Goal: Task Accomplishment & Management: Manage account settings

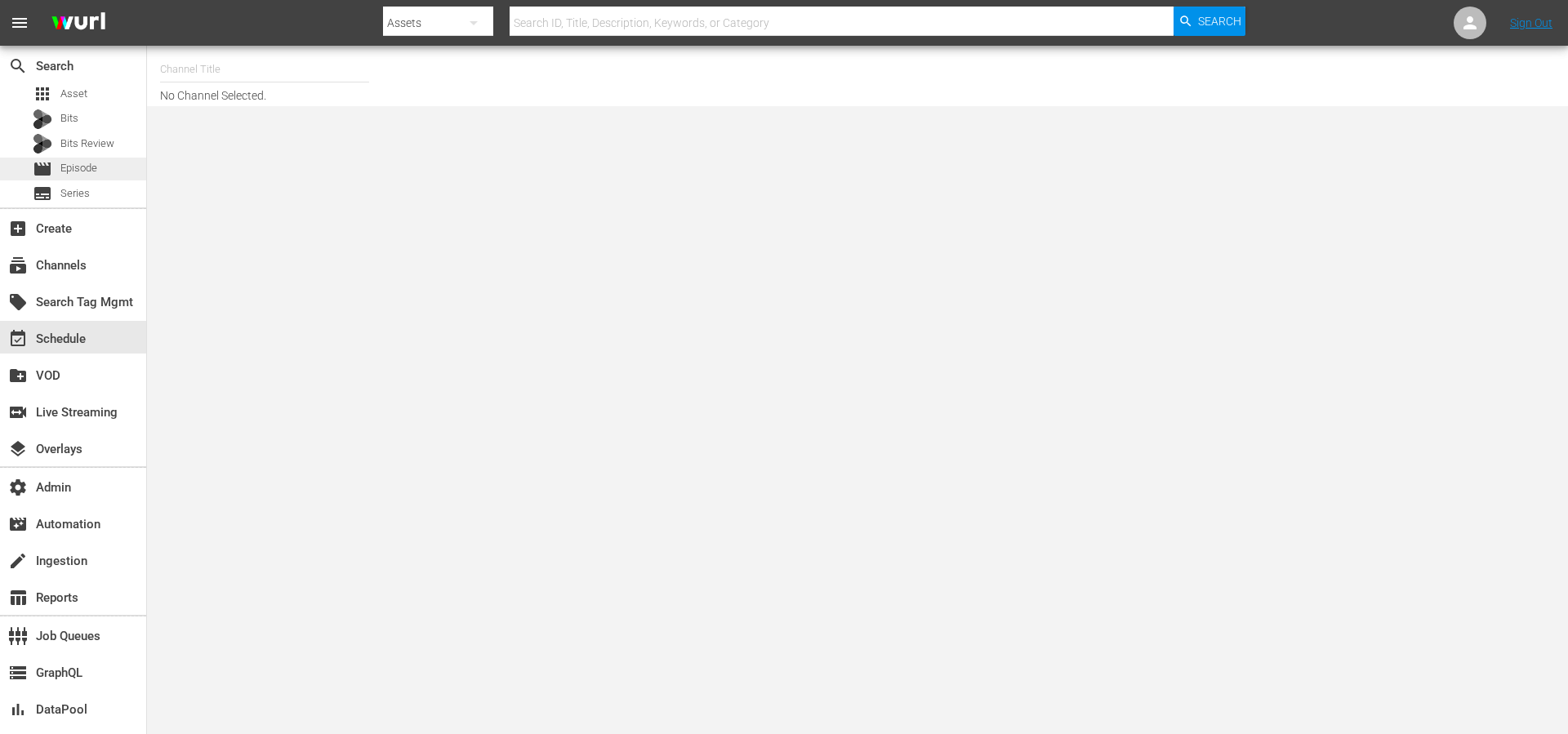
click at [77, 167] on span "Episode" at bounding box center [78, 168] width 37 height 17
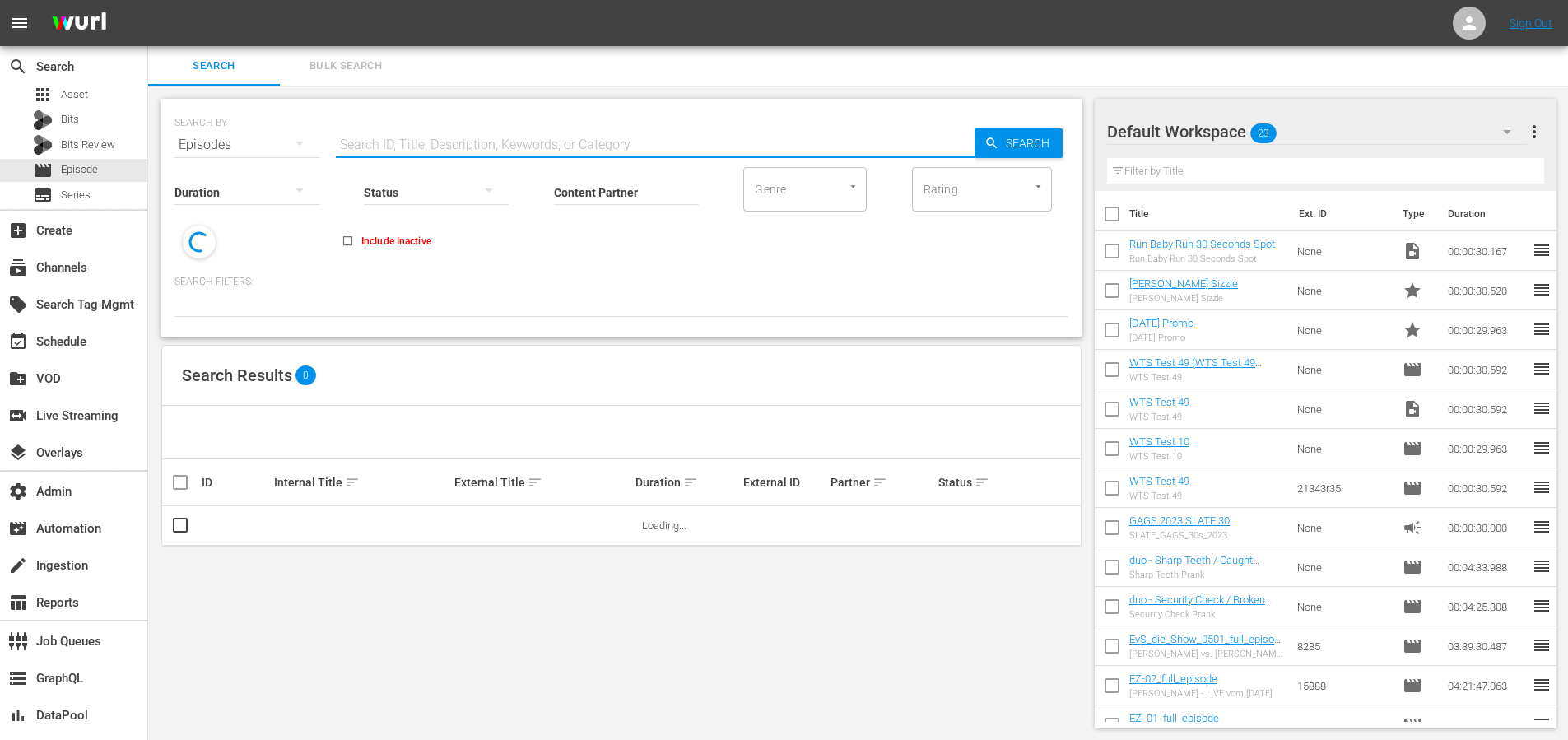
click at [441, 127] on input "text" at bounding box center [655, 144] width 639 height 40
paste input "MV001356020000"
type input "MV001356020000"
click at [998, 149] on icon "button" at bounding box center [991, 143] width 15 height 15
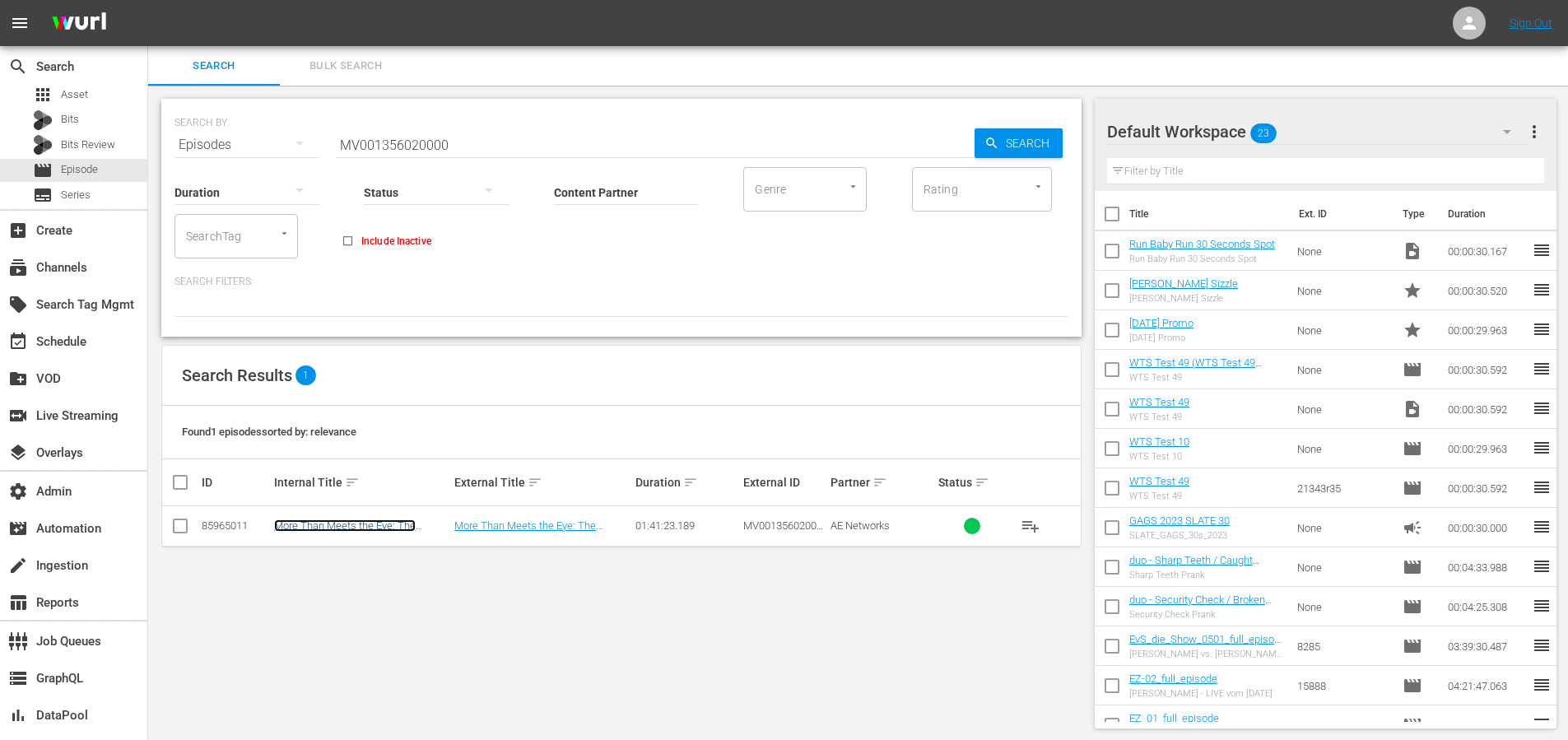
click at [404, 526] on link "More Than Meets the Eye: The [PERSON_NAME] Story" at bounding box center [345, 532] width 142 height 25
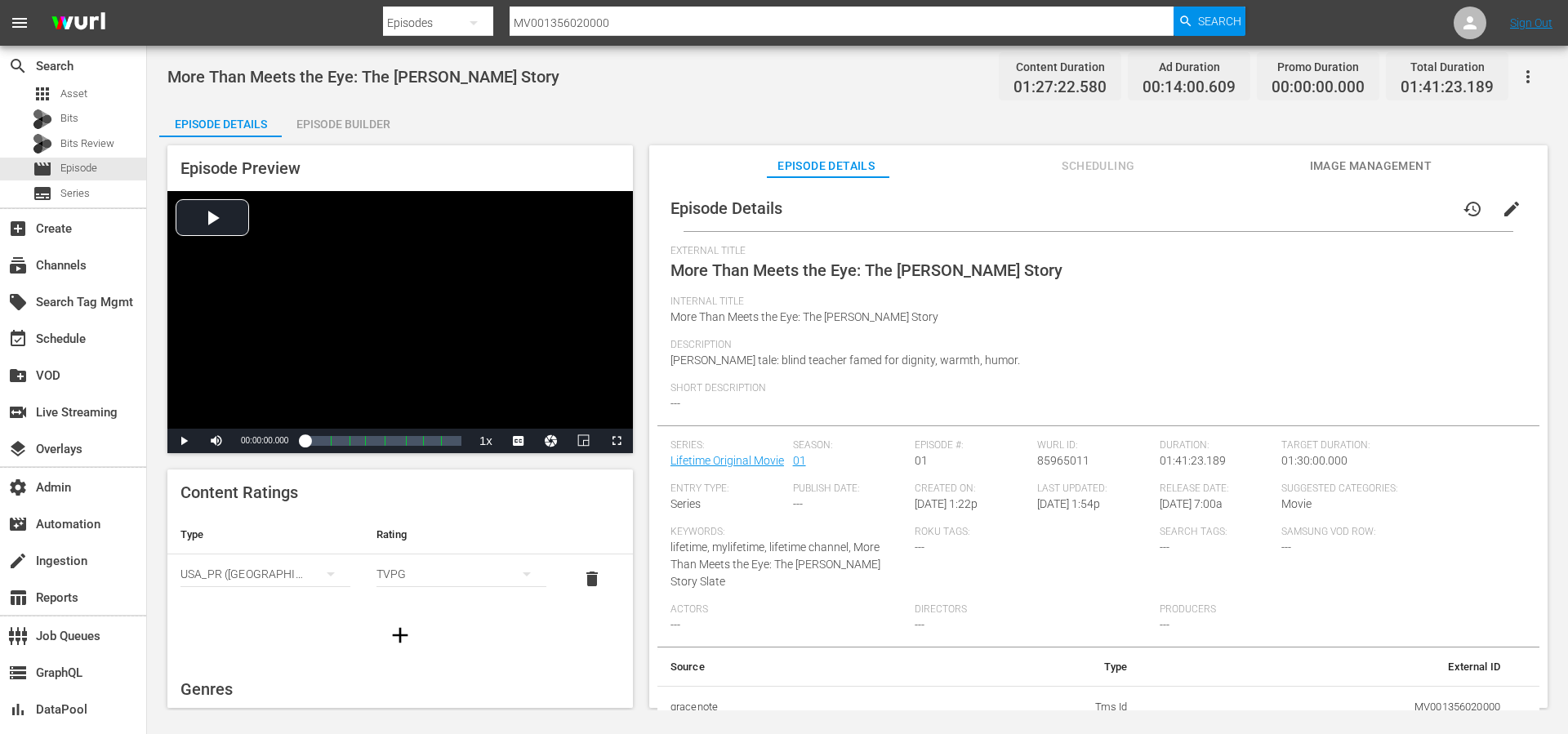
click at [1100, 158] on span "Scheduling" at bounding box center [1098, 166] width 122 height 20
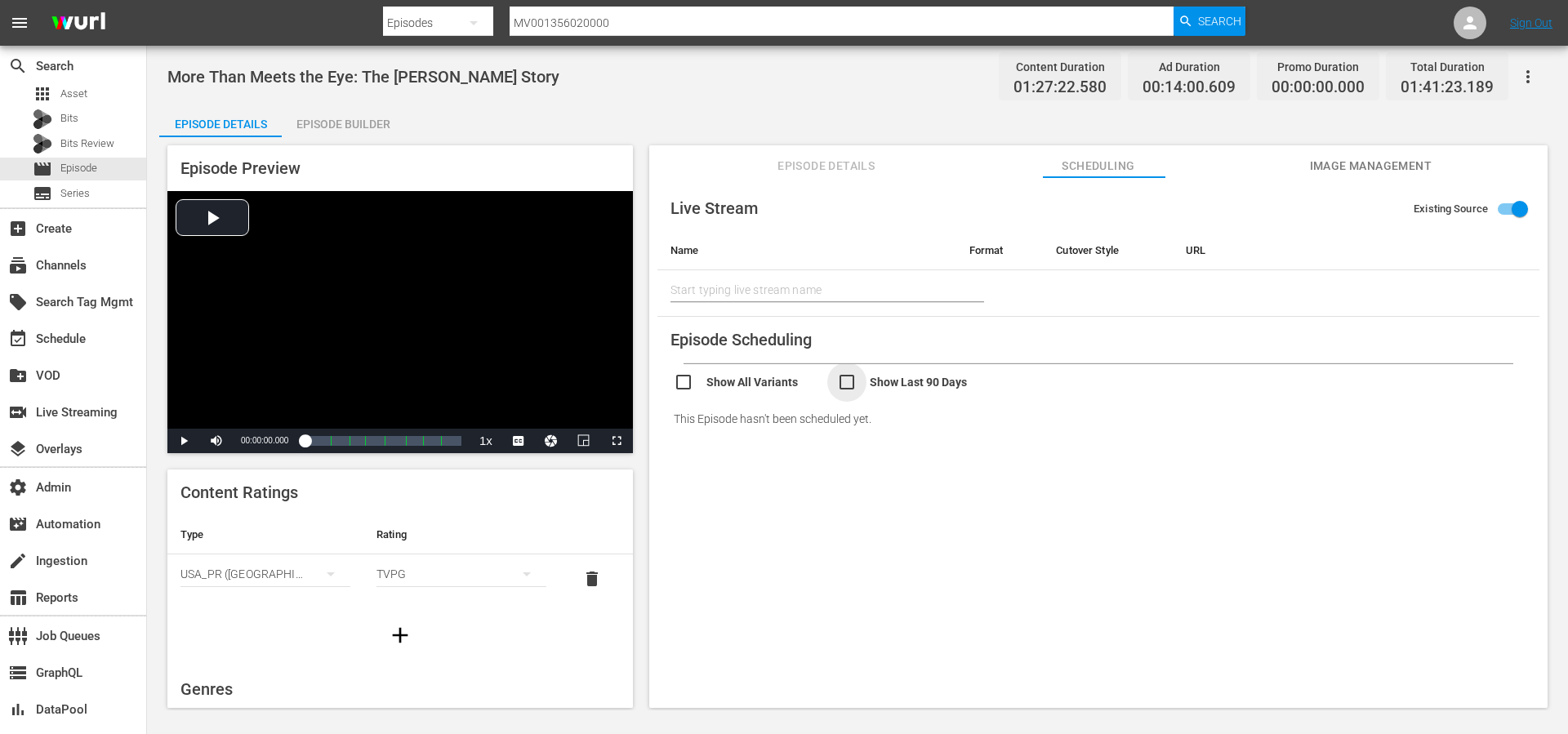
click at [837, 390] on input "checkbox" at bounding box center [918, 384] width 163 height 24
click at [837, 384] on input "checkbox" at bounding box center [918, 384] width 163 height 24
checkbox input "false"
click at [750, 383] on input "checkbox" at bounding box center [755, 384] width 163 height 24
checkbox input "true"
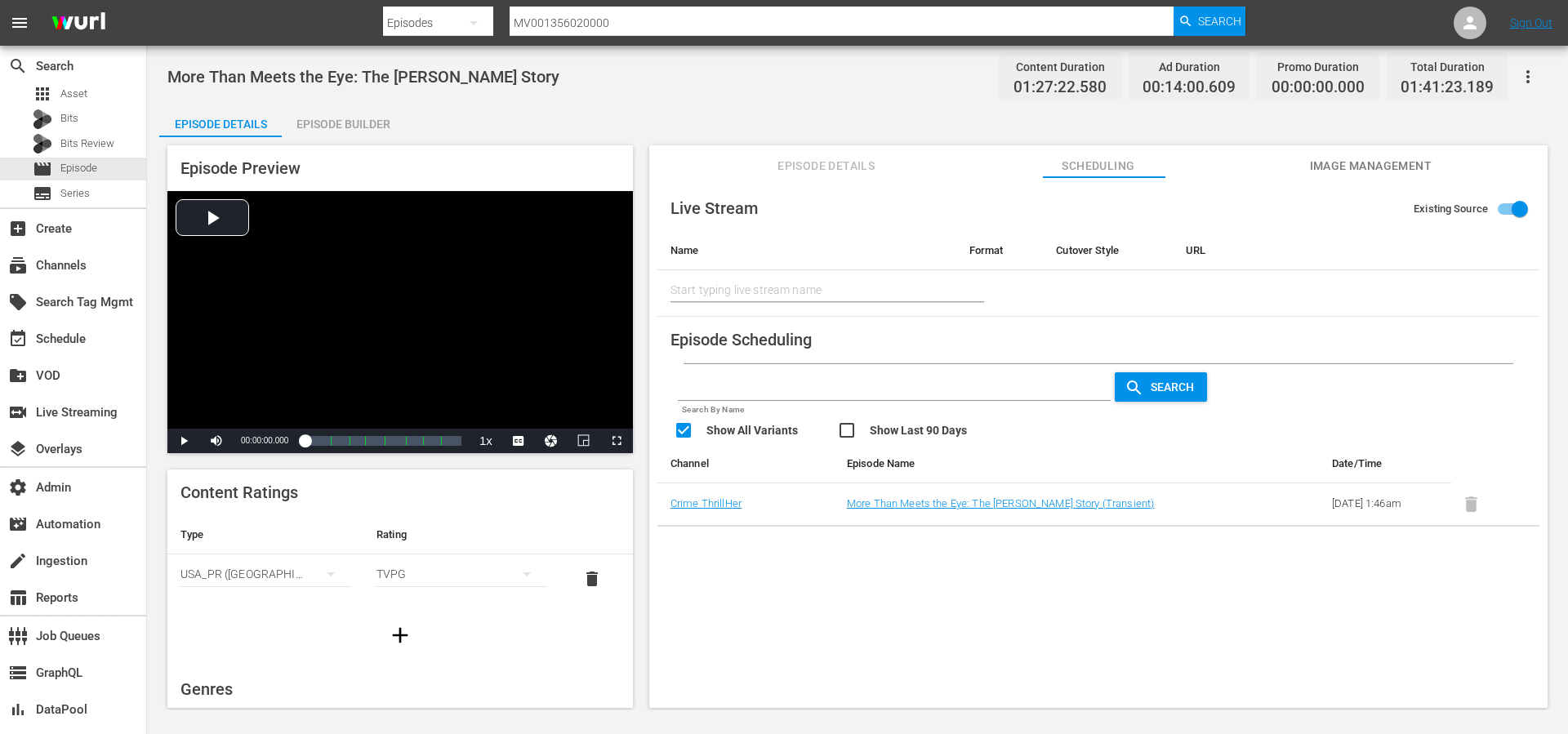
click at [838, 422] on input "checkbox" at bounding box center [918, 432] width 163 height 24
click at [837, 429] on input "checkbox" at bounding box center [918, 432] width 163 height 24
checkbox input "false"
click at [872, 503] on link "More Than Meets the Eye: The Joan Brock Story (Transient)" at bounding box center [1000, 503] width 307 height 12
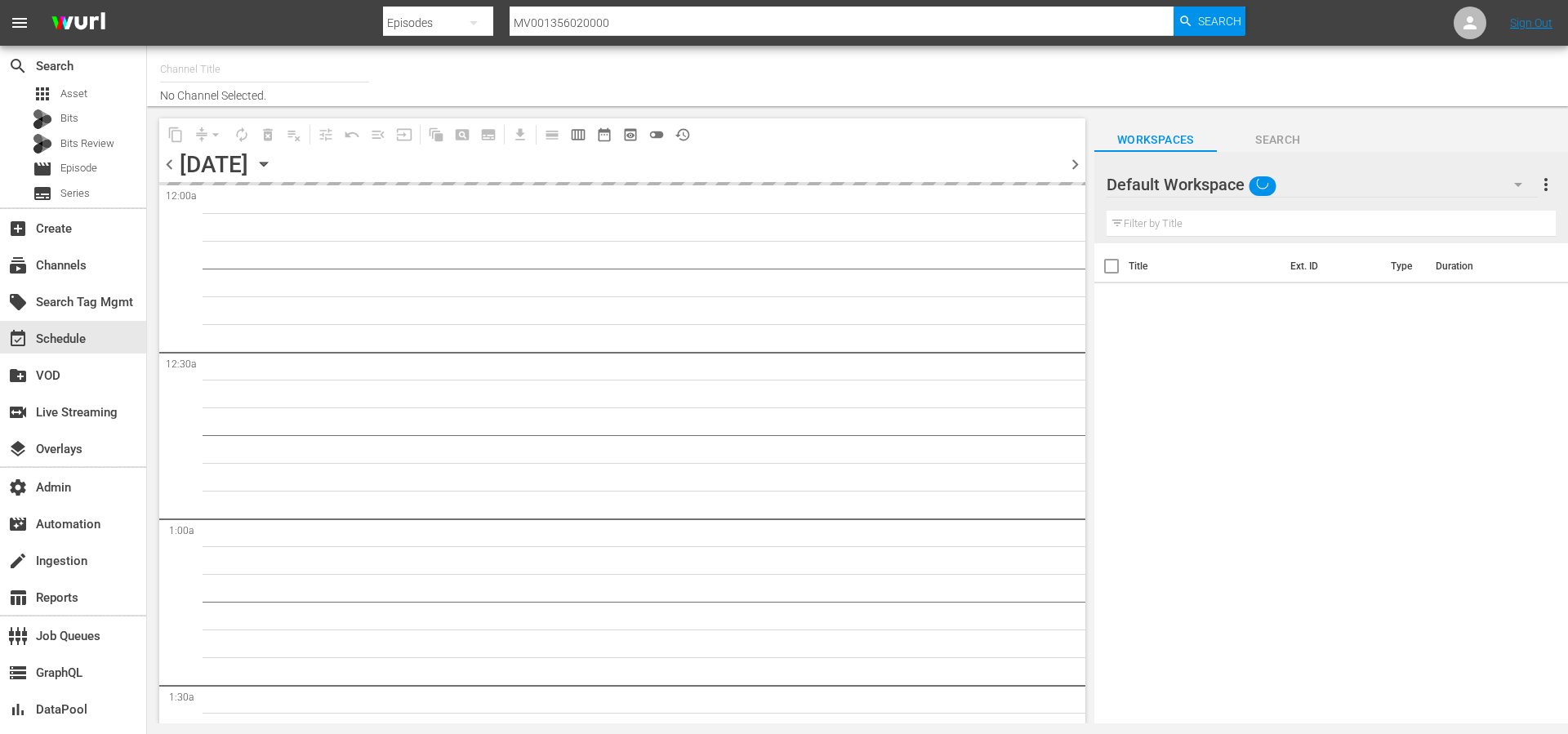
type input "ThrillHer (1056)"
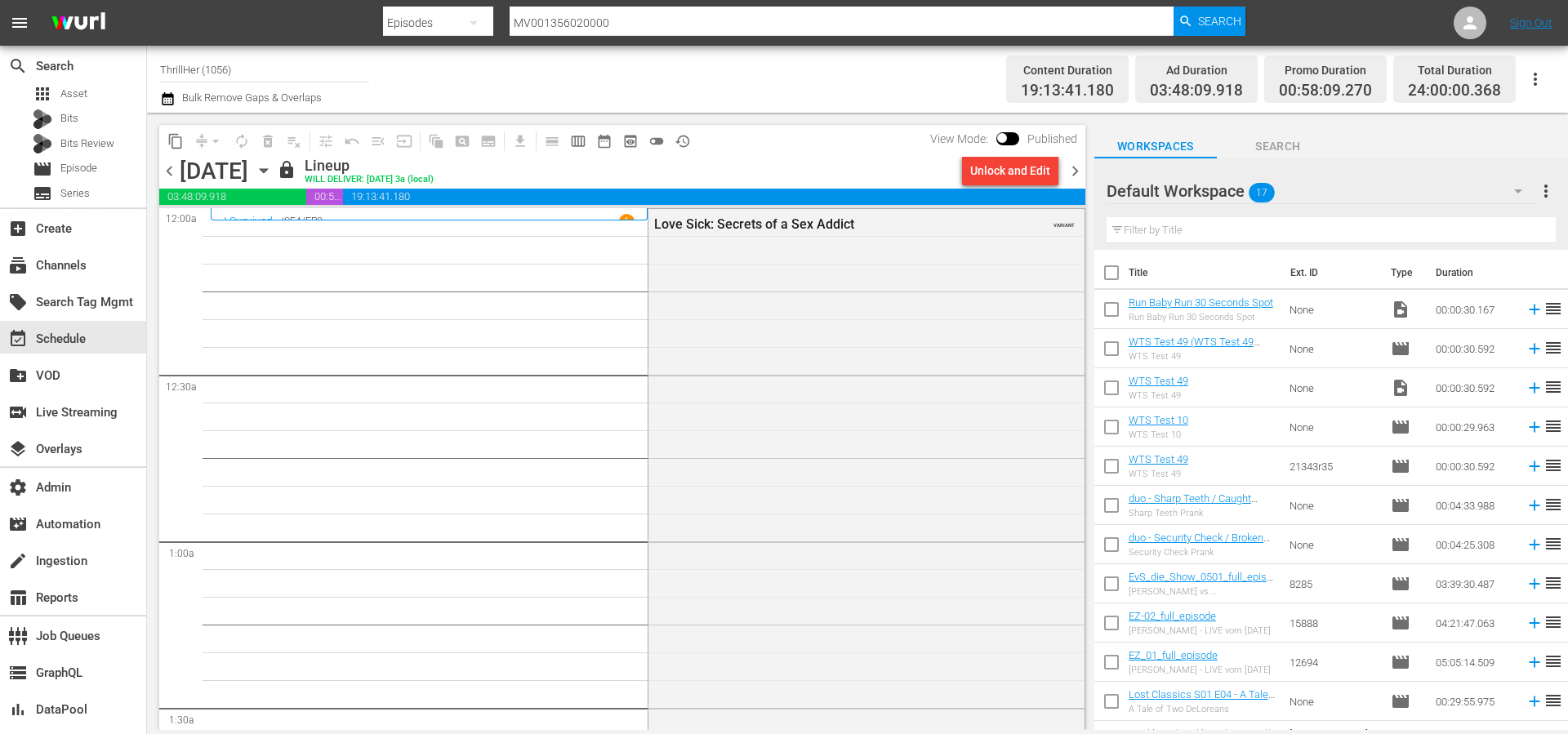
scroll to position [354, 0]
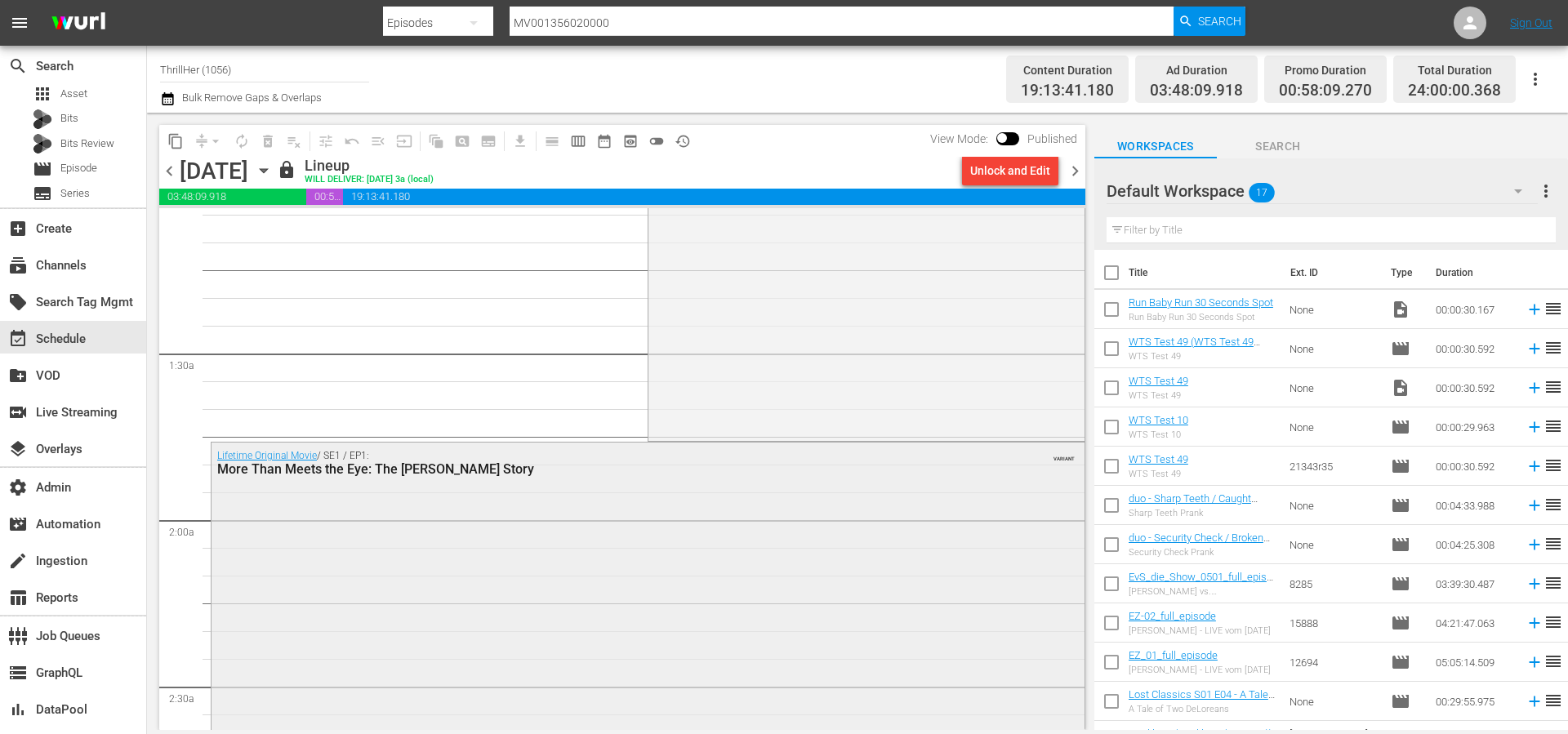
click at [453, 492] on div "Lifetime Original Movie / SE1 / EP1: More Than Meets the Eye: The Joan Brock St…" at bounding box center [648, 732] width 873 height 580
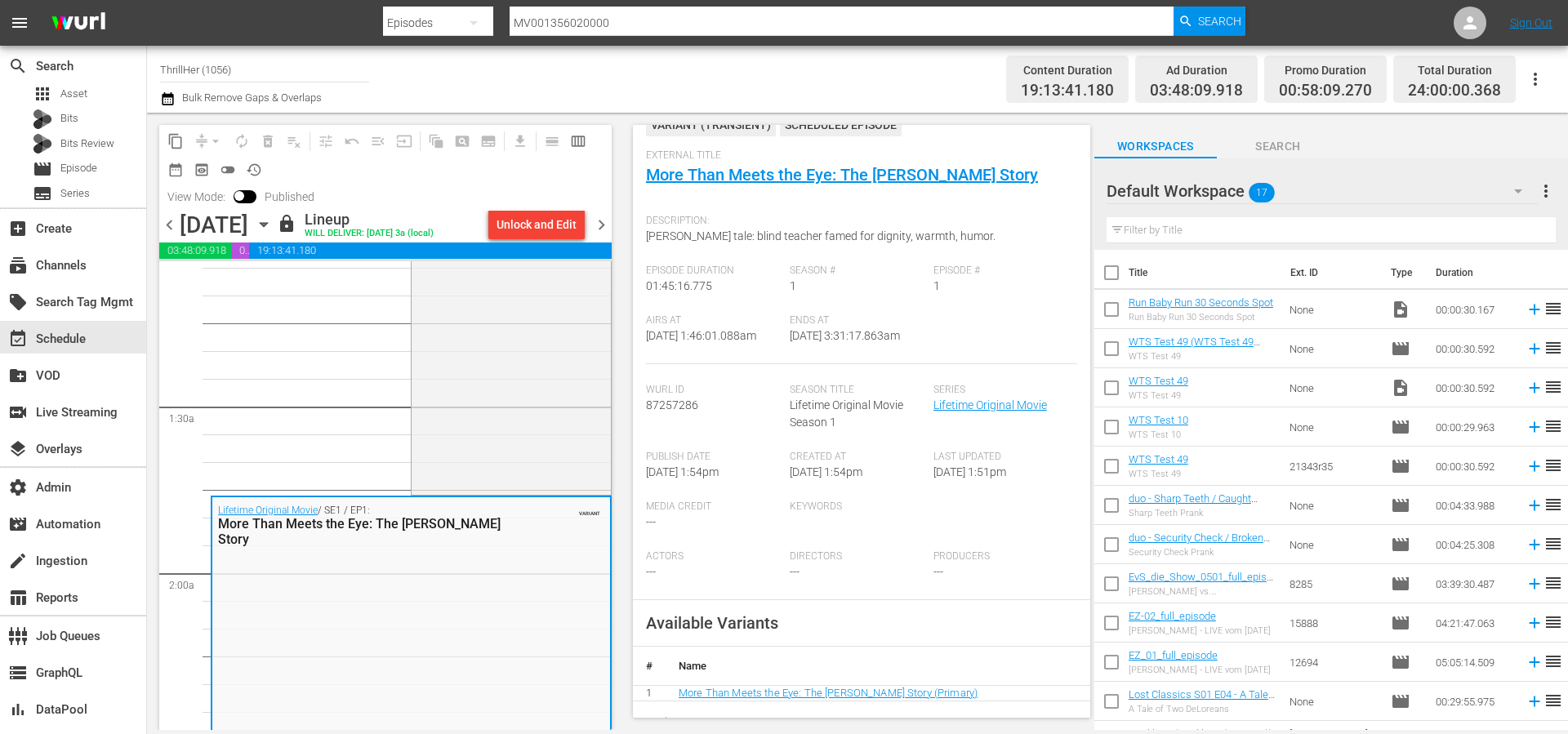
scroll to position [0, 0]
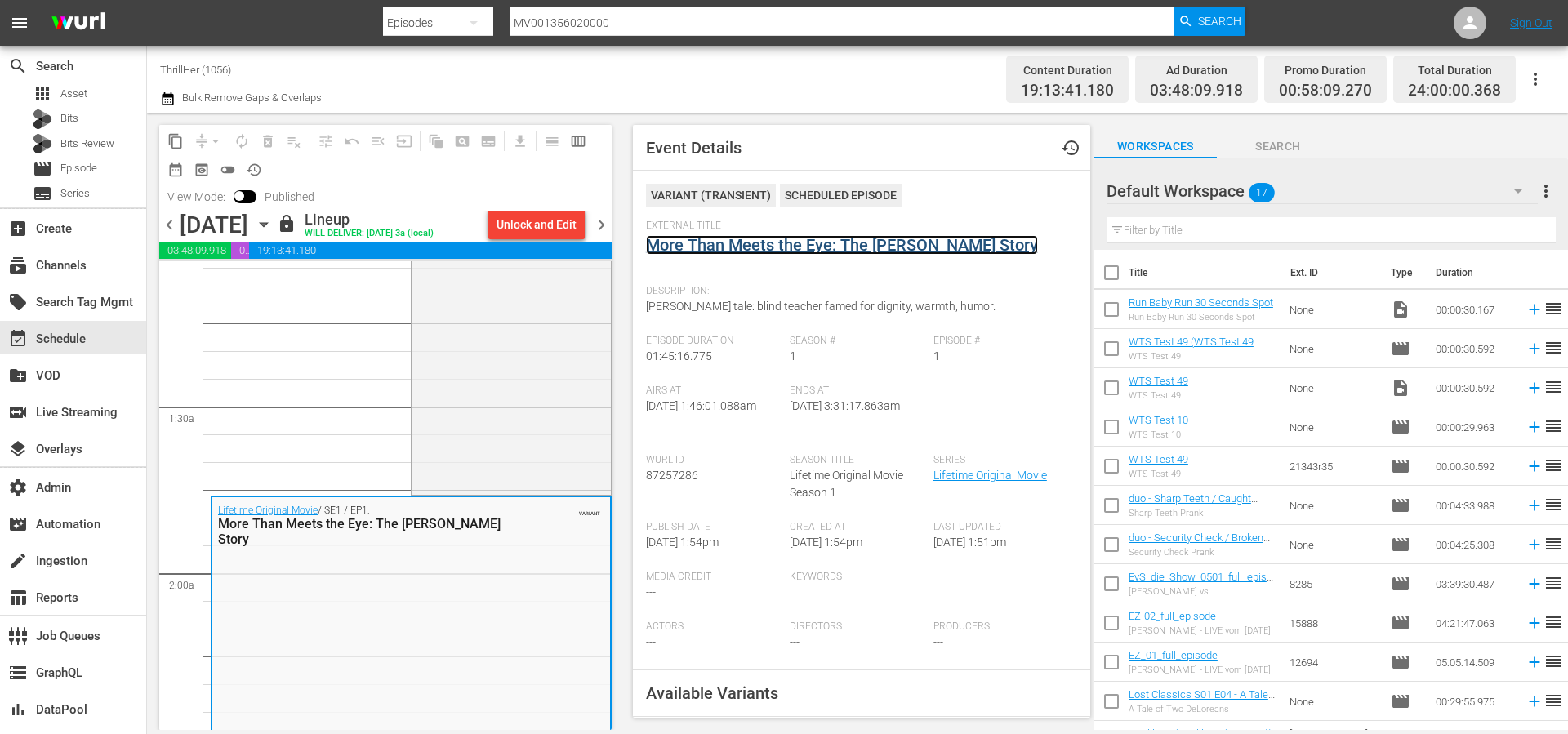
click at [774, 244] on link "More Than Meets the Eye: The Joan Brock Story" at bounding box center [842, 245] width 392 height 19
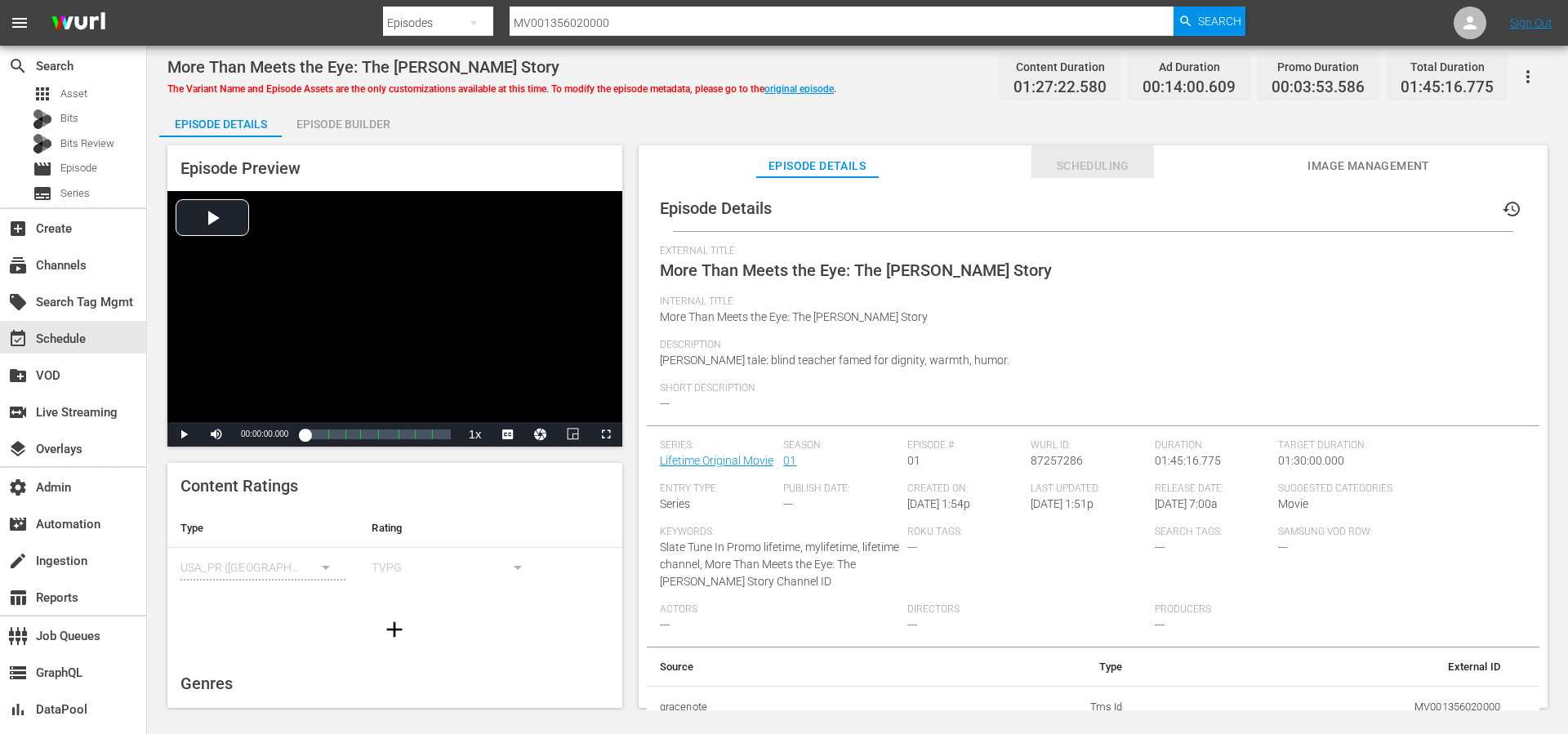
click at [1072, 171] on span "Scheduling" at bounding box center [1093, 166] width 122 height 20
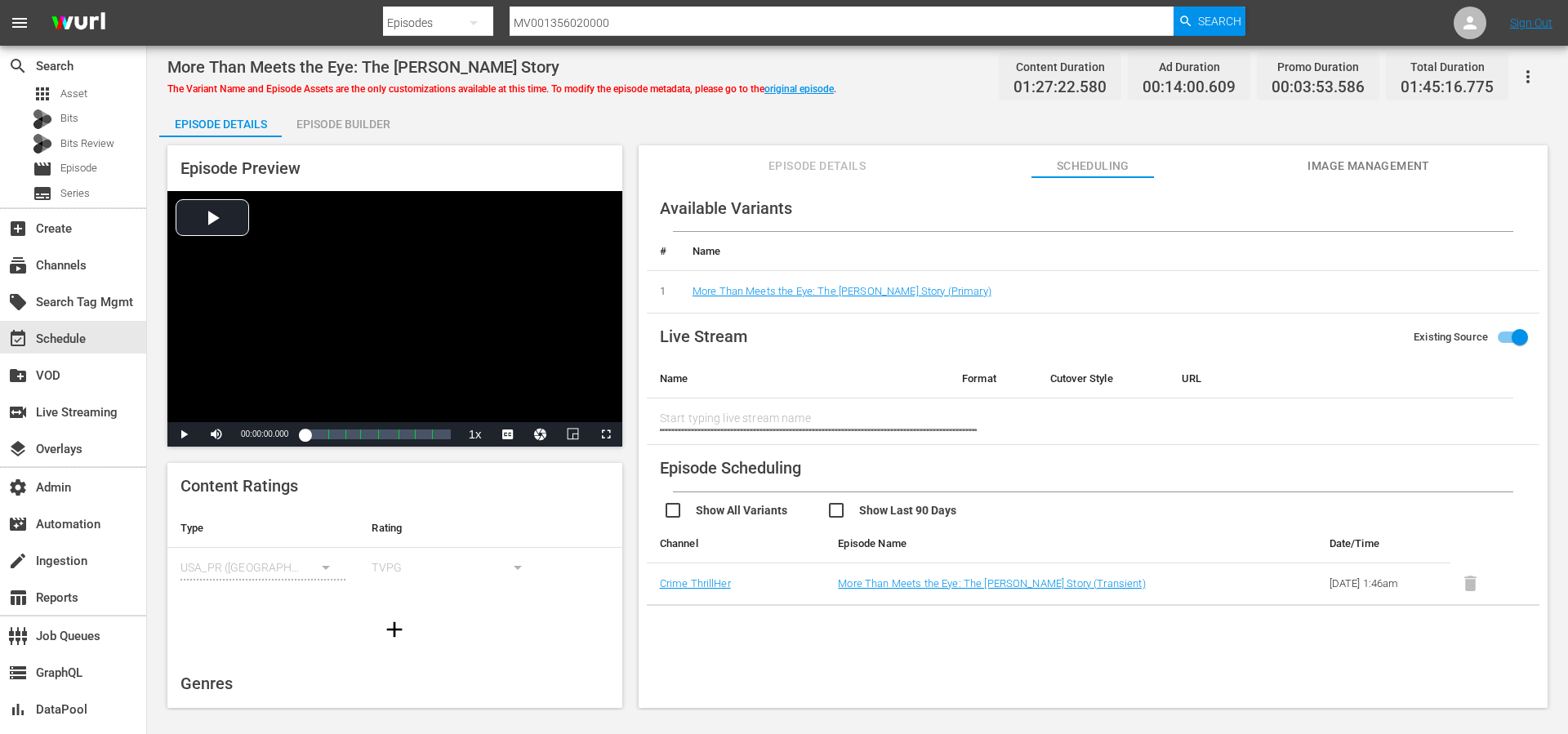
click at [856, 165] on span "Episode Details" at bounding box center [817, 166] width 122 height 20
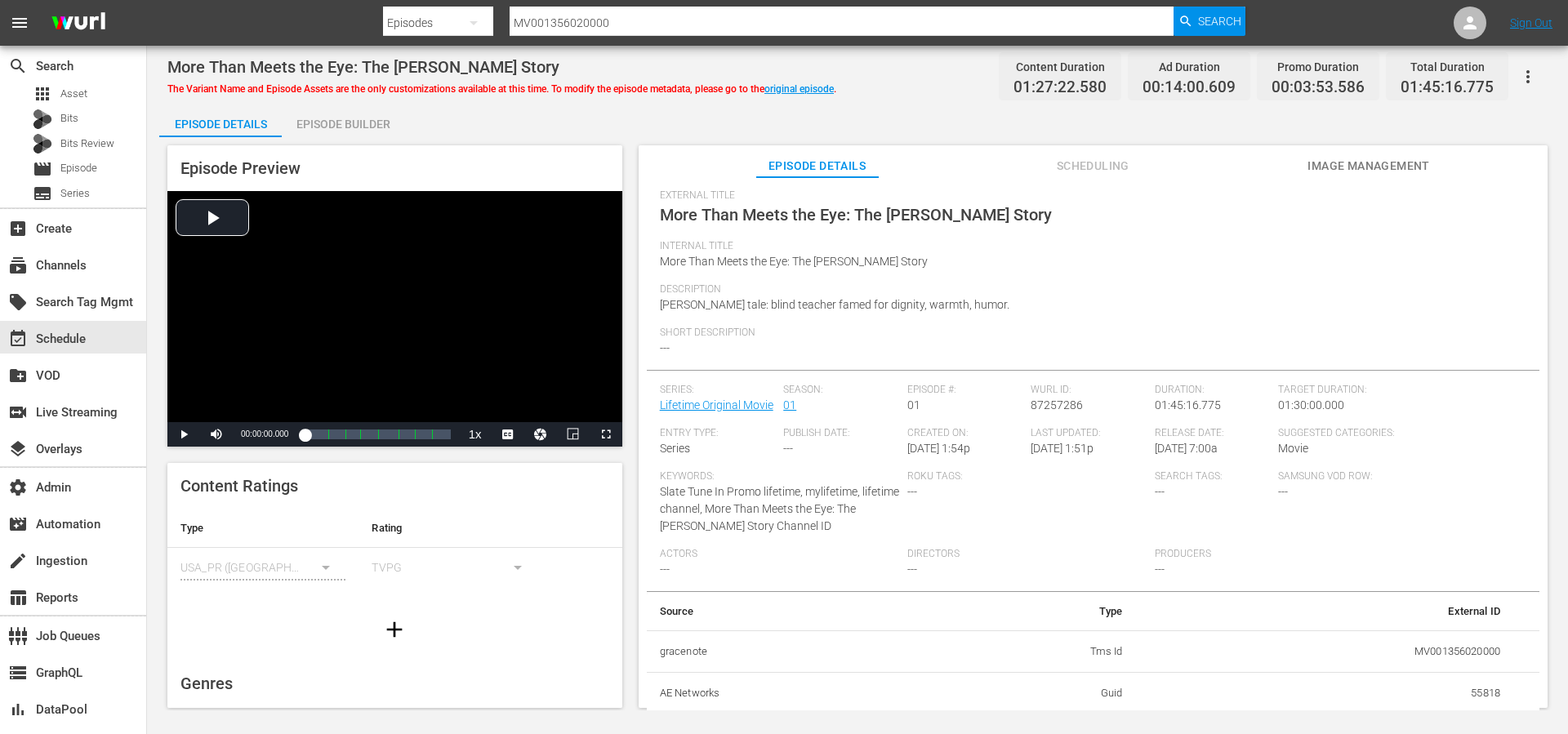
scroll to position [72, 0]
click at [801, 463] on div "Publish Date: ---" at bounding box center [845, 449] width 124 height 44
click at [837, 440] on div "Publish Date: ---" at bounding box center [845, 449] width 124 height 44
click at [747, 427] on span "Entry Type:" at bounding box center [718, 433] width 116 height 13
click at [741, 361] on div "Episode Details history External Title More Than Meets the Eye: The Joan Brock …" at bounding box center [1094, 422] width 893 height 585
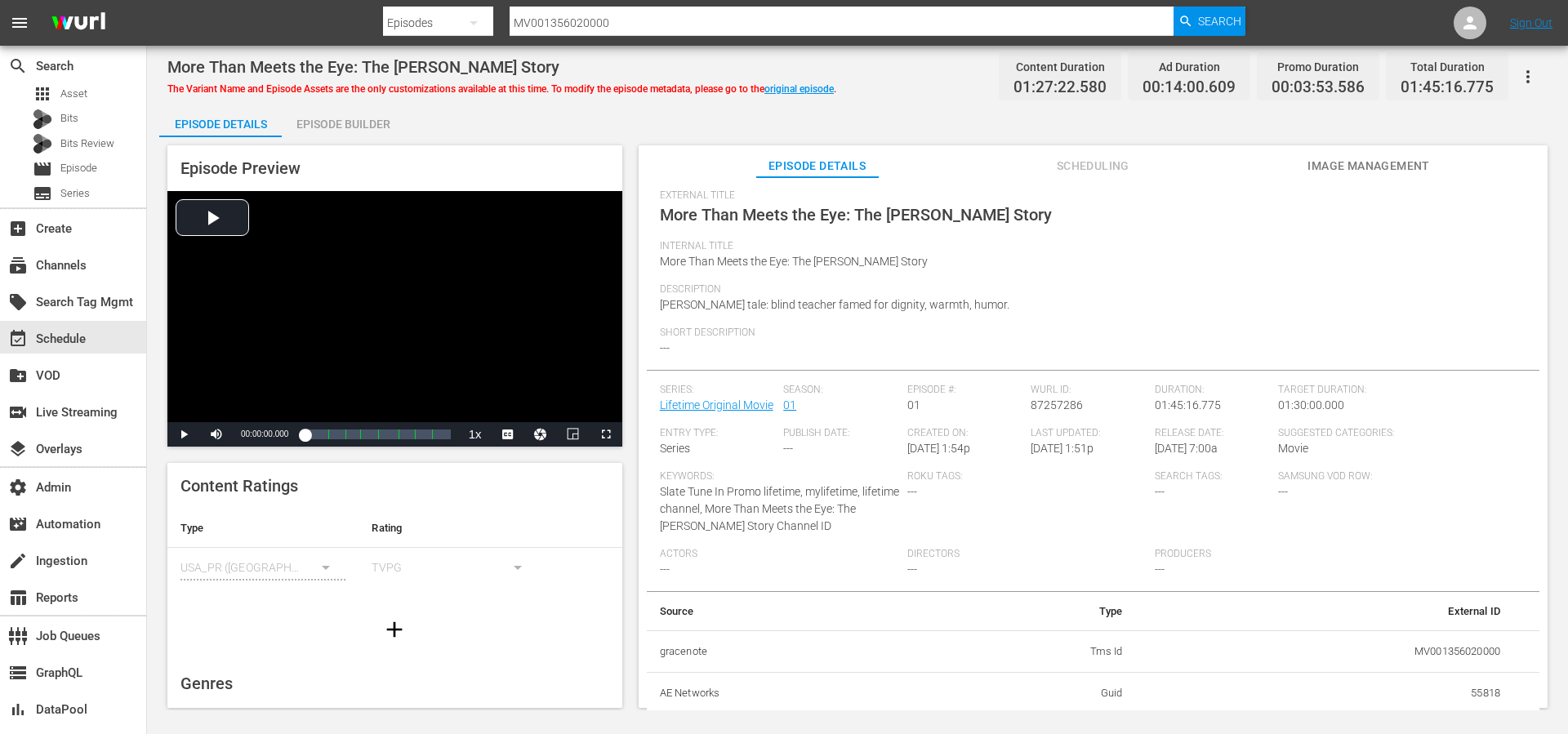
click at [752, 341] on div "Short Description ---" at bounding box center [1094, 349] width 867 height 44
click at [705, 398] on link "Lifetime Original Movie" at bounding box center [717, 404] width 113 height 13
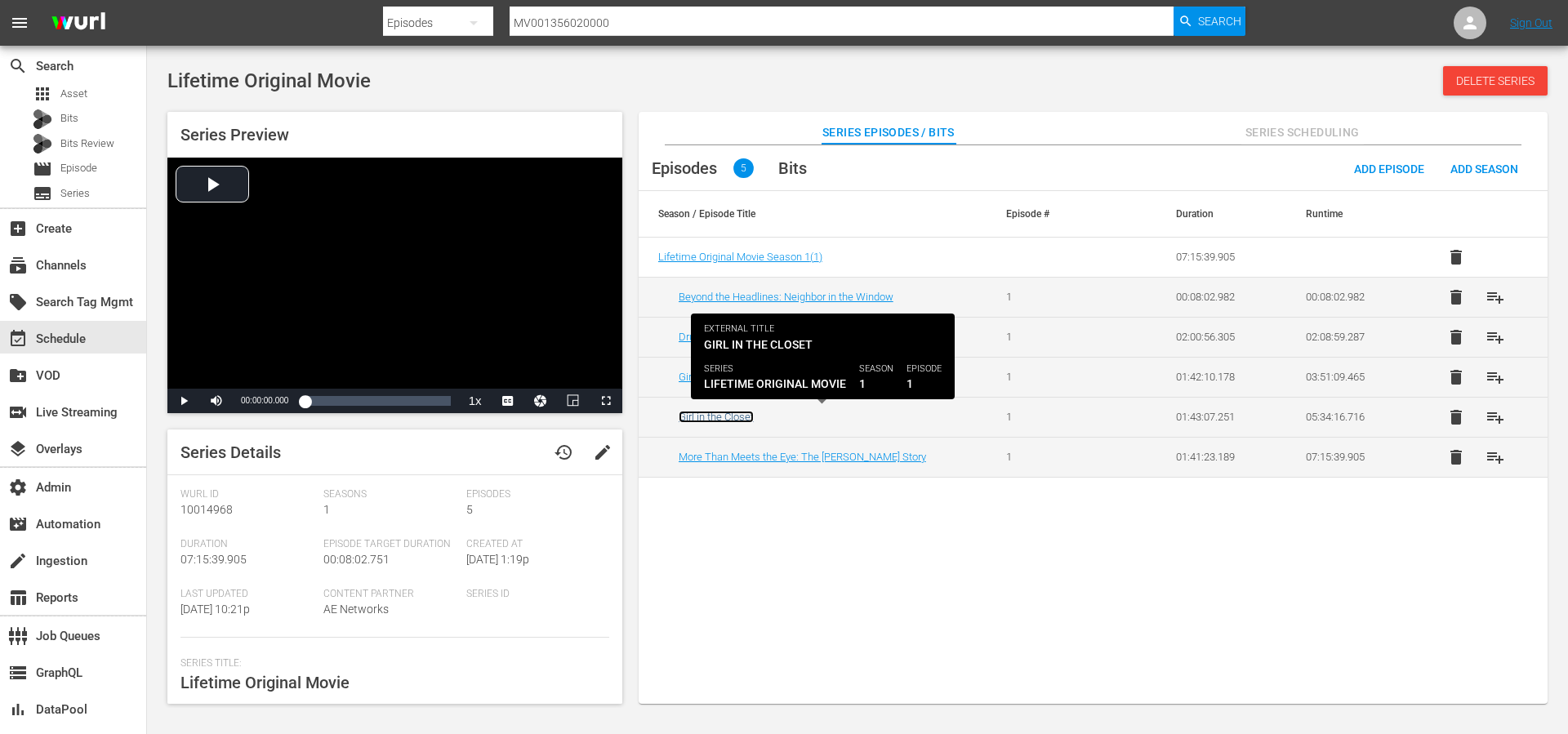
click at [733, 417] on link "Girl in the Closet" at bounding box center [716, 417] width 75 height 12
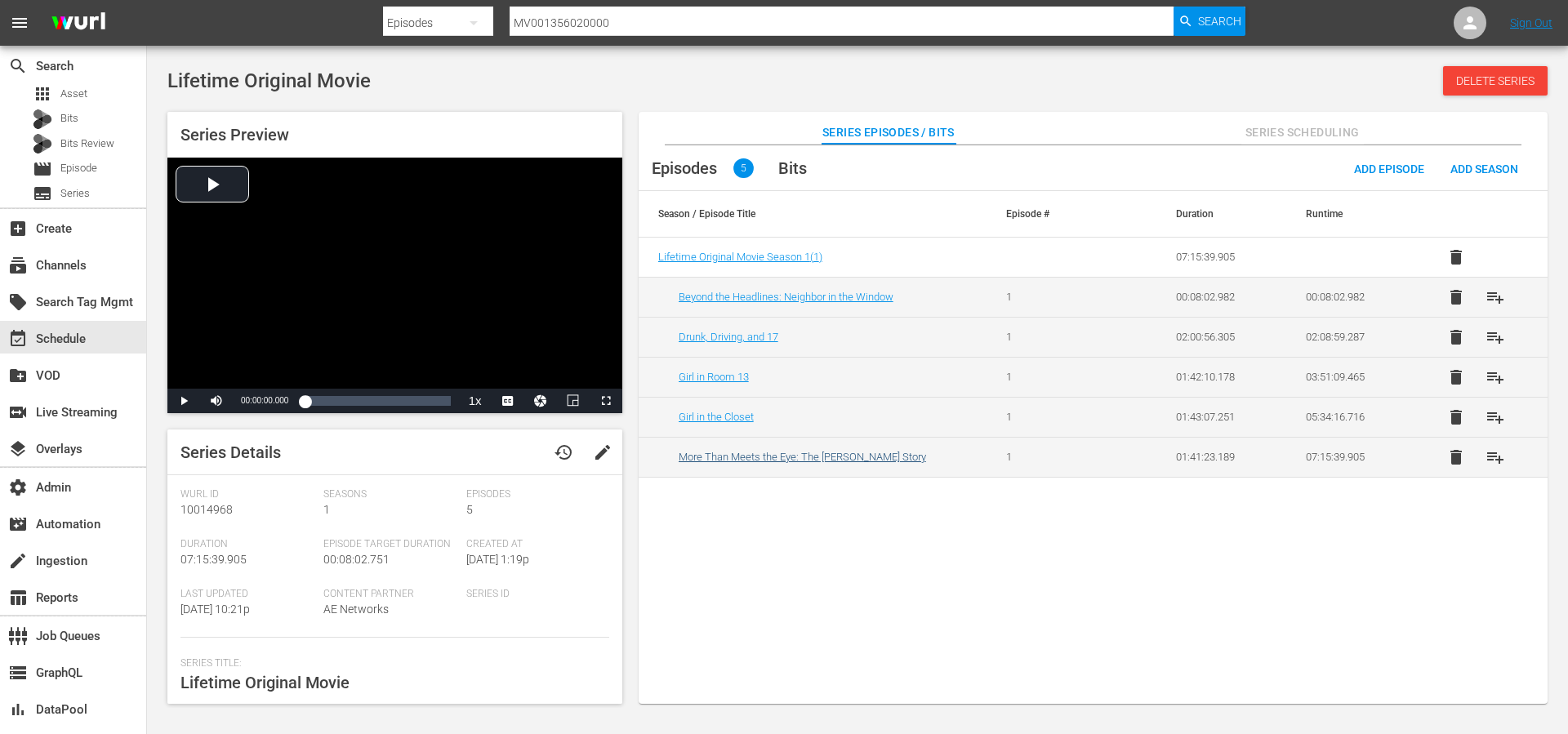
click at [711, 445] on td "More Than Meets the Eye: The Joan Brock Story" at bounding box center [812, 457] width 348 height 40
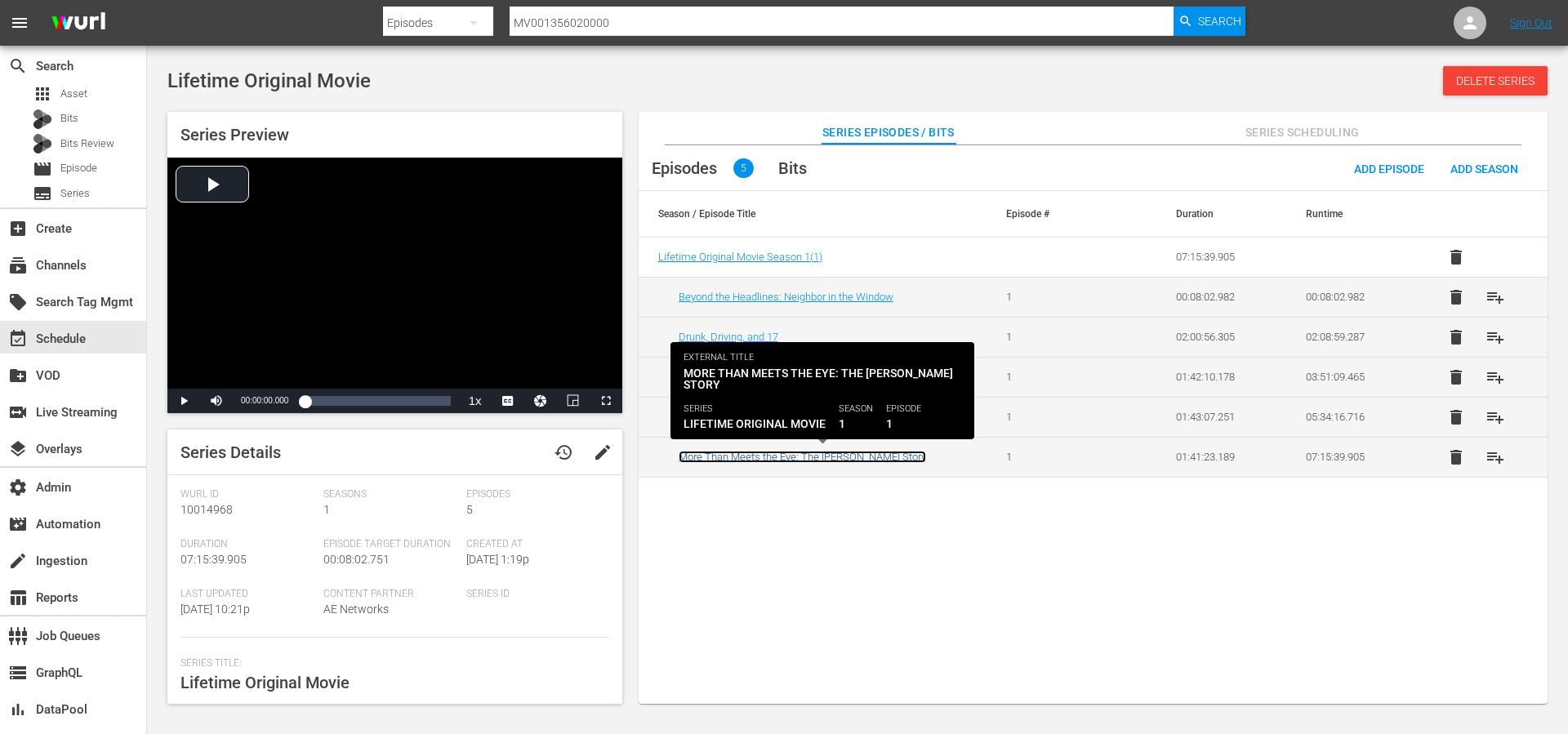
click at [706, 453] on link "More Than Meets the Eye: The Joan Brock Story" at bounding box center [802, 457] width 248 height 12
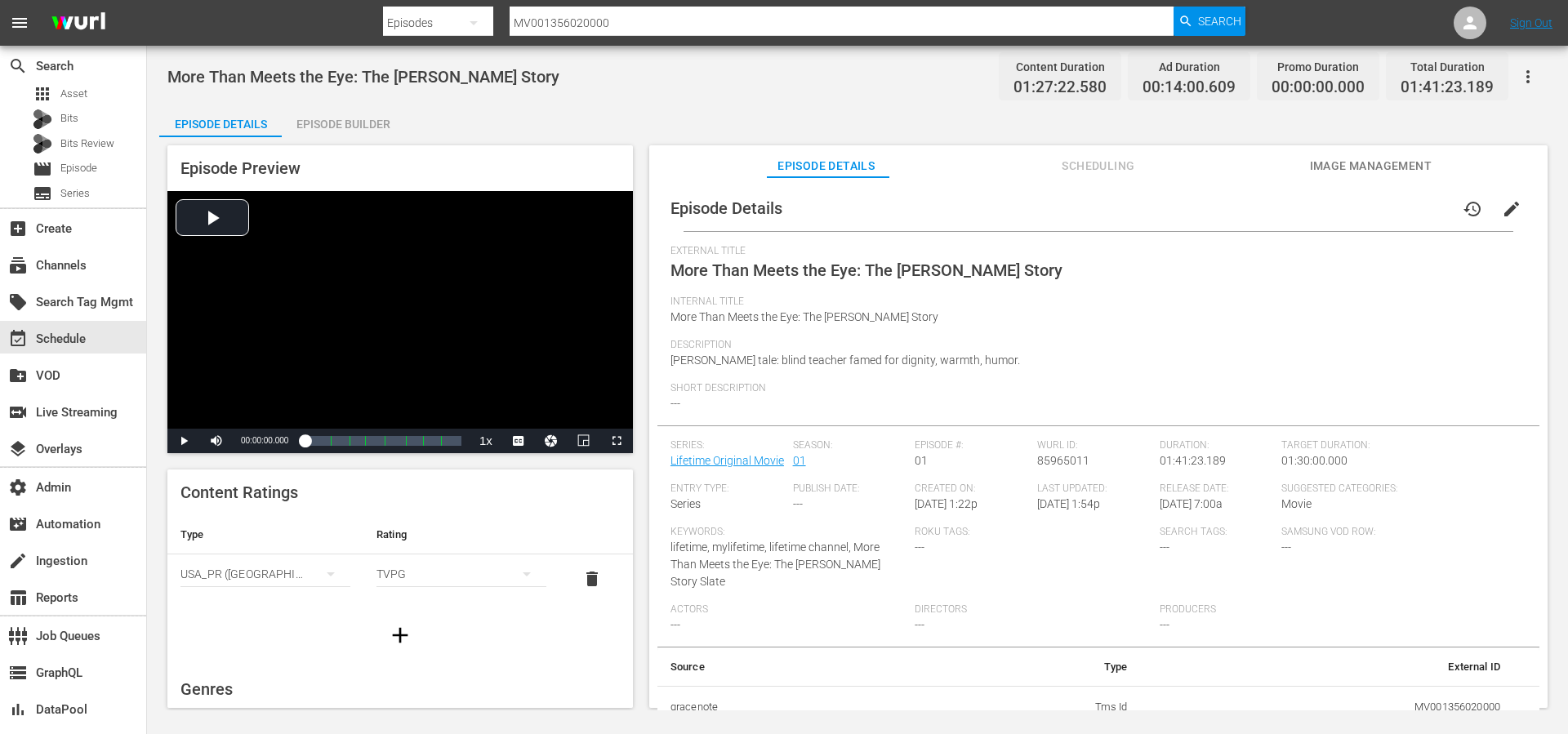
click at [682, 512] on div "Entry Type: Series" at bounding box center [732, 504] width 122 height 44
click at [1503, 212] on span "edit" at bounding box center [1511, 209] width 19 height 19
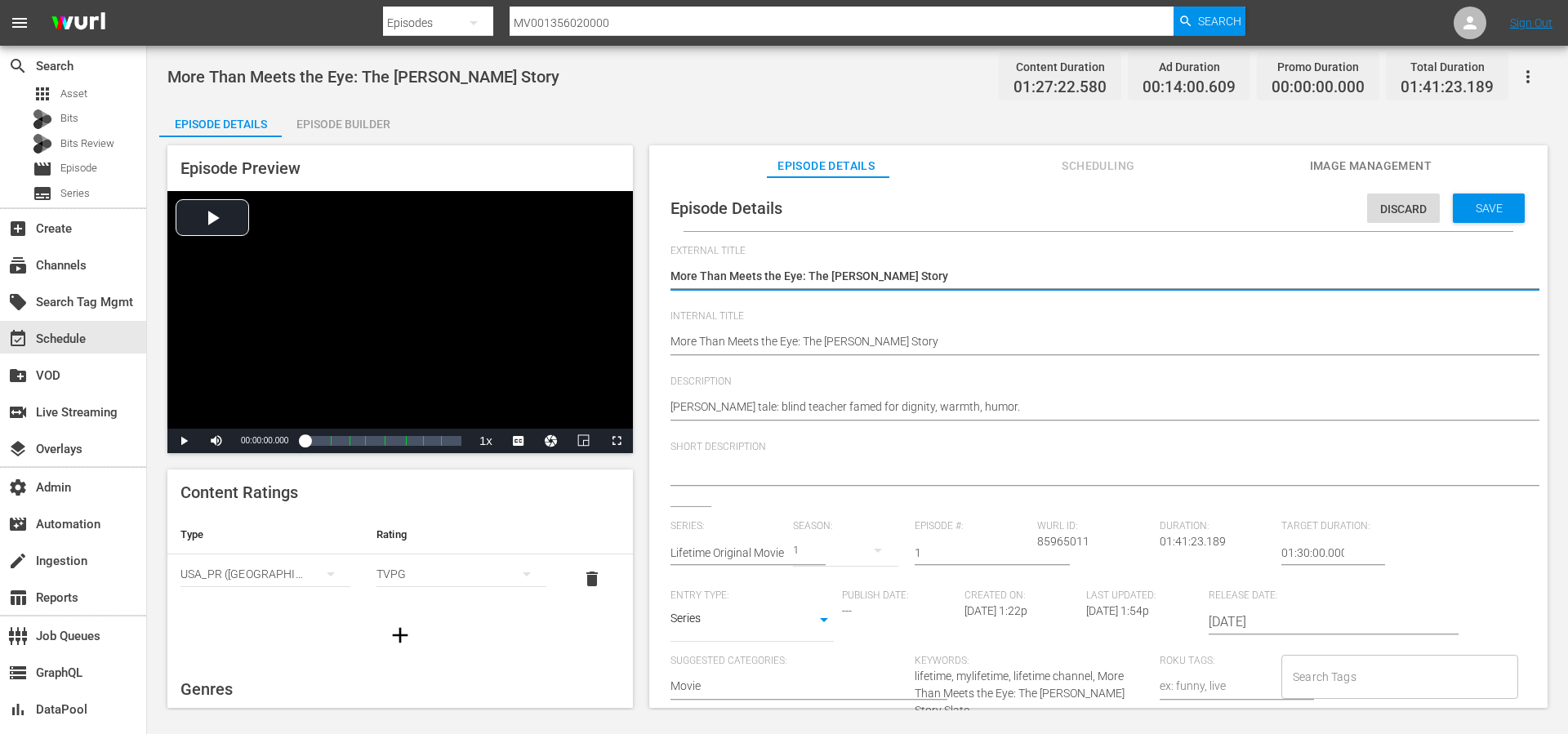
click at [720, 618] on body "menu Search By Episodes Search ID, Title, Description, Keywords, or Category MV…" at bounding box center [784, 367] width 1568 height 734
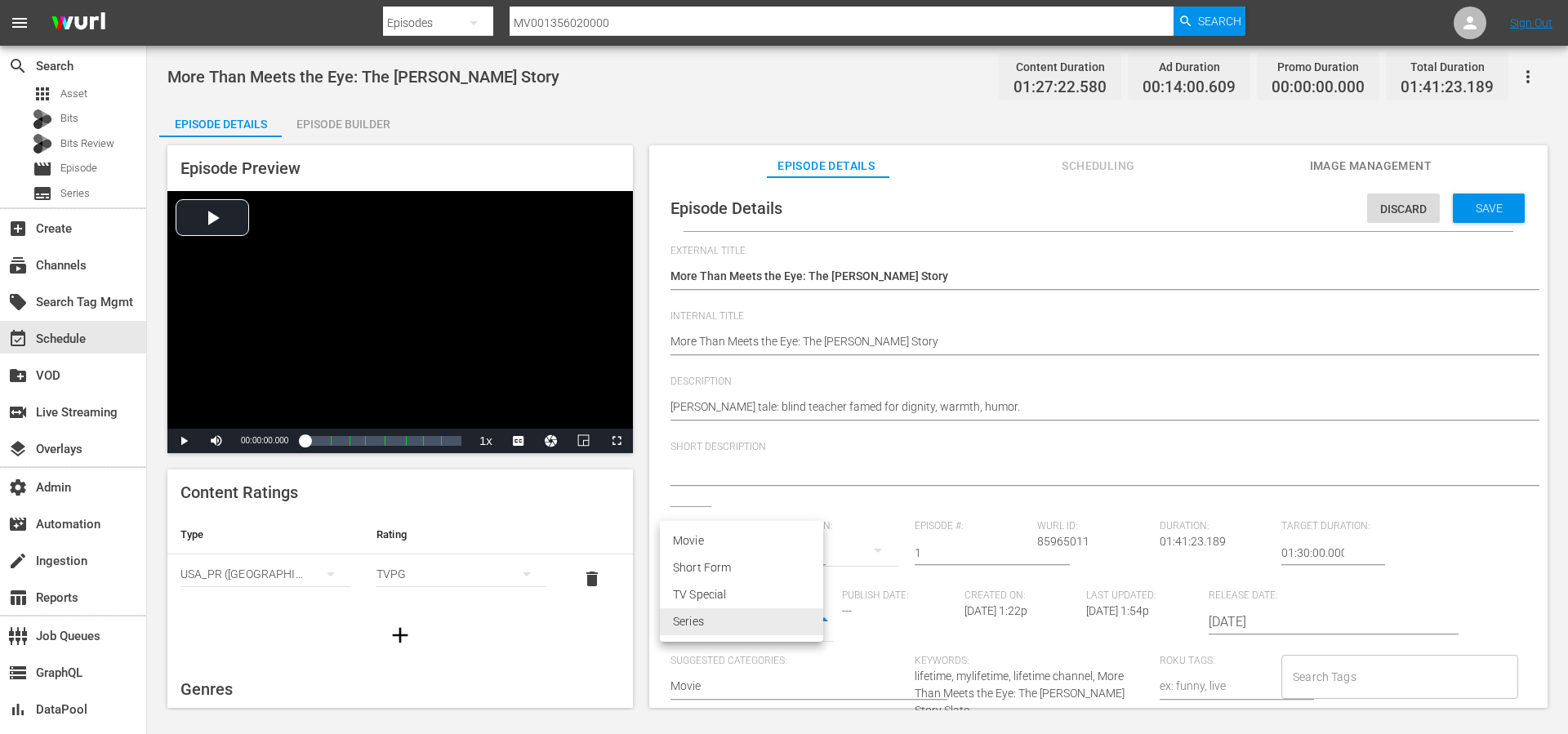
click at [733, 539] on li "Movie" at bounding box center [741, 540] width 163 height 27
type input "MOVIE"
click at [1486, 203] on span "Save" at bounding box center [1489, 207] width 53 height 13
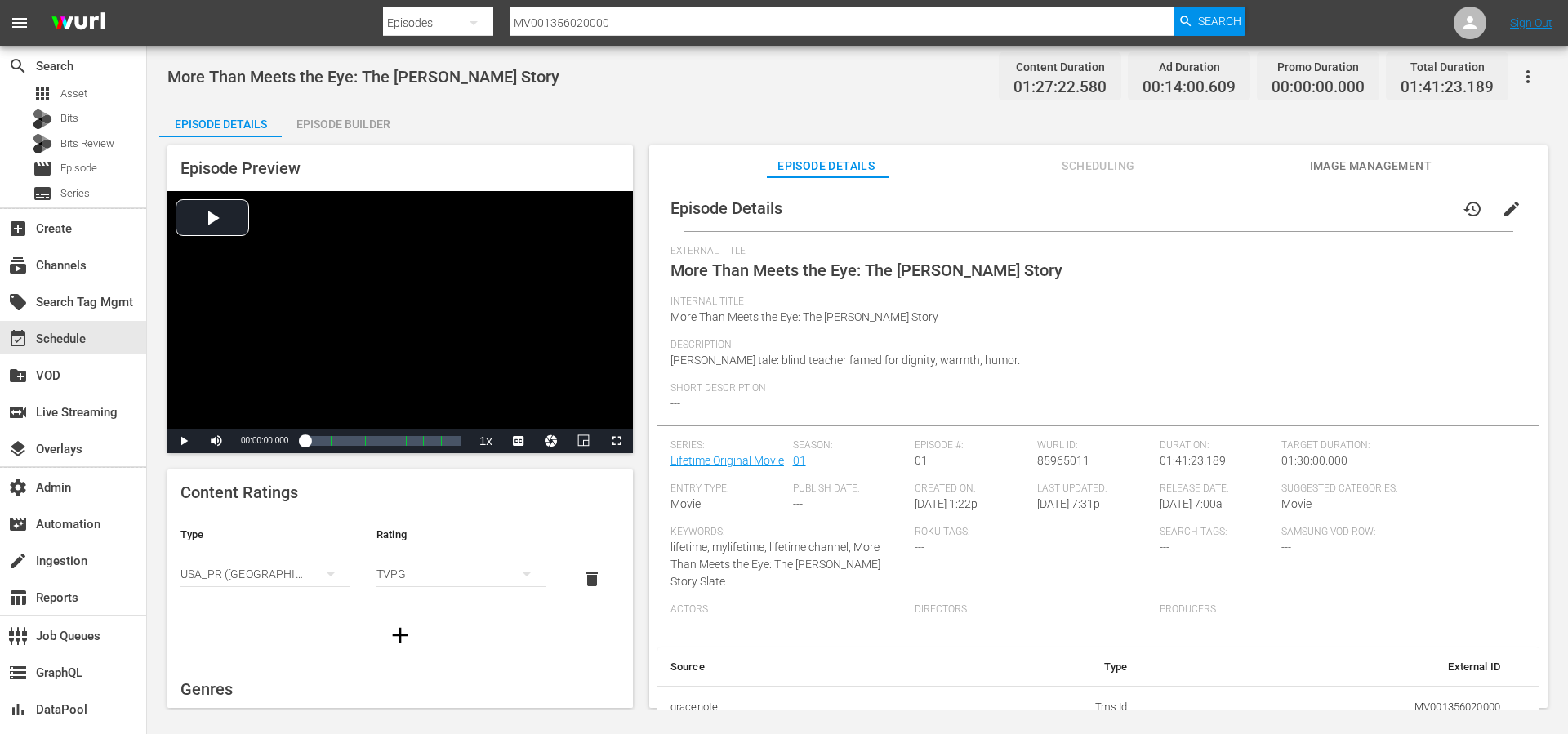
click at [1019, 217] on div "Episode Details history edit" at bounding box center [1098, 208] width 882 height 45
click at [1087, 289] on div "External Title More Than Meets the Eye: The Joan Brock Story" at bounding box center [1098, 270] width 856 height 51
click at [1098, 167] on span "Scheduling" at bounding box center [1098, 166] width 122 height 20
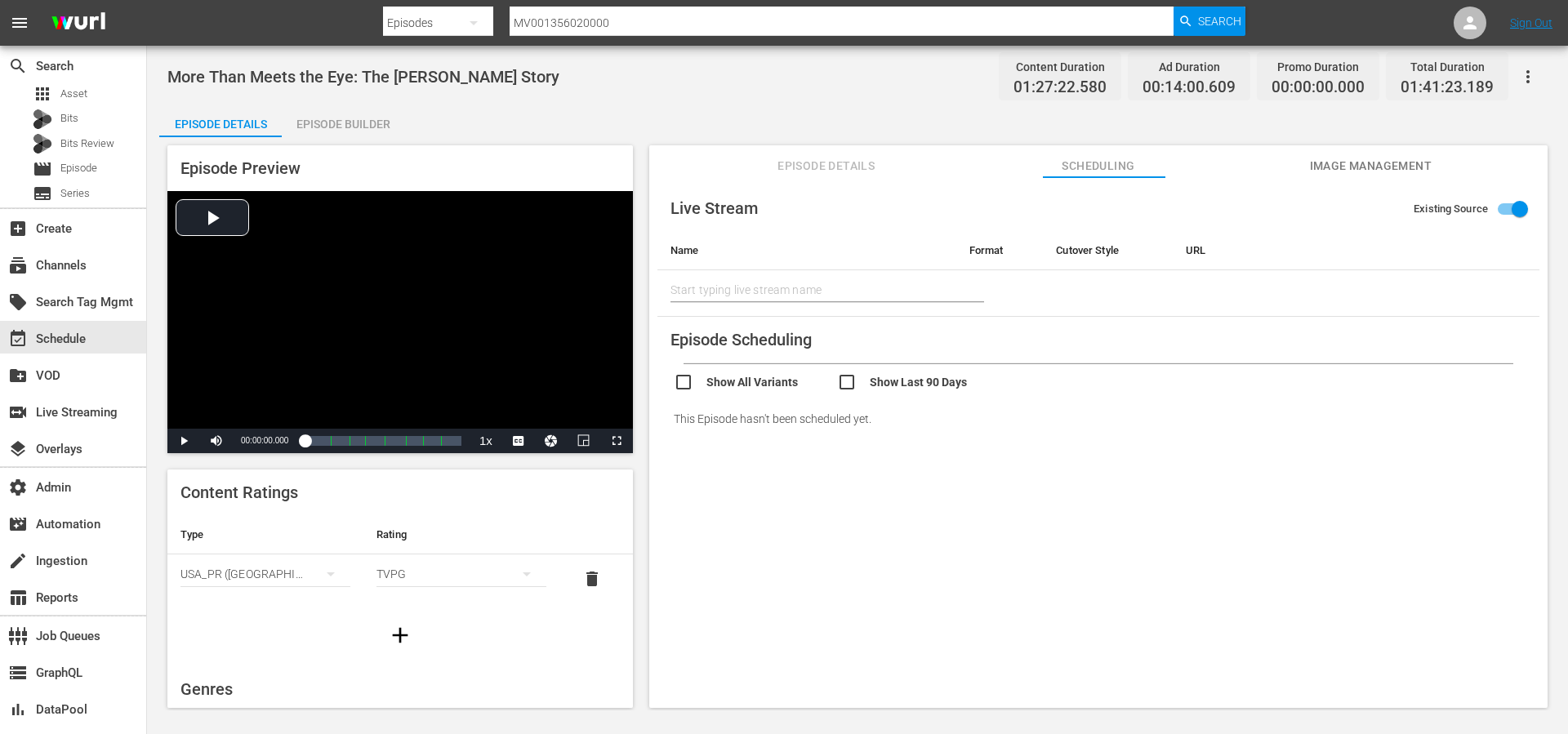
click at [749, 385] on input "checkbox" at bounding box center [755, 384] width 163 height 24
checkbox input "true"
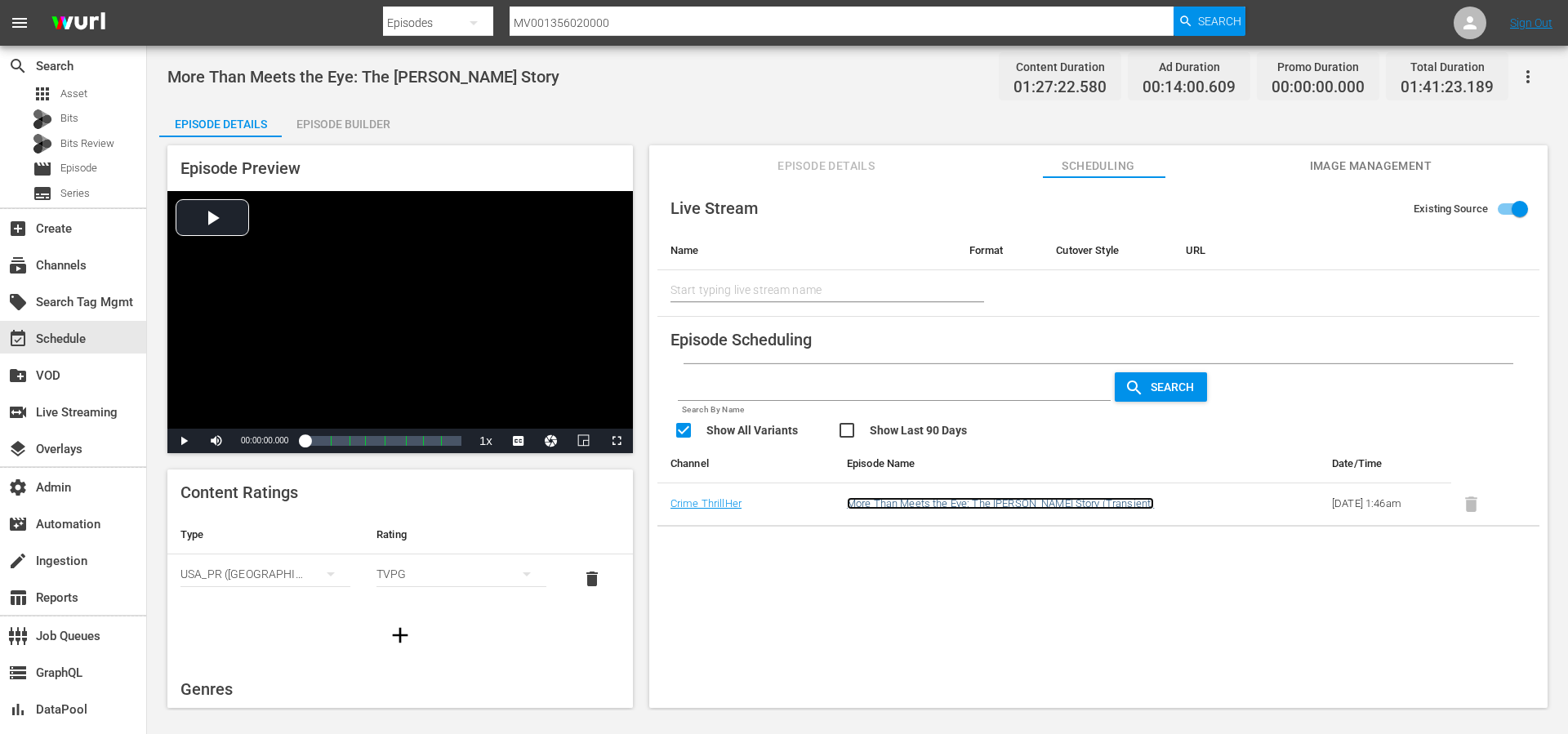
click at [874, 501] on link "More Than Meets the Eye: The Joan Brock Story (Transient)" at bounding box center [1000, 503] width 307 height 12
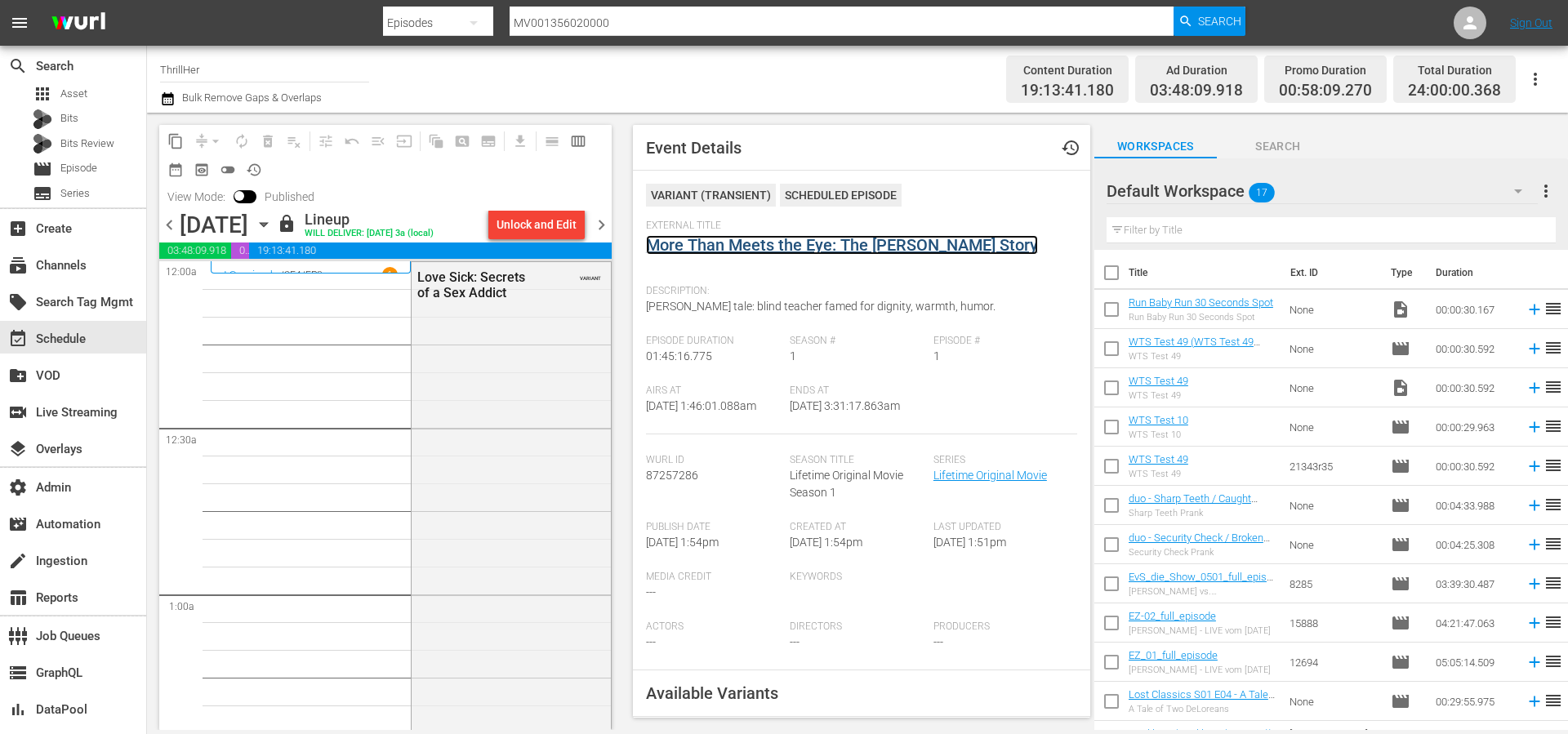
click at [801, 248] on link "More Than Meets the Eye: The Joan Brock Story" at bounding box center [842, 245] width 392 height 19
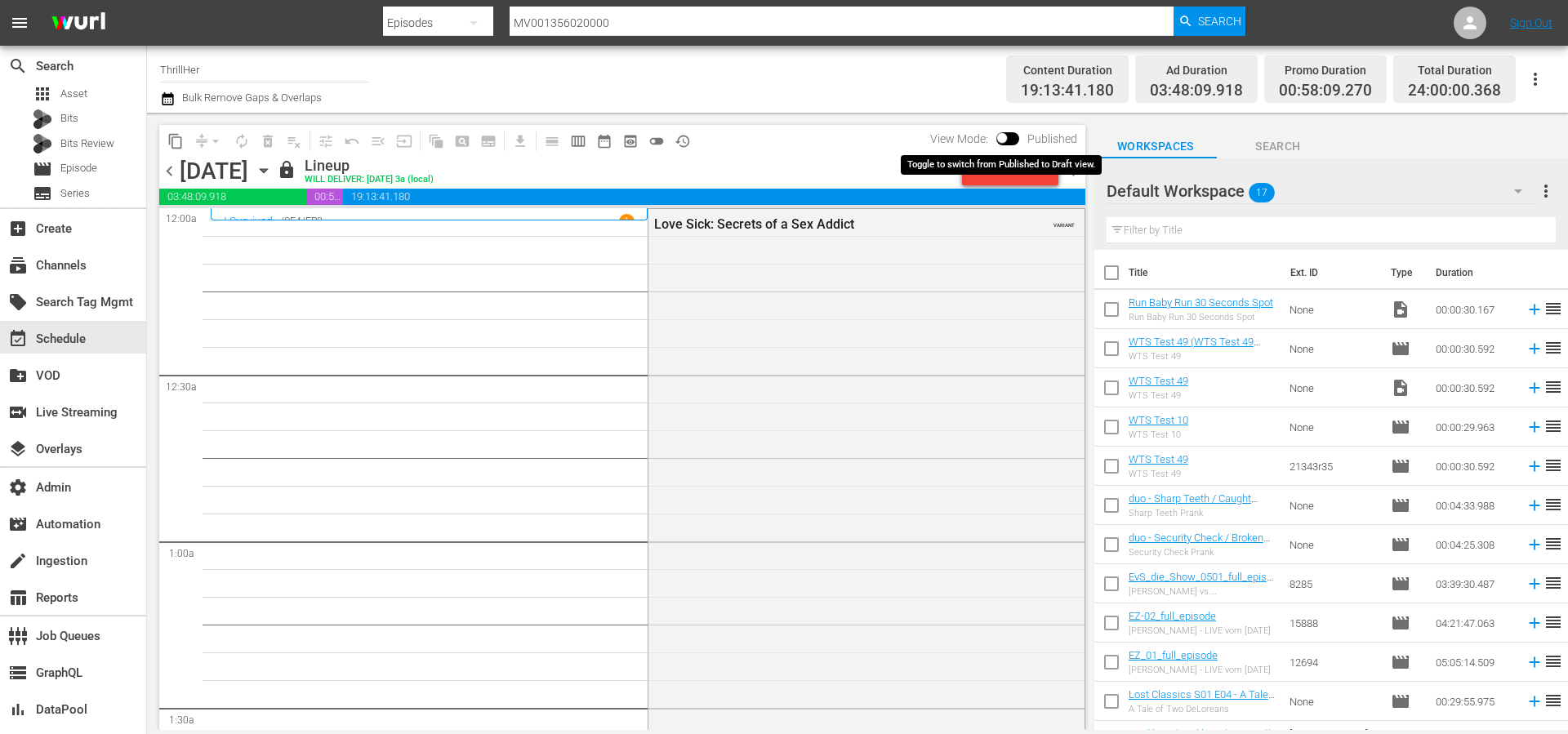
click at [1015, 136] on input "checkbox" at bounding box center [1001, 140] width 34 height 11
checkbox input "true"
click at [881, 148] on div "content_copy compress arrow_drop_down autorenew_outlined delete_forever_outline…" at bounding box center [623, 140] width 926 height 32
click at [819, 160] on div "lock Lineup WILL DELIVER: 8/30 @ 3a (local)" at bounding box center [599, 171] width 646 height 28
click at [985, 173] on div "Unlock and Edit" at bounding box center [1011, 171] width 80 height 30
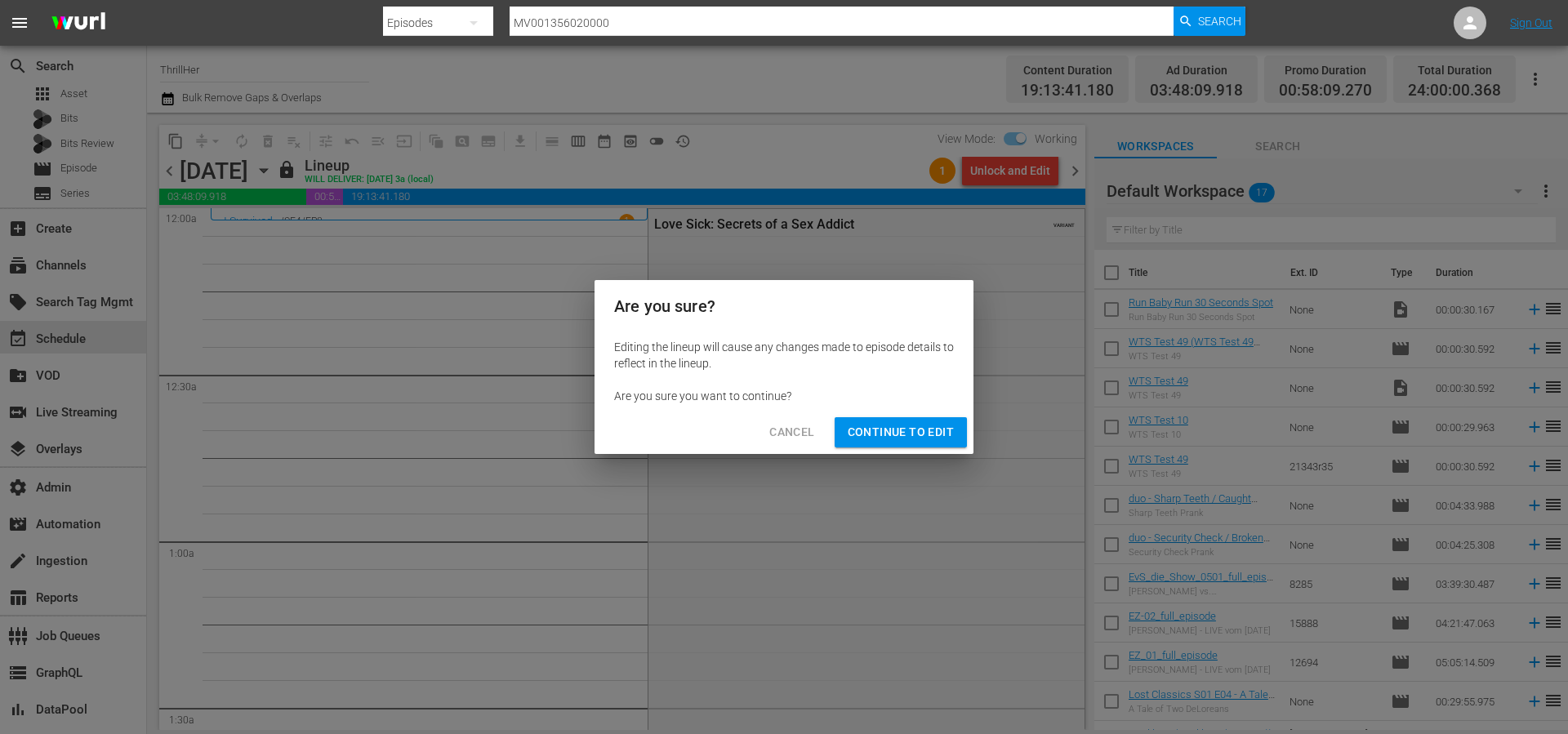
click at [912, 426] on span "Continue to Edit" at bounding box center [901, 432] width 106 height 20
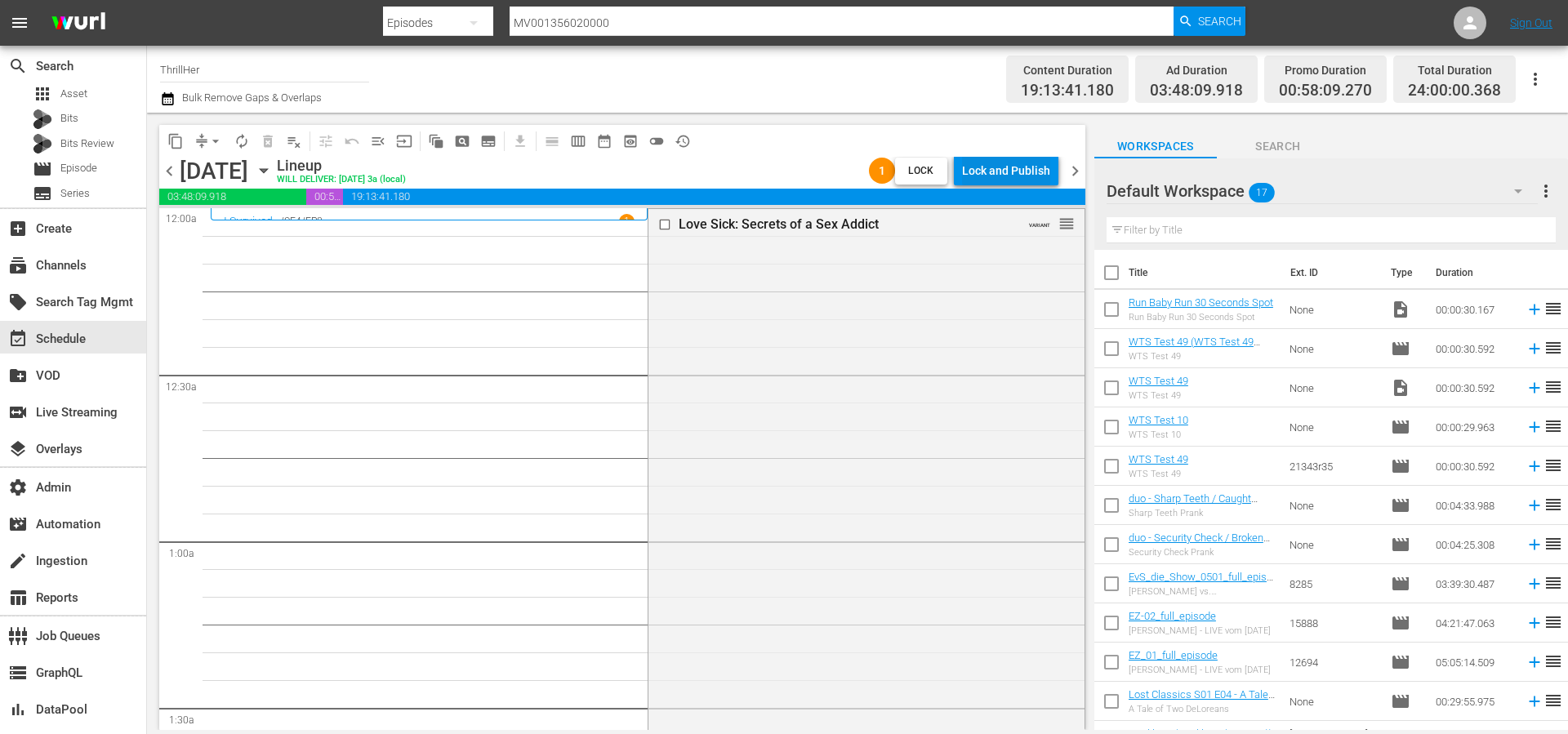
click at [1012, 178] on div "Lock and Publish" at bounding box center [1006, 171] width 88 height 30
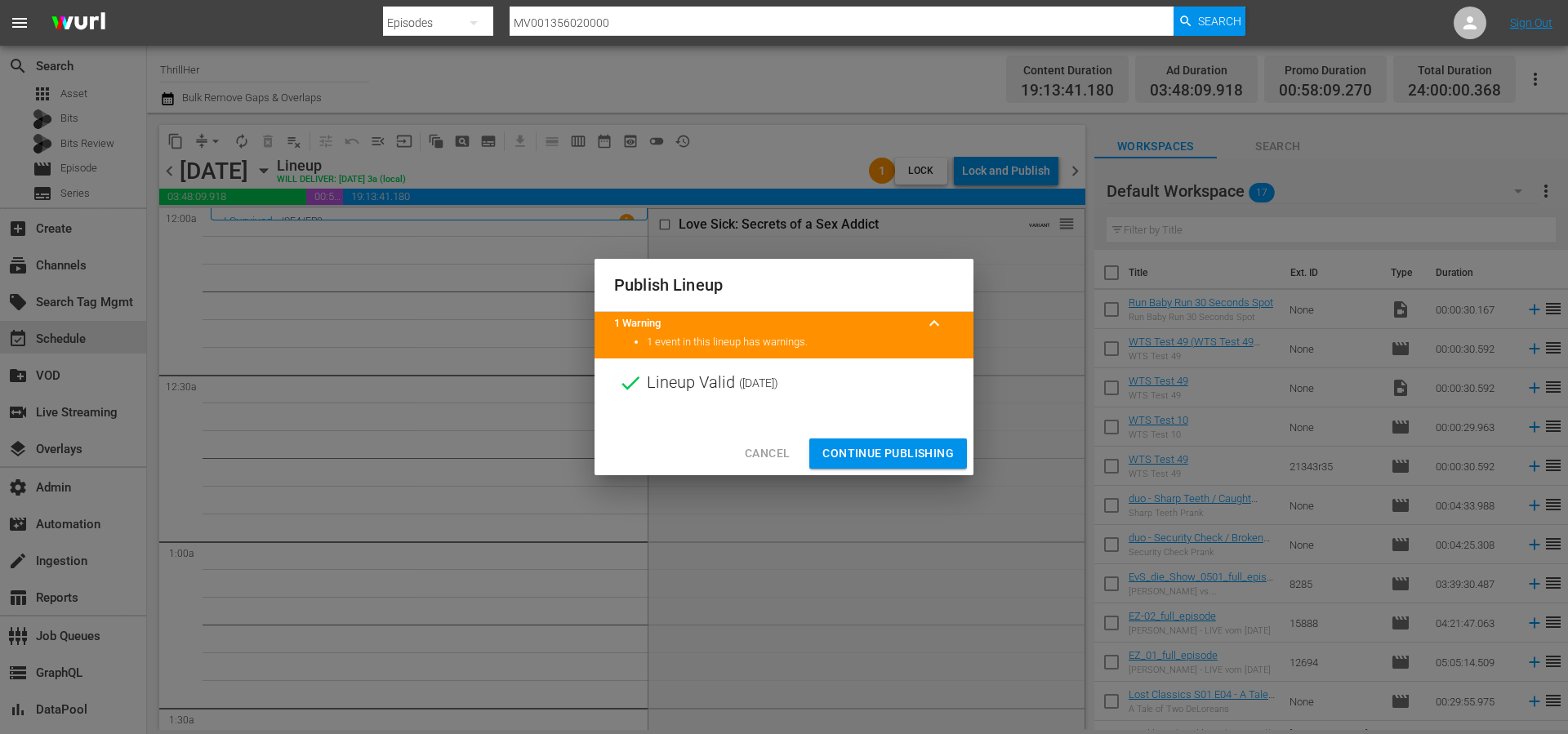
click at [885, 447] on span "Continue Publishing" at bounding box center [888, 453] width 132 height 20
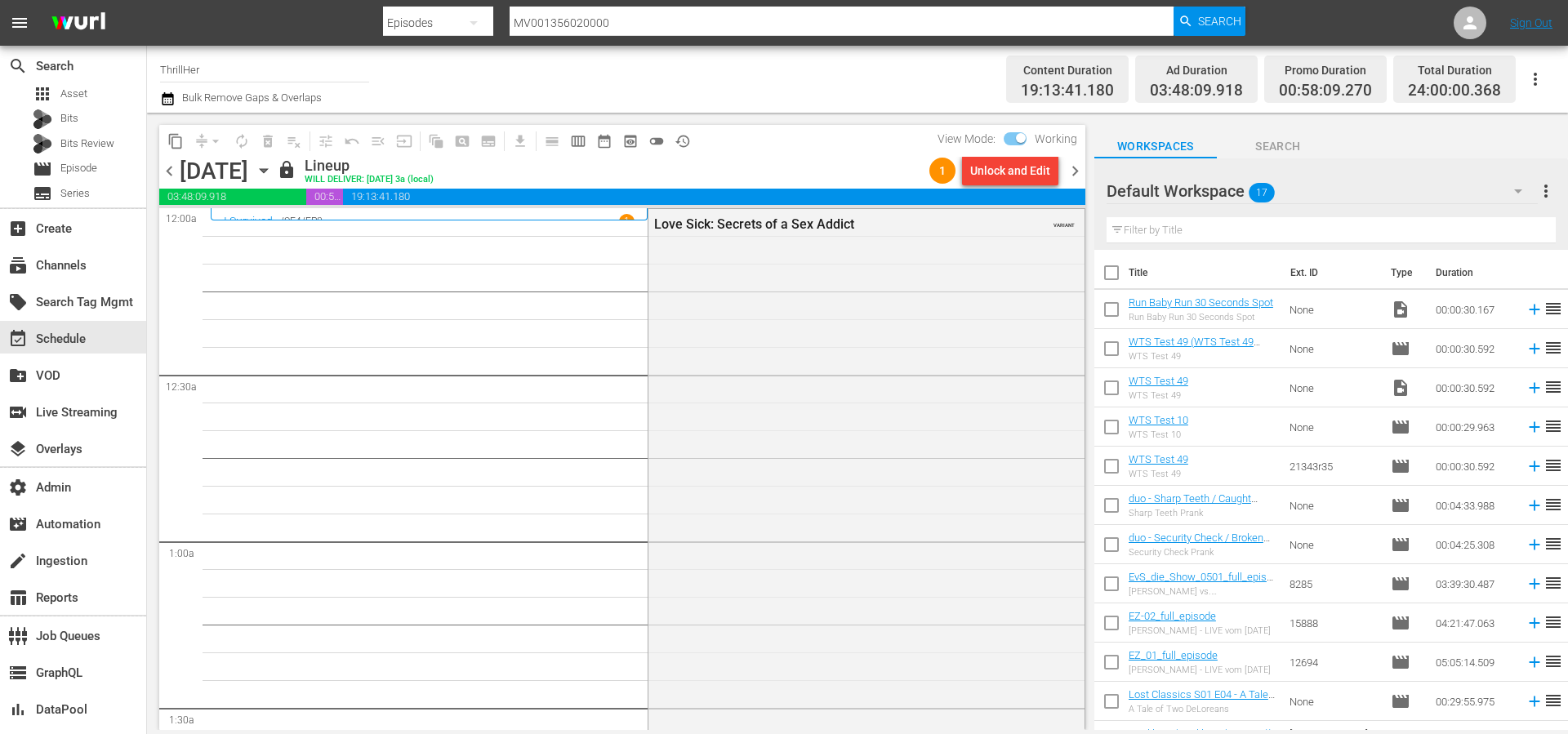
click at [883, 75] on div "Channel Title ThrillHer Bulk Remove Gaps & Overlaps" at bounding box center [541, 78] width 761 height 58
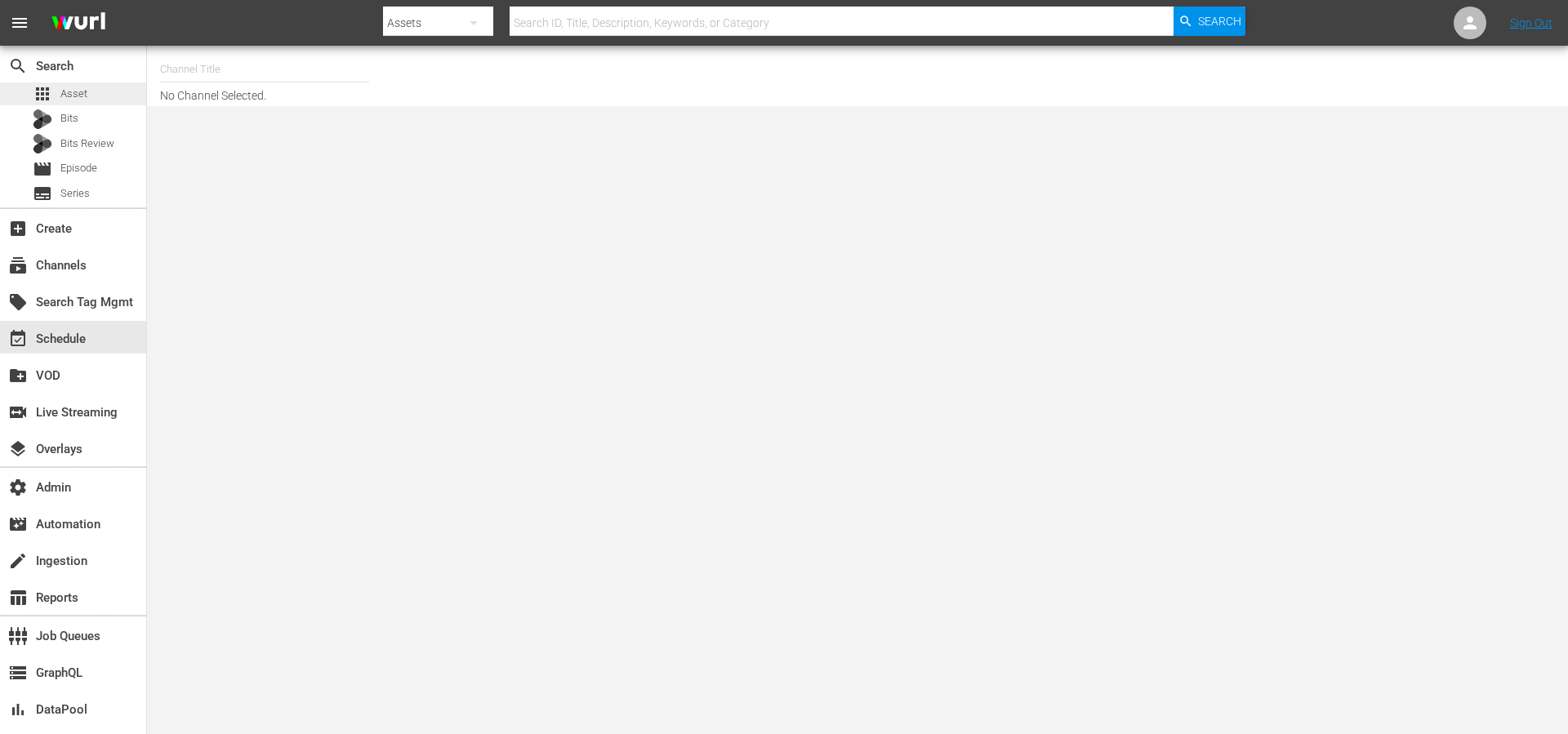
click at [91, 96] on div "apps Asset" at bounding box center [73, 94] width 147 height 23
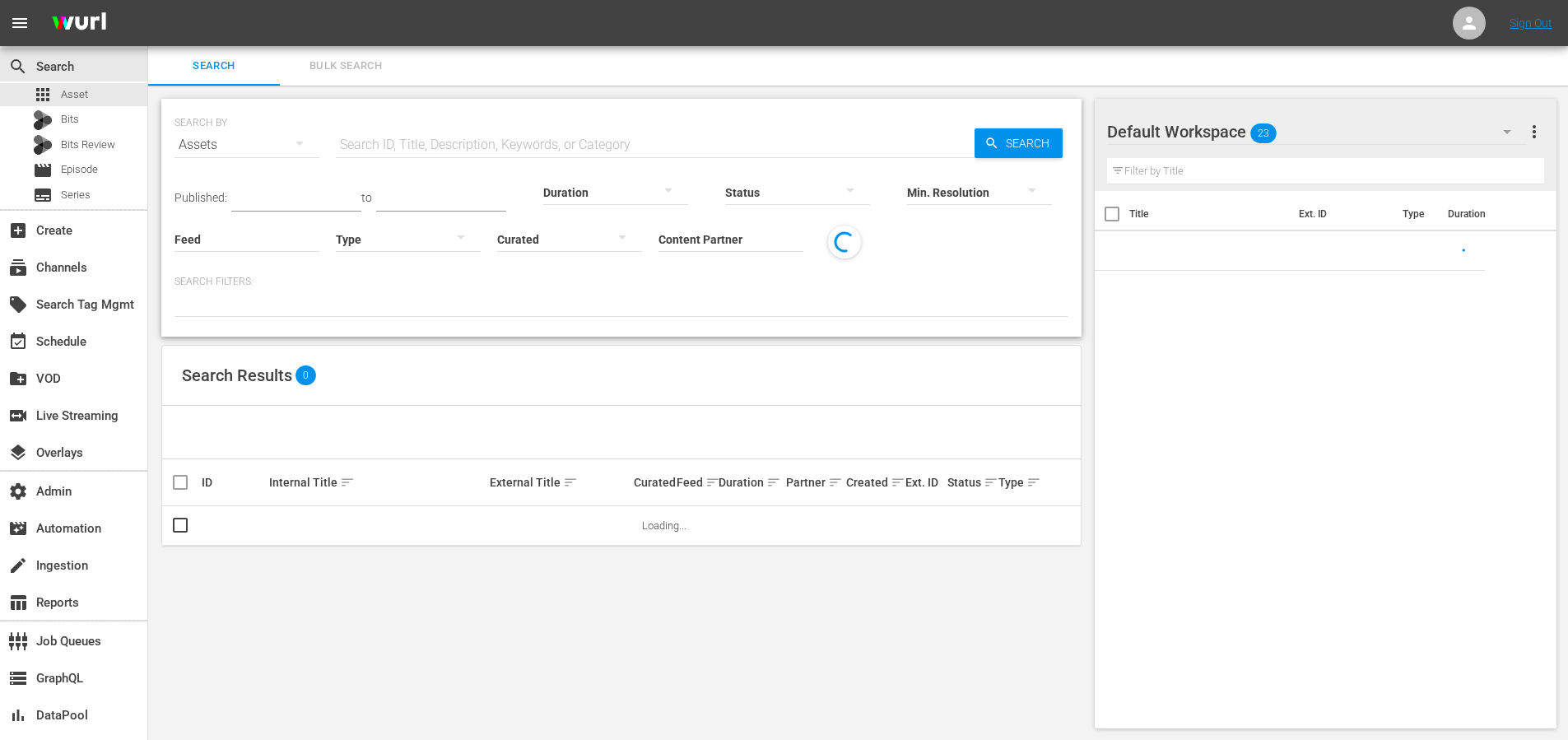
click at [544, 138] on input "text" at bounding box center [655, 144] width 639 height 40
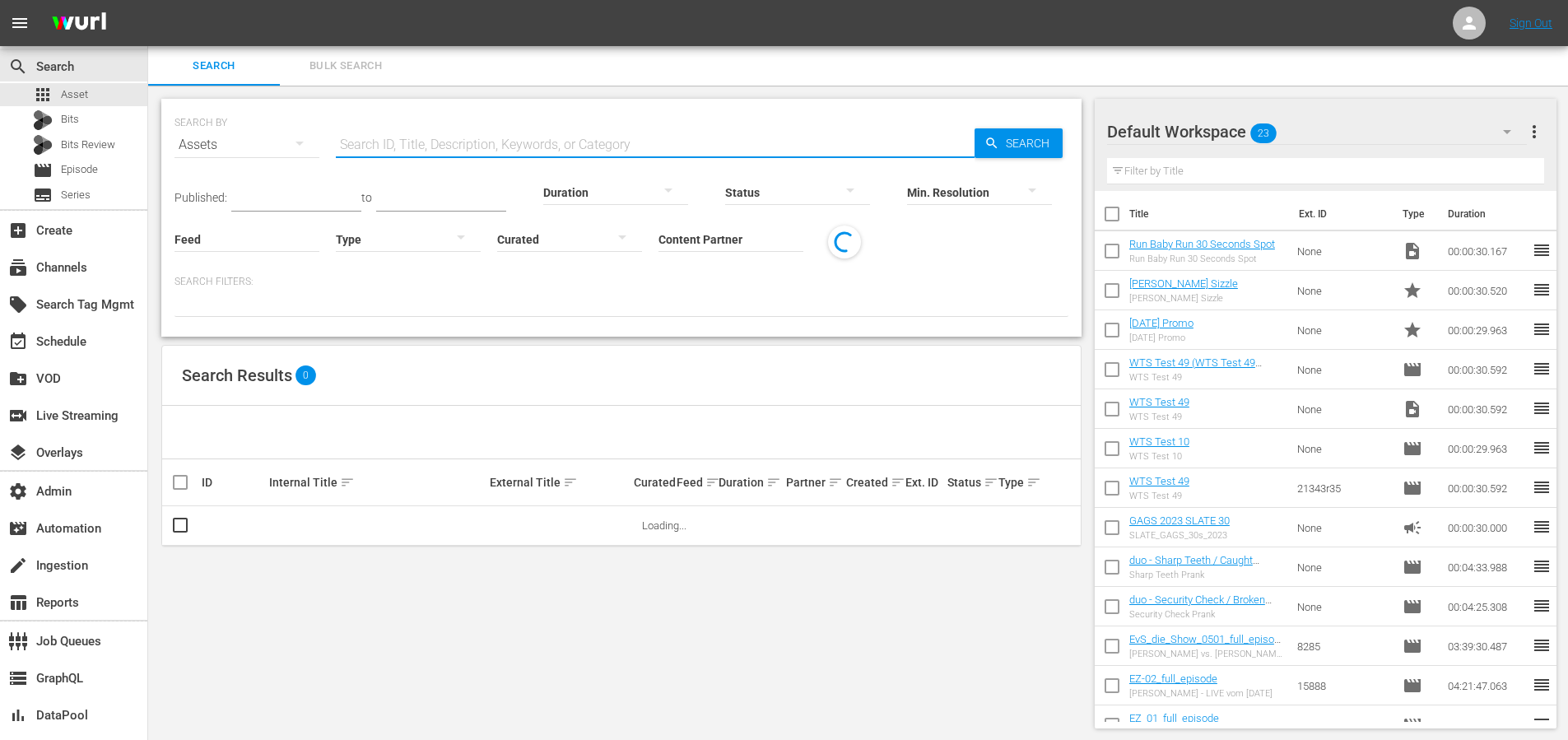
paste input "711 Ocean Drive"
type input "711 Ocean Drive"
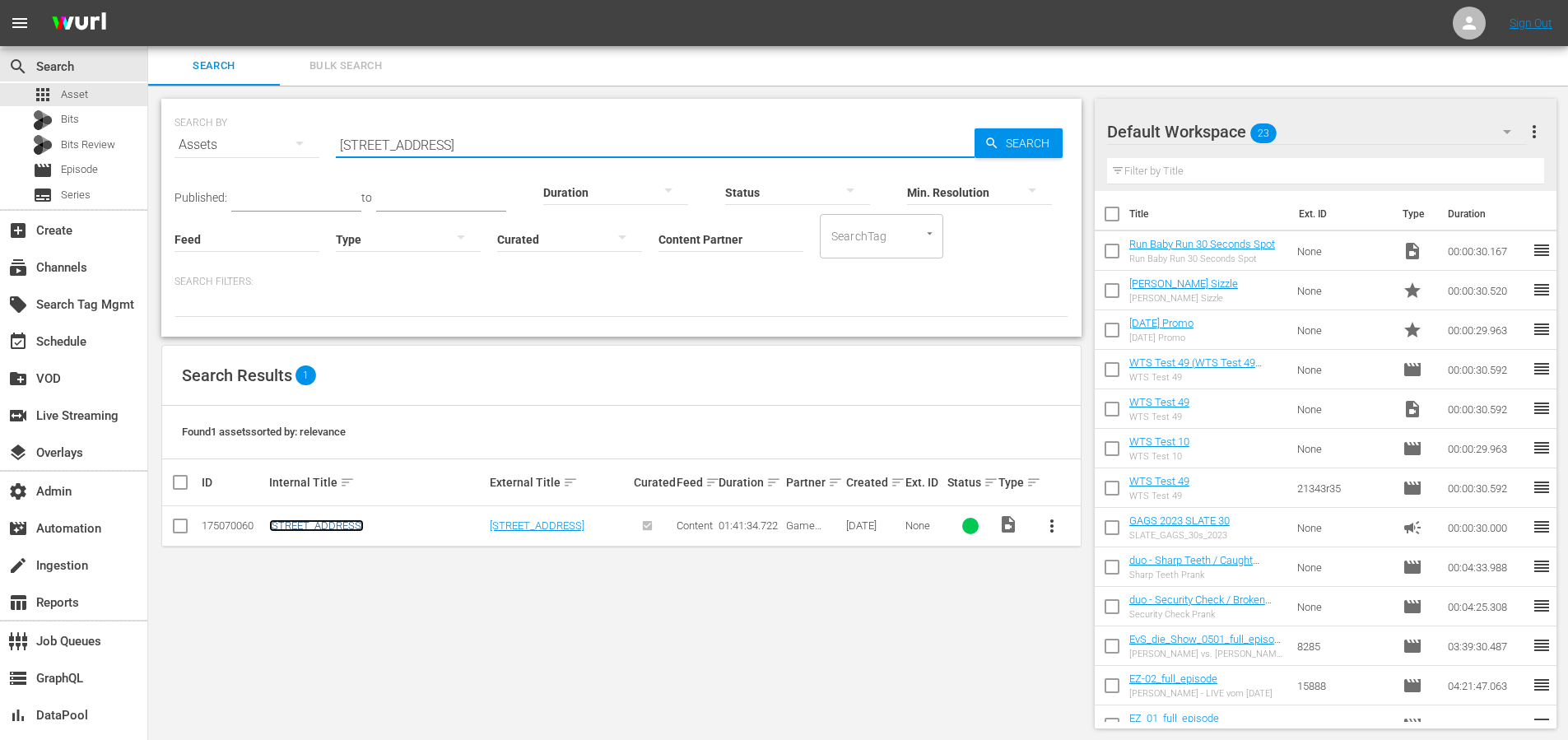
click at [322, 525] on link "711 Ocean Drive" at bounding box center [316, 526] width 95 height 12
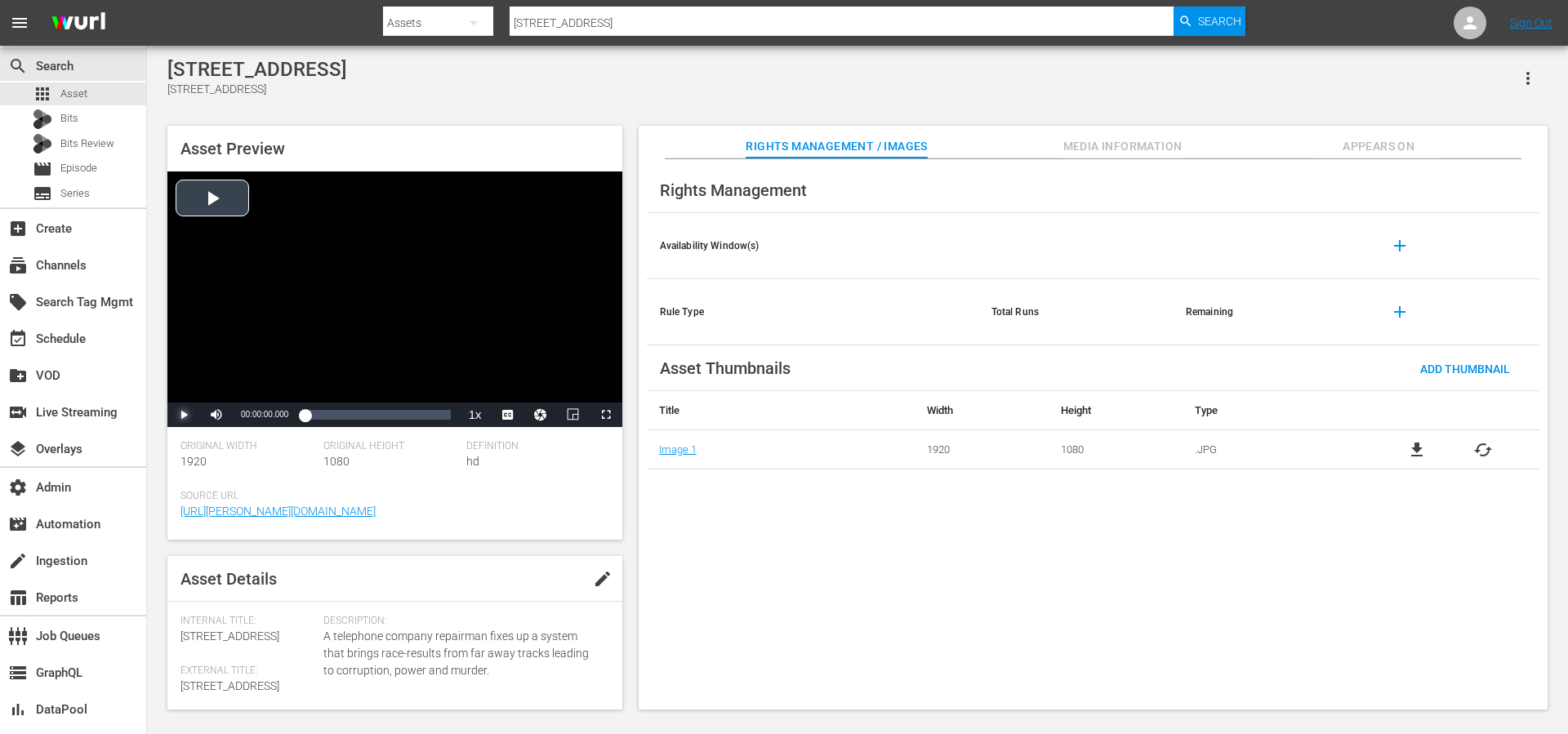
drag, startPoint x: 187, startPoint y: 413, endPoint x: 223, endPoint y: 411, distance: 36.1
click at [184, 415] on span "Video Player" at bounding box center [184, 415] width 0 height 0
click at [242, 415] on div "Volume Level" at bounding box center [253, 415] width 33 height 3
click at [513, 371] on span "english" at bounding box center [508, 375] width 31 height 11
click at [304, 416] on div "00:00:02.999" at bounding box center [304, 414] width 0 height 17
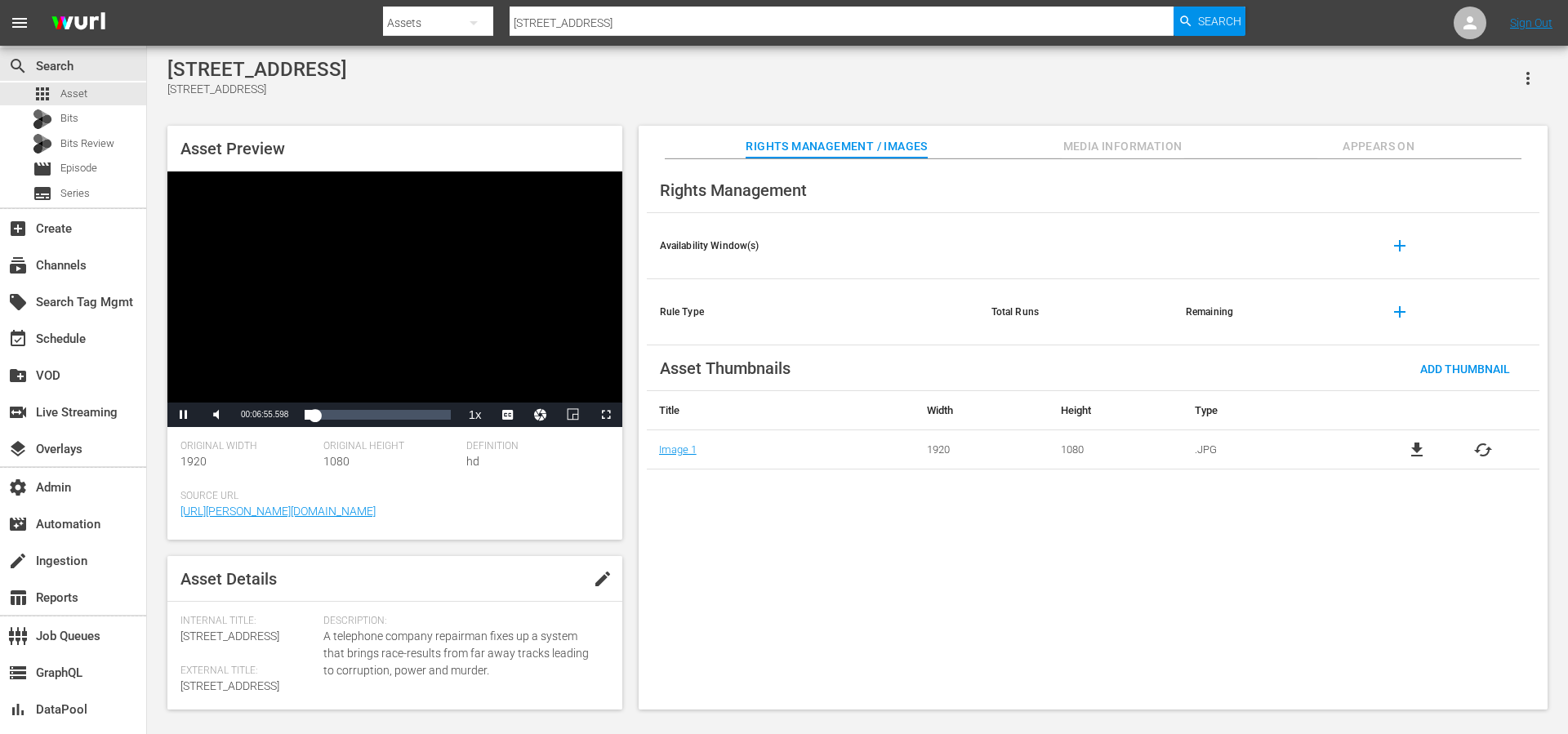
click at [1377, 146] on span "Appears On" at bounding box center [1379, 146] width 122 height 20
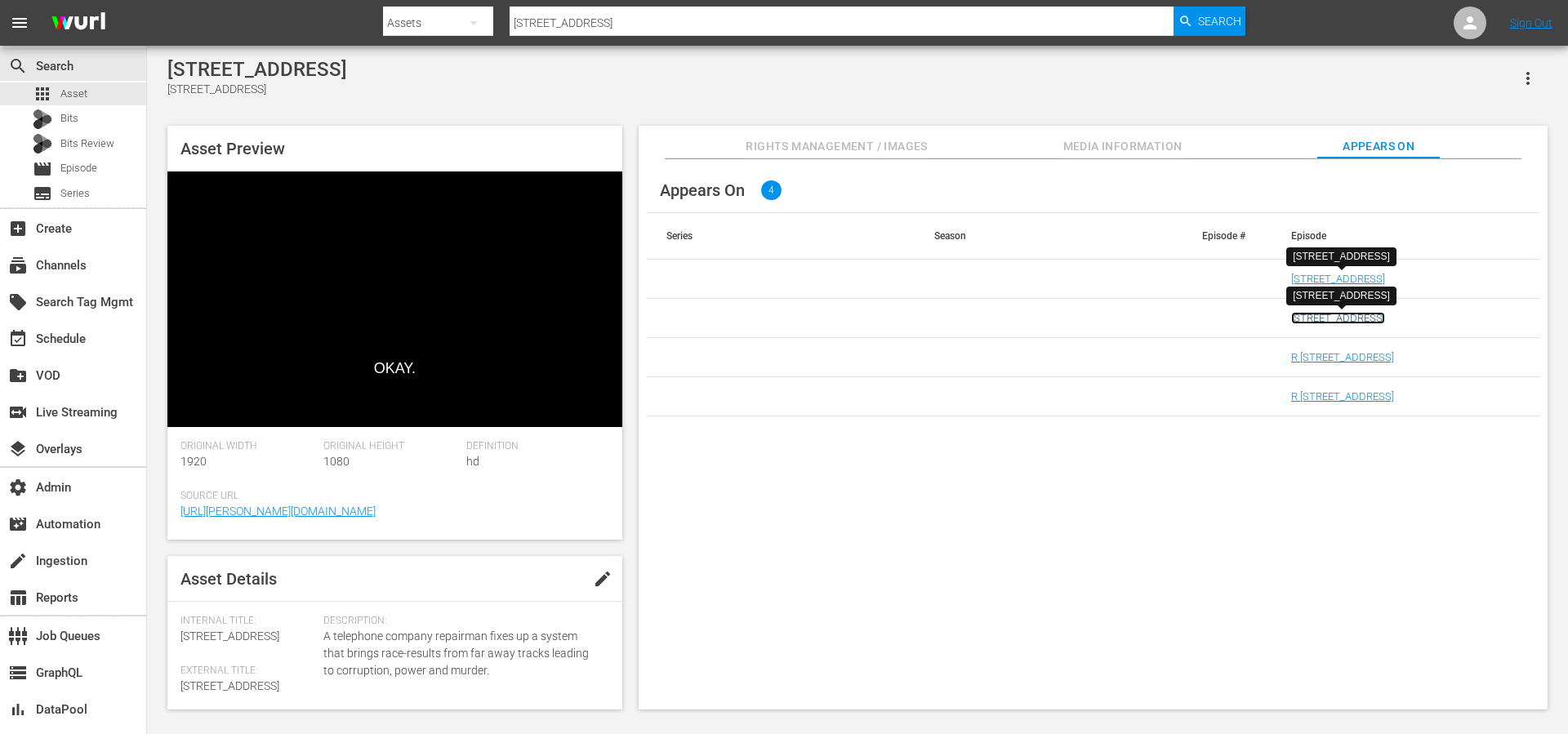
click at [1304, 319] on link "711 Ocean Drive r5" at bounding box center [1339, 318] width 94 height 12
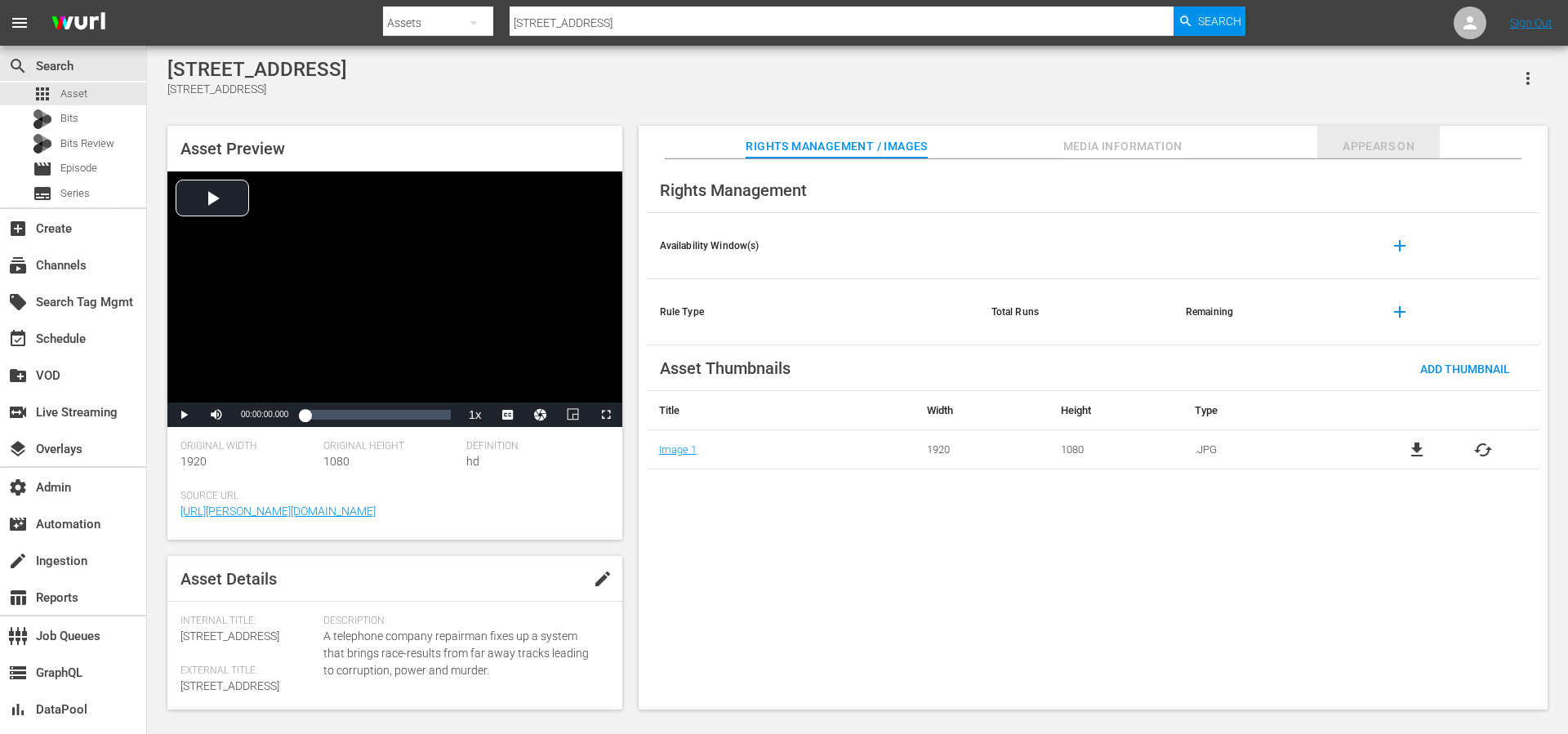
click at [1367, 138] on span "Appears On" at bounding box center [1379, 146] width 122 height 20
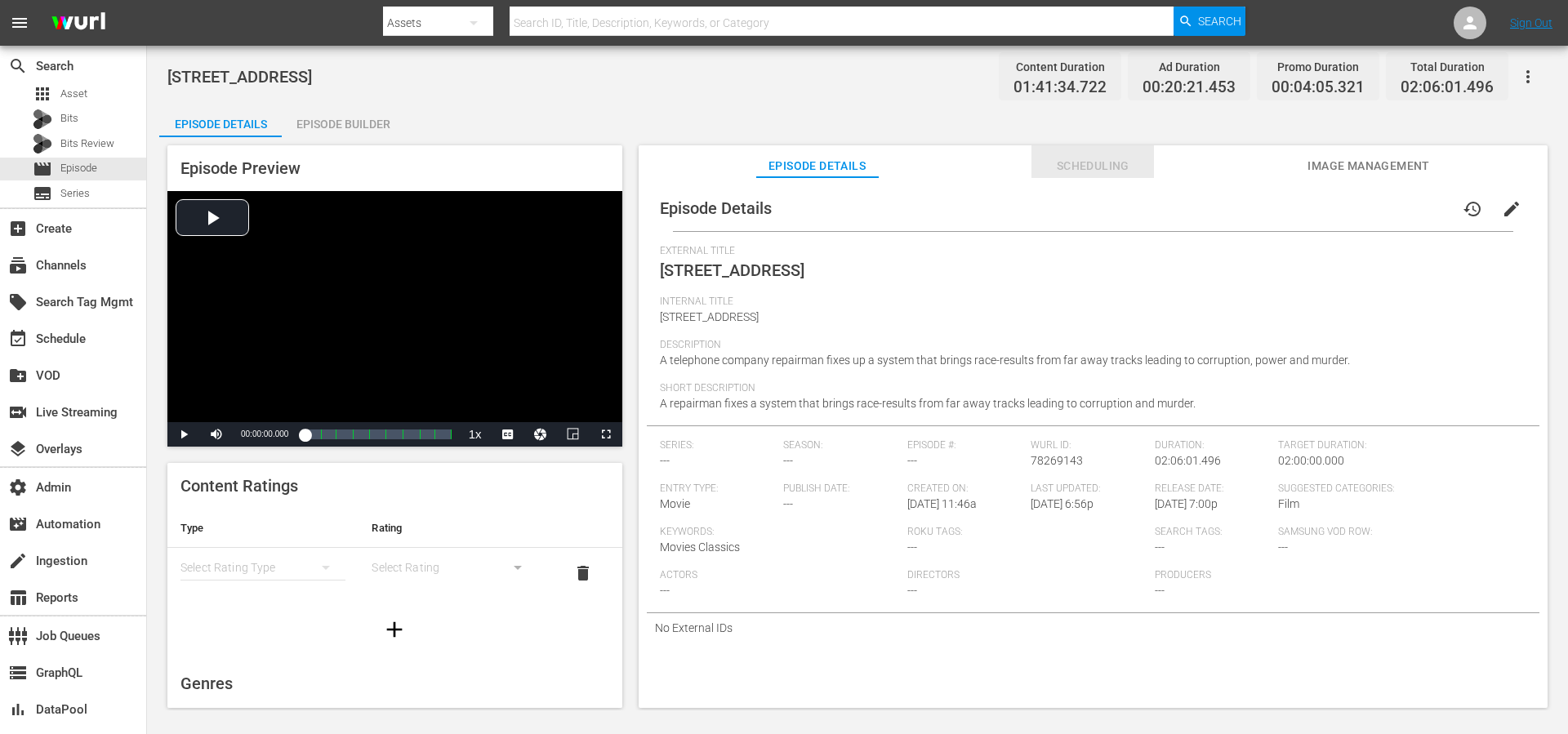
click at [1126, 158] on span "Scheduling" at bounding box center [1093, 166] width 122 height 20
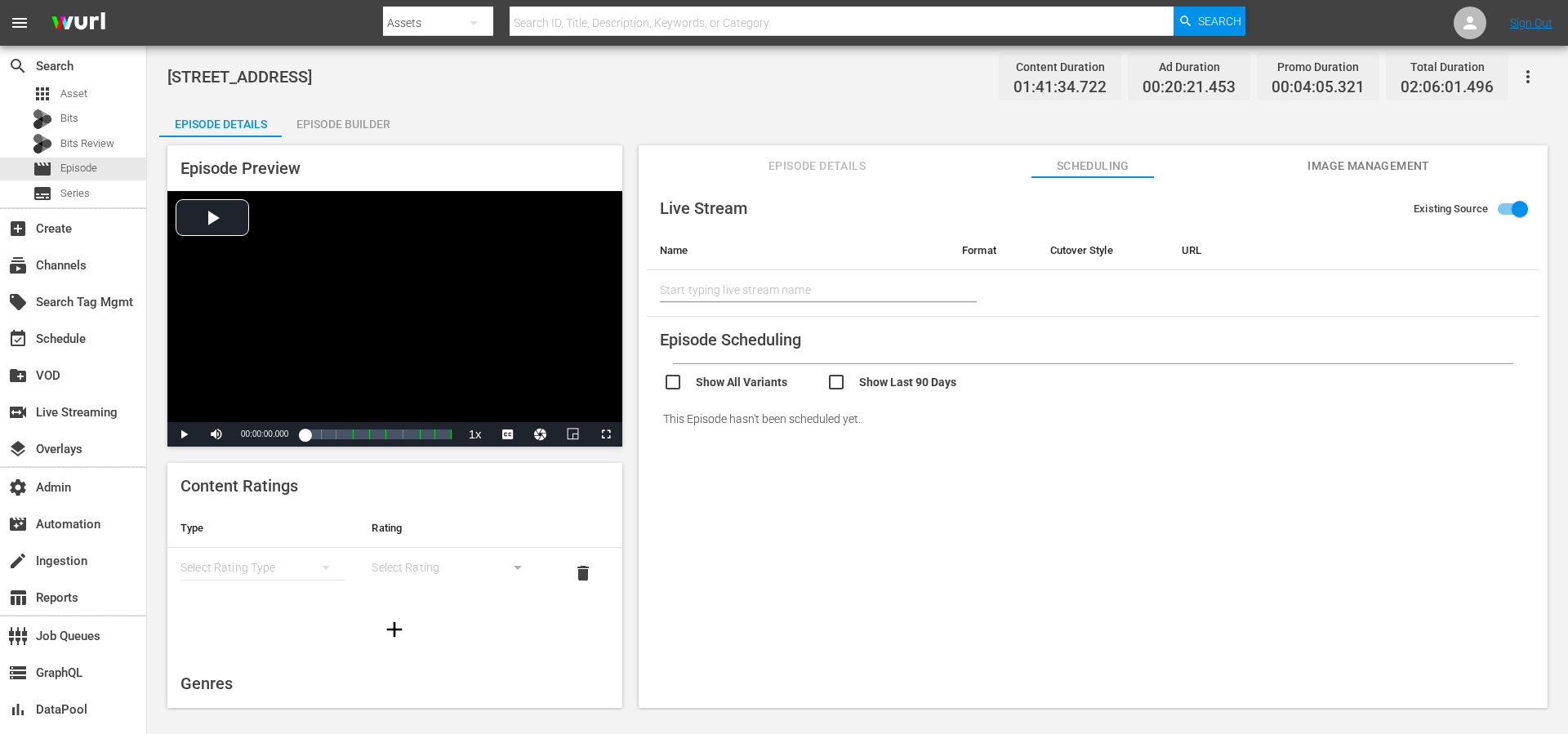
click at [862, 382] on input "checkbox" at bounding box center [908, 384] width 163 height 24
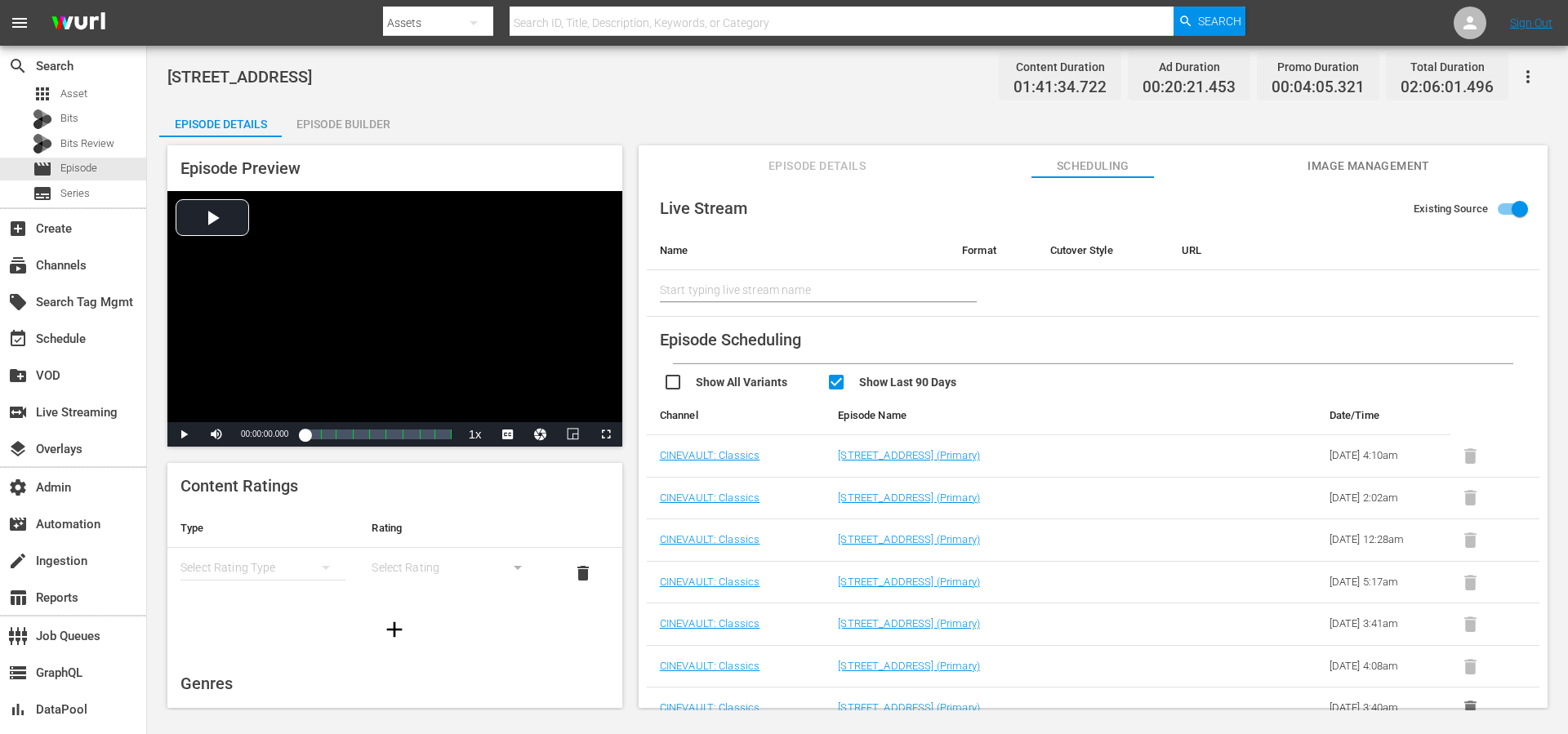
click at [858, 383] on input "checkbox" at bounding box center [908, 384] width 163 height 24
checkbox input "false"
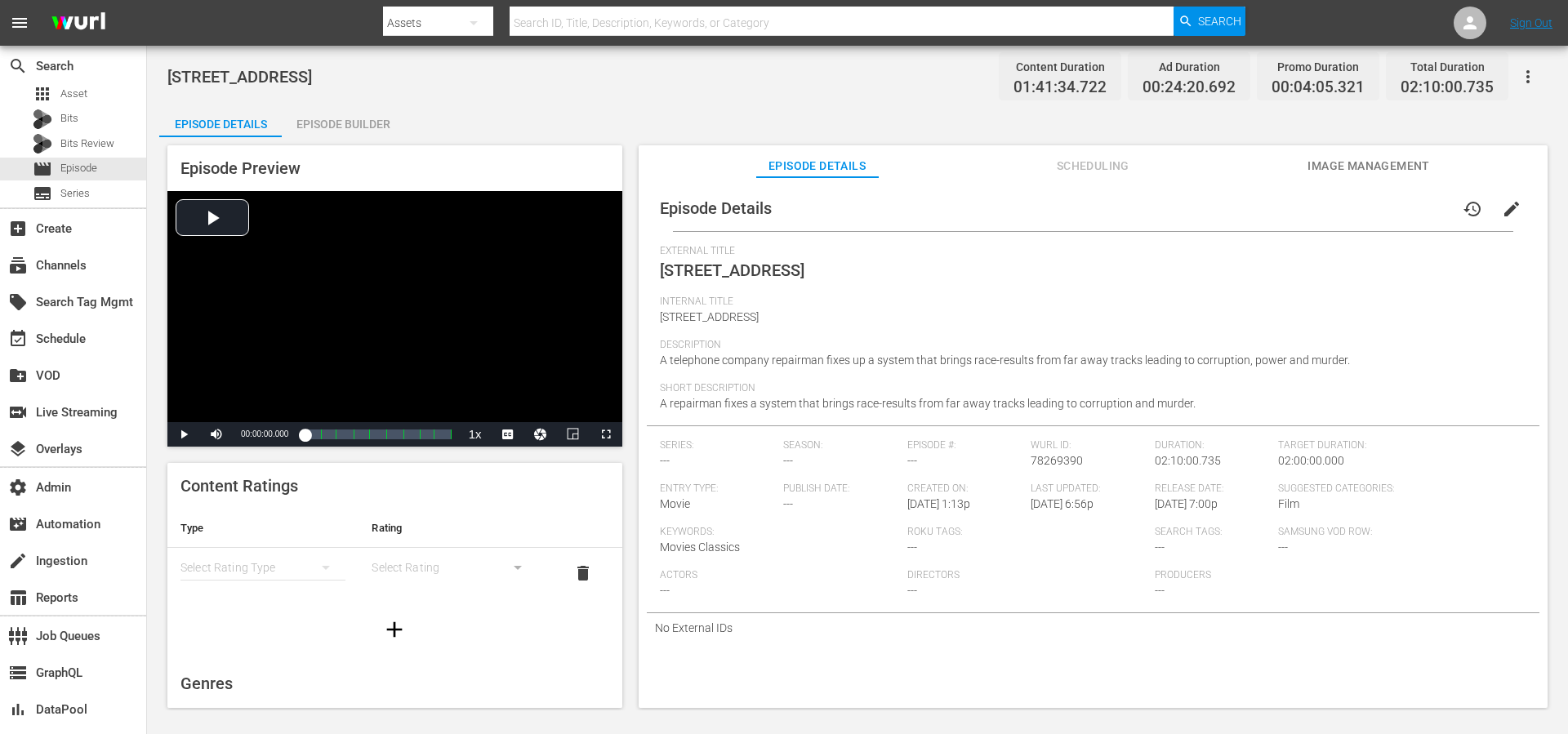
click at [1113, 160] on span "Scheduling" at bounding box center [1093, 166] width 122 height 20
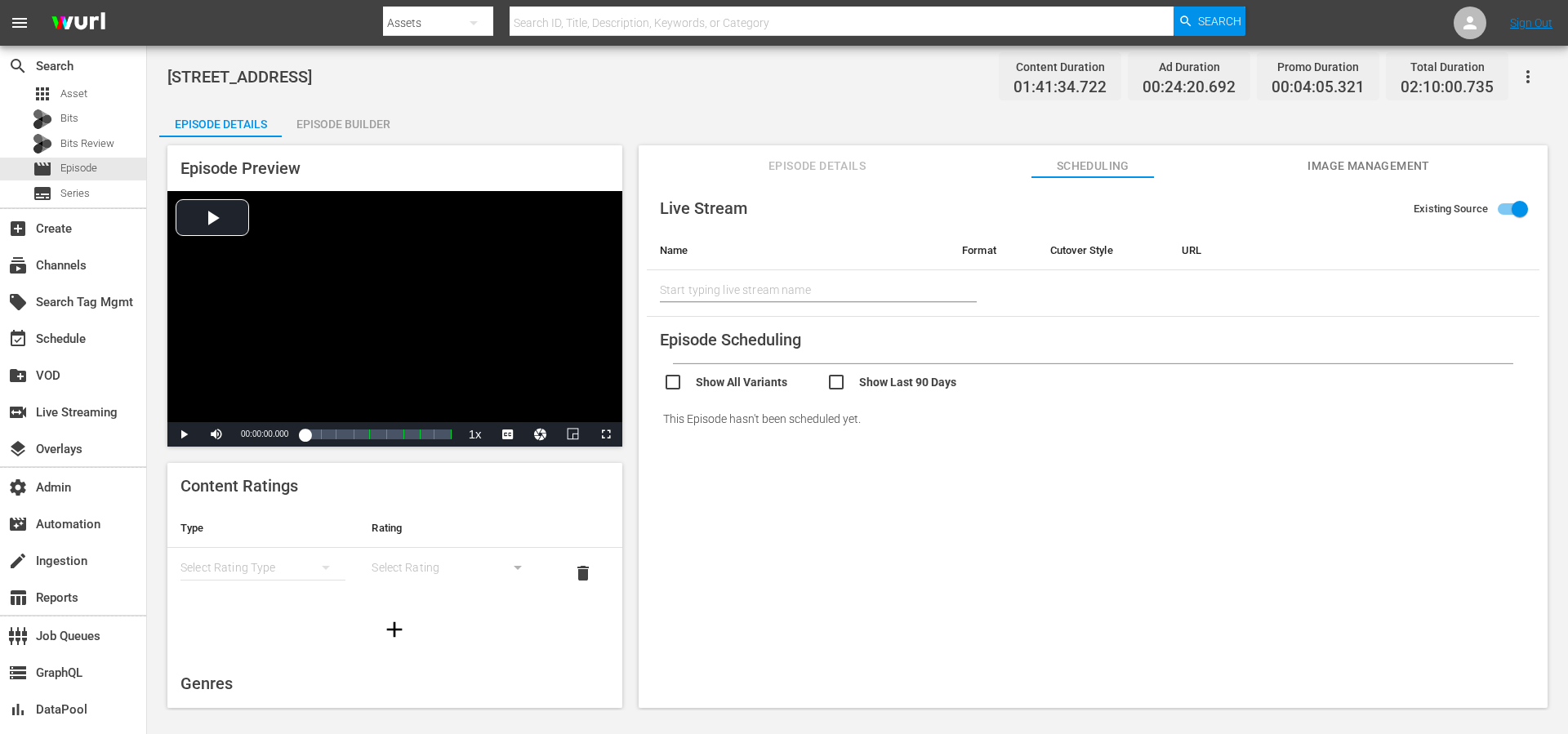
click at [881, 383] on input "checkbox" at bounding box center [908, 384] width 163 height 24
click at [880, 384] on input "checkbox" at bounding box center [908, 384] width 163 height 24
checkbox input "false"
click at [756, 379] on input "checkbox" at bounding box center [744, 384] width 163 height 24
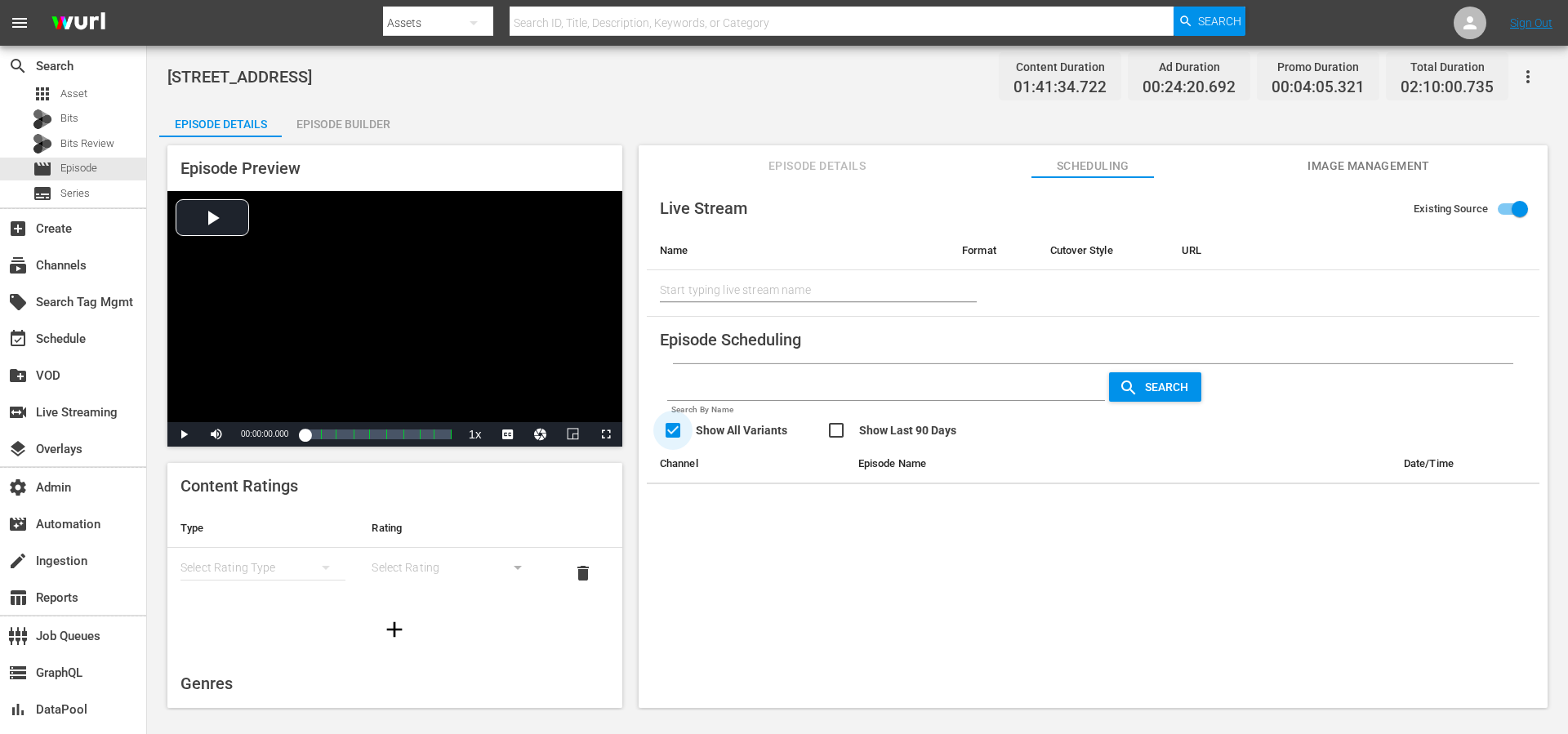
click at [730, 431] on input "checkbox" at bounding box center [744, 432] width 163 height 24
checkbox input "false"
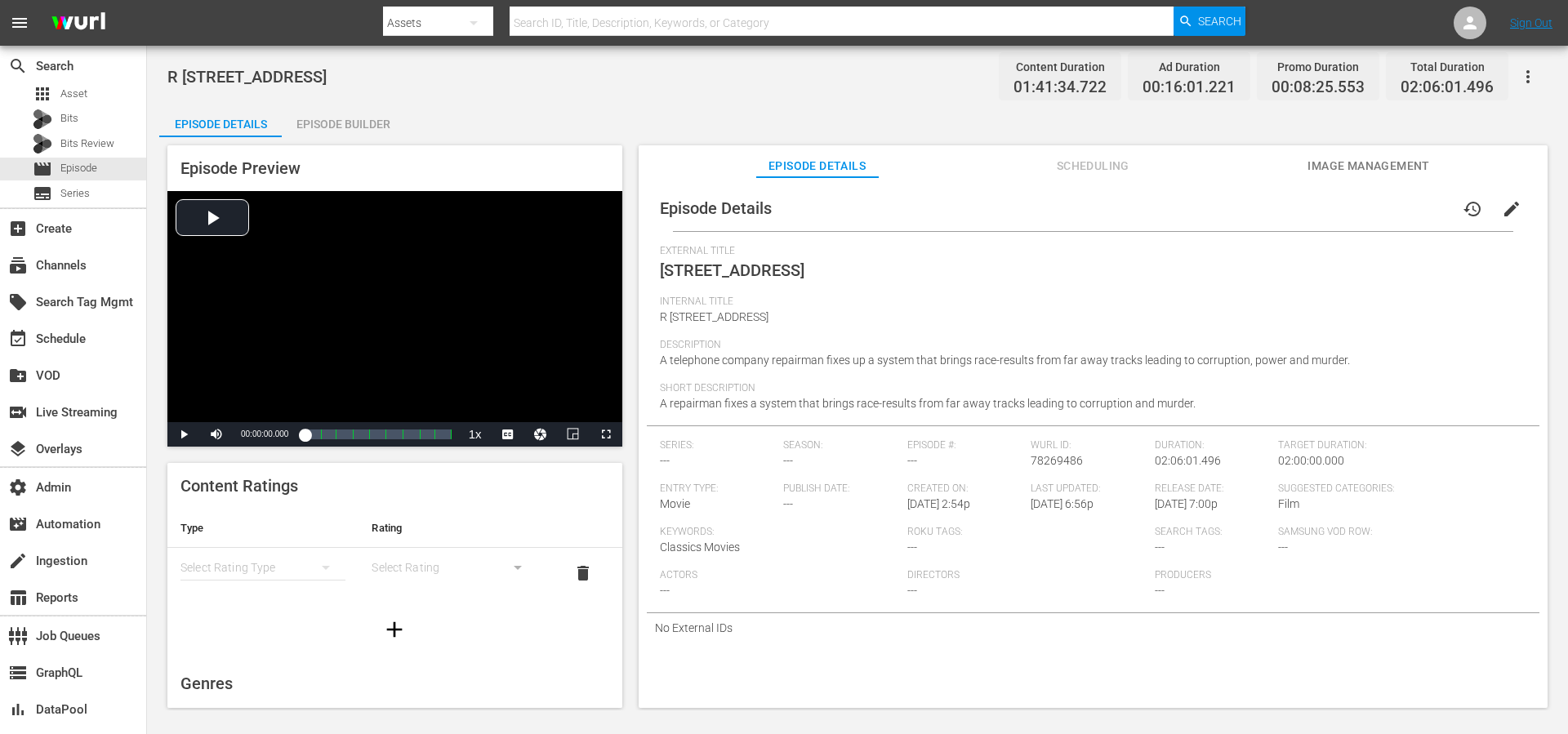
click at [1128, 167] on span "Scheduling" at bounding box center [1093, 166] width 122 height 20
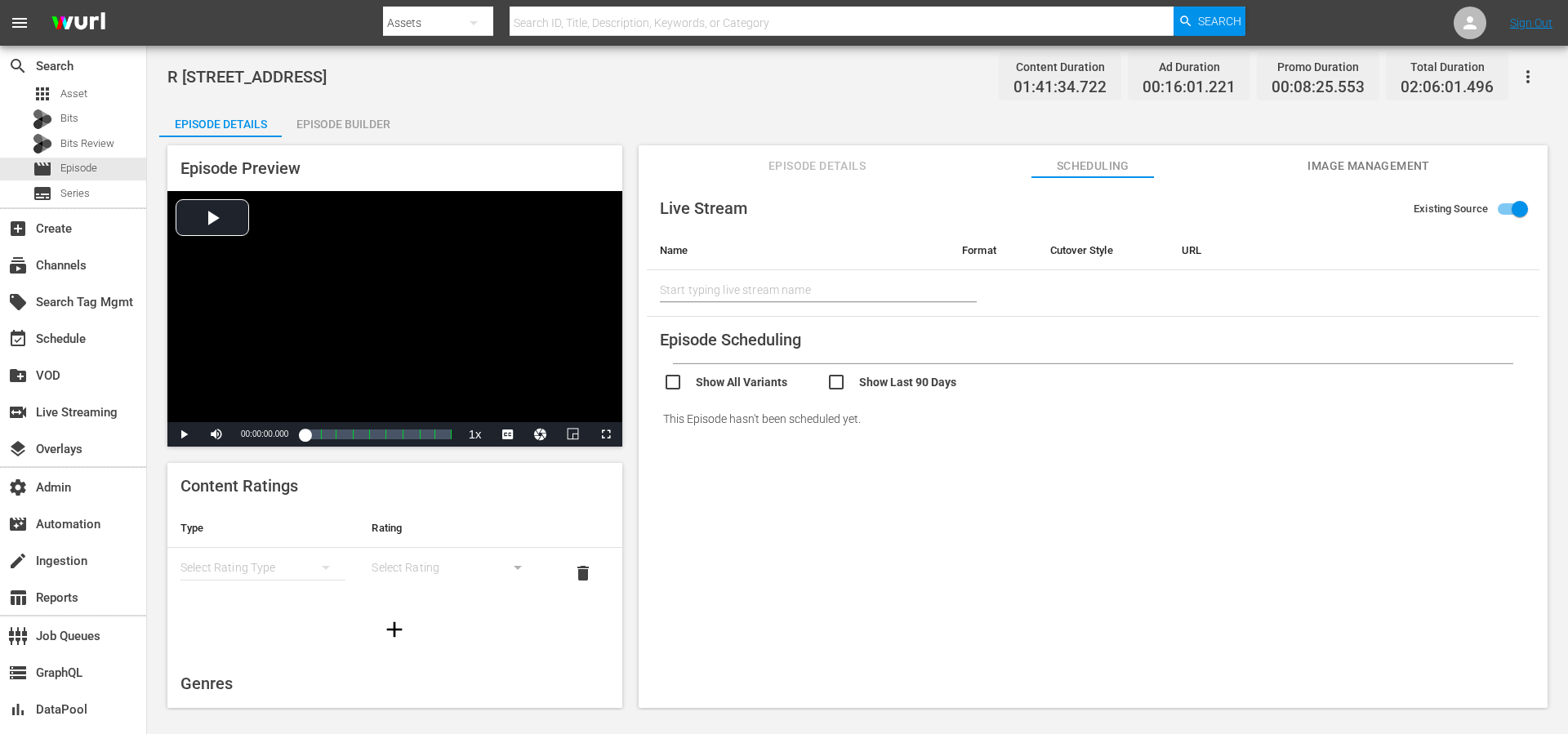
click at [881, 380] on input "checkbox" at bounding box center [908, 384] width 163 height 24
checkbox input "true"
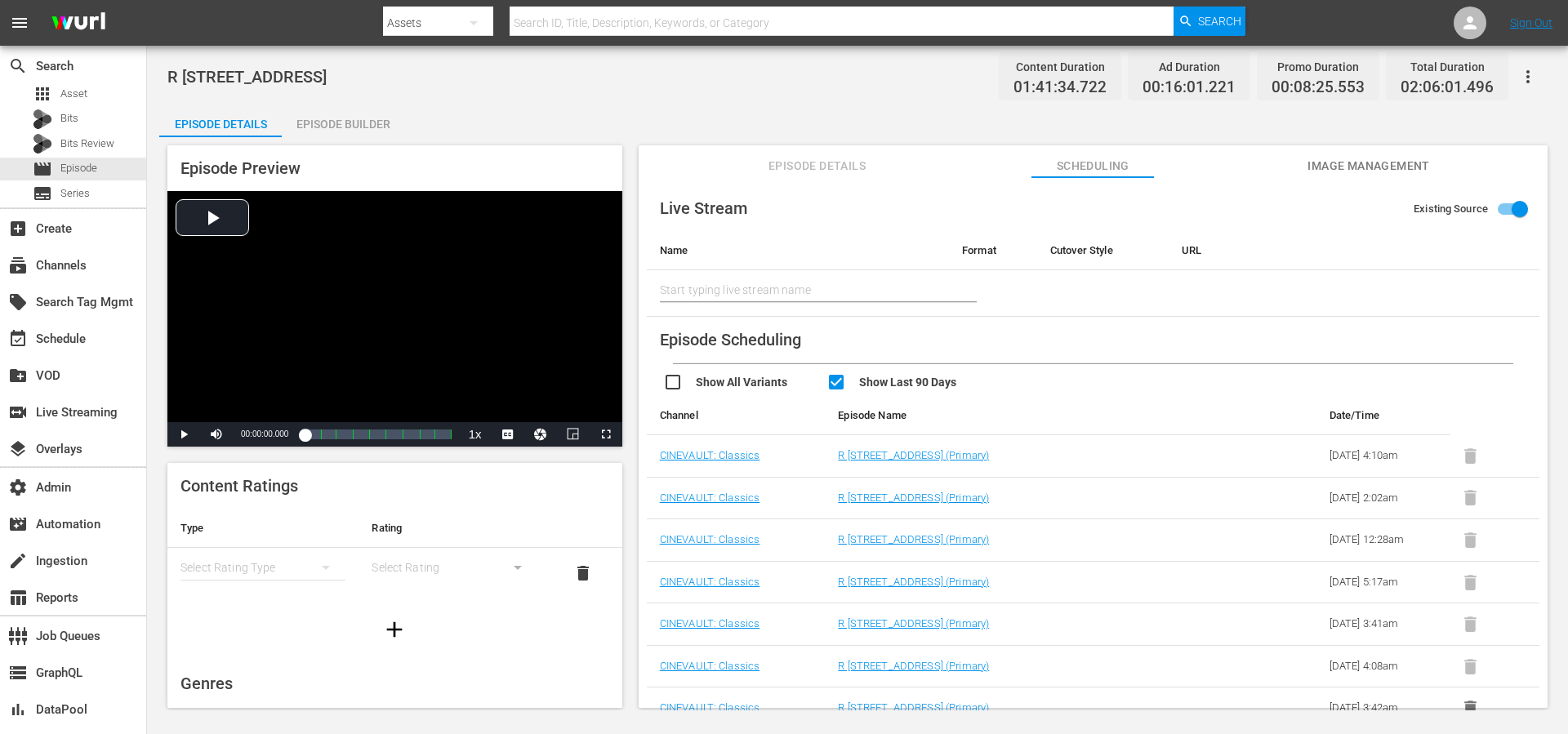
click at [1052, 408] on th "Episode Name" at bounding box center [1026, 415] width 402 height 39
click at [184, 434] on span "Video Player" at bounding box center [184, 434] width 0 height 0
click at [519, 397] on span "english" at bounding box center [508, 395] width 31 height 11
click at [304, 442] on div "00:00:02.027" at bounding box center [304, 434] width 0 height 17
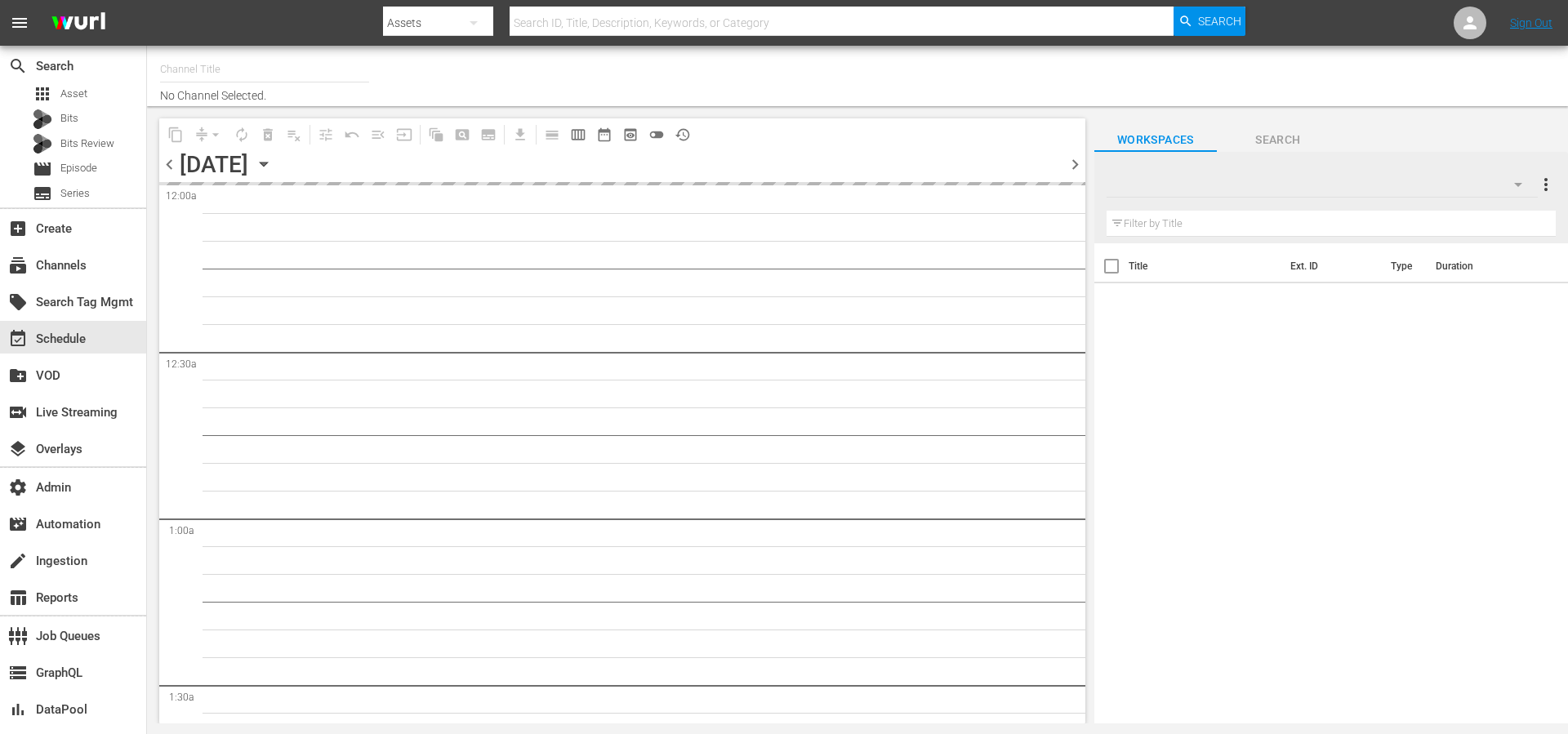
type input "Roku- CINEVAULT: Classics (1023)"
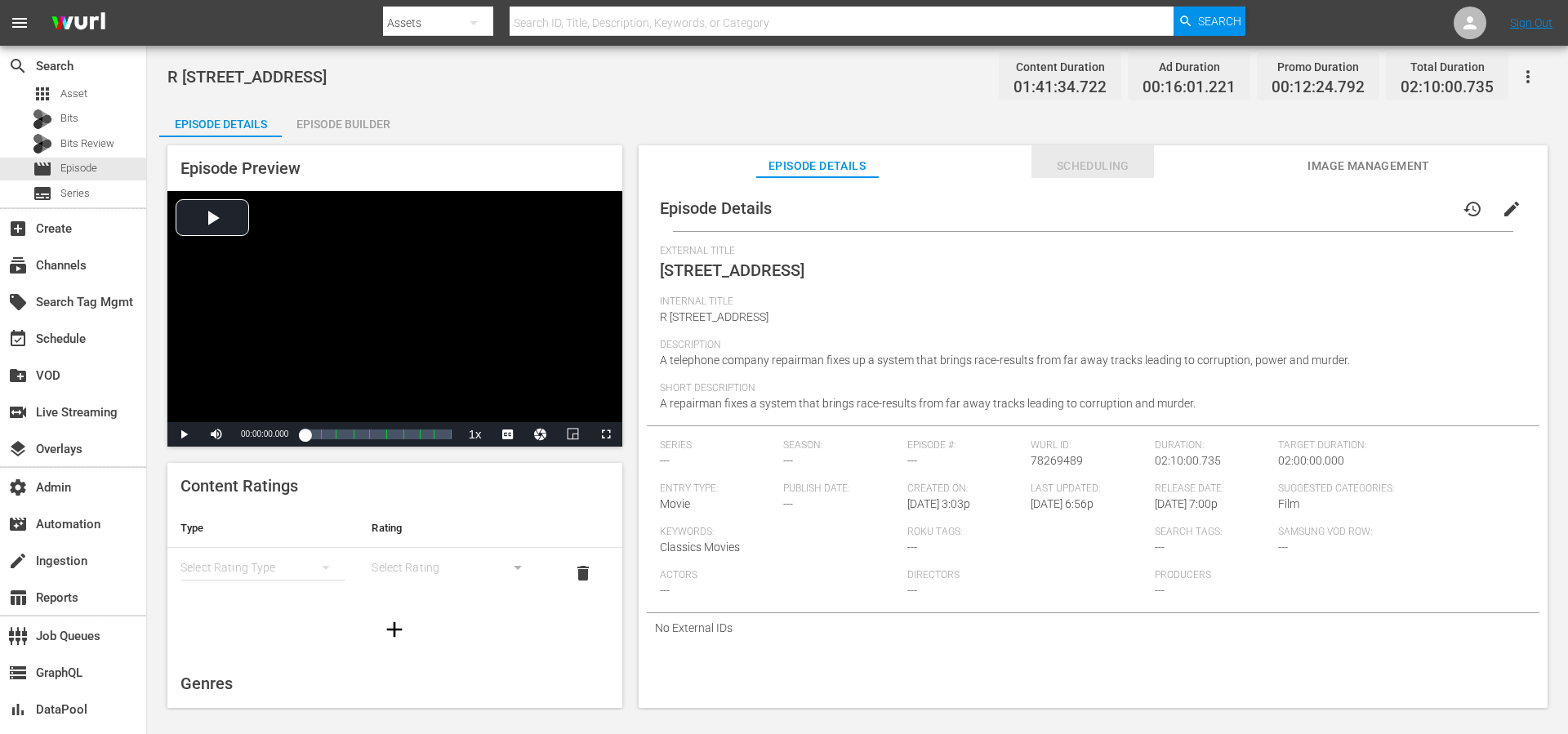
click at [1103, 168] on span "Scheduling" at bounding box center [1093, 166] width 122 height 20
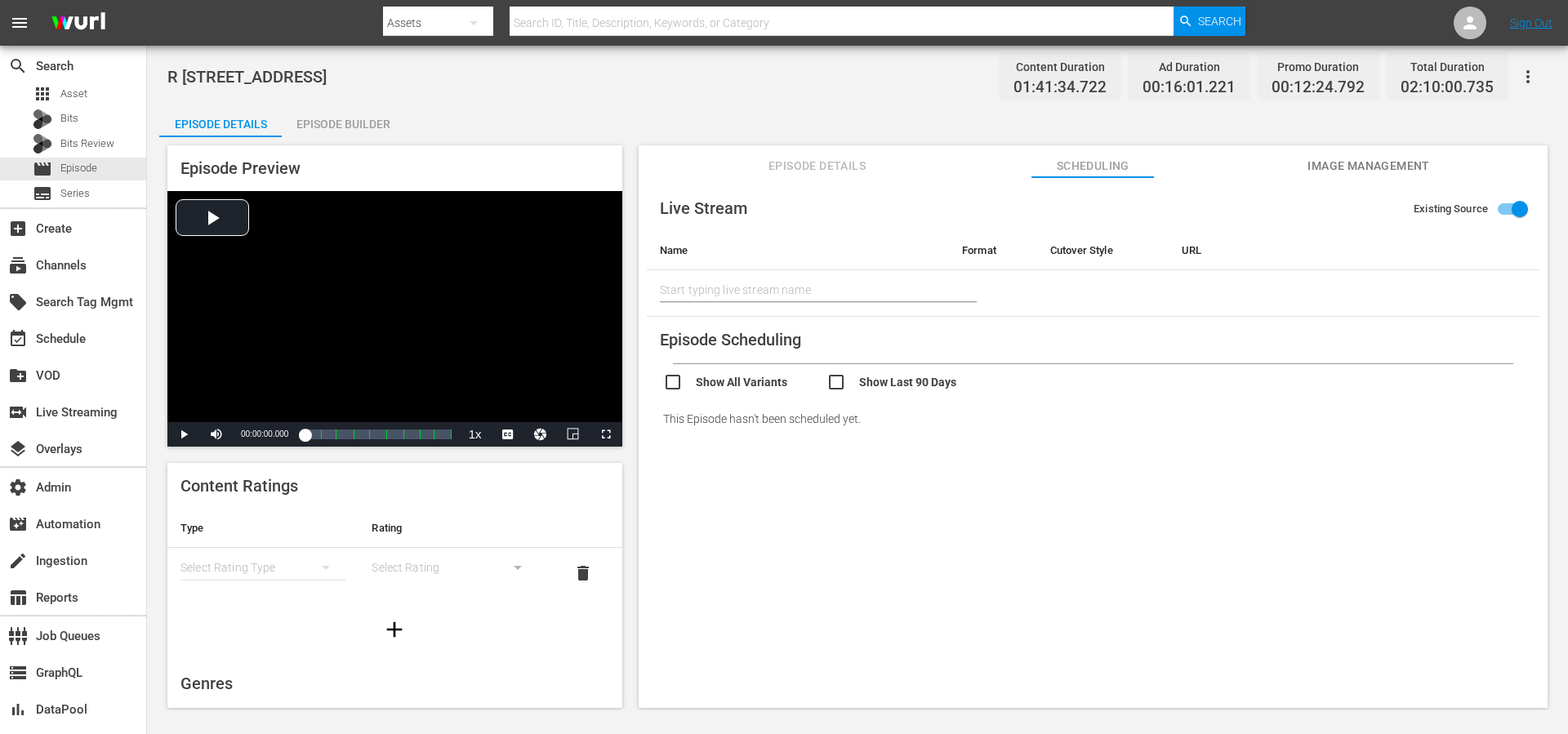
click at [842, 383] on input "checkbox" at bounding box center [908, 384] width 163 height 24
checkbox input "false"
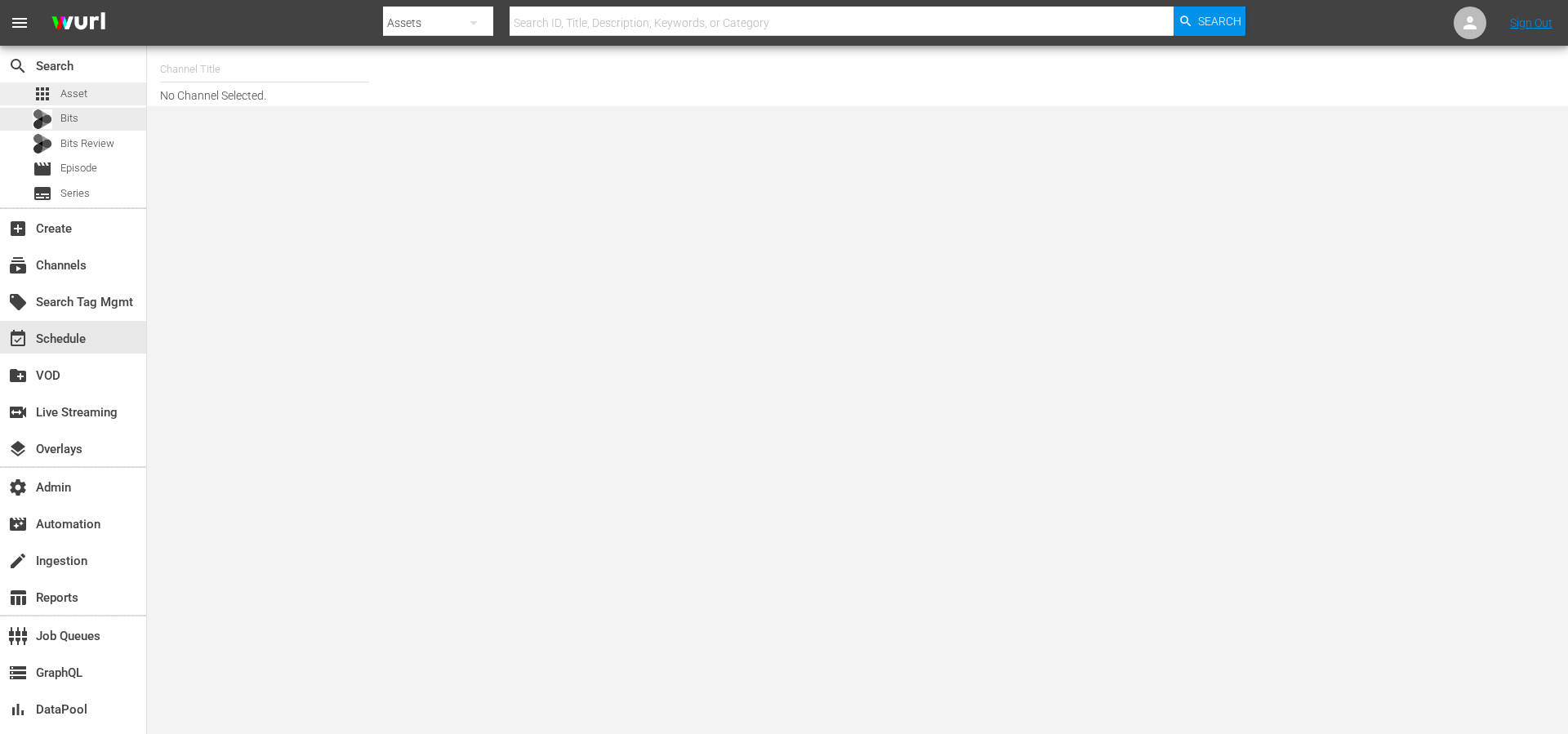
click at [71, 94] on span "Asset" at bounding box center [73, 93] width 27 height 17
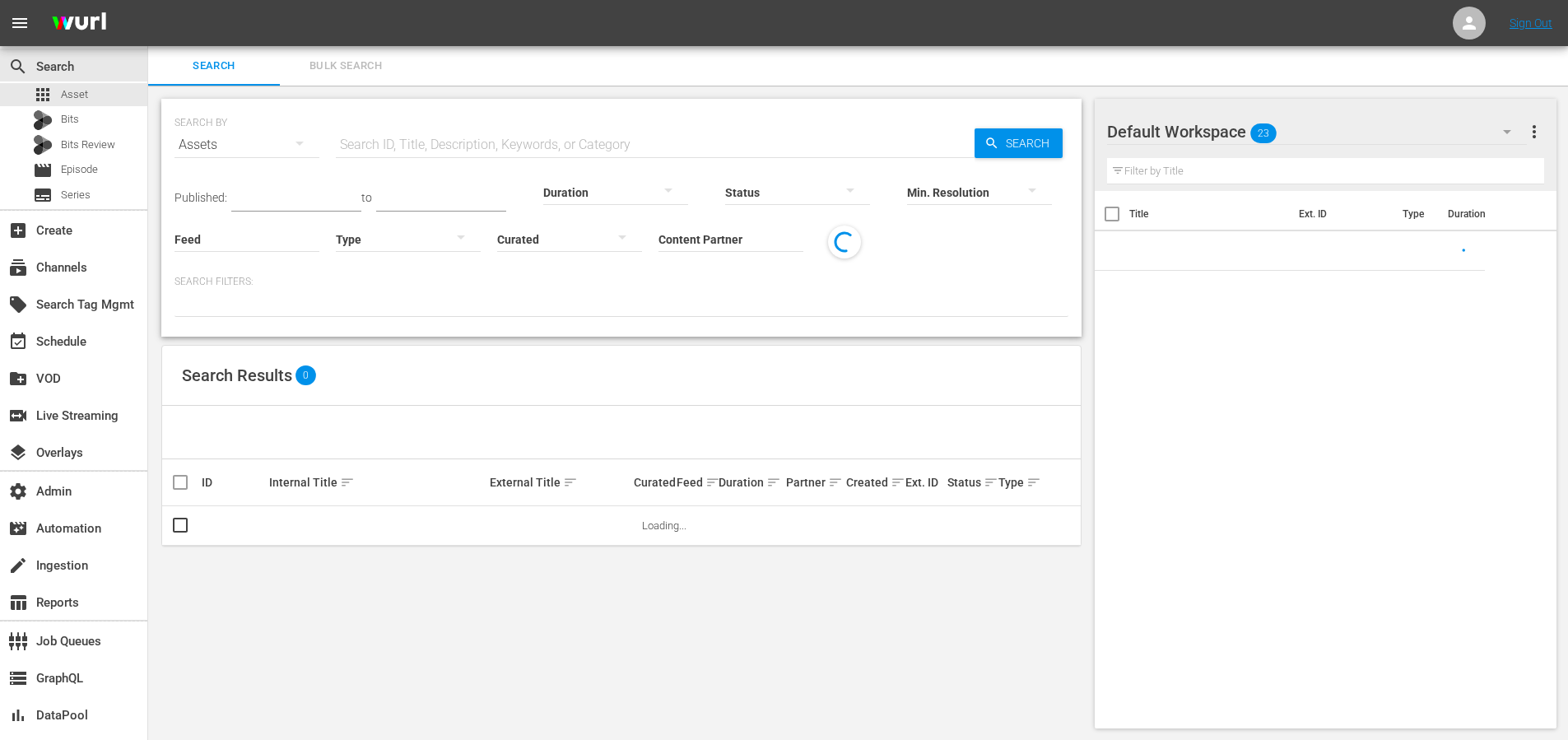
click at [498, 144] on input "text" at bounding box center [655, 144] width 639 height 40
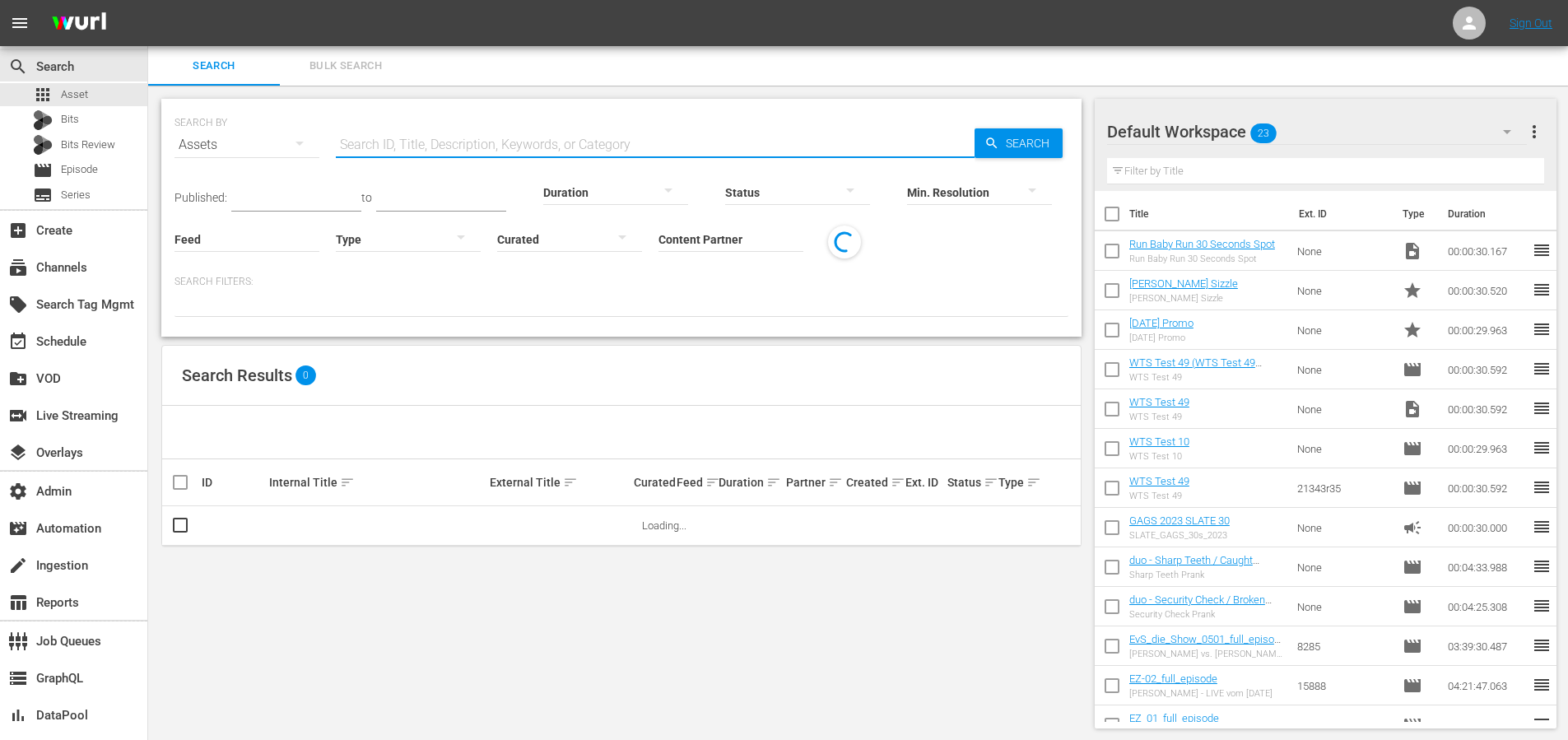
paste input "[STREET_ADDRESS]"
type input "[STREET_ADDRESS]"
click at [995, 144] on icon "button" at bounding box center [991, 143] width 15 height 15
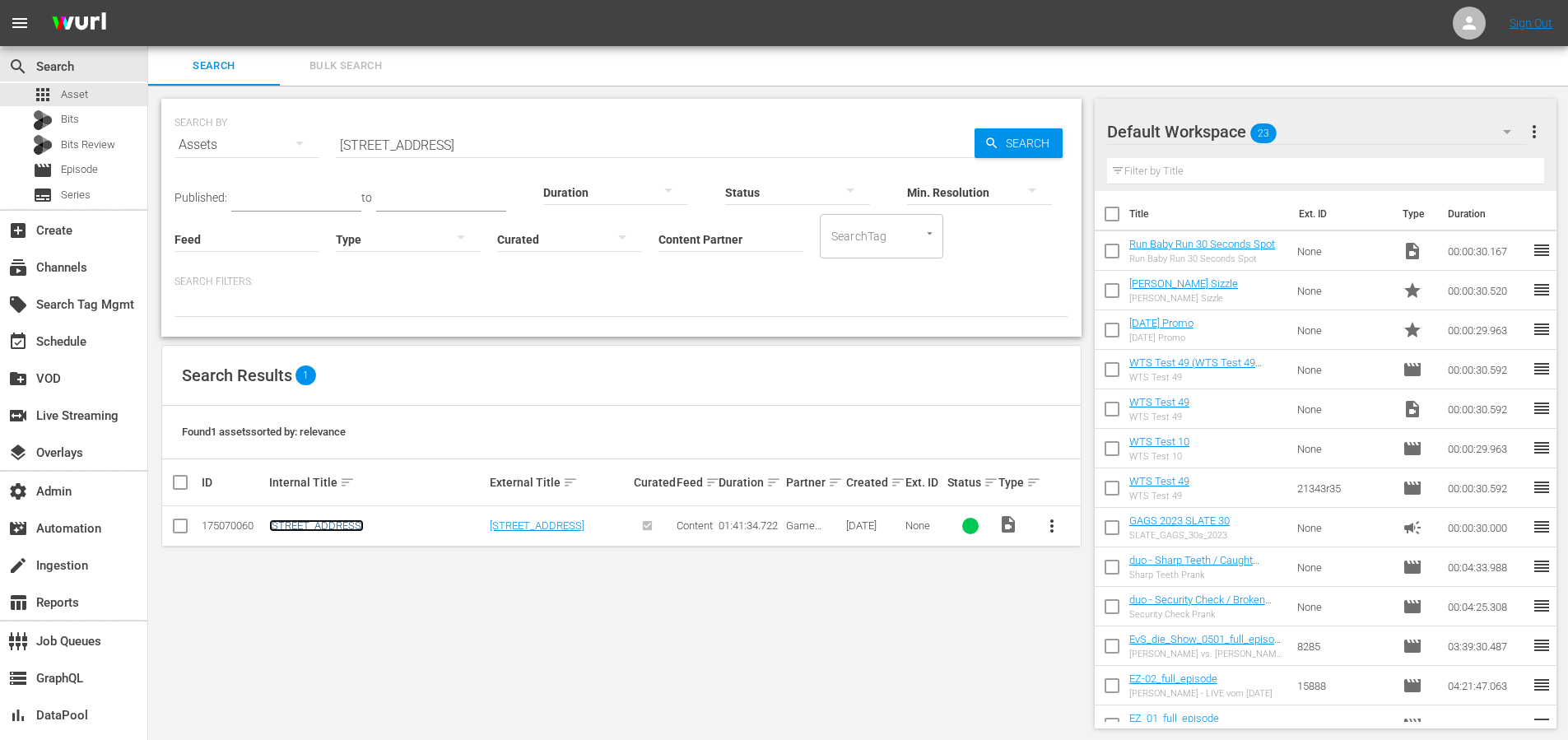
click at [303, 530] on link "711 Ocean Drive" at bounding box center [316, 526] width 95 height 12
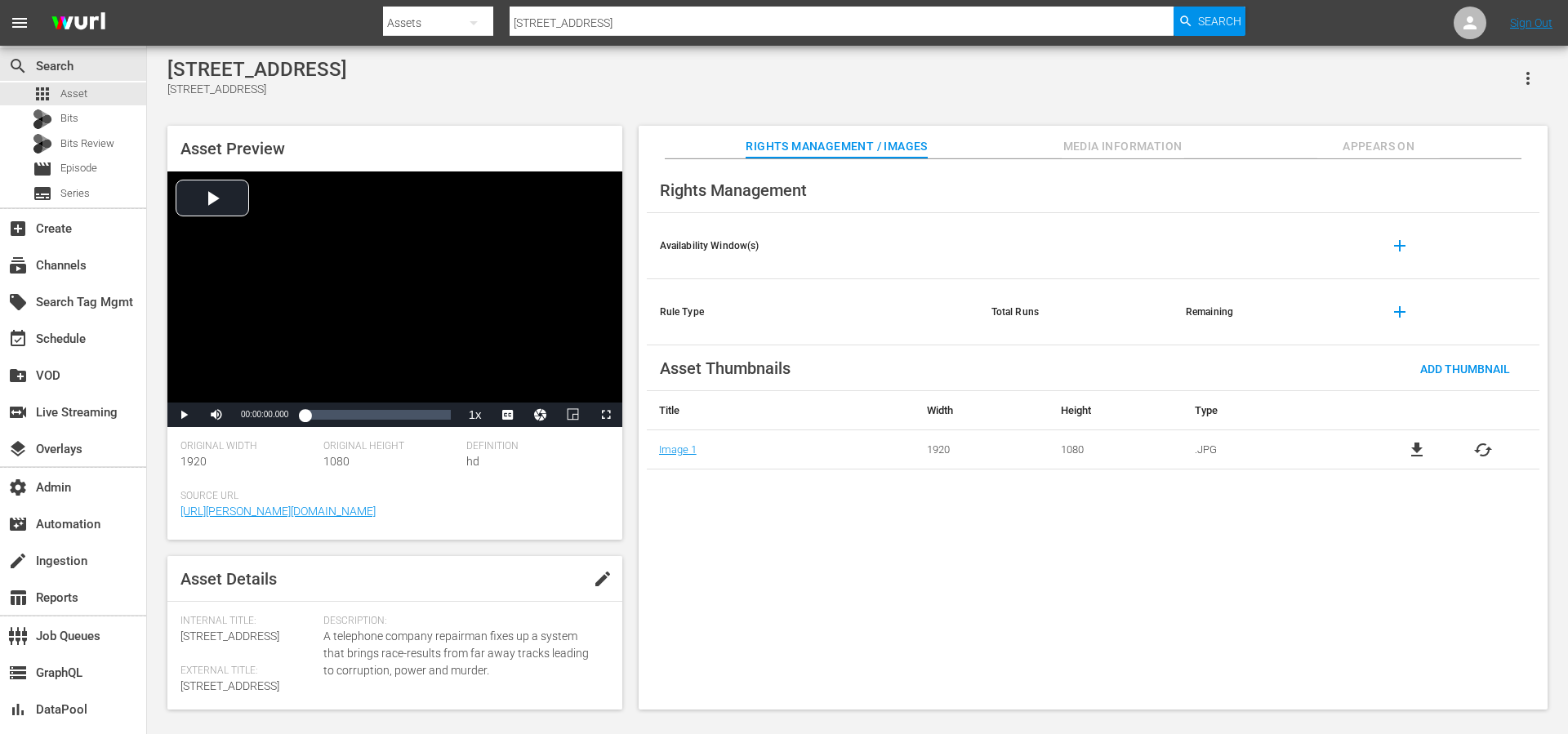
click at [1361, 146] on span "Appears On" at bounding box center [1379, 146] width 122 height 20
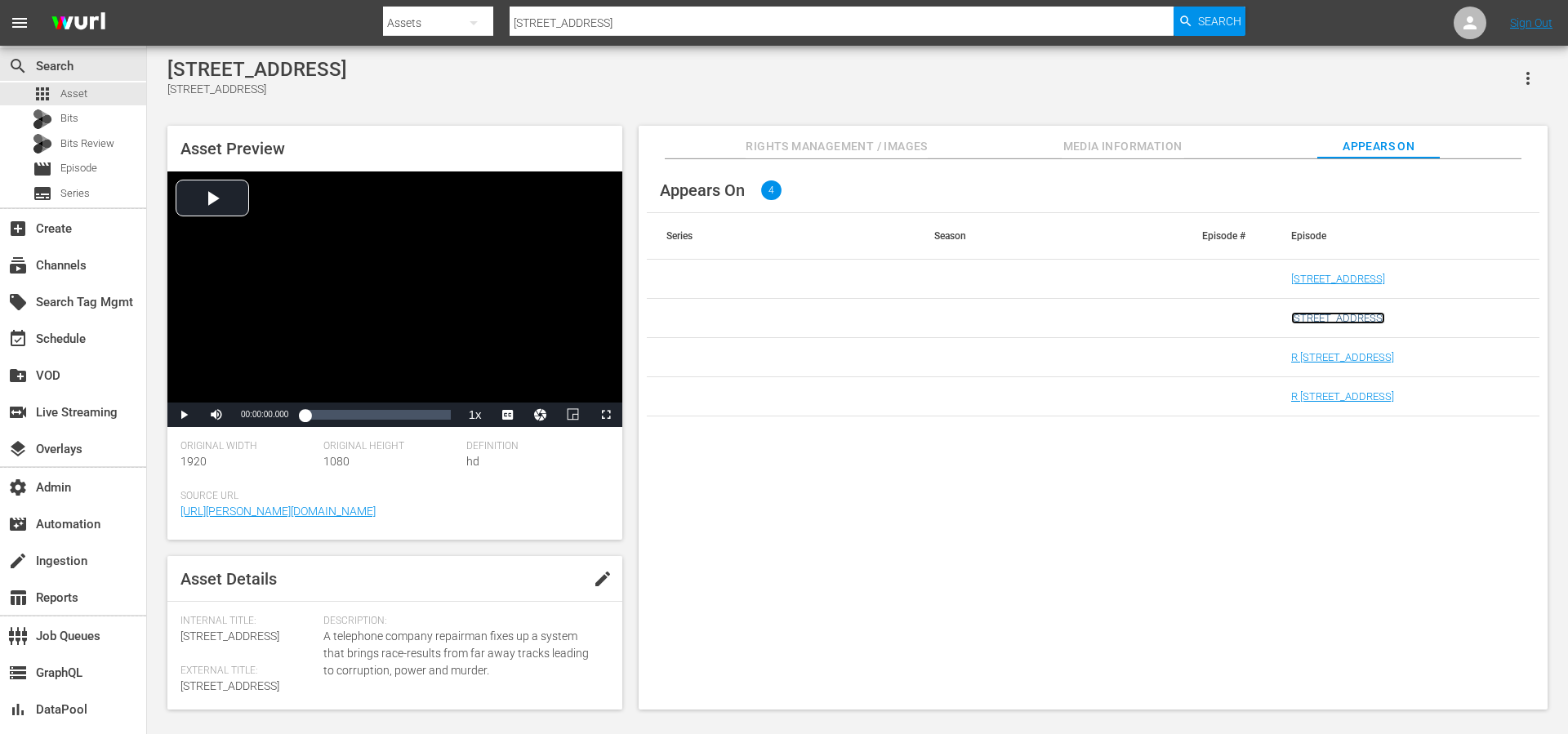
click at [1322, 317] on link "711 Ocean Drive r5" at bounding box center [1339, 318] width 94 height 12
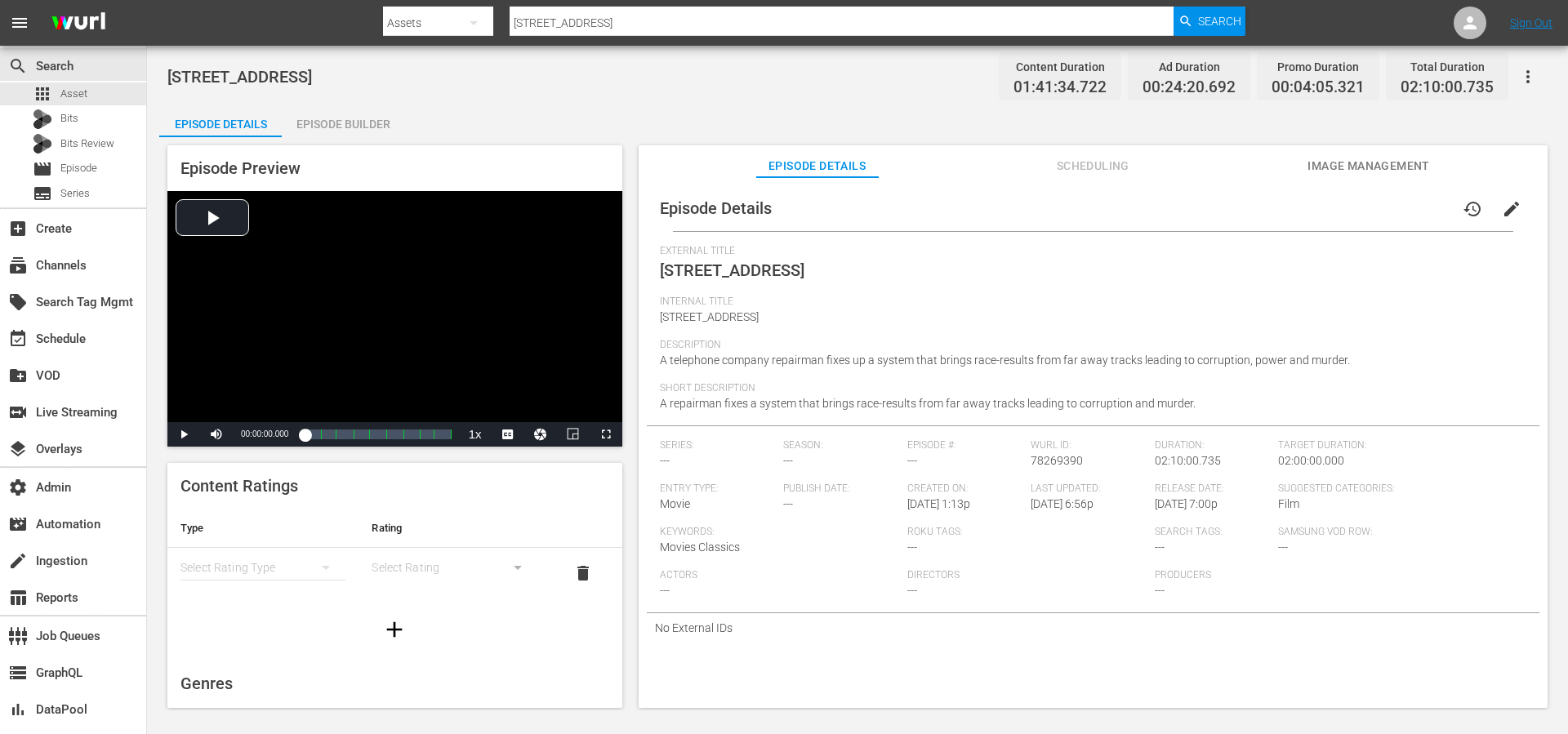
click at [1105, 164] on span "Scheduling" at bounding box center [1093, 166] width 122 height 20
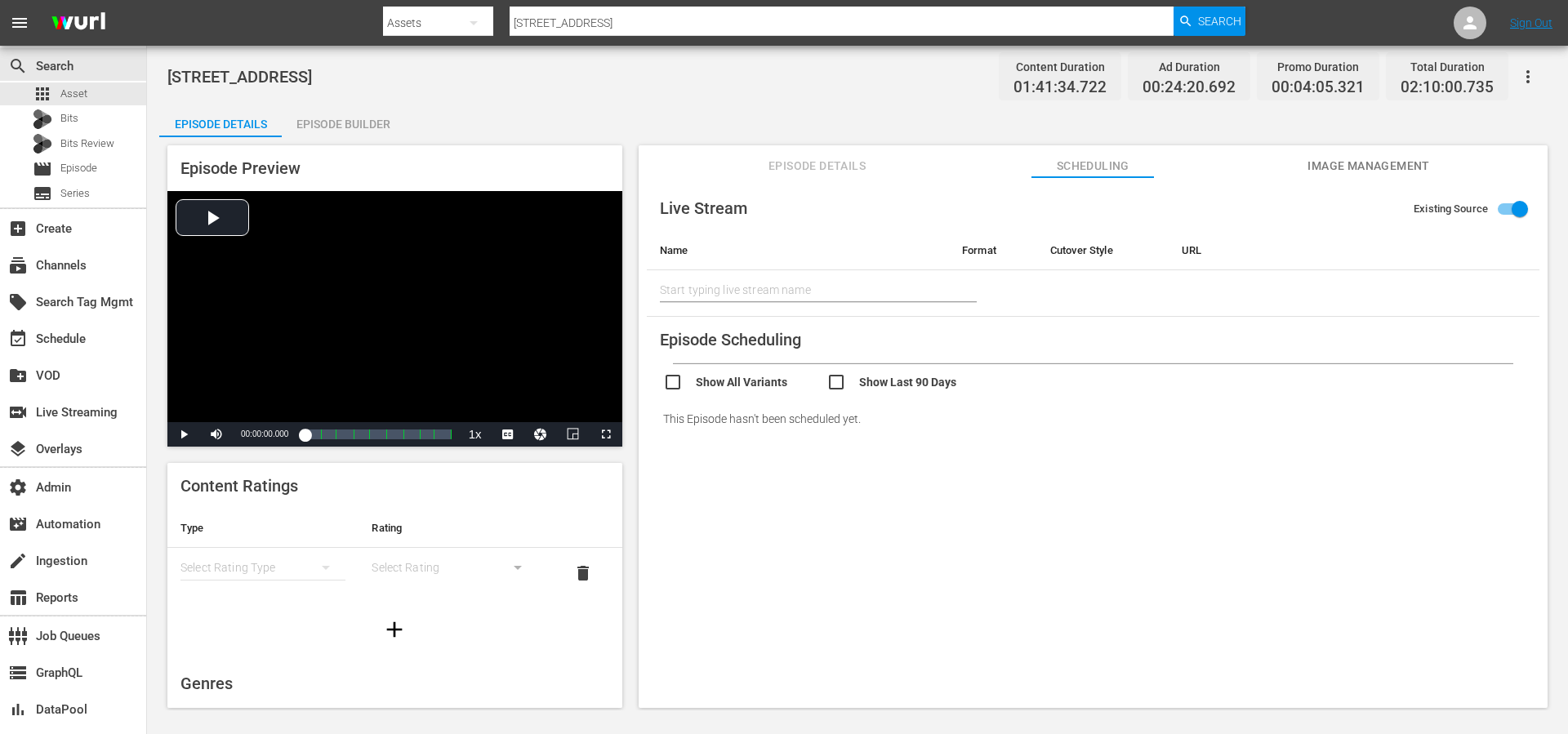
click at [881, 383] on input "checkbox" at bounding box center [908, 384] width 163 height 24
checkbox input "false"
drag, startPoint x: 993, startPoint y: 316, endPoint x: 978, endPoint y: 315, distance: 15.0
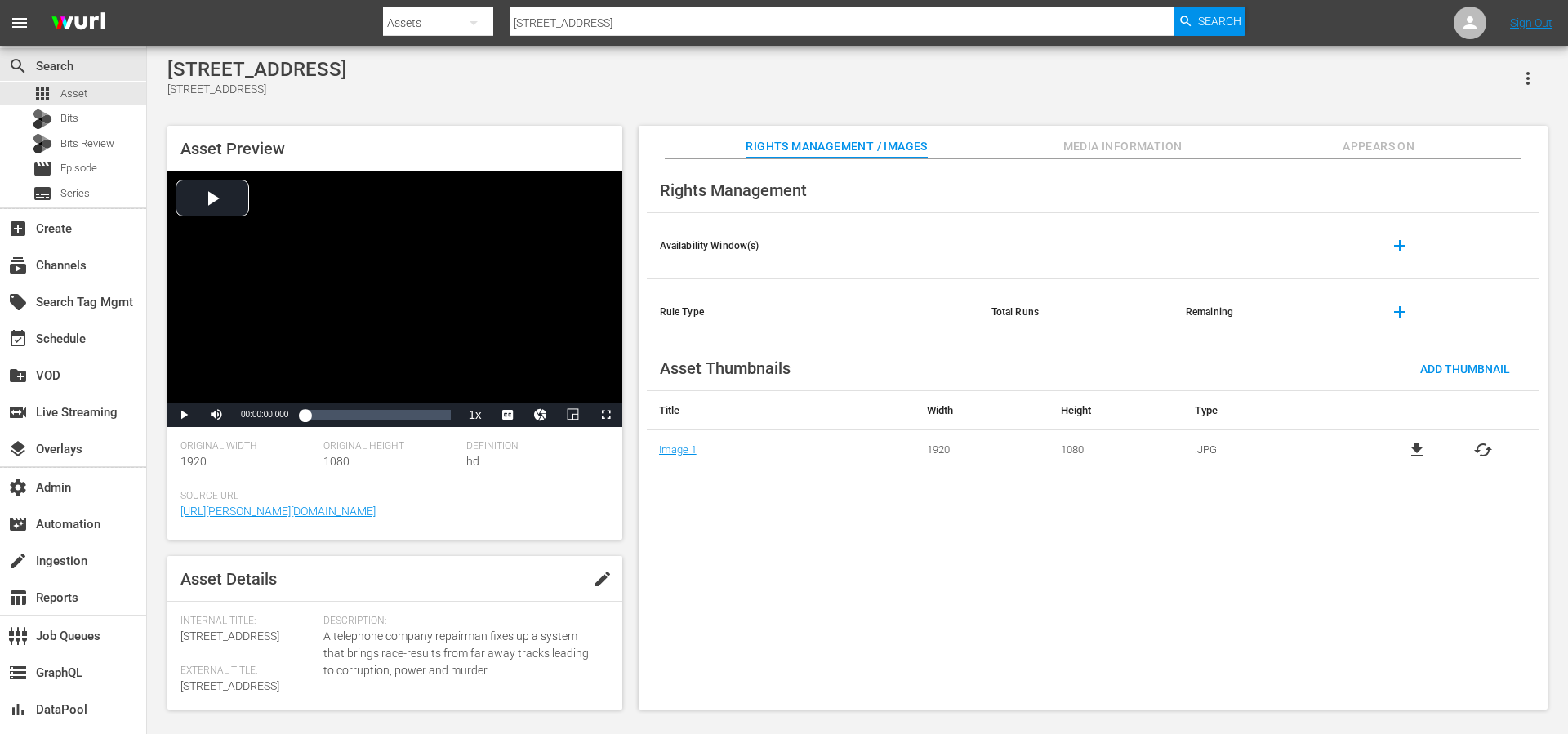
drag, startPoint x: 1346, startPoint y: 157, endPoint x: 1361, endPoint y: 143, distance: 20.5
click at [1347, 156] on button "Appears On" at bounding box center [1379, 141] width 122 height 32
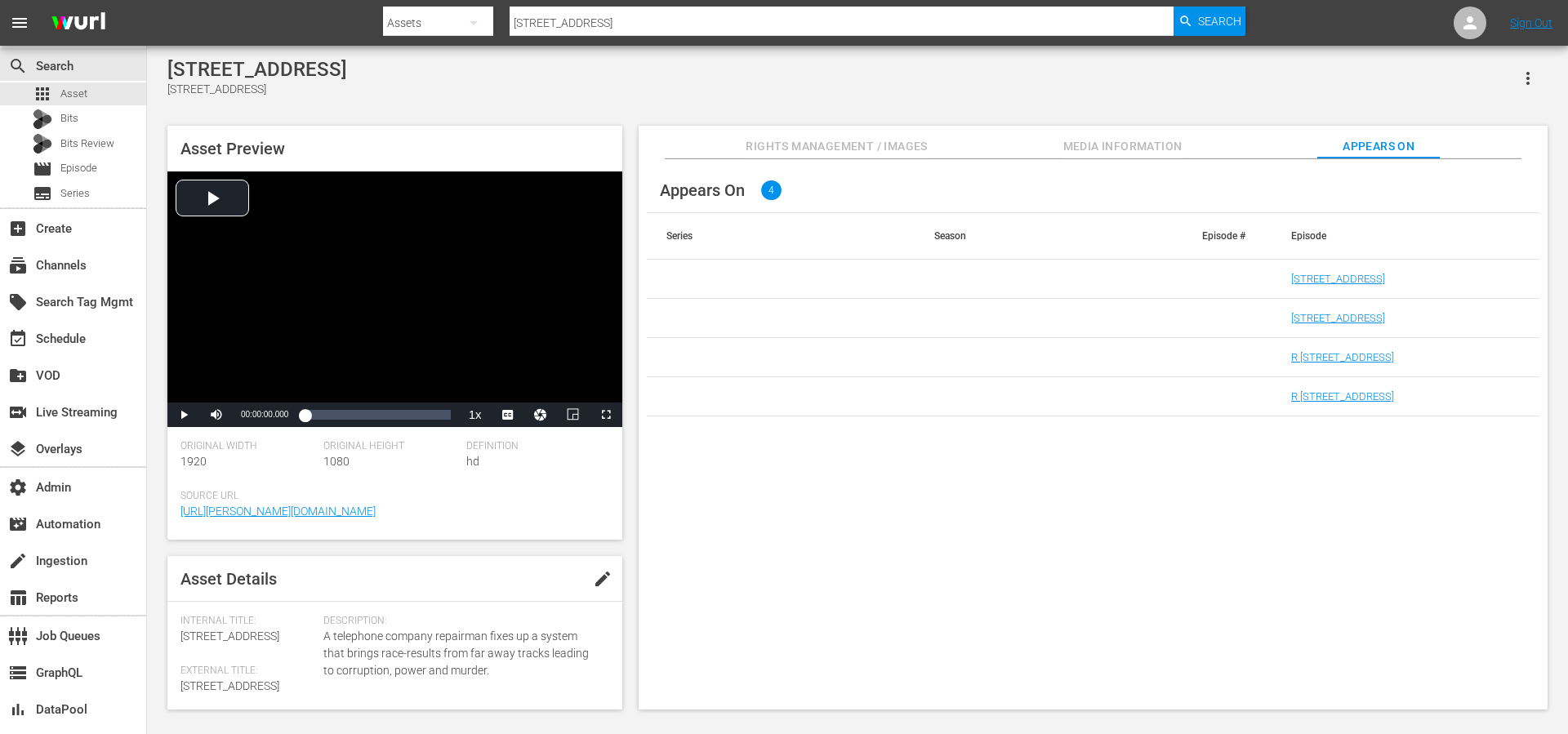
click at [1361, 143] on span "Appears On" at bounding box center [1379, 146] width 122 height 20
click at [1314, 279] on link "711 Ocean Drive r1" at bounding box center [1339, 279] width 94 height 12
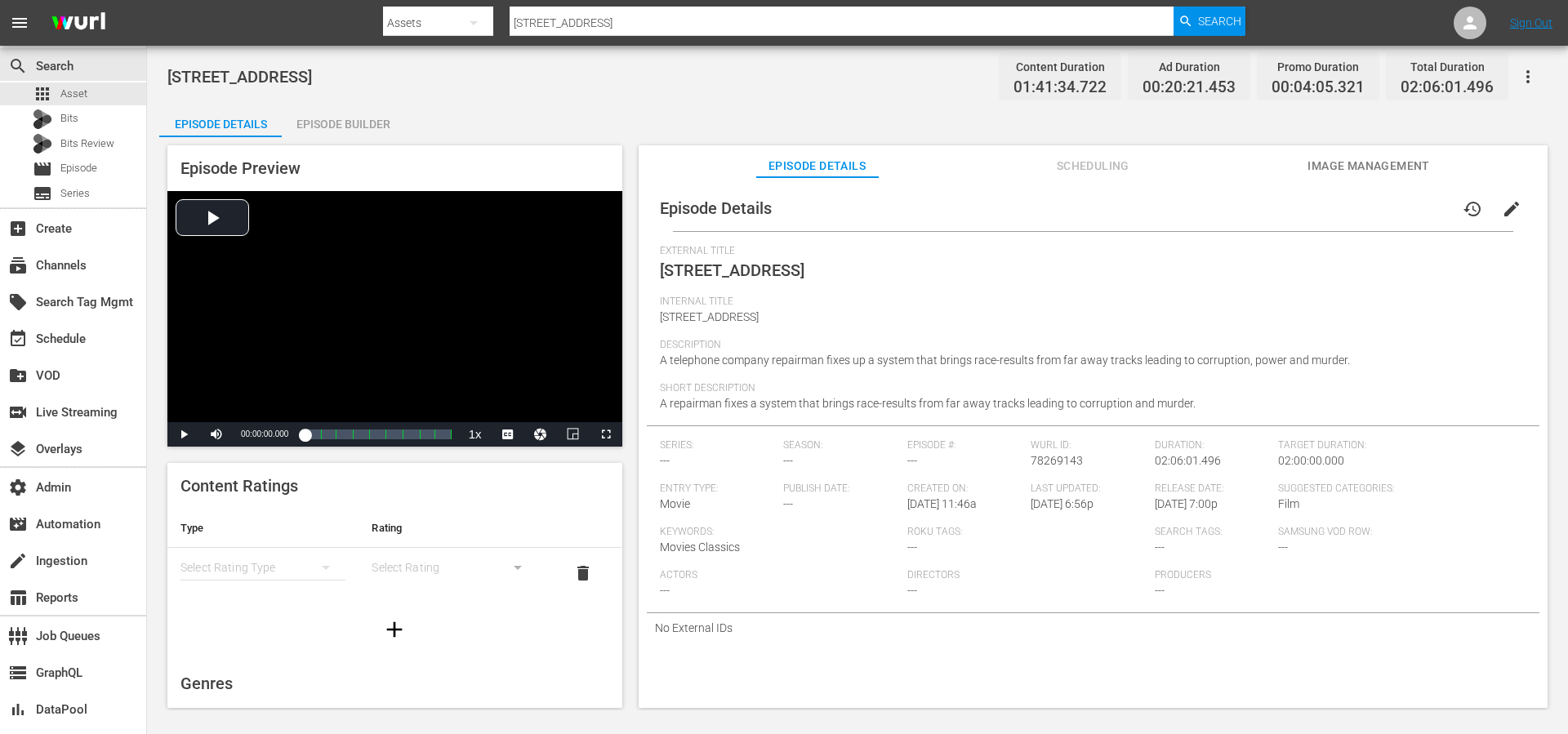
click at [1126, 171] on span "Scheduling" at bounding box center [1093, 166] width 122 height 20
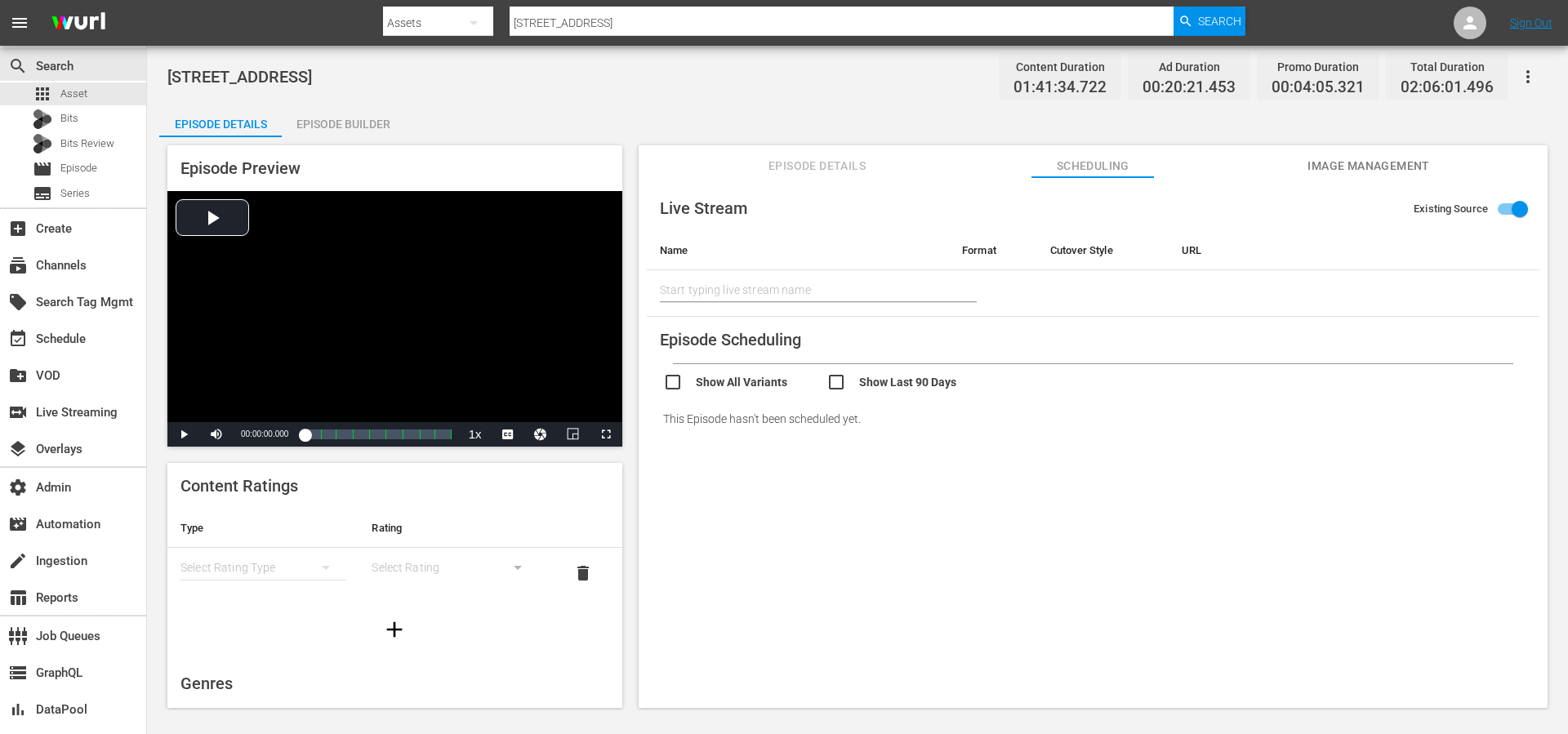
click at [890, 396] on div "This Episode hasn't been scheduled yet." at bounding box center [1094, 418] width 893 height 45
click at [889, 385] on input "checkbox" at bounding box center [908, 384] width 163 height 24
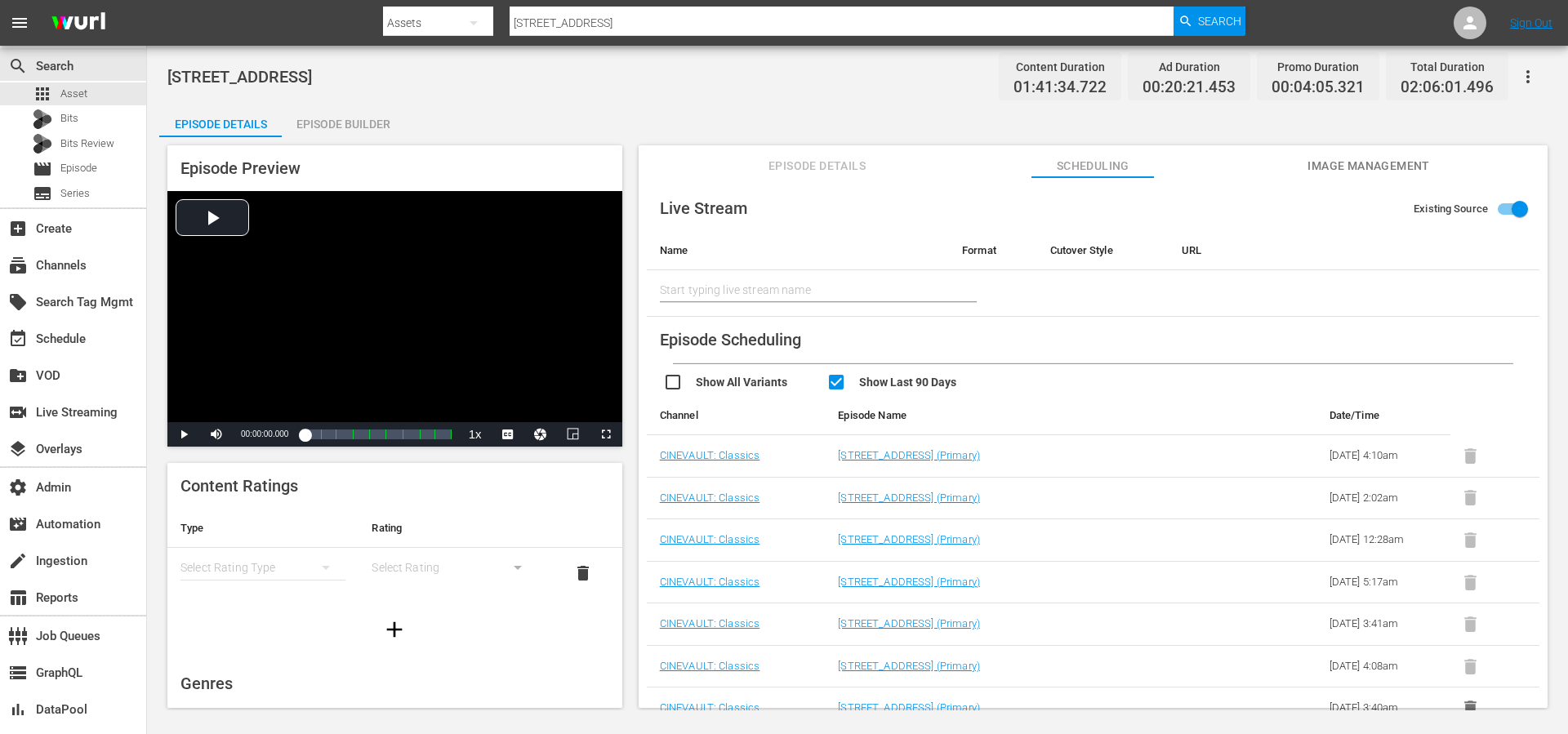
click at [885, 384] on input "checkbox" at bounding box center [908, 384] width 163 height 24
checkbox input "false"
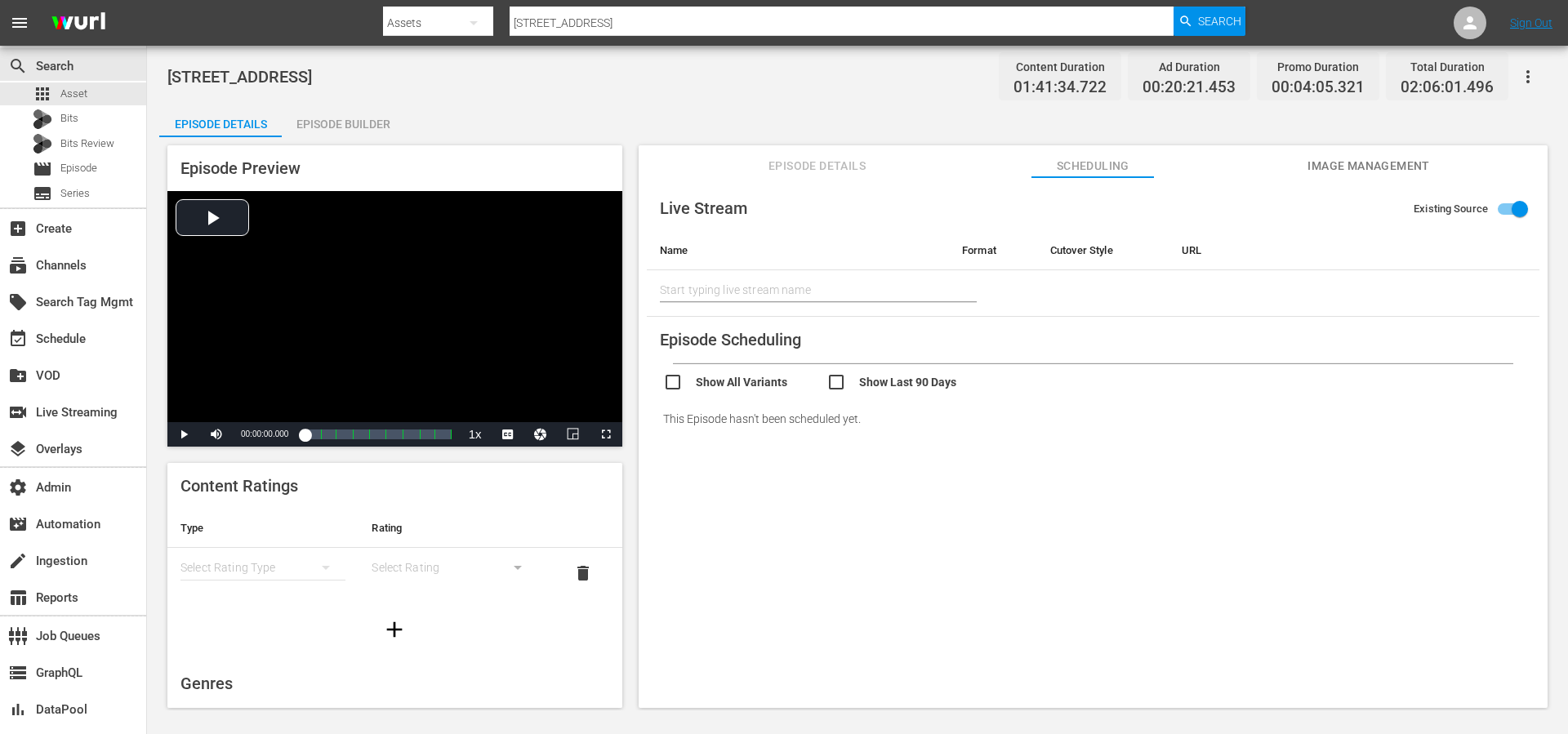
click at [394, 121] on div "Episode Builder" at bounding box center [343, 124] width 122 height 39
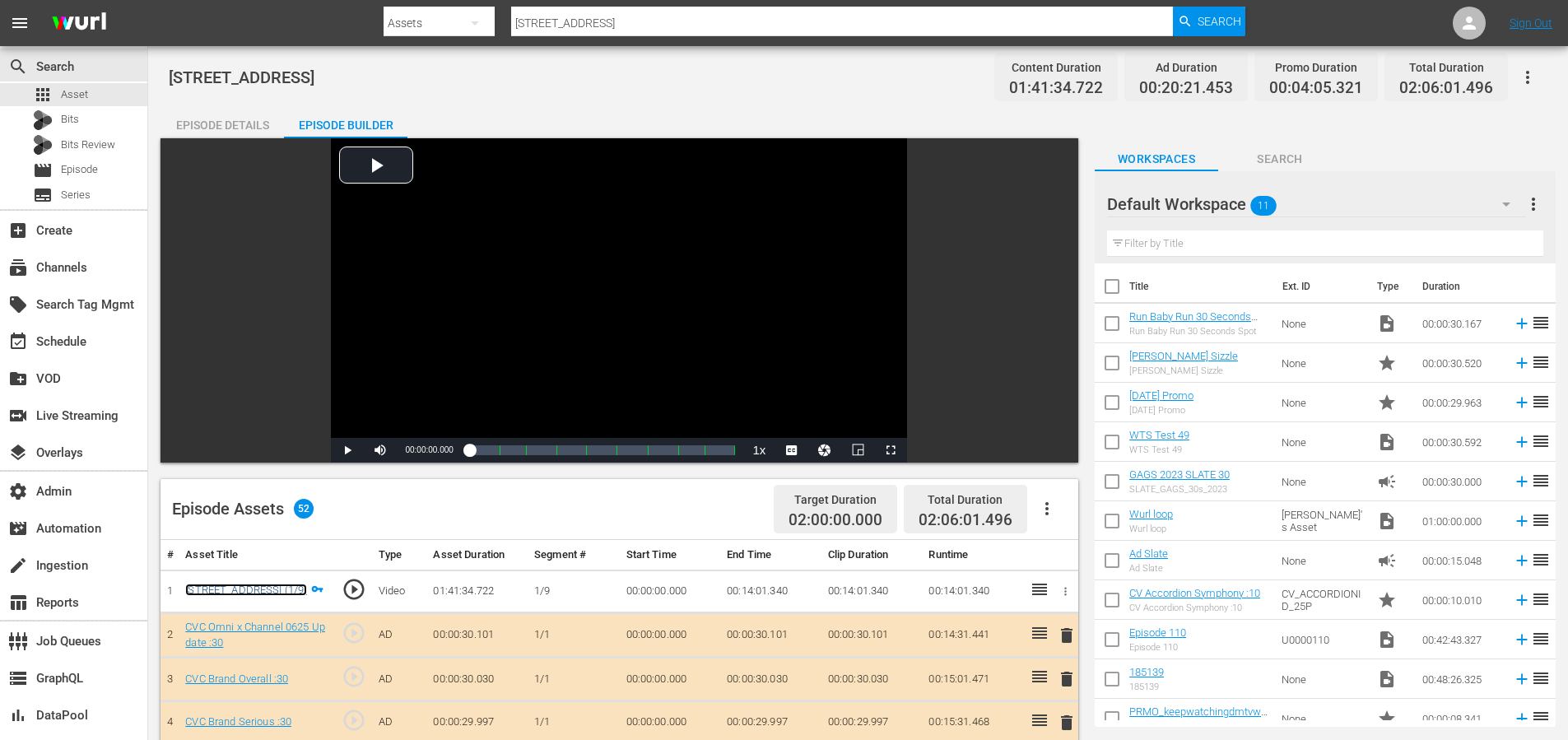
click at [216, 591] on link "711 Ocean Drive (1/9)" at bounding box center [246, 590] width 122 height 12
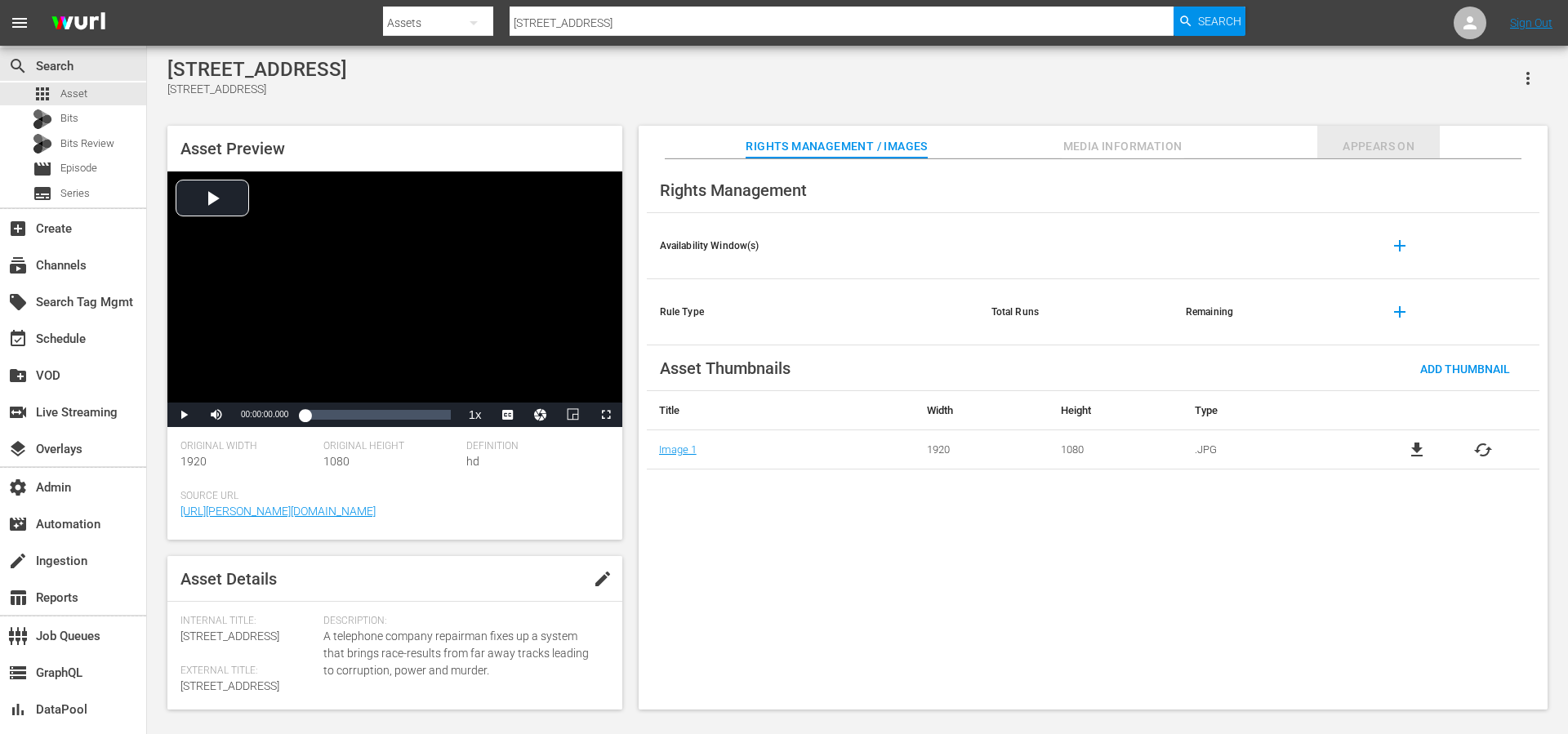
click at [1391, 144] on span "Appears On" at bounding box center [1379, 146] width 122 height 20
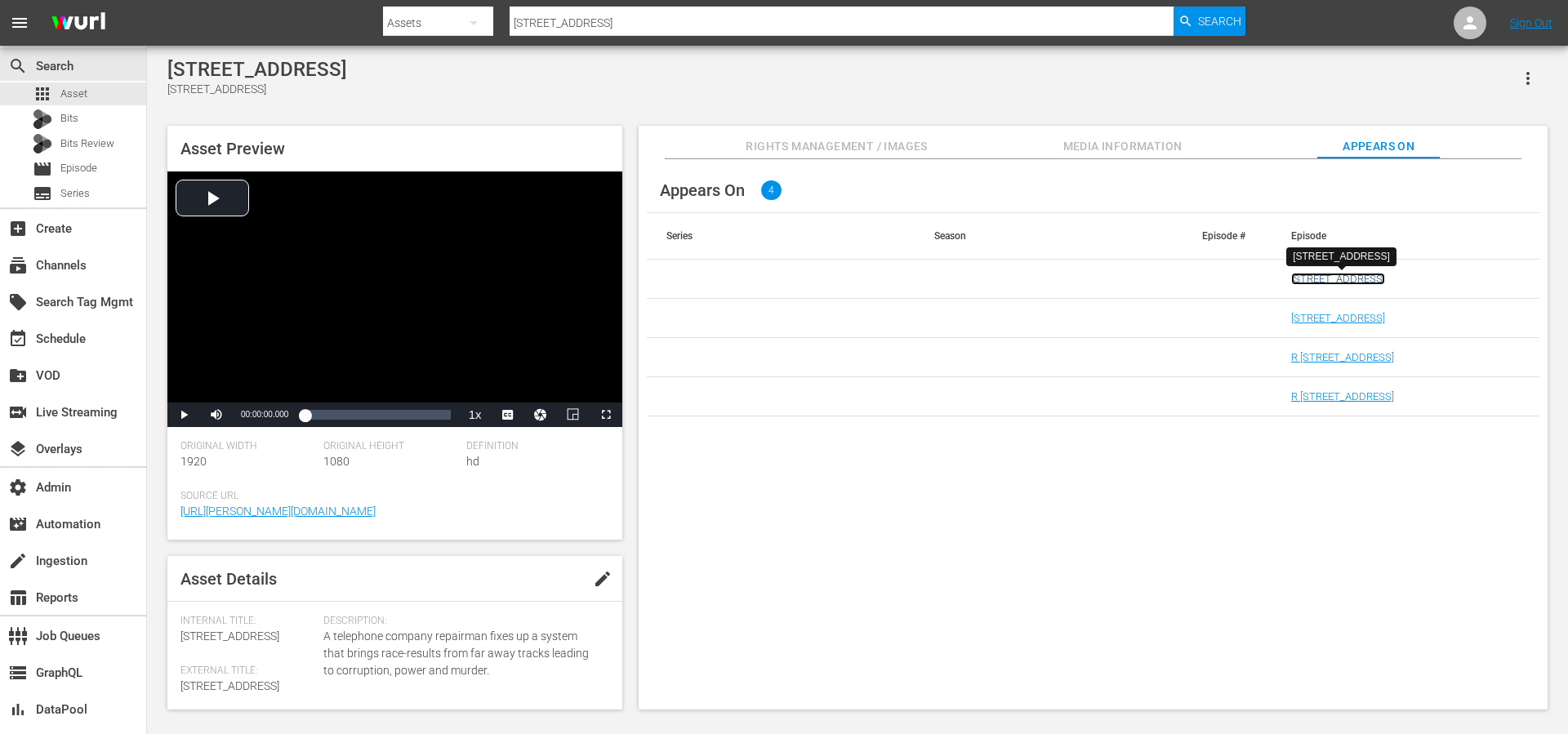
click at [1342, 280] on link "711 Ocean Drive r1" at bounding box center [1339, 279] width 94 height 12
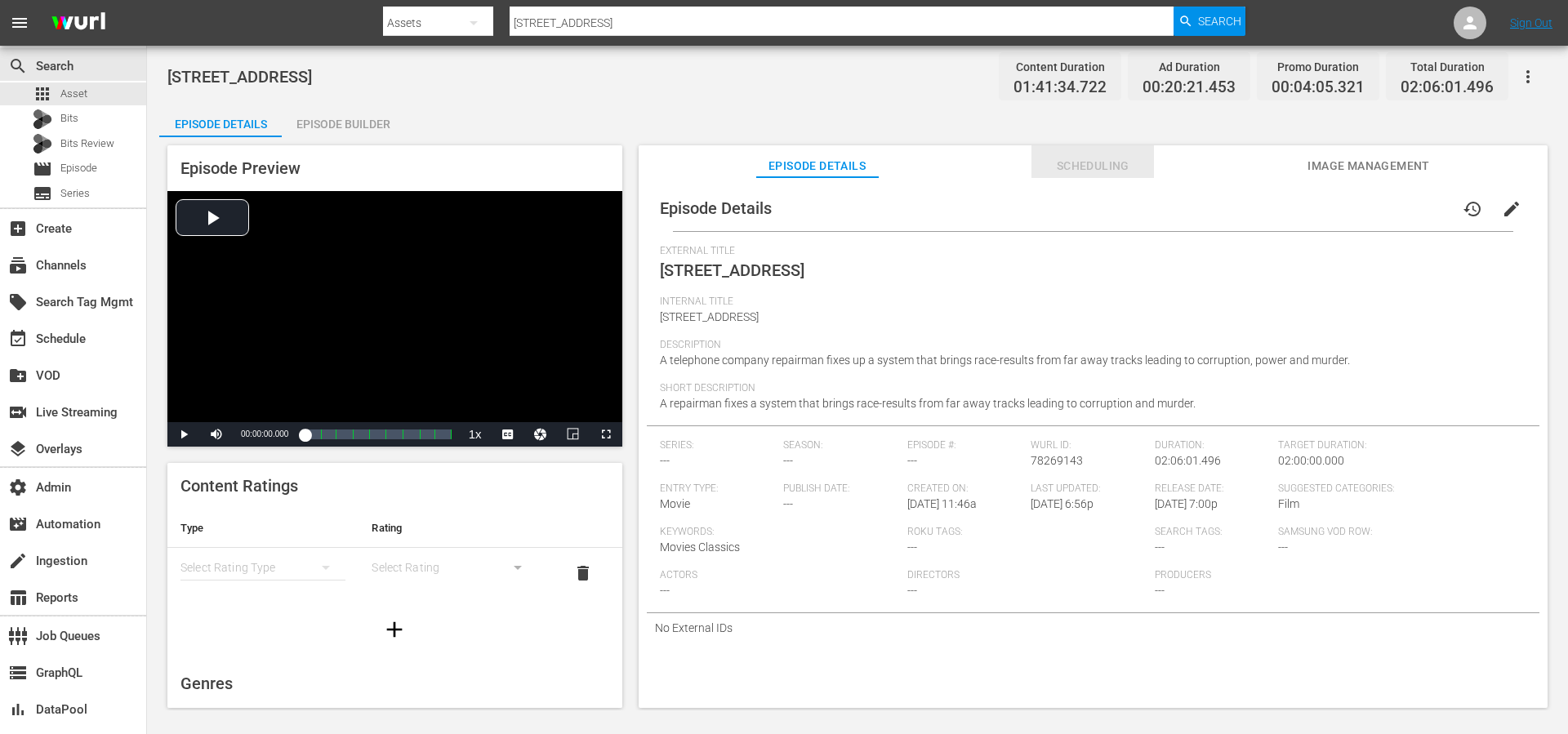
click at [1101, 173] on span "Scheduling" at bounding box center [1093, 166] width 122 height 20
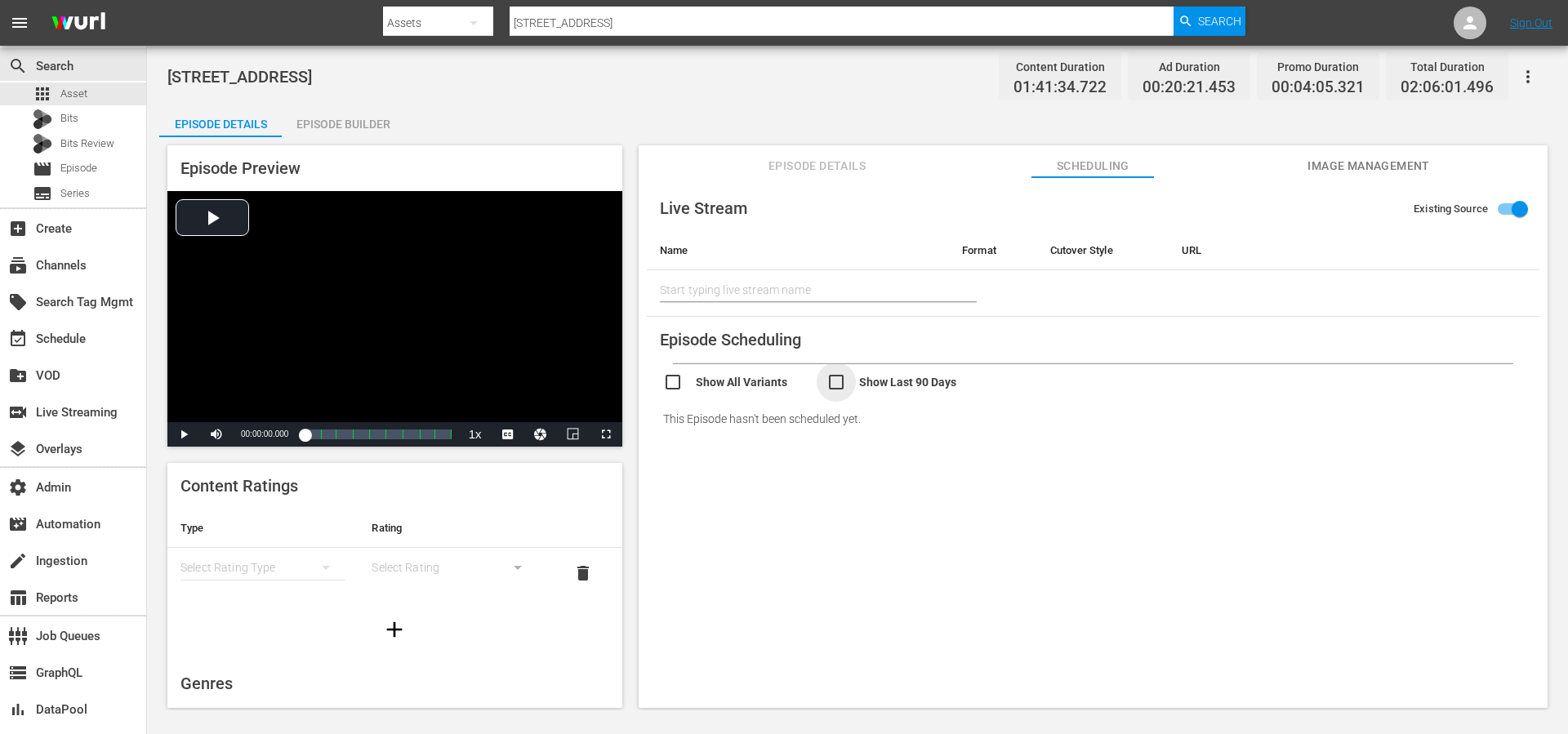
click at [885, 375] on input "checkbox" at bounding box center [908, 384] width 163 height 24
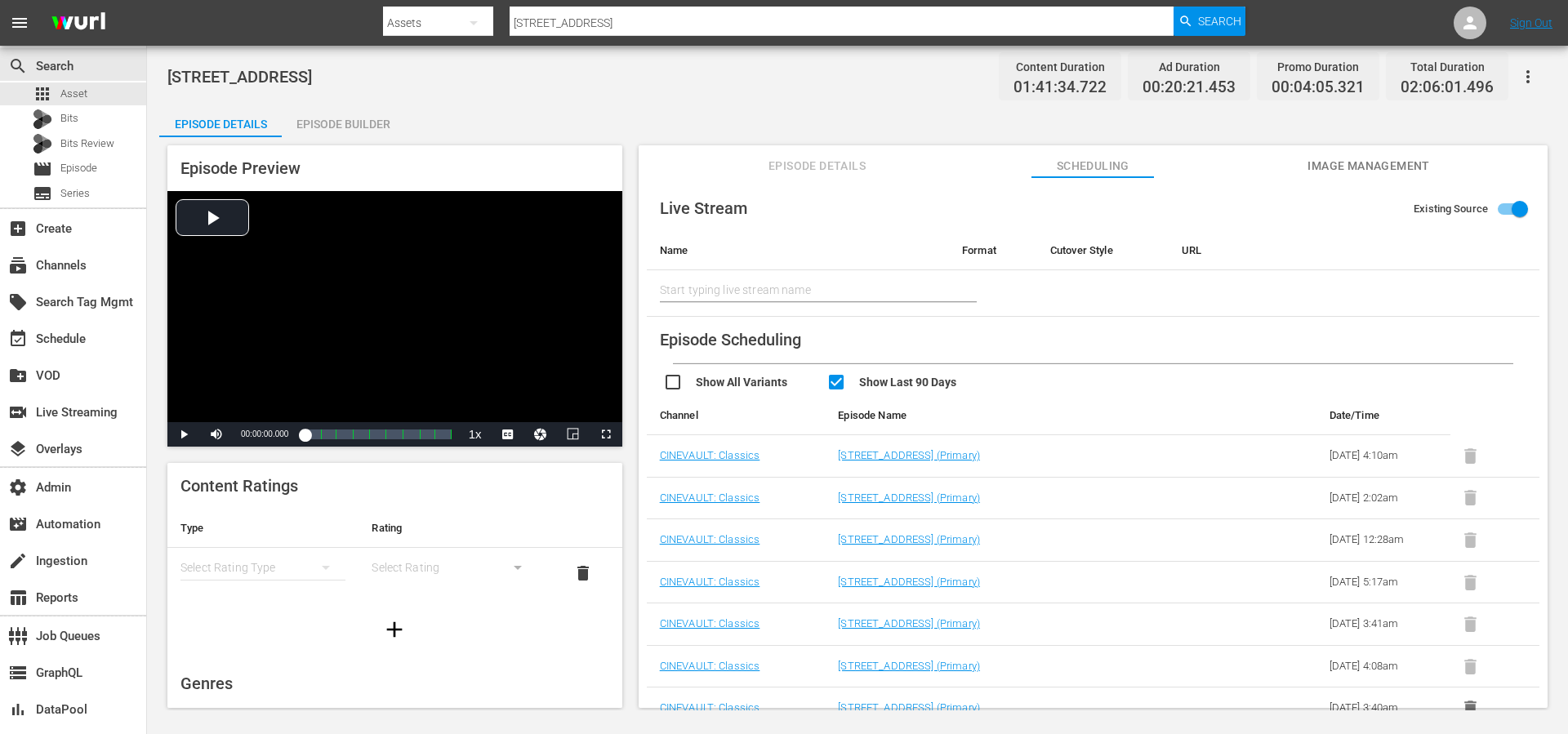
click at [885, 375] on input "checkbox" at bounding box center [908, 384] width 163 height 24
checkbox input "false"
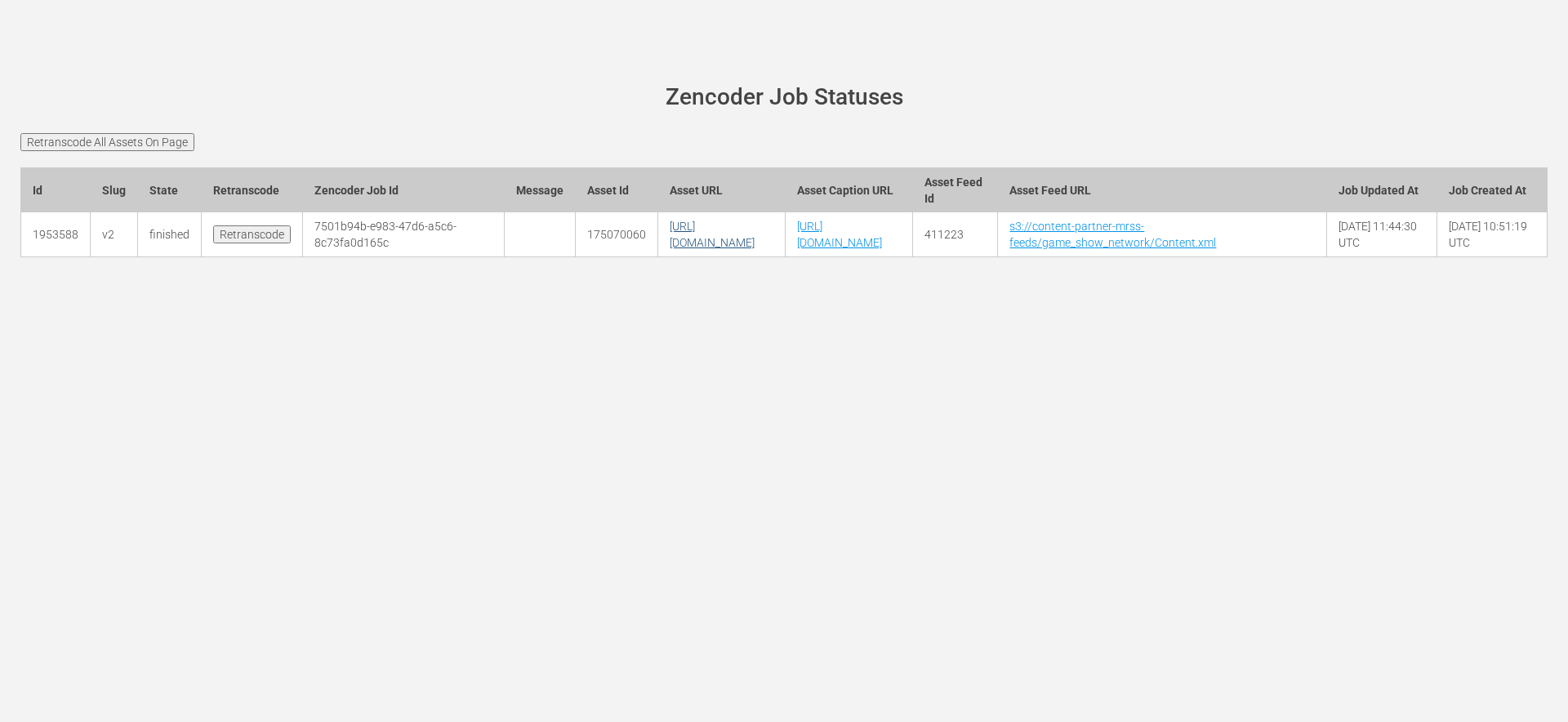
drag, startPoint x: 886, startPoint y: 276, endPoint x: 807, endPoint y: 280, distance: 79.1
click at [786, 257] on td "[URL][DOMAIN_NAME]" at bounding box center [722, 235] width 127 height 45
copy link "U3001131.mp4"
click at [955, 376] on div "[PERSON_NAME][DOMAIN_NAME] site status Zencoder Job Statuses Retranscode All As…" at bounding box center [784, 361] width 1568 height 722
click at [1330, 315] on main "[PERSON_NAME][DOMAIN_NAME] site status Zencoder Job Statuses Retranscode All As…" at bounding box center [784, 180] width 1568 height 269
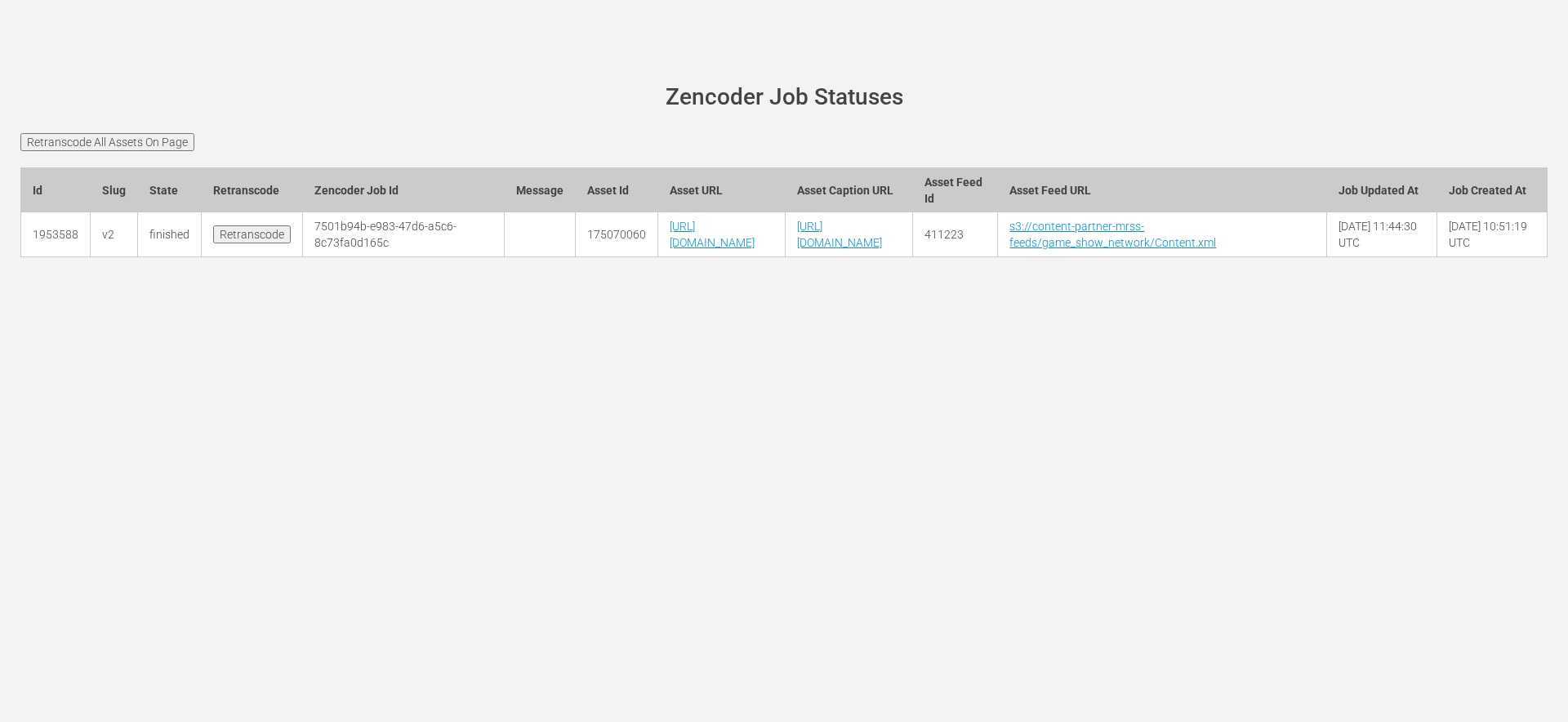
scroll to position [0, 90]
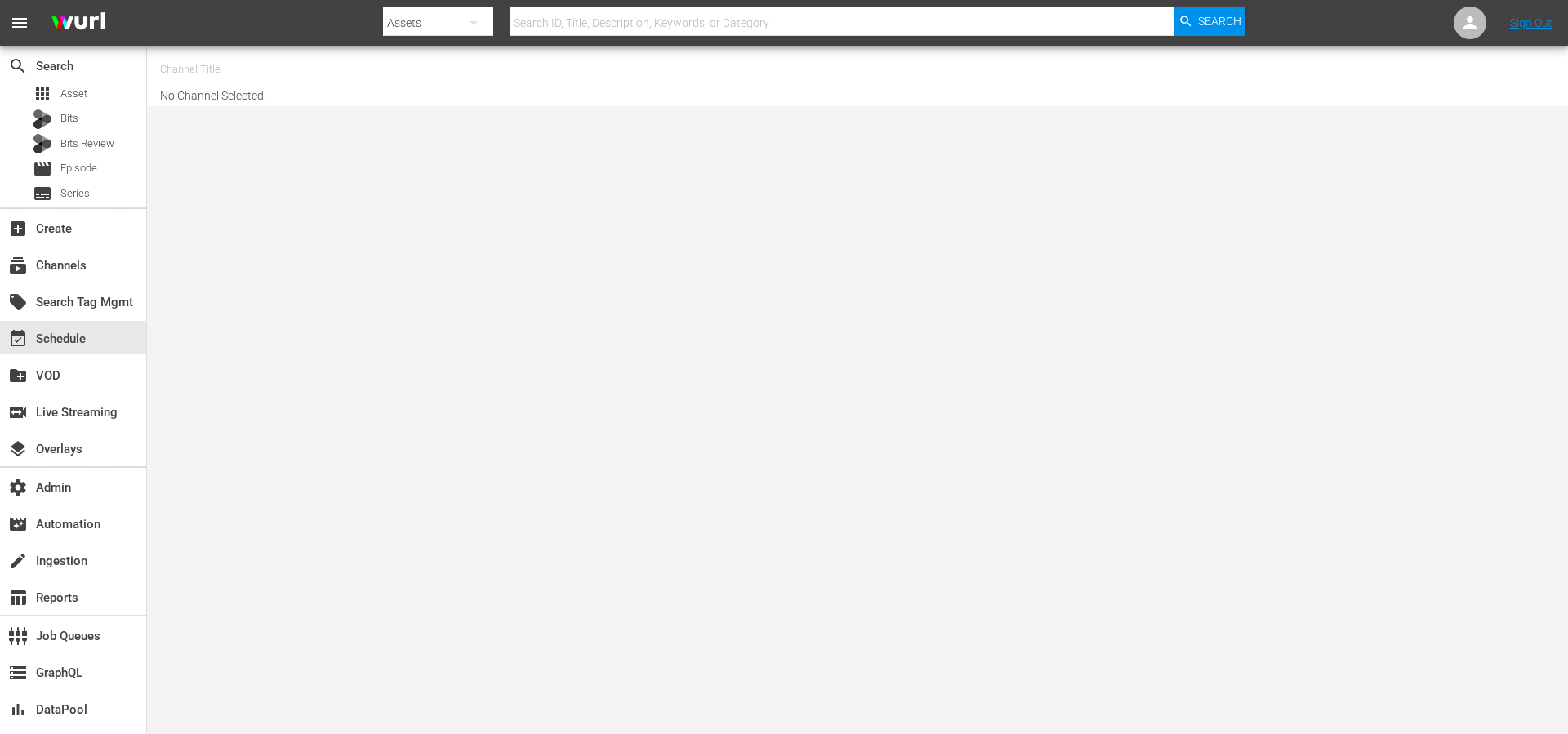
click at [786, 24] on input "text" at bounding box center [841, 23] width 664 height 39
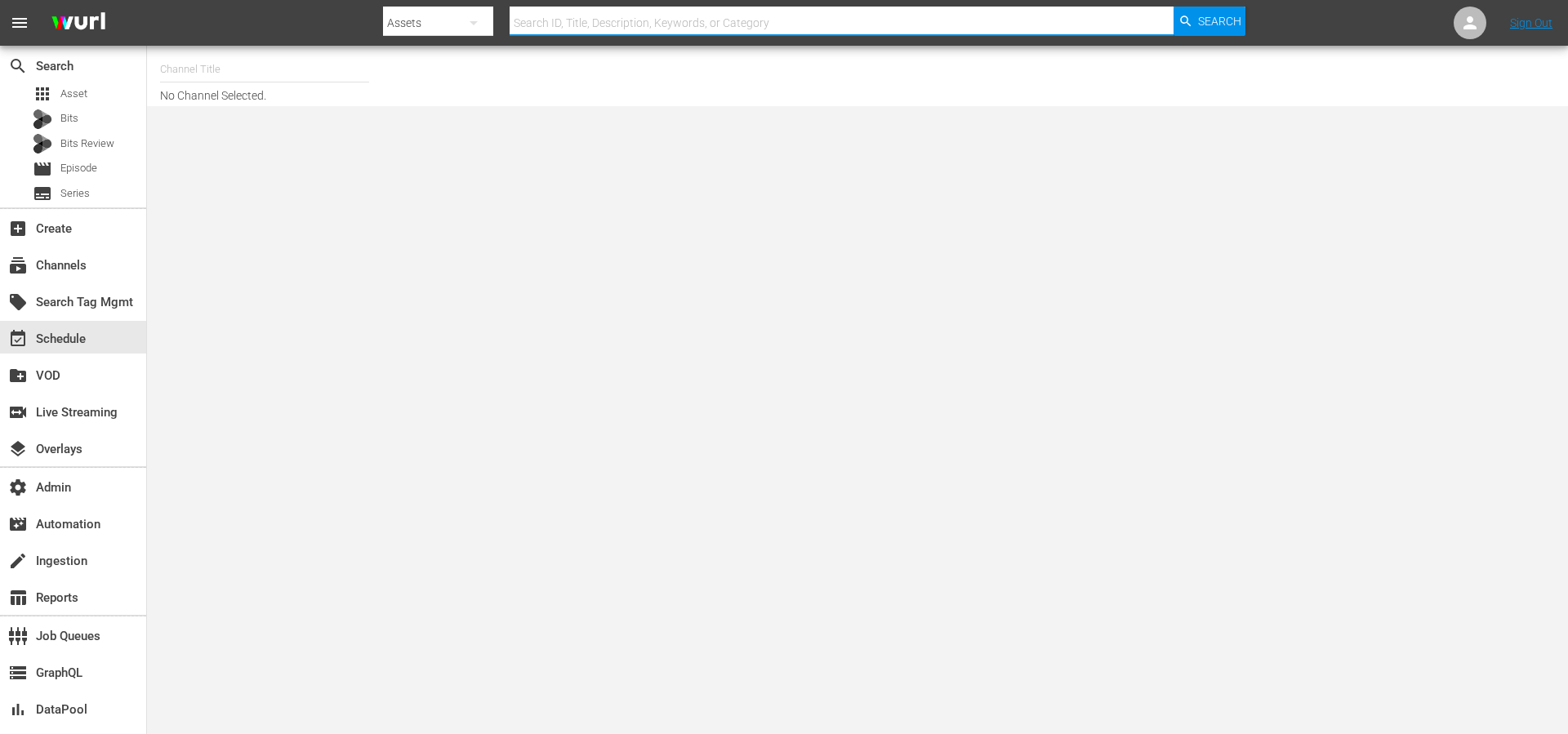
paste input "Women Write Now: Hey Boo"
type input "Women Write Now: Hey Boo"
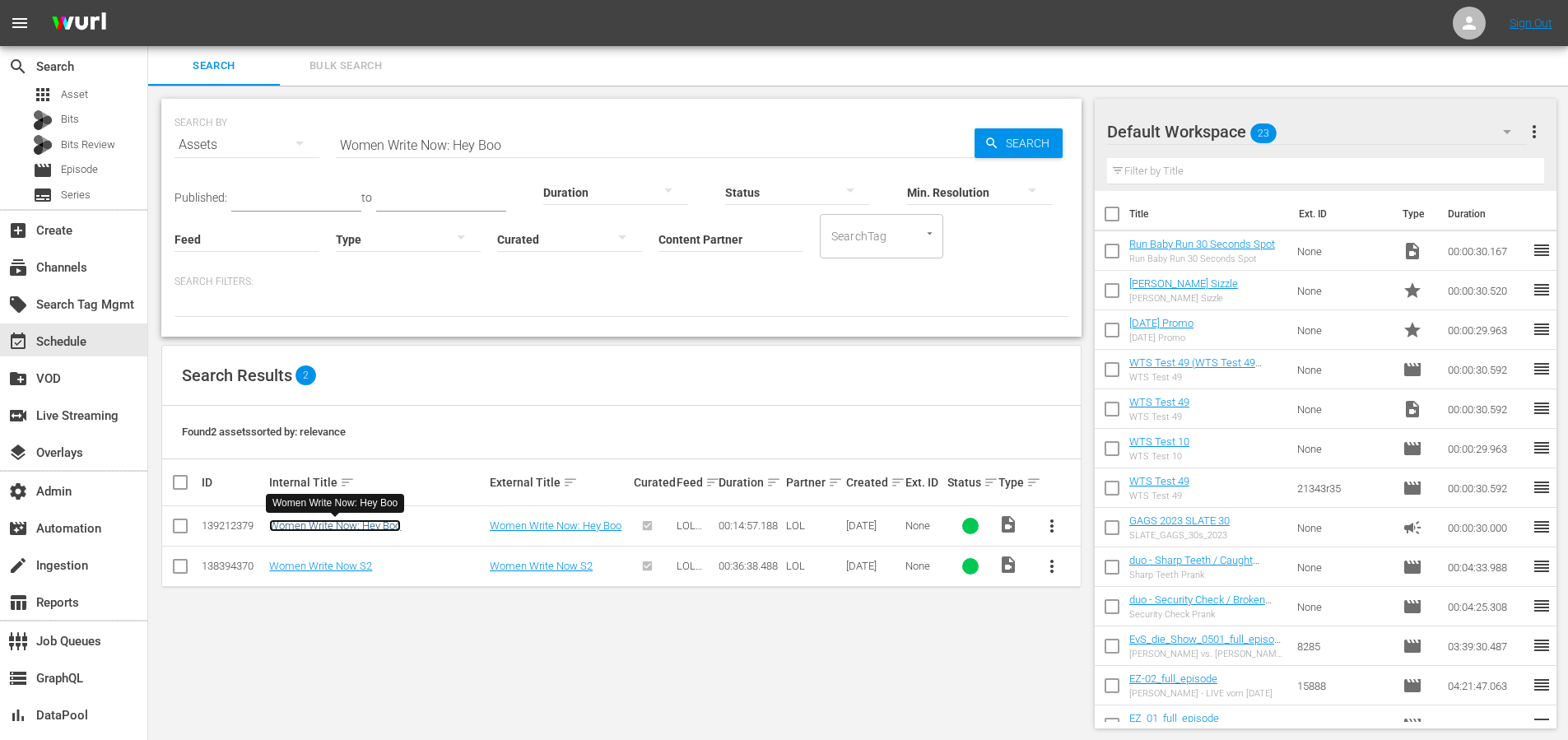
click at [381, 523] on link "Women Write Now: Hey Boo" at bounding box center [335, 526] width 132 height 12
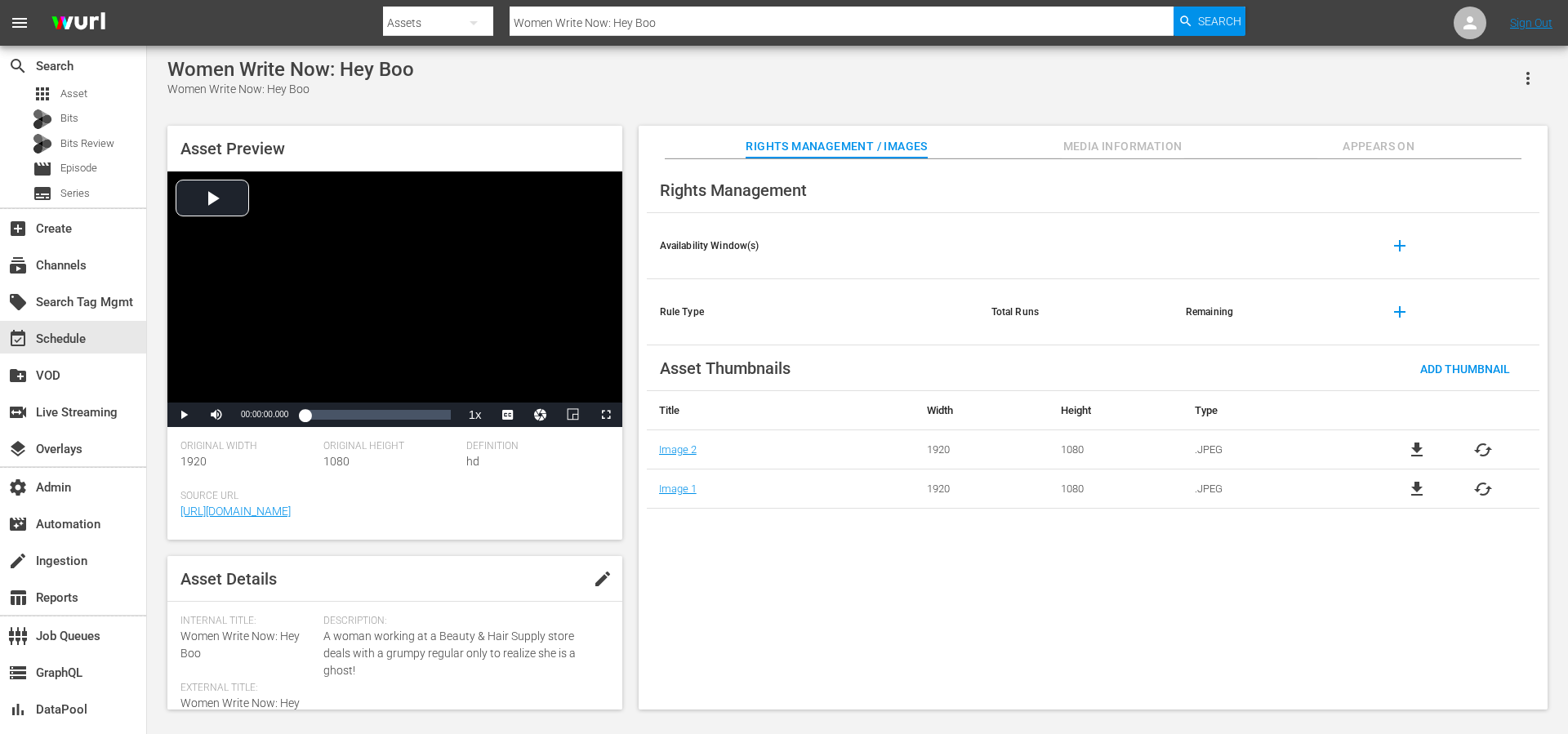
click at [1087, 148] on span "Media Information" at bounding box center [1122, 146] width 122 height 20
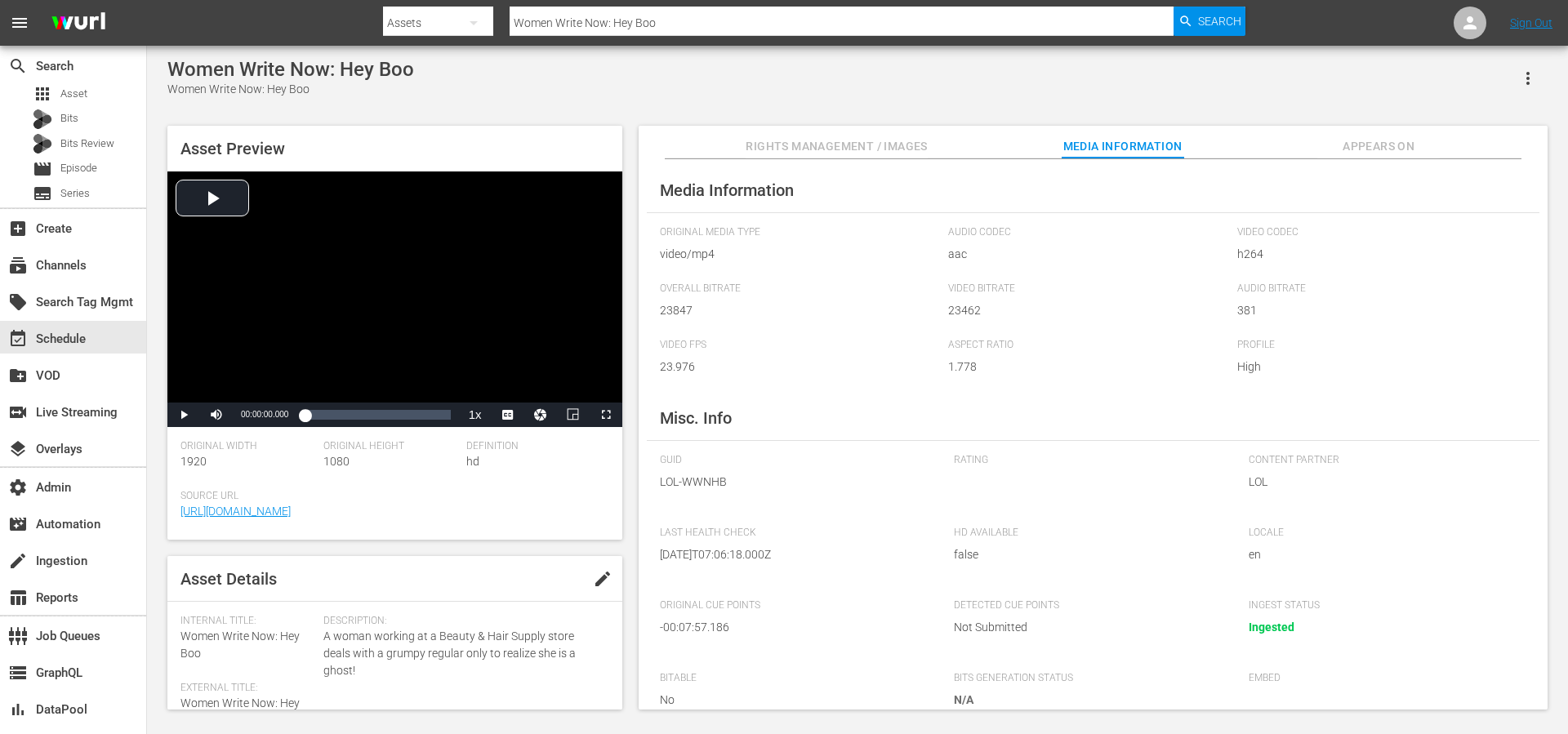
click at [1338, 155] on span "Appears On" at bounding box center [1379, 146] width 122 height 20
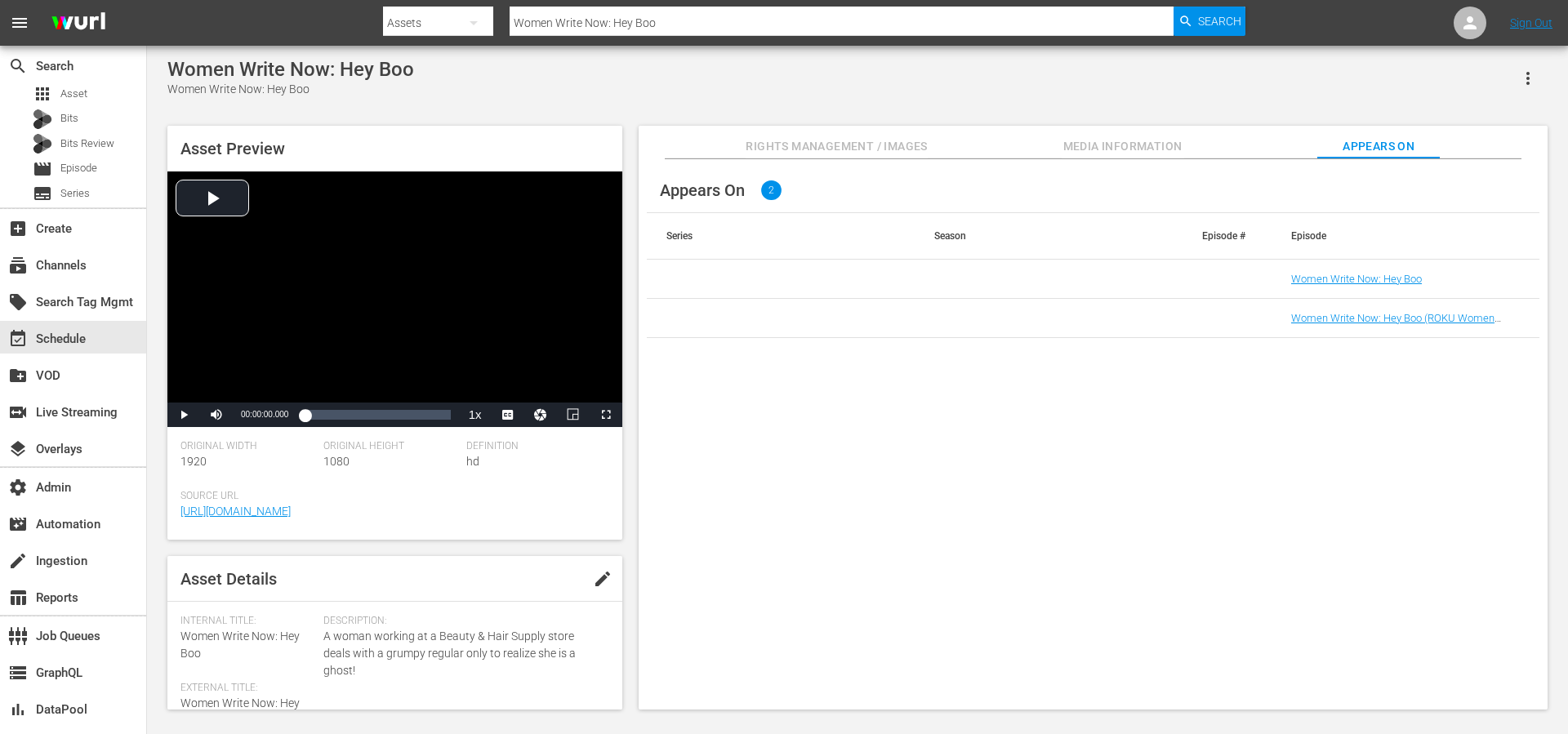
click at [918, 133] on button "Rights Management / Images" at bounding box center [836, 141] width 181 height 32
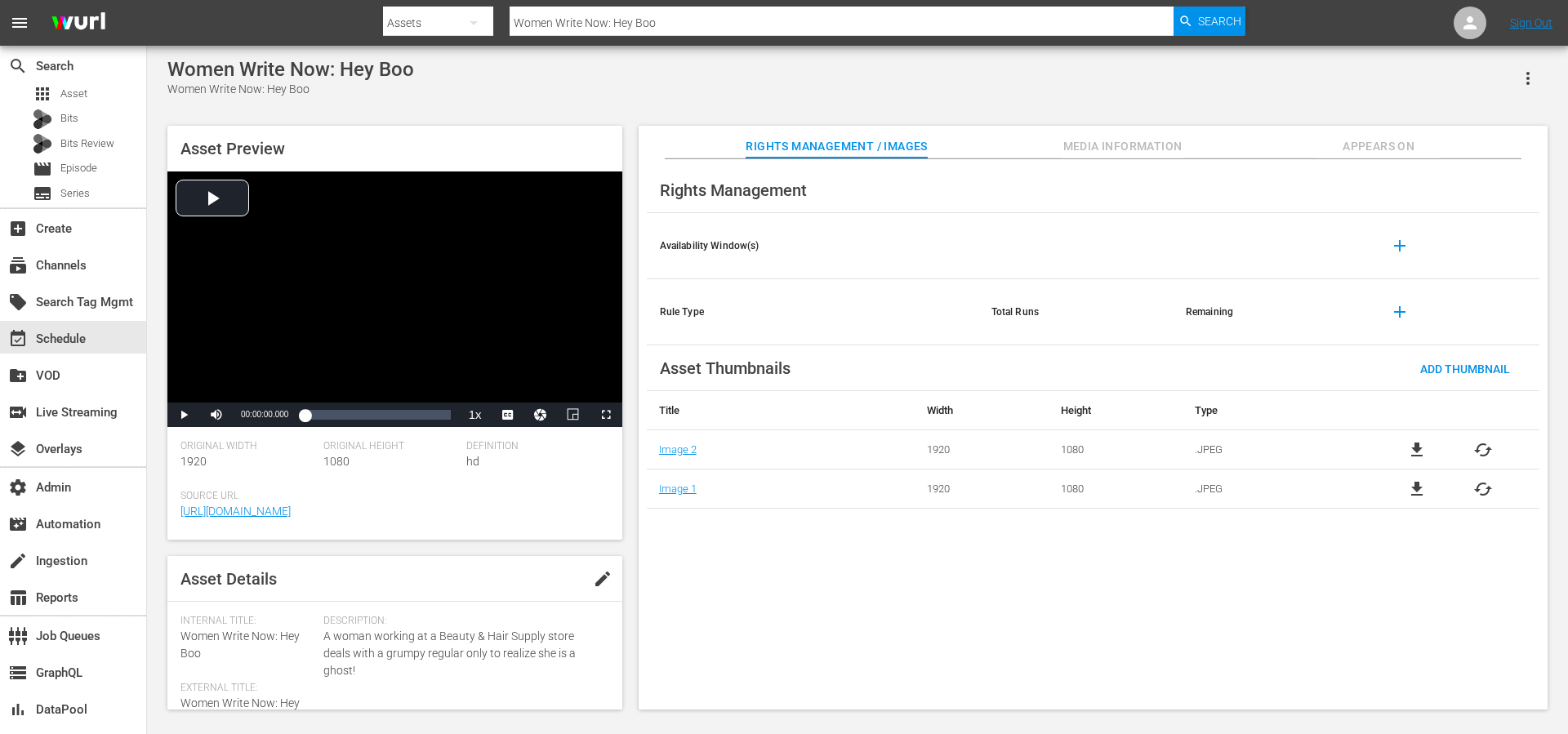
click at [689, 534] on div "Rights Management Availability Window(s) add Rule Type Total Runs Remaining add…" at bounding box center [1093, 435] width 909 height 551
click at [882, 548] on div "Rights Management Availability Window(s) add Rule Type Total Runs Remaining add…" at bounding box center [1093, 435] width 909 height 551
click at [1358, 147] on span "Appears On" at bounding box center [1379, 146] width 122 height 20
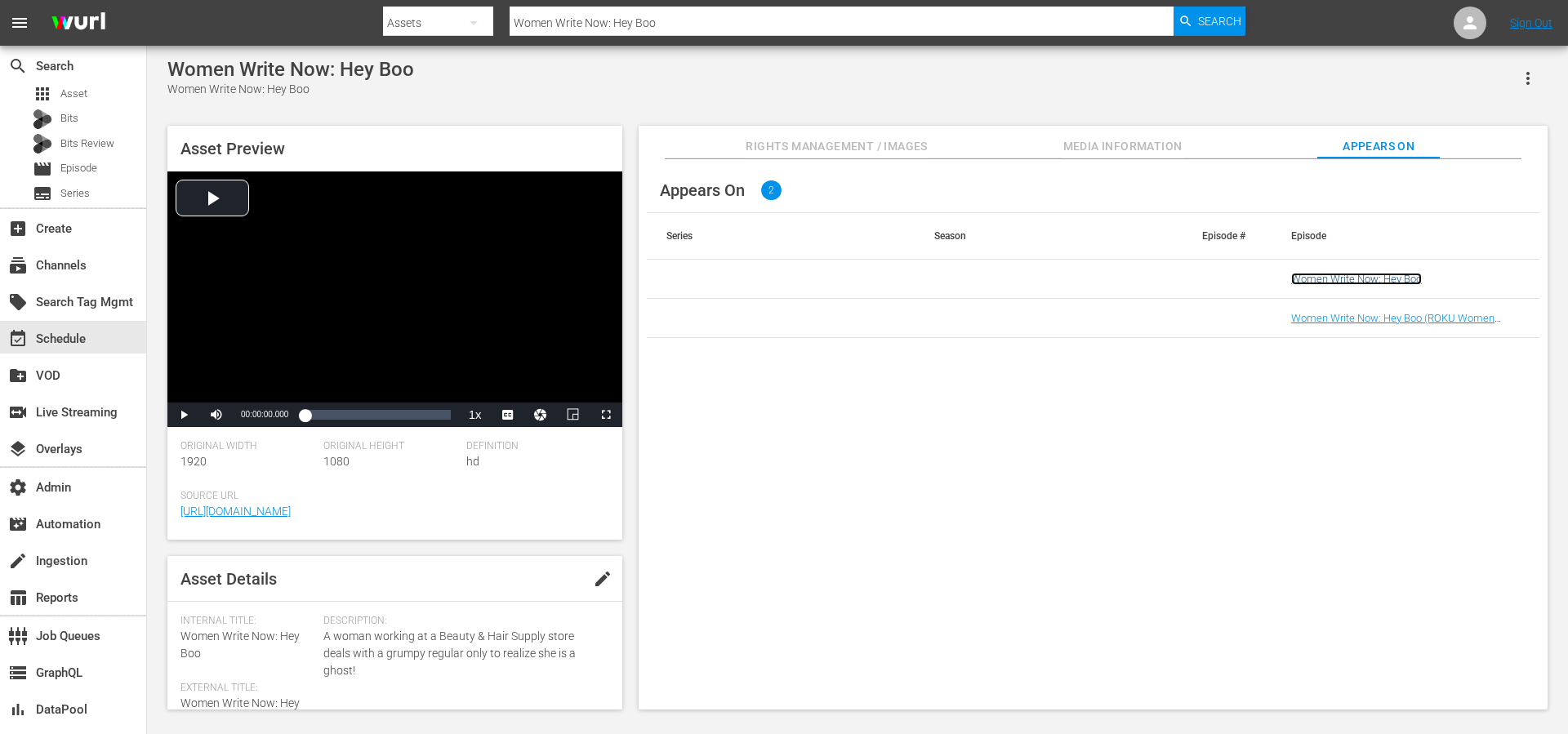
click at [1336, 276] on link "Women Write Now: Hey Boo" at bounding box center [1357, 279] width 131 height 12
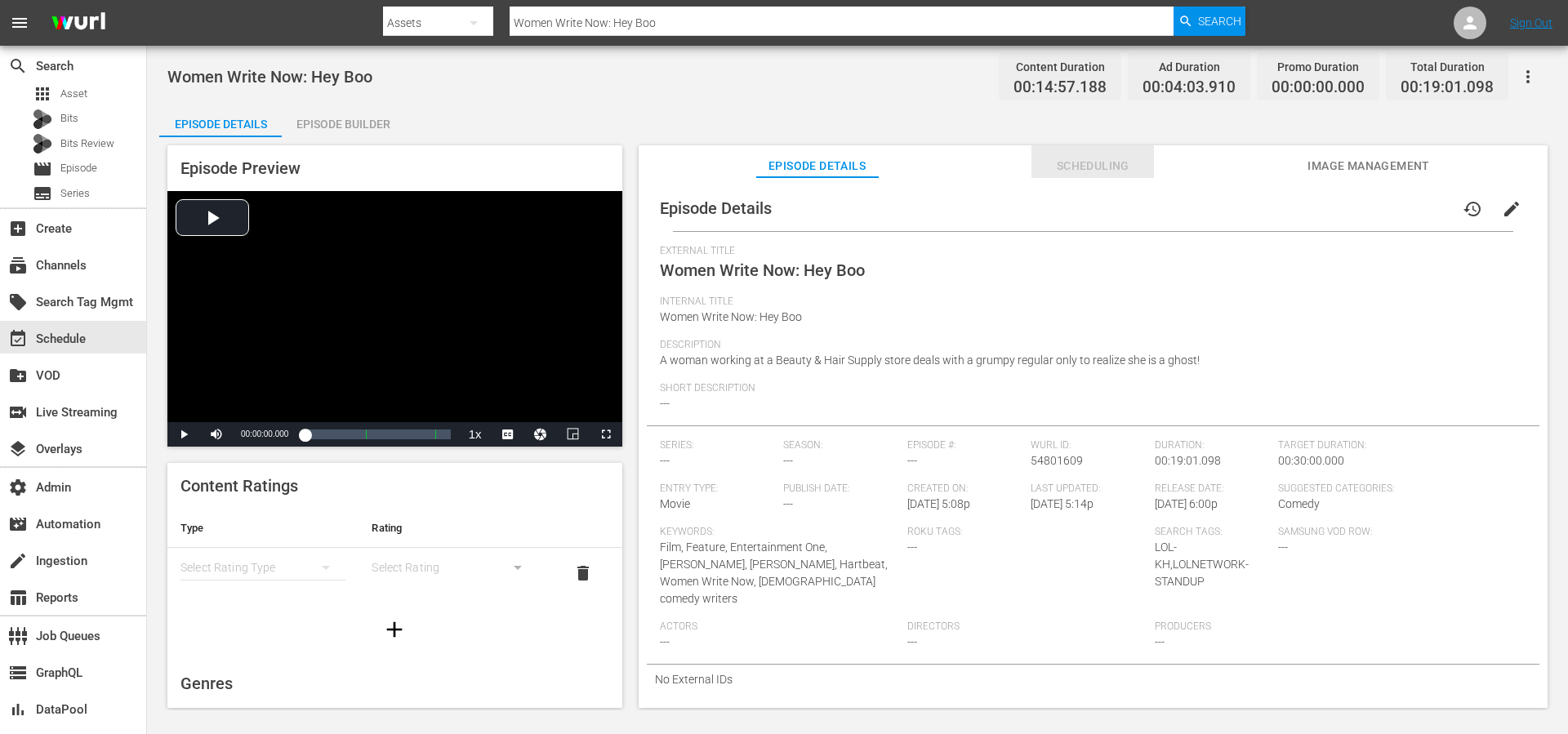
click at [1108, 165] on span "Scheduling" at bounding box center [1093, 166] width 122 height 20
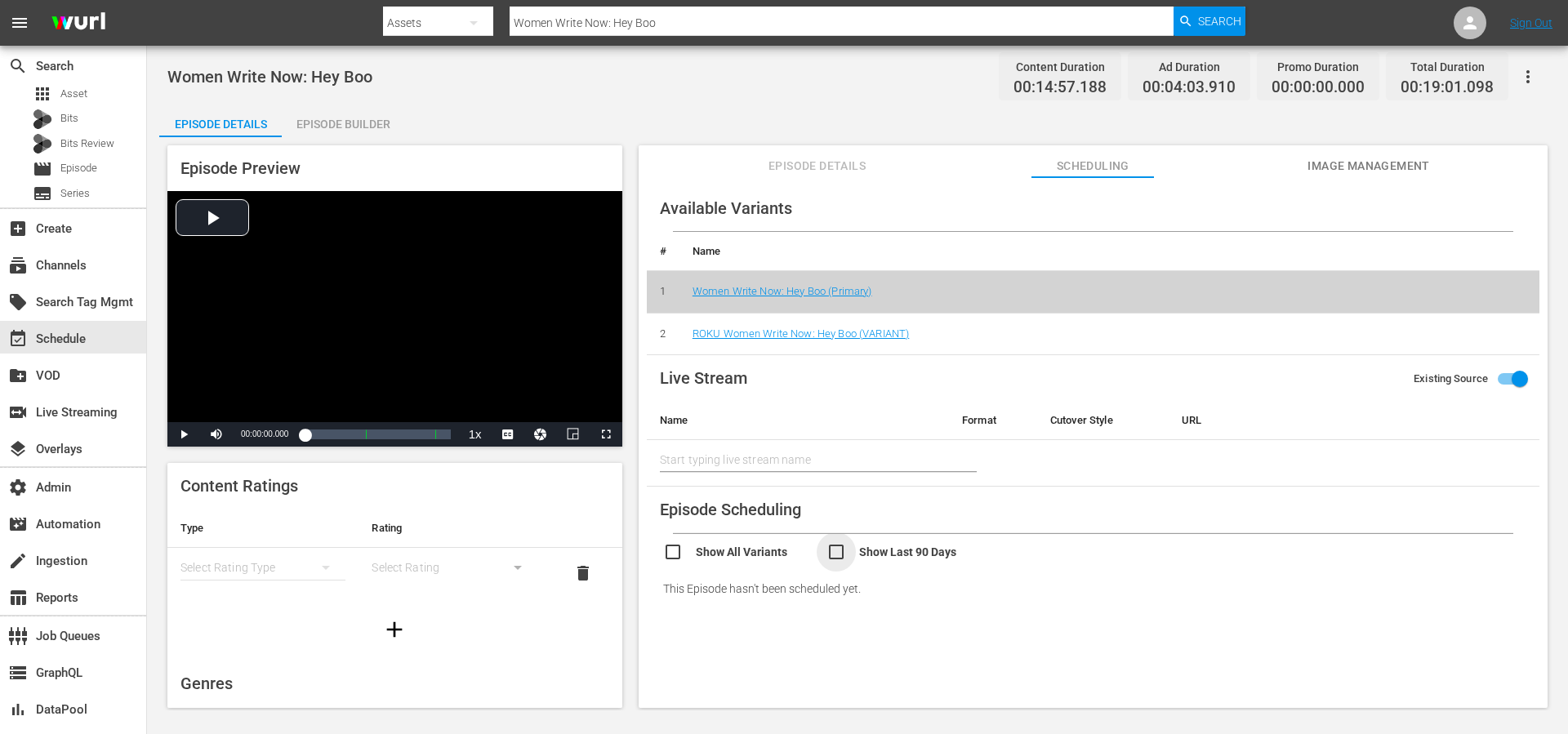
click at [838, 556] on input "checkbox" at bounding box center [908, 554] width 163 height 24
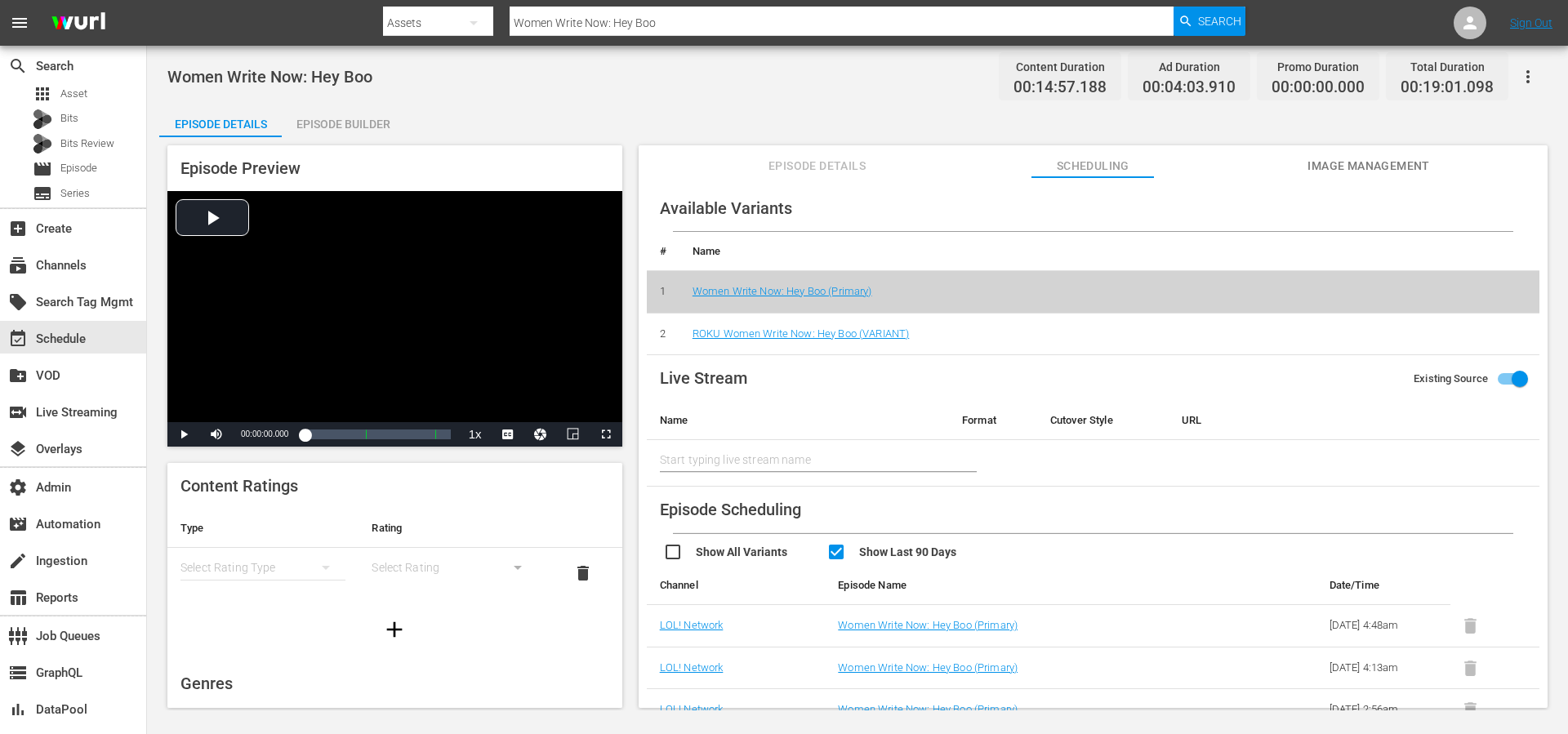
click at [838, 556] on input "checkbox" at bounding box center [908, 554] width 163 height 24
checkbox input "false"
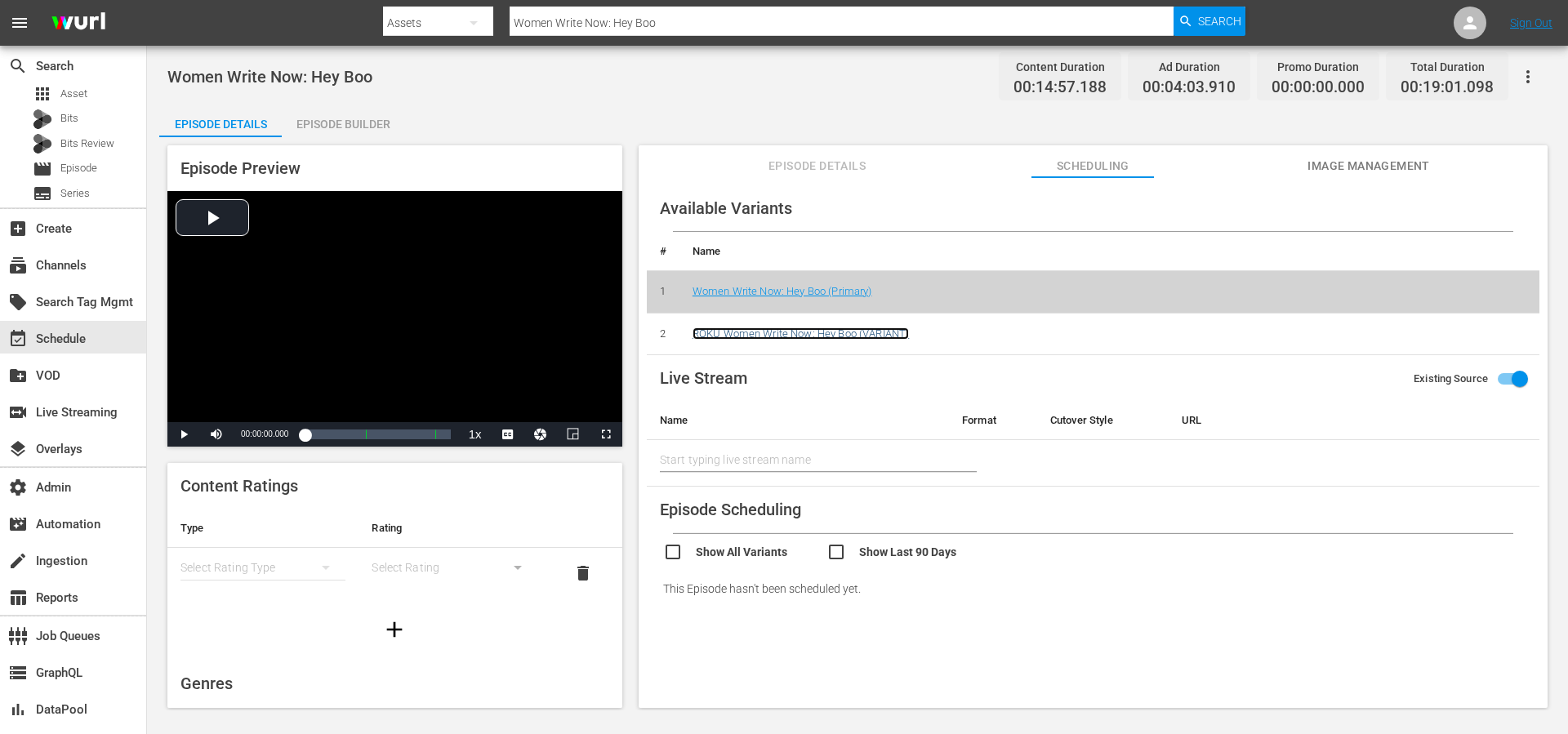
click at [873, 329] on link "ROKU Women Write Now: Hey Boo (VARIANT)" at bounding box center [801, 334] width 216 height 12
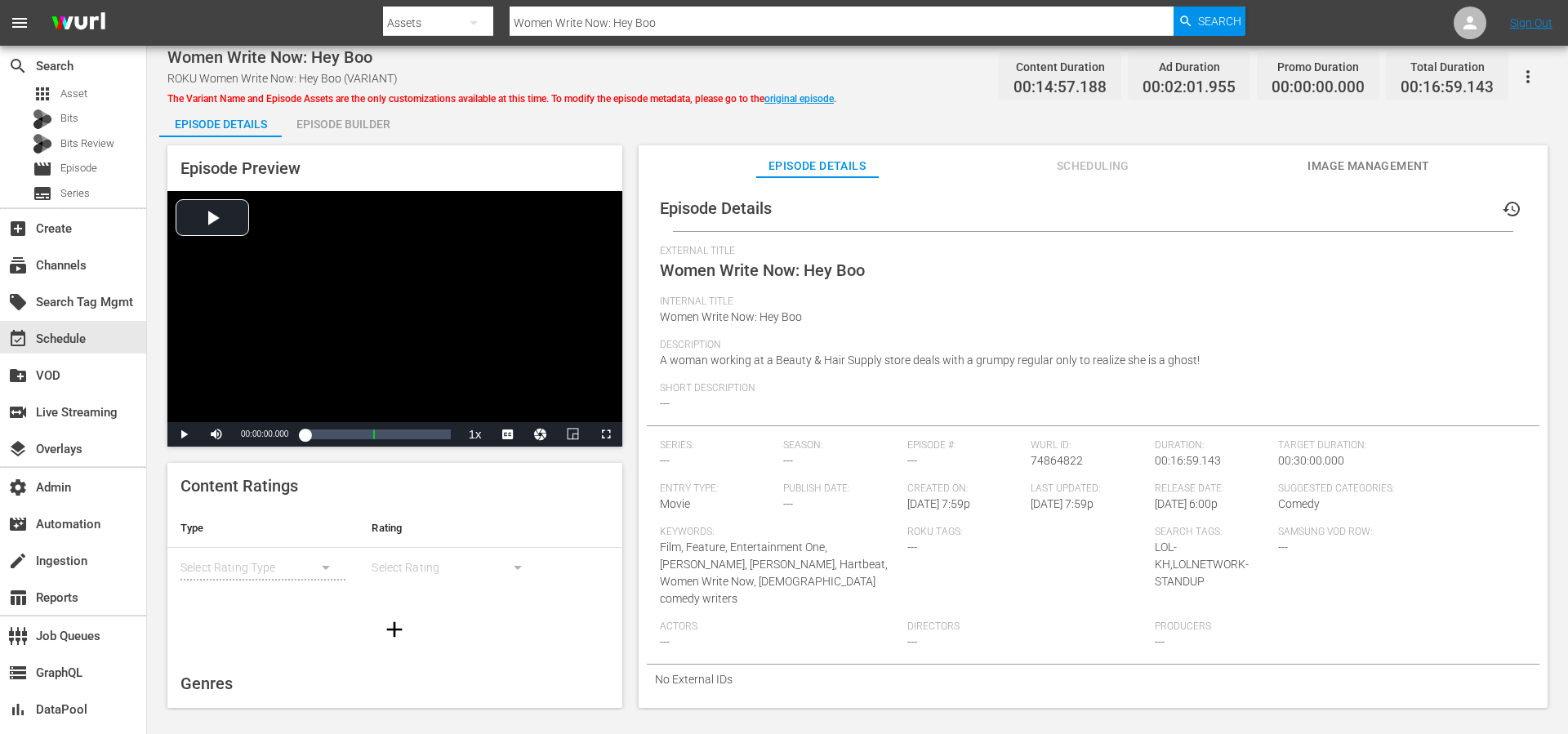
click at [1096, 168] on span "Scheduling" at bounding box center [1093, 166] width 122 height 20
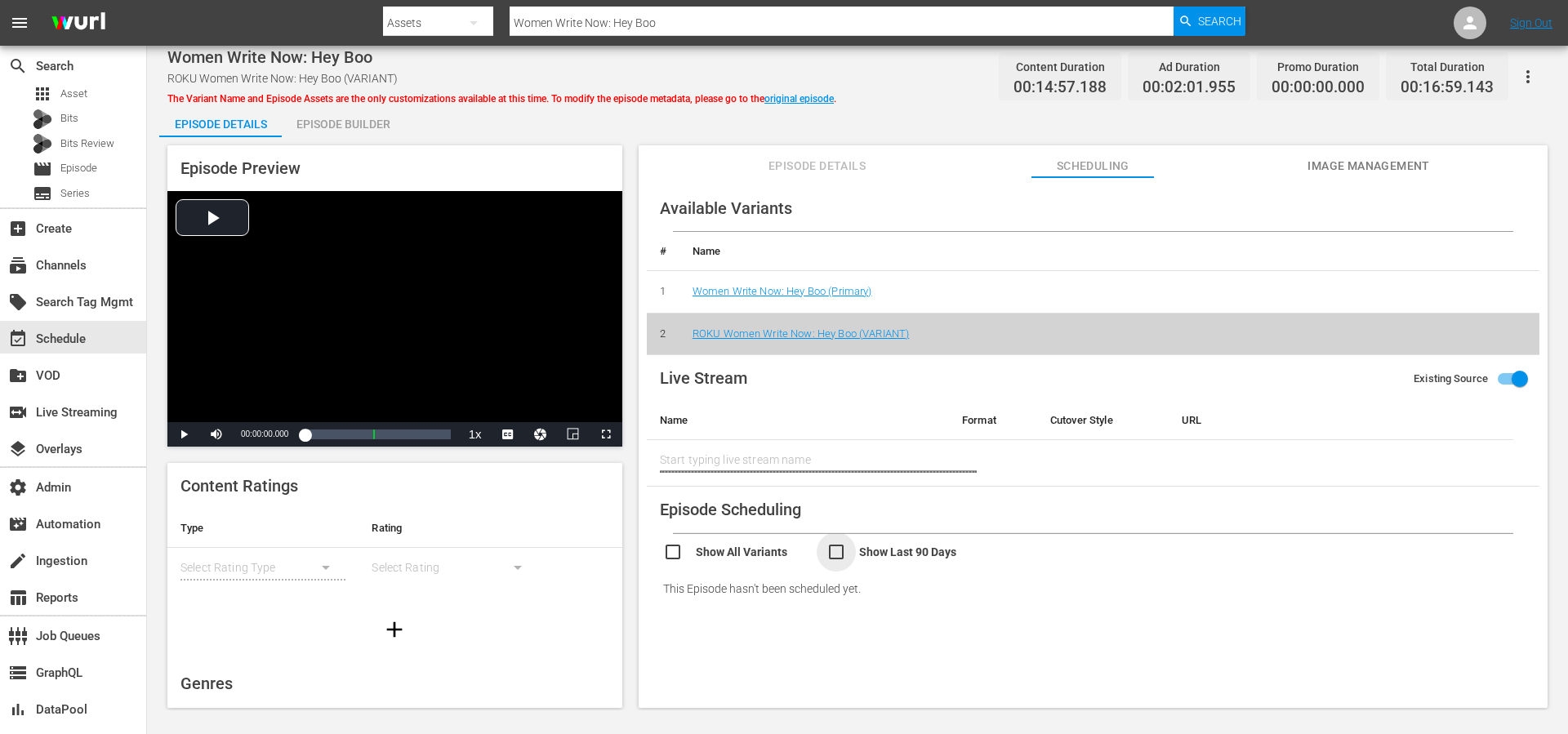
click at [841, 550] on input "checkbox" at bounding box center [908, 554] width 163 height 24
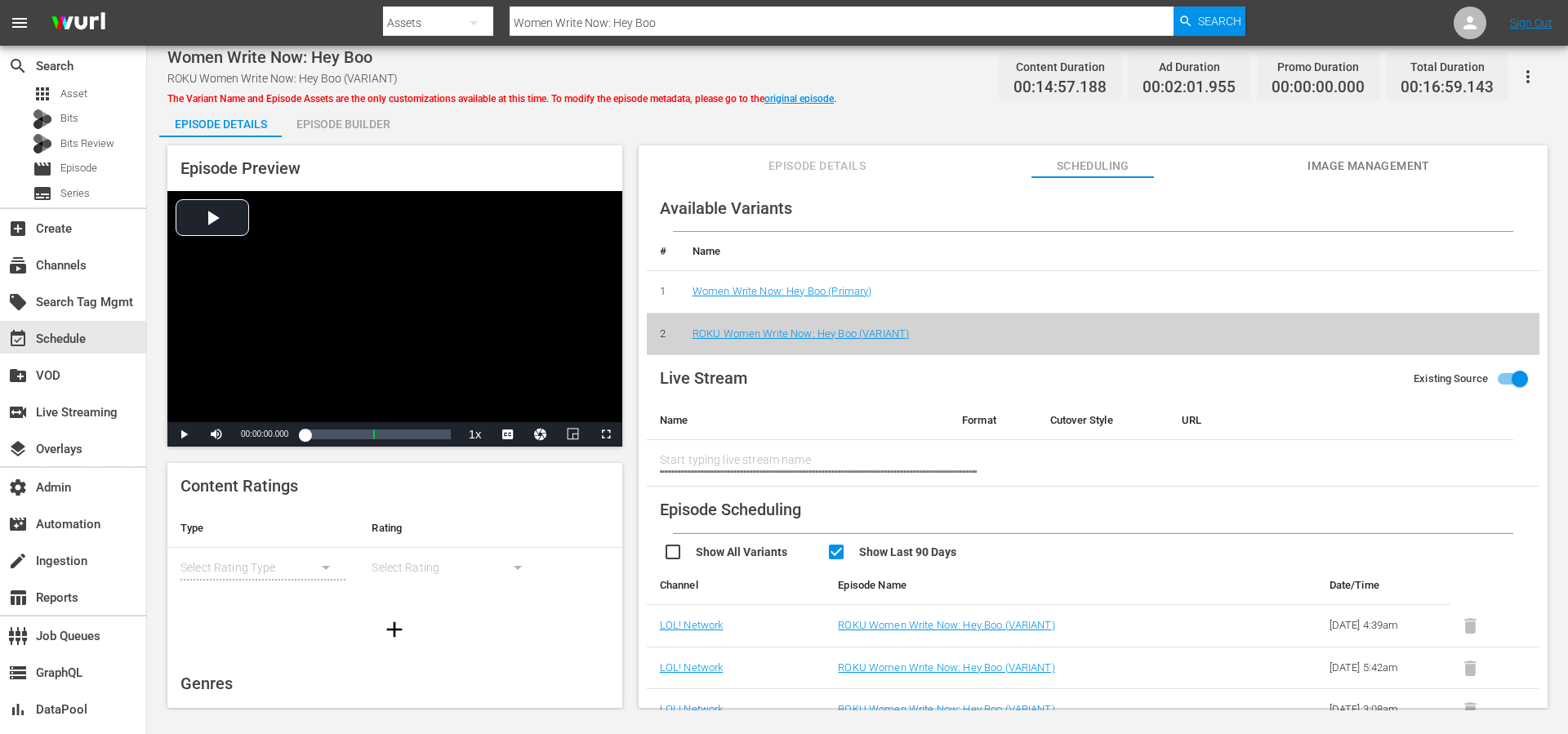
click at [841, 550] on input "checkbox" at bounding box center [908, 554] width 163 height 24
checkbox input "false"
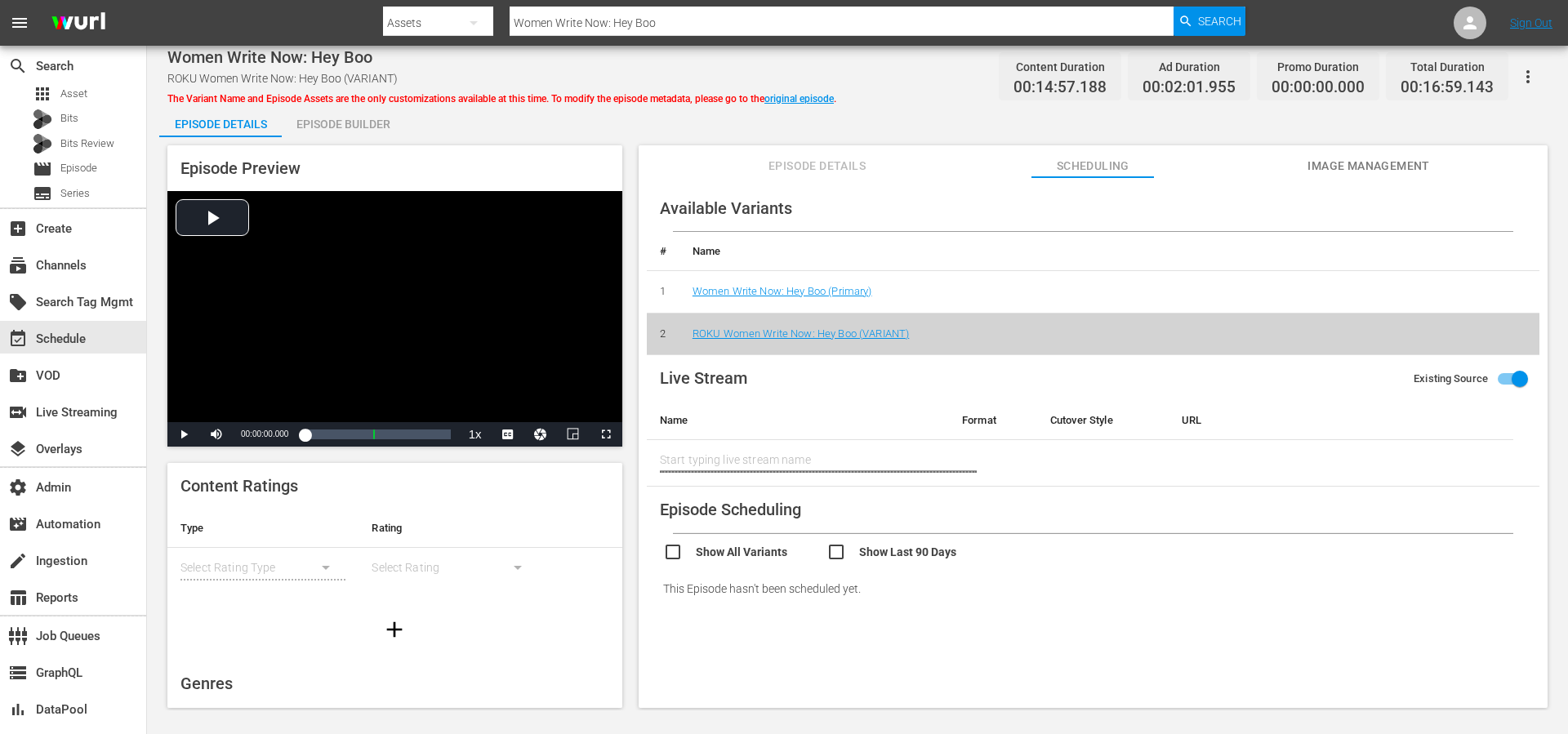
click at [1346, 160] on span "Image Management" at bounding box center [1368, 166] width 122 height 20
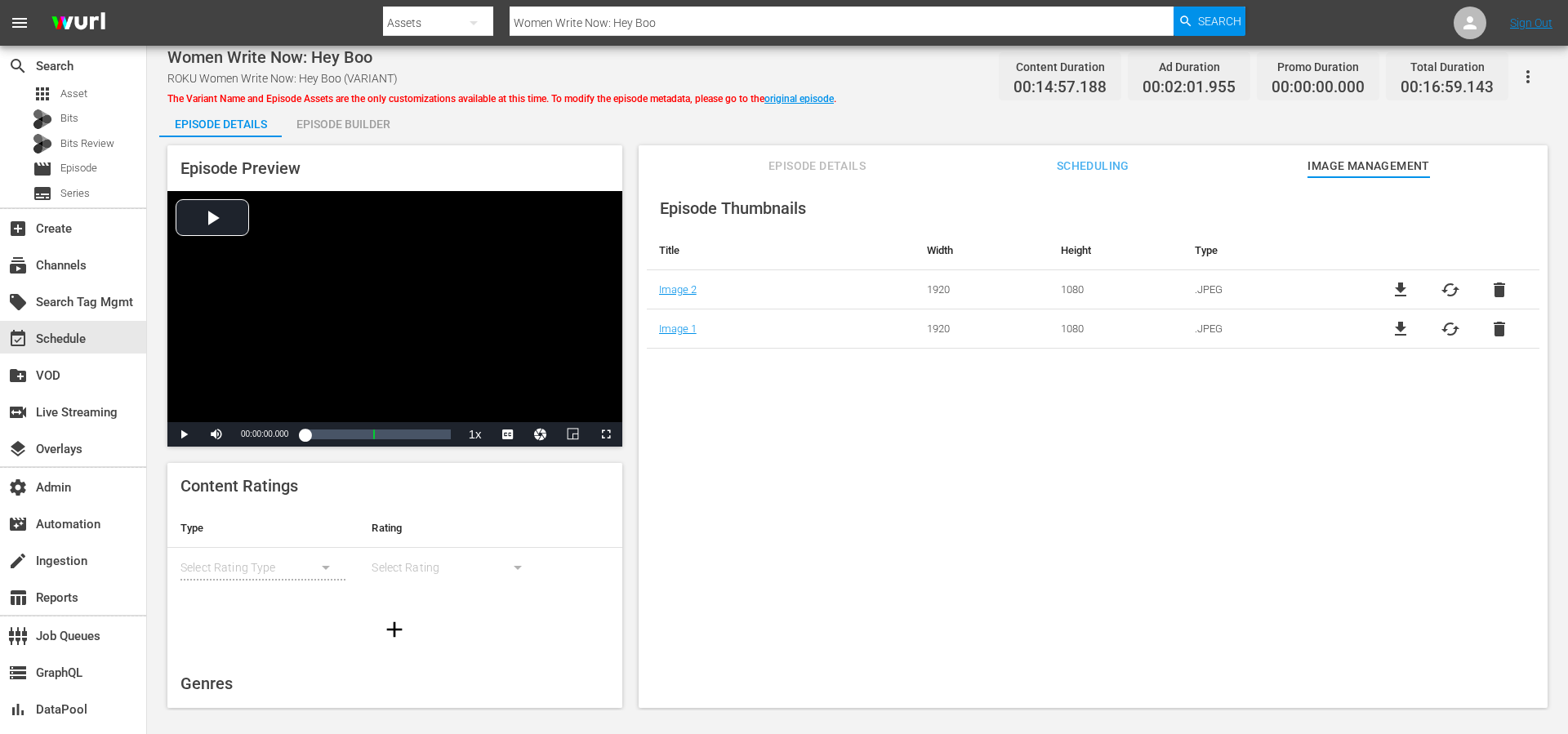
click at [1407, 286] on div "file_download cached delete" at bounding box center [1449, 289] width 179 height 19
click at [1394, 287] on span "file_download" at bounding box center [1401, 289] width 19 height 19
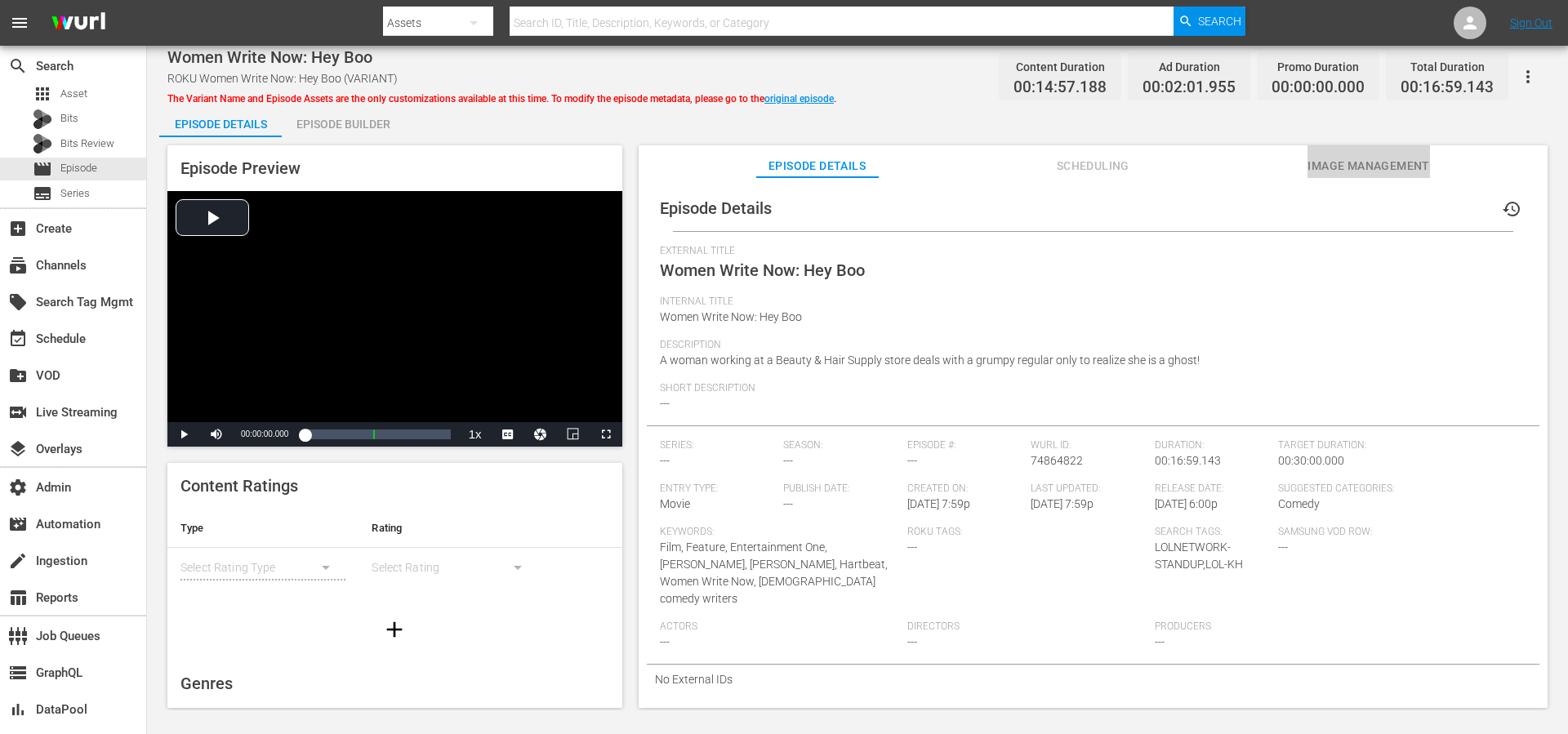
click at [1344, 156] on span "Image Management" at bounding box center [1368, 166] width 122 height 20
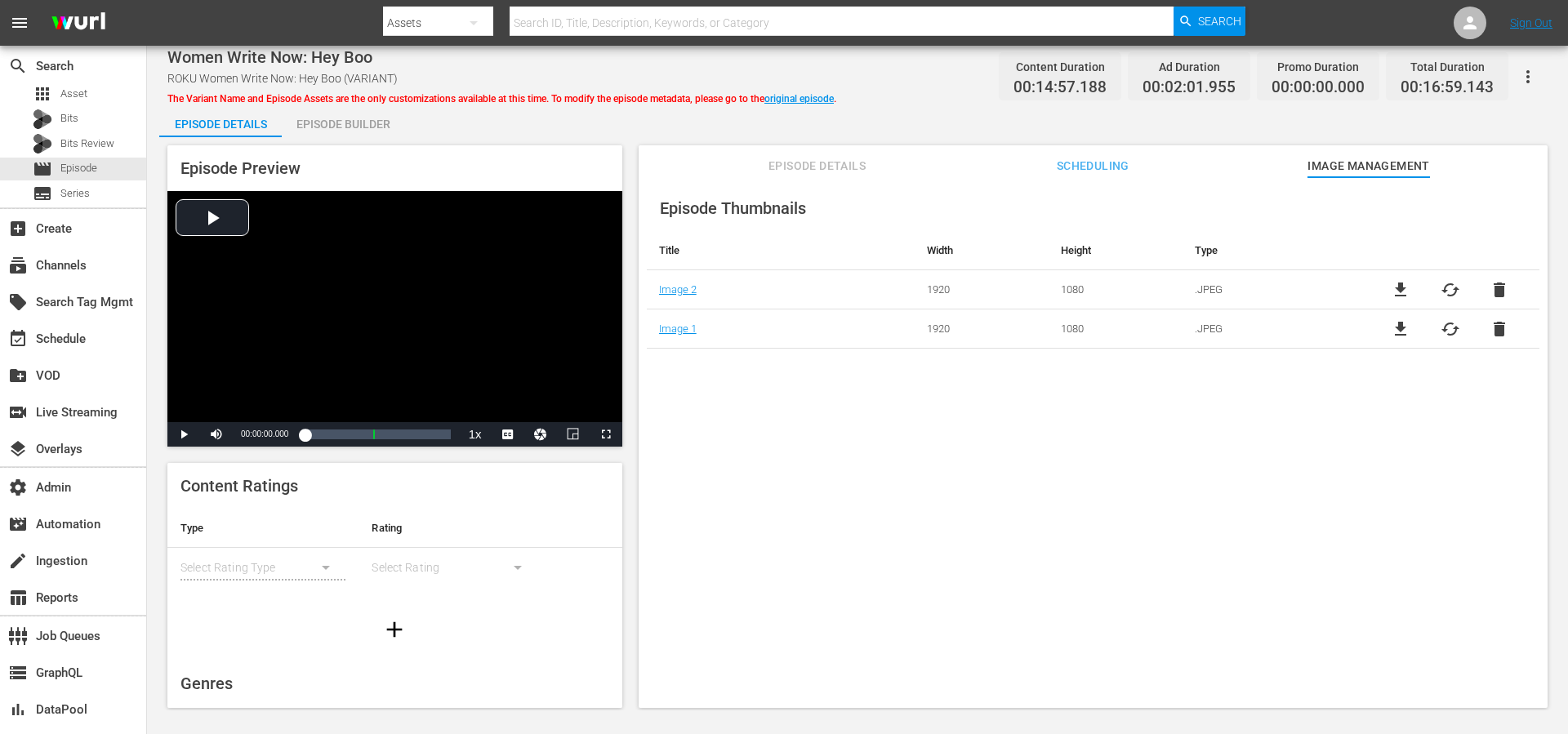
click at [680, 354] on div "Episode Thumbnails Title Width Height Type Image 2 1920 1080 .JPEG file_downloa…" at bounding box center [1093, 450] width 909 height 547
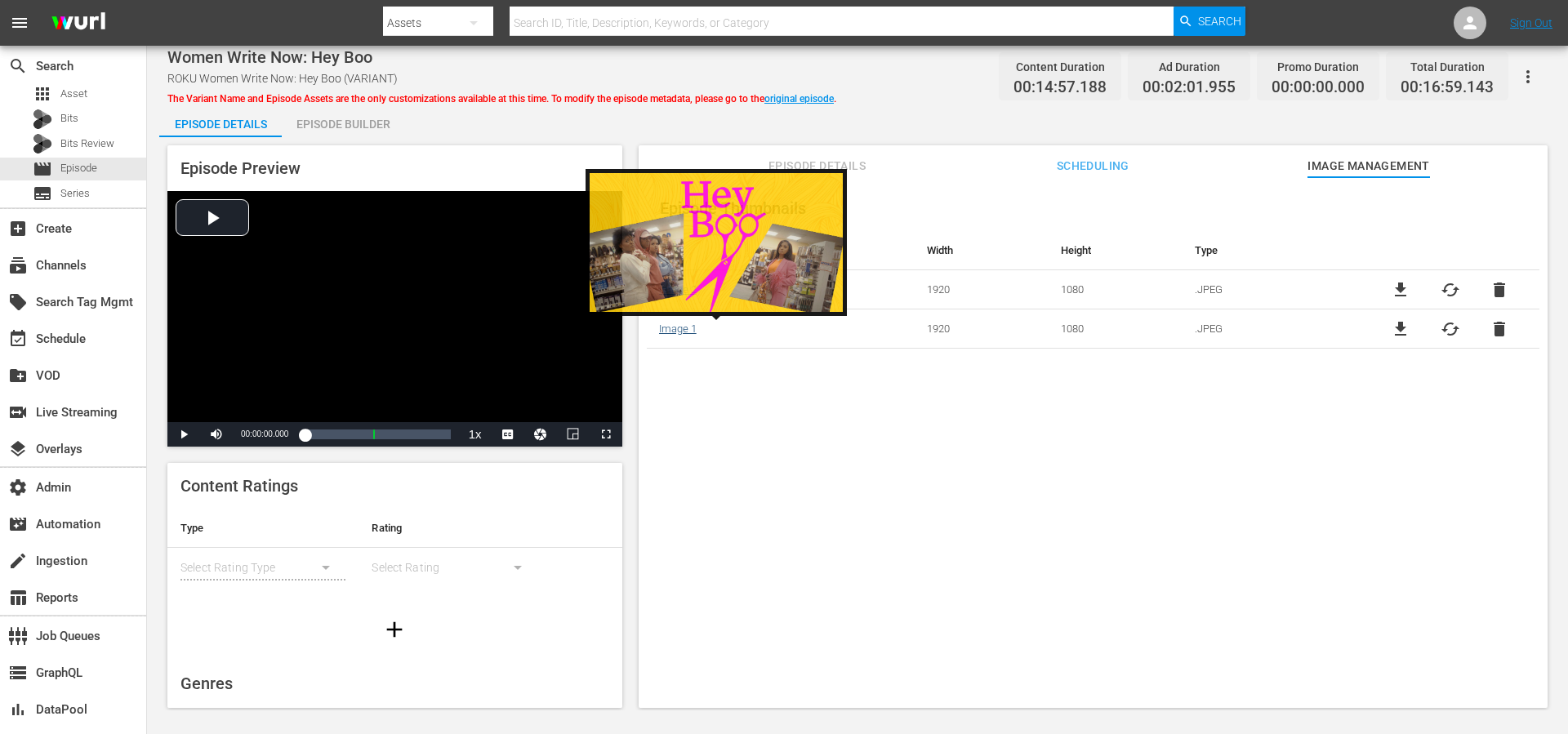
click at [678, 326] on link "Image 1" at bounding box center [678, 329] width 37 height 12
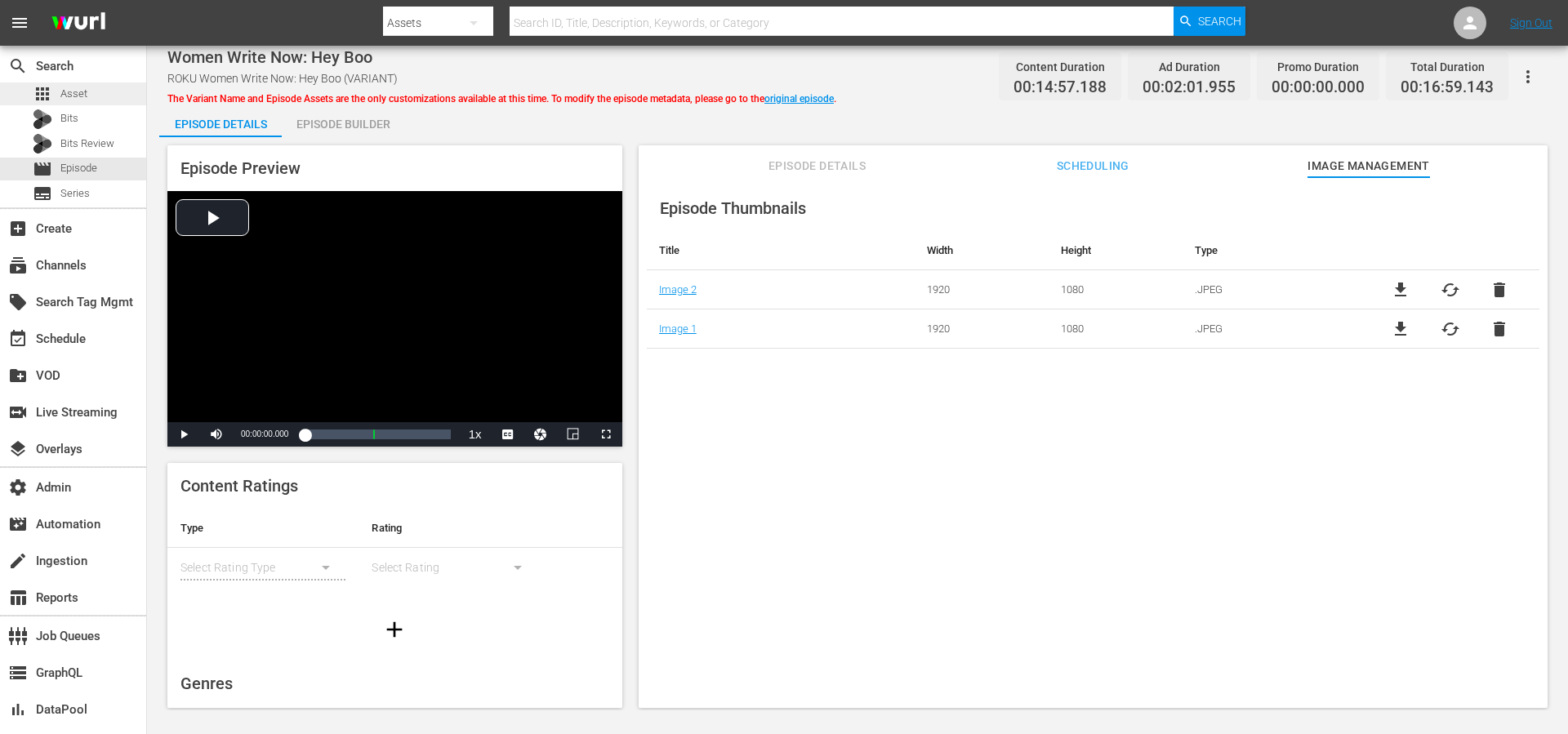
click at [85, 97] on span "Asset" at bounding box center [73, 93] width 27 height 17
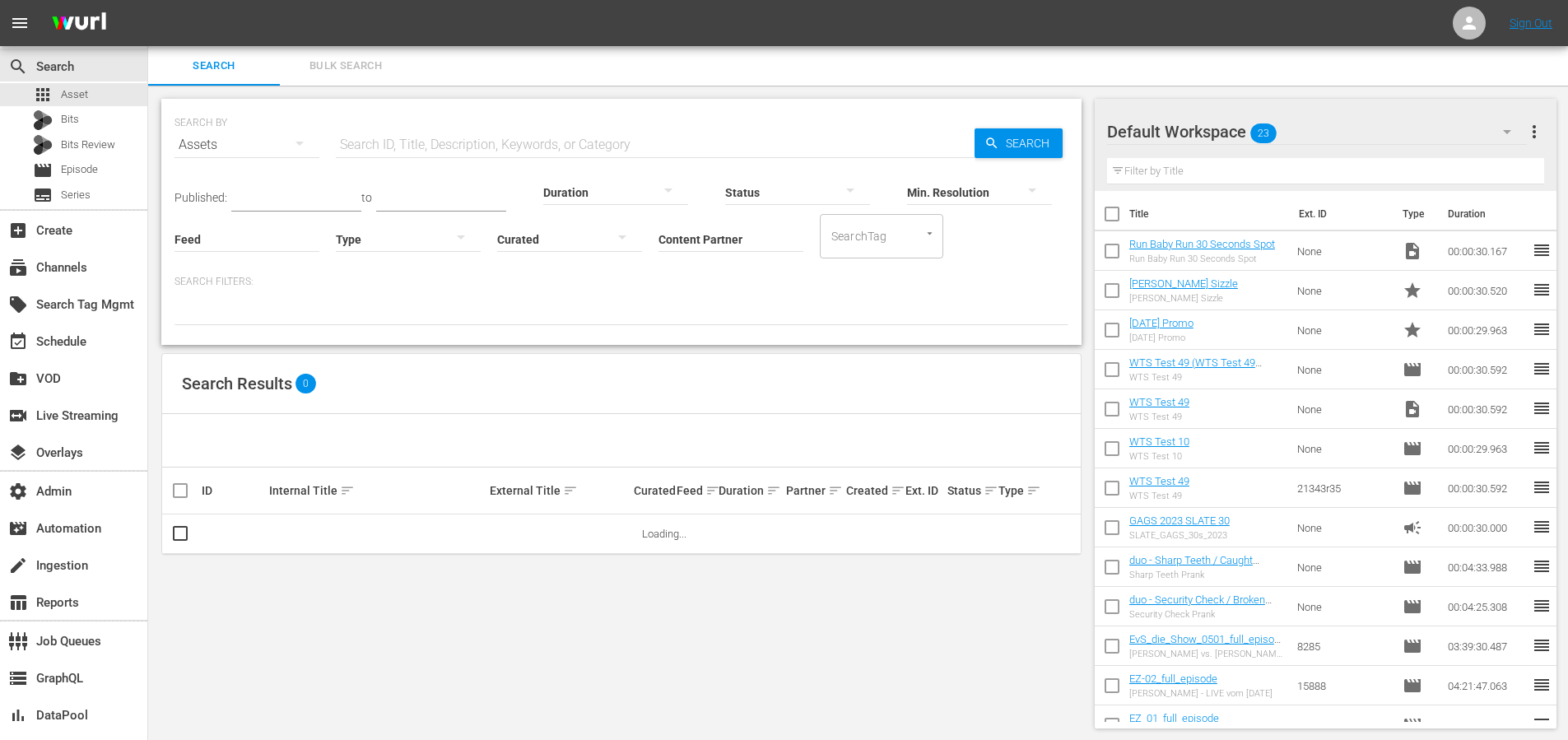
click at [381, 140] on input "text" at bounding box center [655, 144] width 639 height 40
paste input "Coast to Coast, Part 147"
type input "Coast to Coast, Part 147"
click at [1018, 144] on span "Search" at bounding box center [1031, 143] width 63 height 30
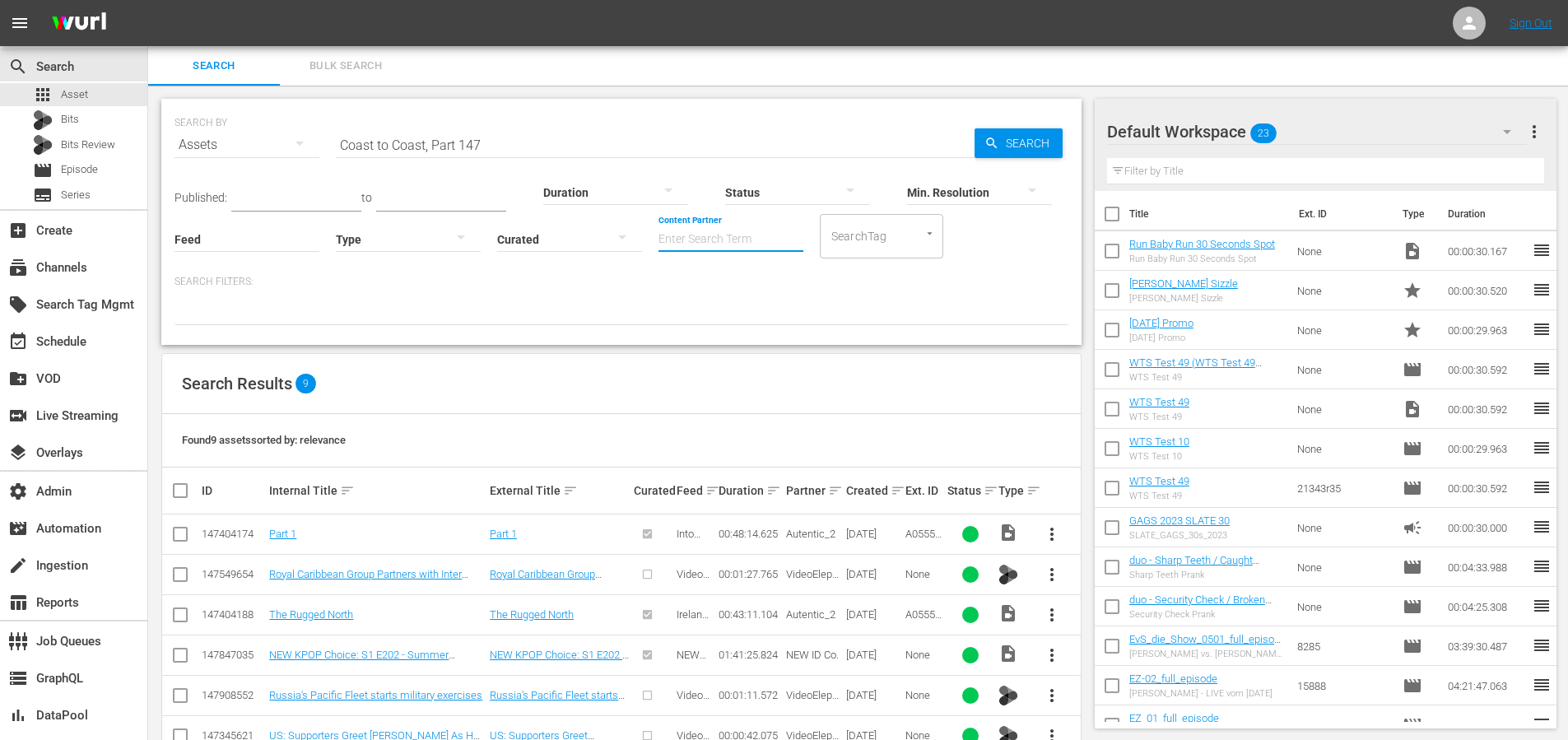
click at [713, 238] on input "Content Partner" at bounding box center [730, 240] width 145 height 59
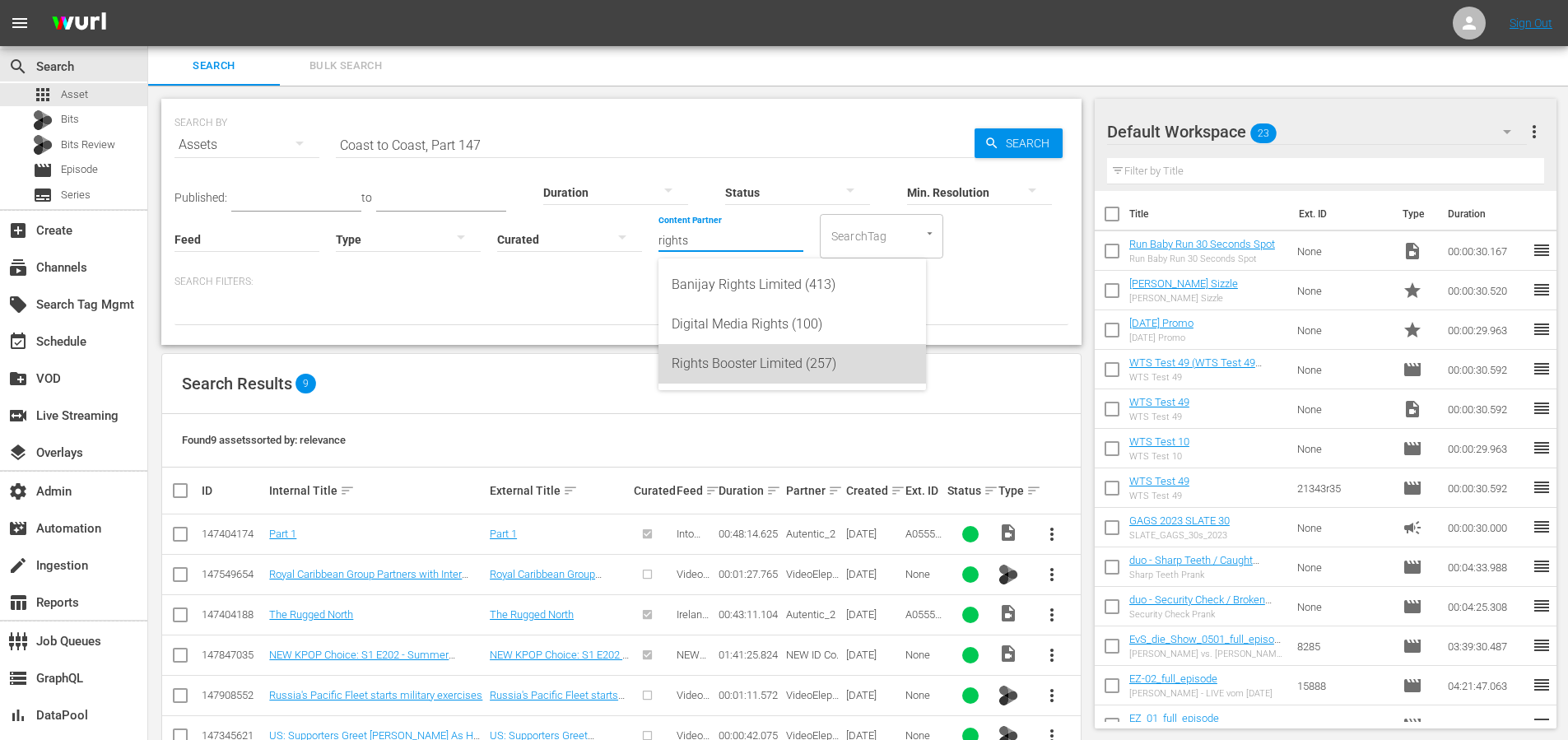
click at [725, 366] on div "Rights Booster Limited (257)" at bounding box center [792, 363] width 241 height 40
type input "Rights Booster Limited (257)"
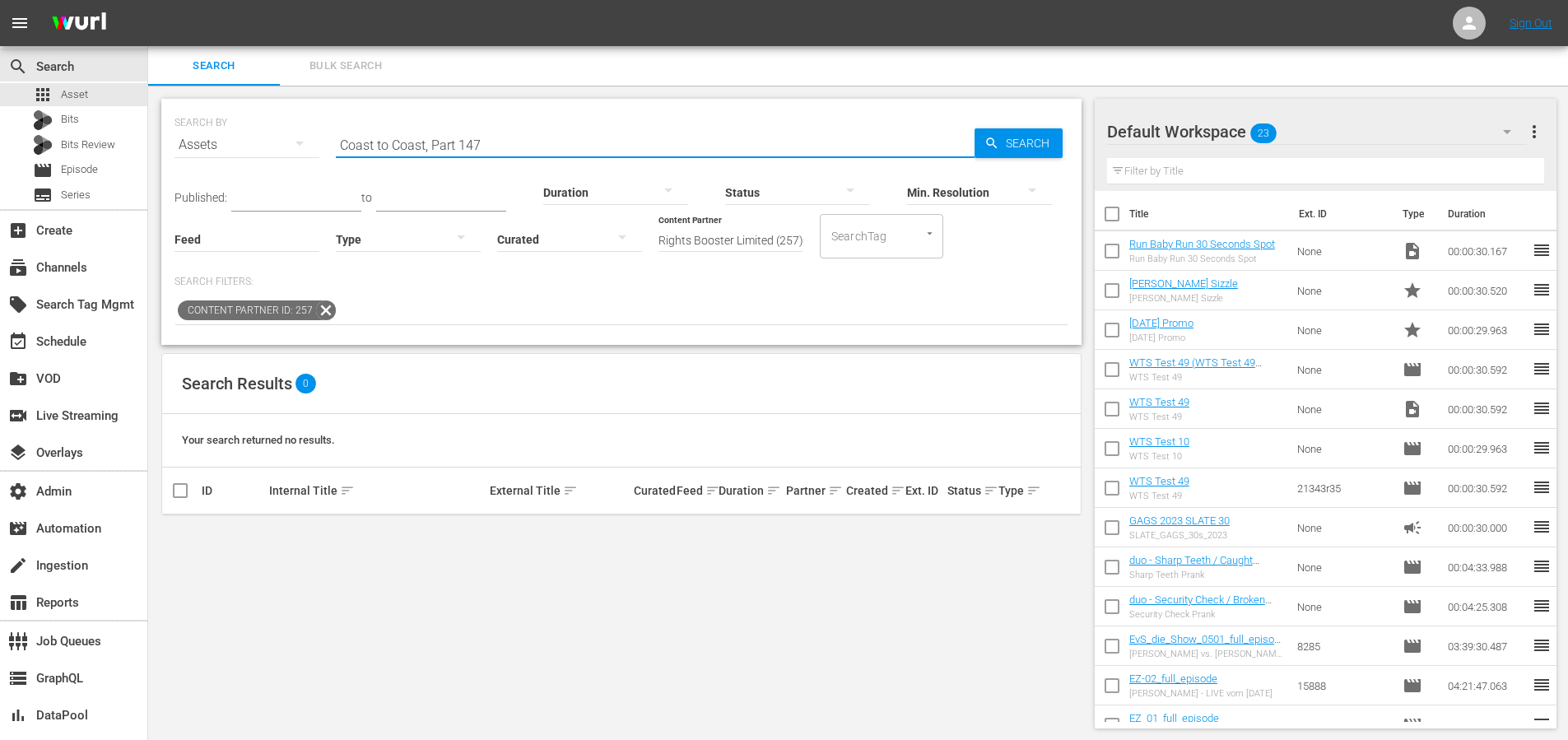
drag, startPoint x: 504, startPoint y: 141, endPoint x: 425, endPoint y: 146, distance: 79.2
click at [425, 146] on input "Coast to Coast, Part 147" at bounding box center [655, 144] width 639 height 40
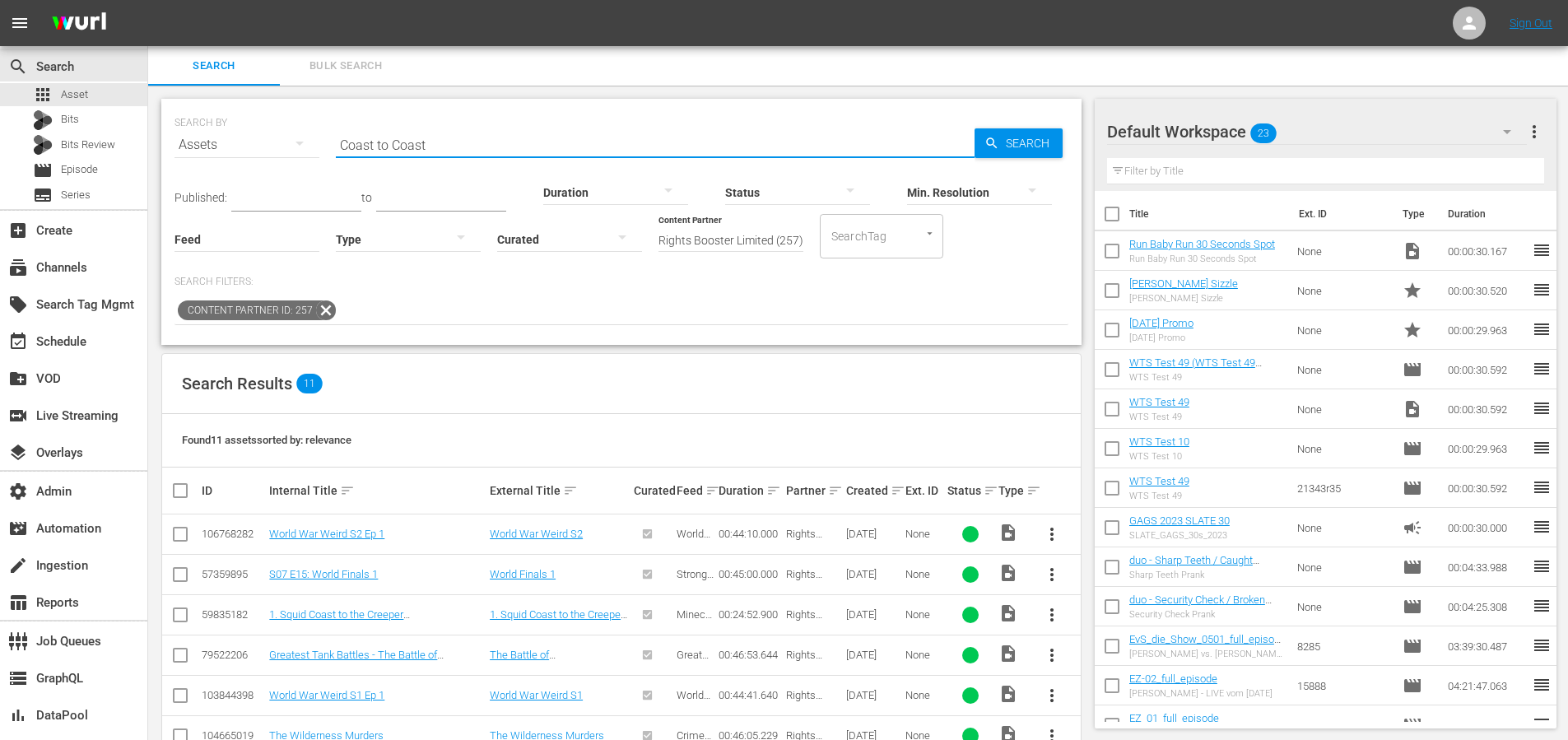
drag, startPoint x: 442, startPoint y: 141, endPoint x: 287, endPoint y: 131, distance: 155.3
click at [287, 133] on div "SEARCH BY Search By Assets Search ID, Title, Description, Keywords, or Category…" at bounding box center [621, 134] width 894 height 59
type input "Cops"
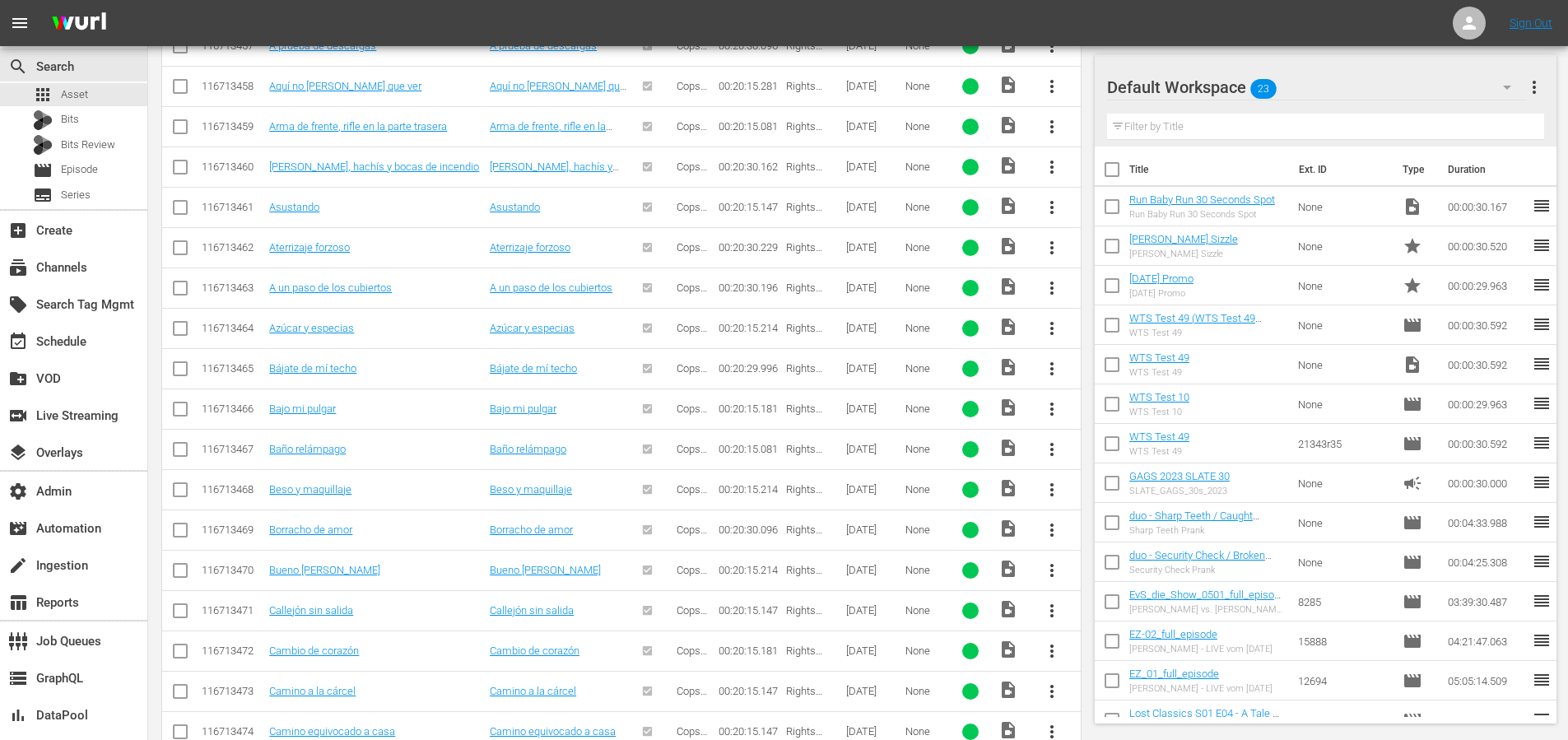
scroll to position [1085, 0]
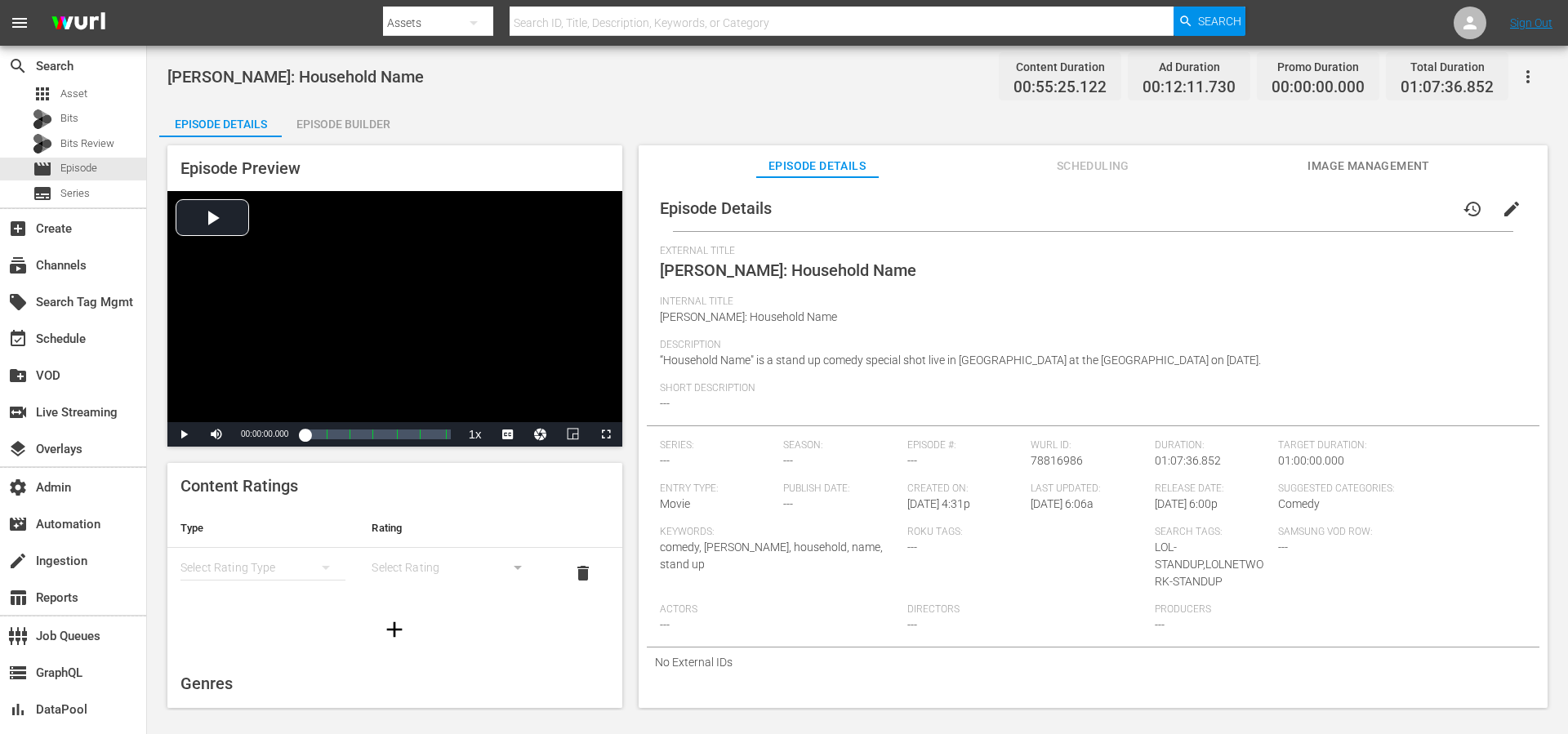
click at [1344, 167] on span "Image Management" at bounding box center [1368, 166] width 122 height 20
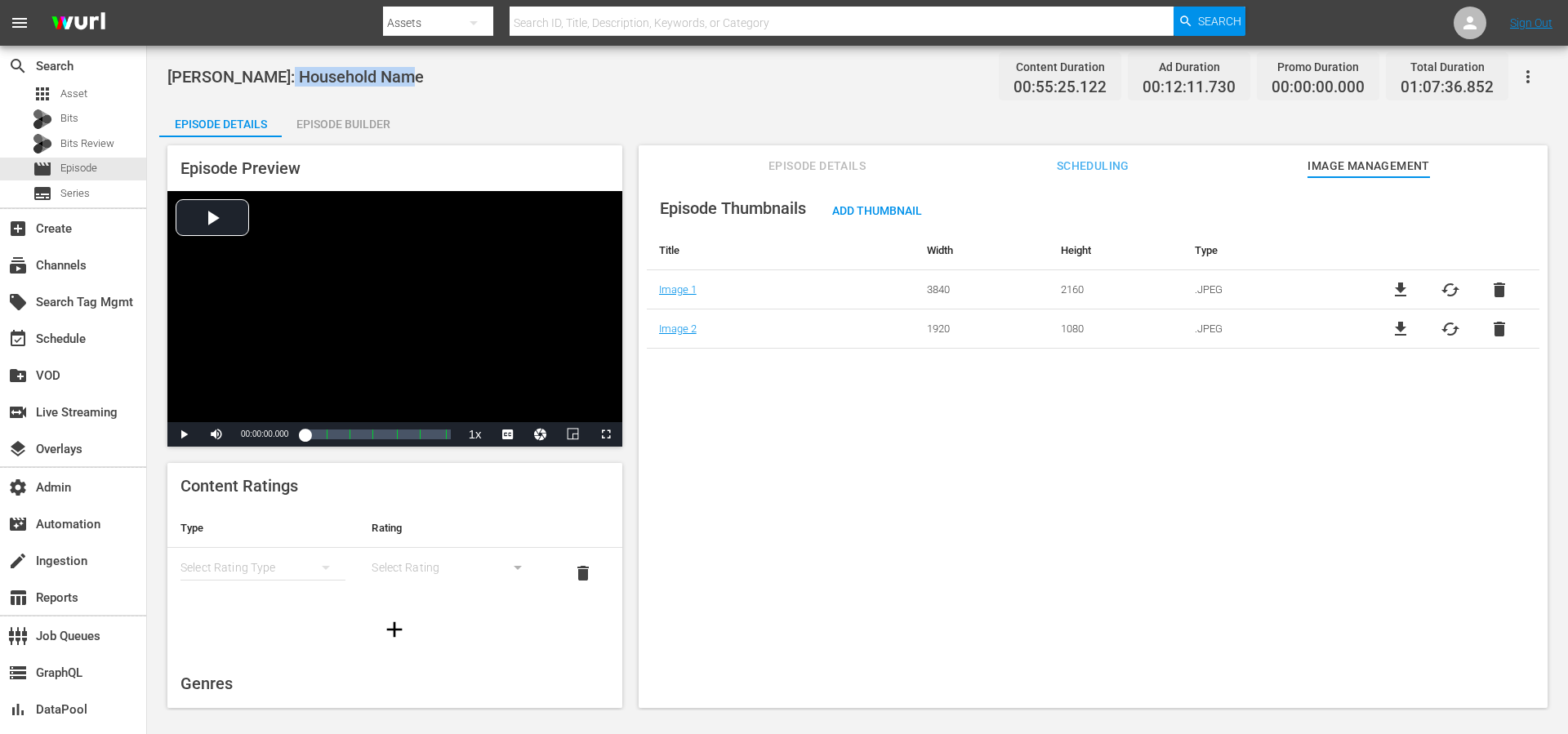
drag, startPoint x: 419, startPoint y: 83, endPoint x: 272, endPoint y: 74, distance: 147.3
click at [272, 74] on div "[PERSON_NAME]: Household Name Content Duration 00:55:25.122 Ad Duration 00:12:1…" at bounding box center [857, 76] width 1381 height 37
copy span "Household Name"
click at [775, 370] on div "Episode Thumbnails Add Thumbnail Title Width Height Type Image 1 3840 2160 .JPE…" at bounding box center [1093, 450] width 909 height 547
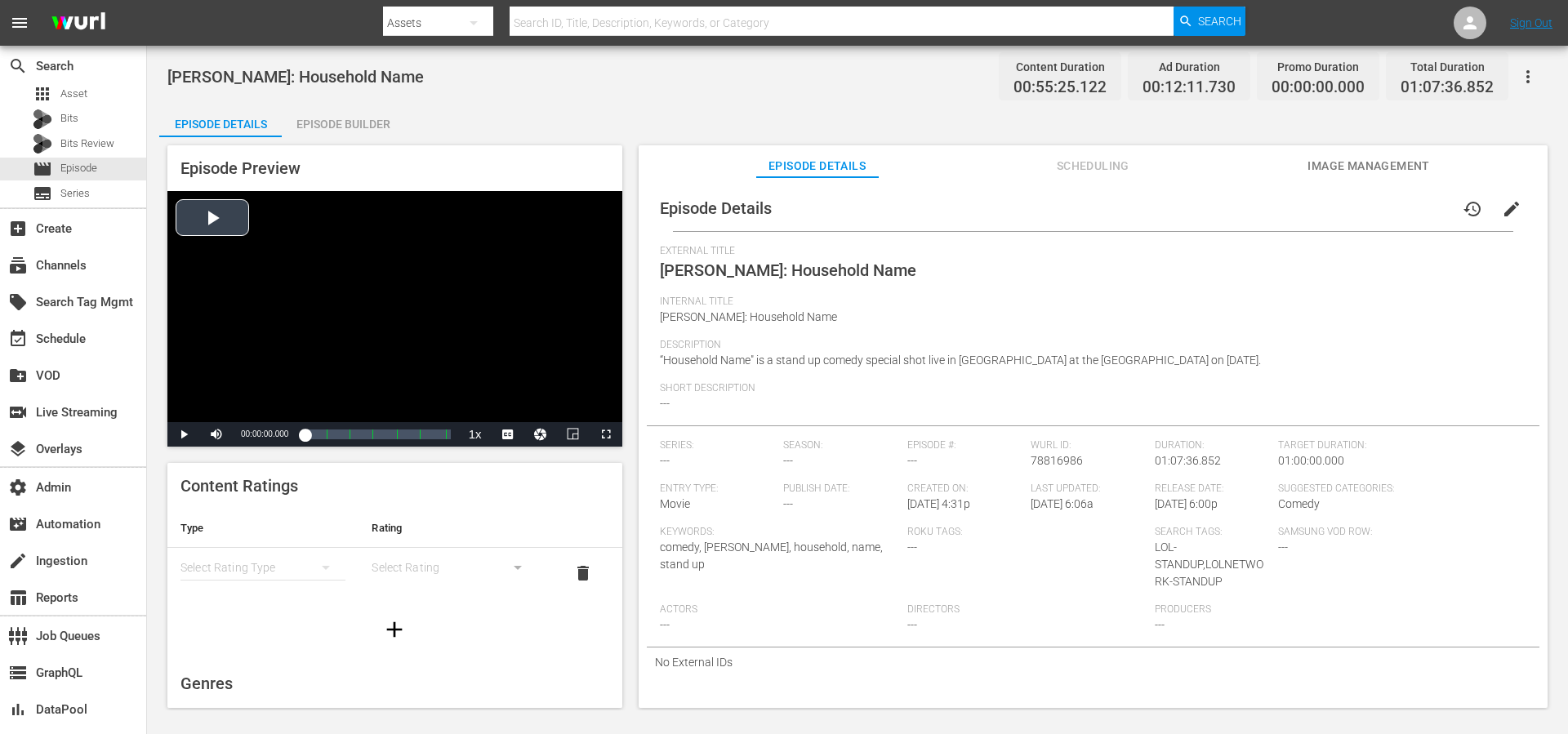
drag, startPoint x: 554, startPoint y: 318, endPoint x: 563, endPoint y: 311, distance: 11.4
click at [562, 312] on div "Video Player" at bounding box center [395, 306] width 455 height 231
click at [1355, 166] on span "Image Management" at bounding box center [1368, 166] width 122 height 20
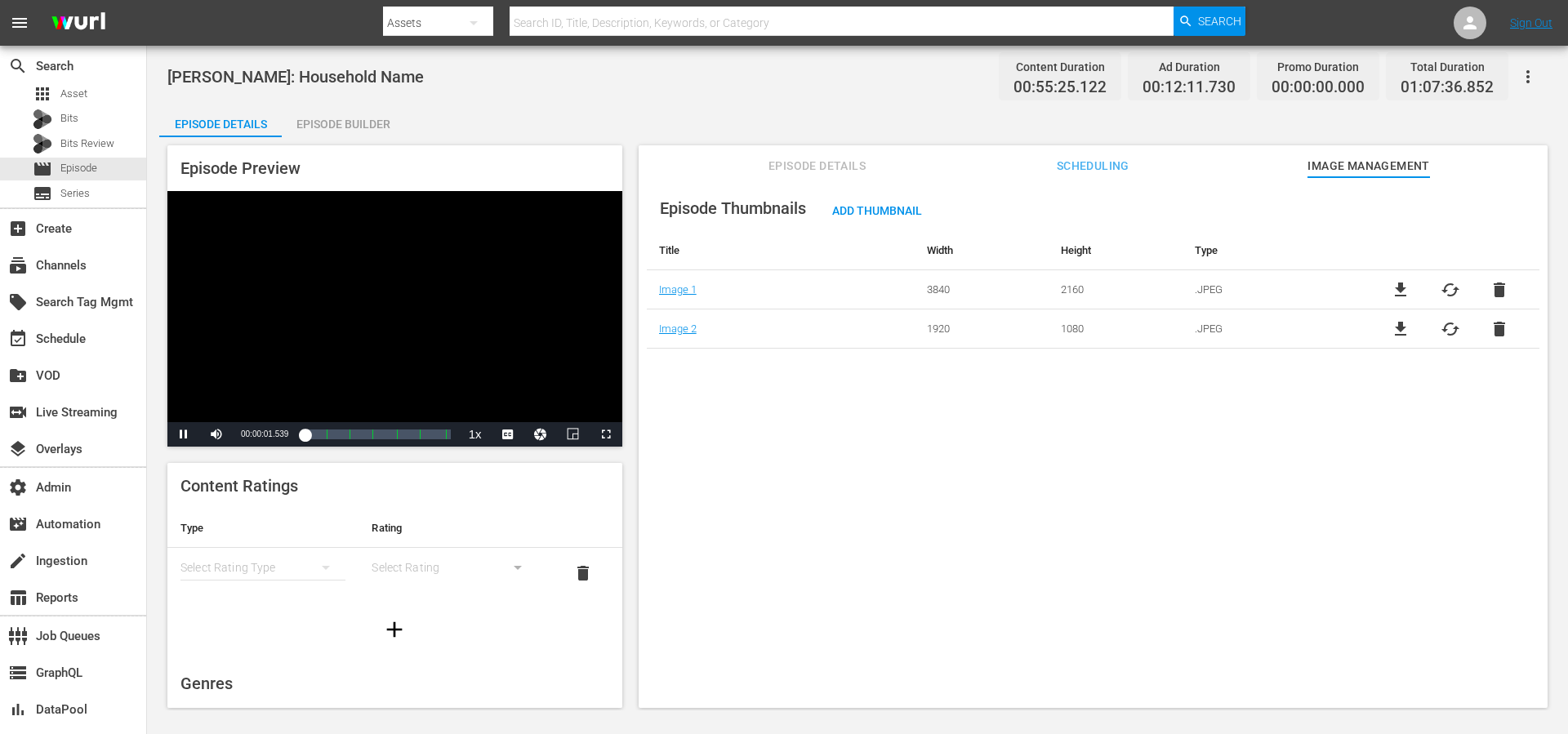
click at [469, 331] on div "Video Player" at bounding box center [395, 306] width 455 height 231
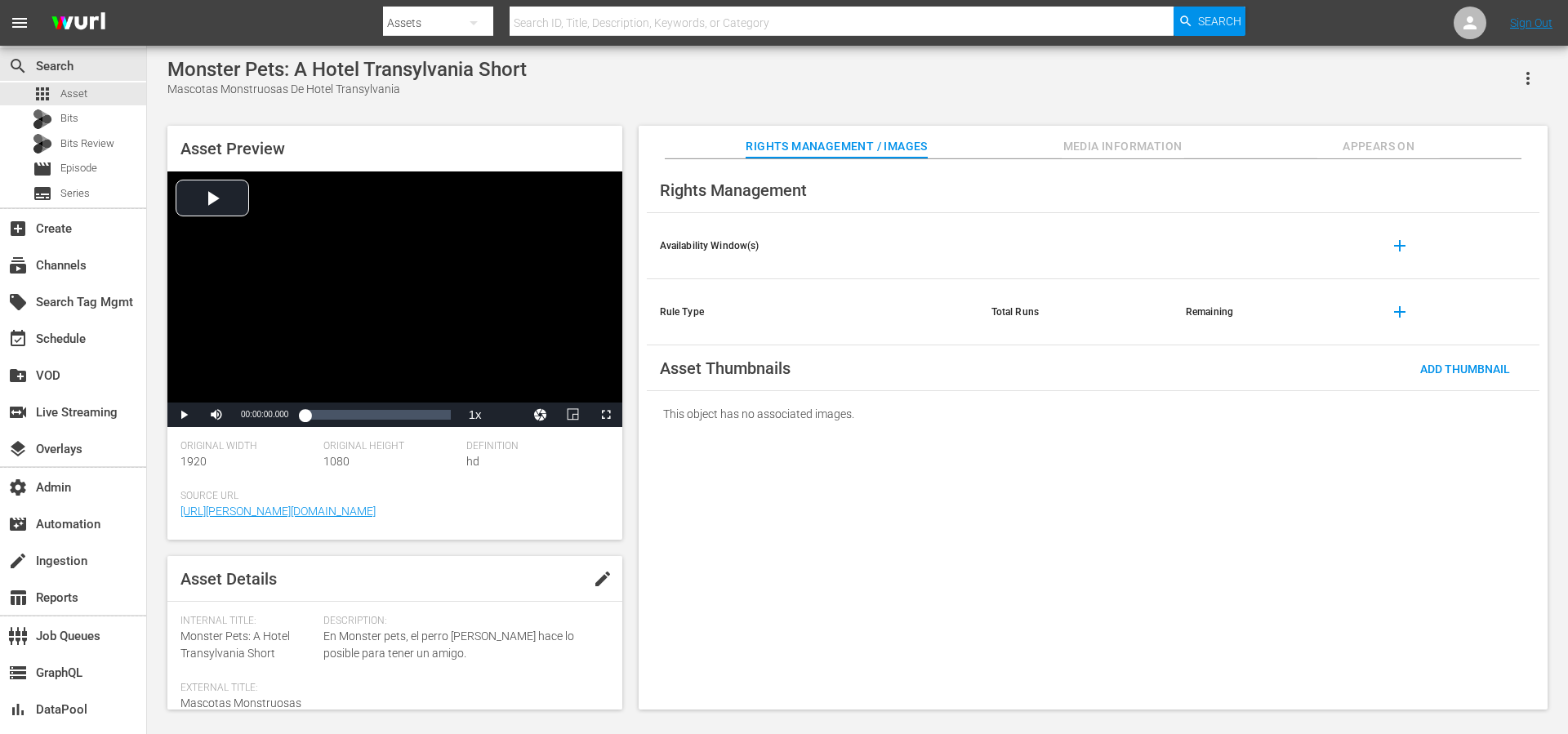
click at [1389, 148] on span "Appears On" at bounding box center [1379, 146] width 122 height 20
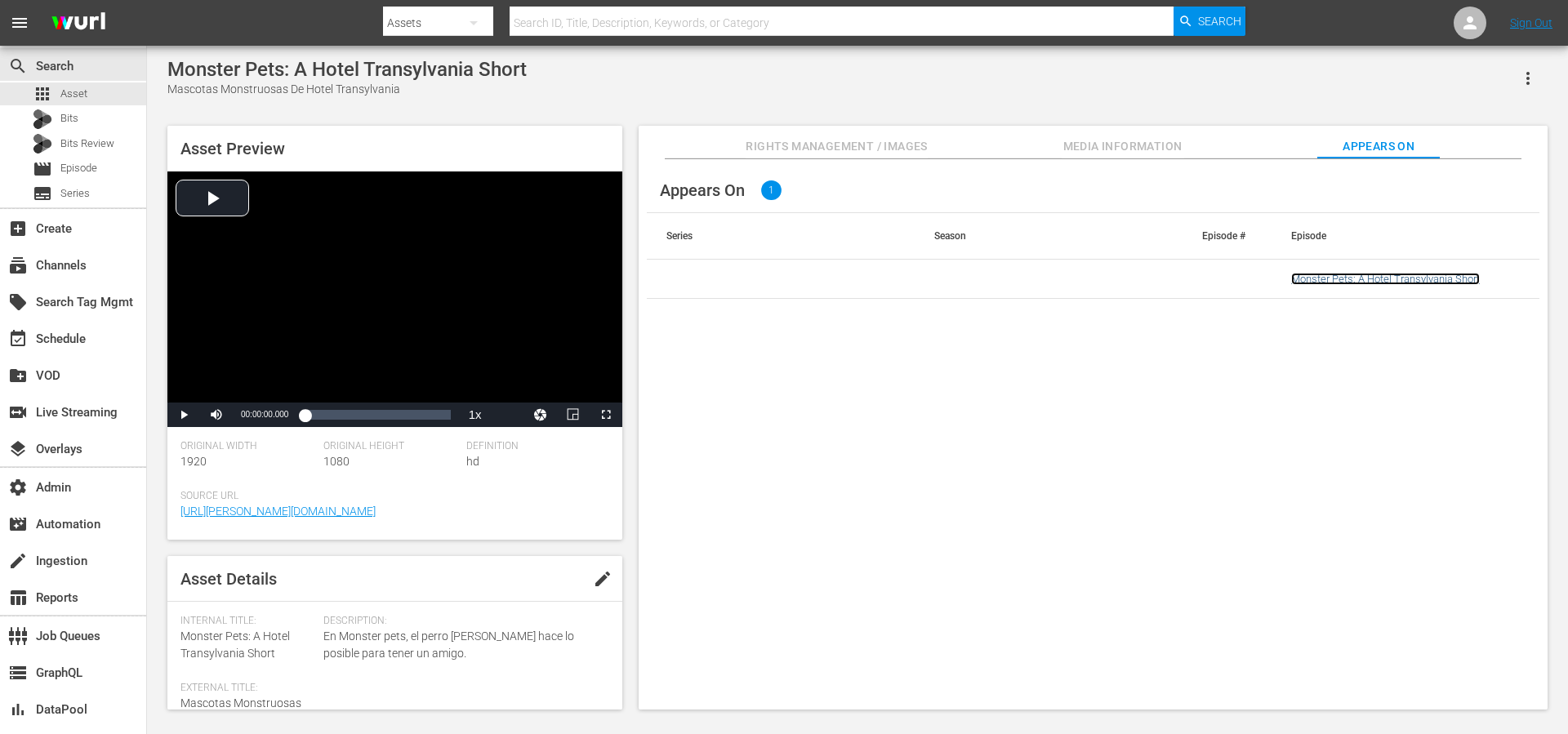
click at [1361, 280] on link "Monster Pets: A Hotel Transylvania Short" at bounding box center [1386, 279] width 188 height 12
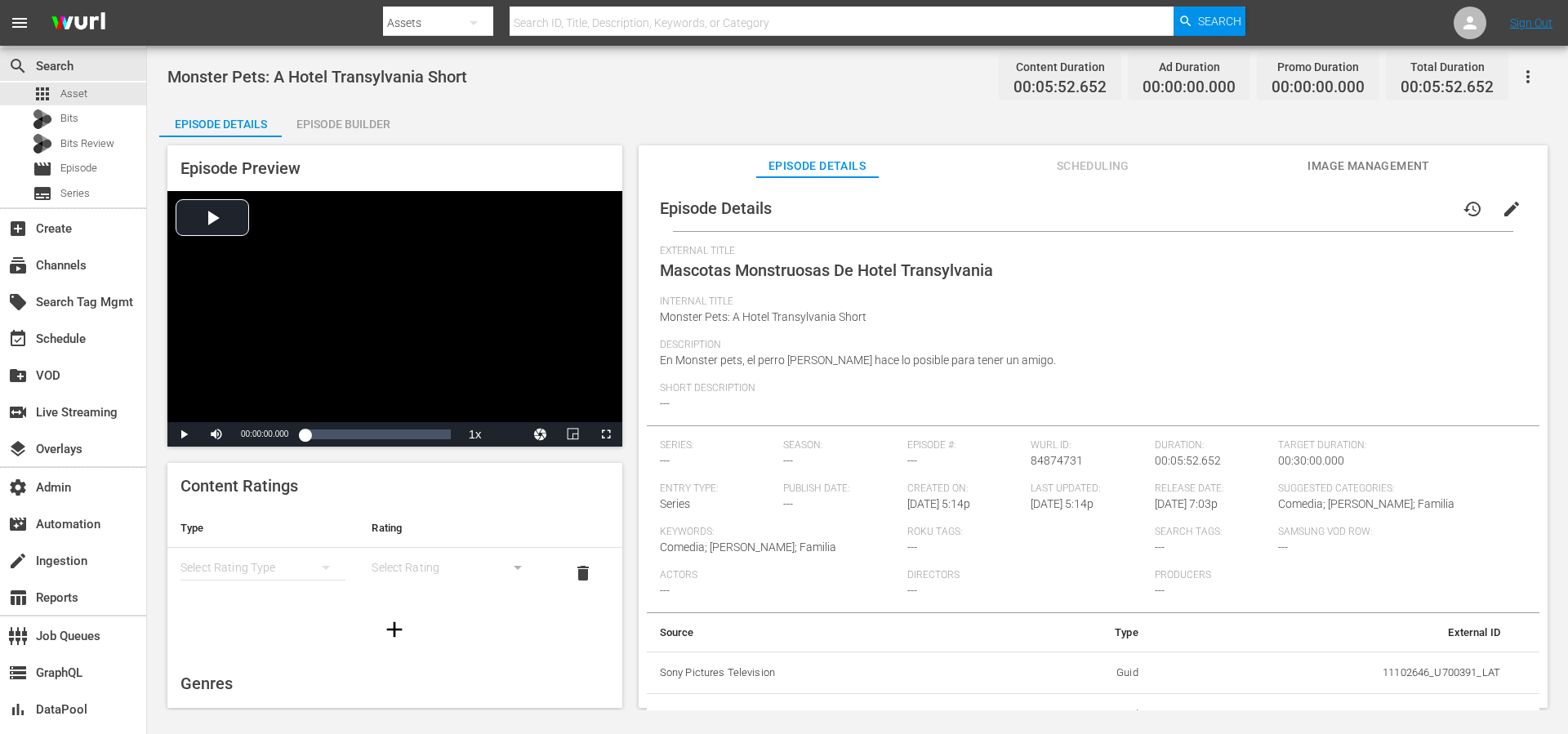
click at [1089, 165] on span "Scheduling" at bounding box center [1093, 166] width 122 height 20
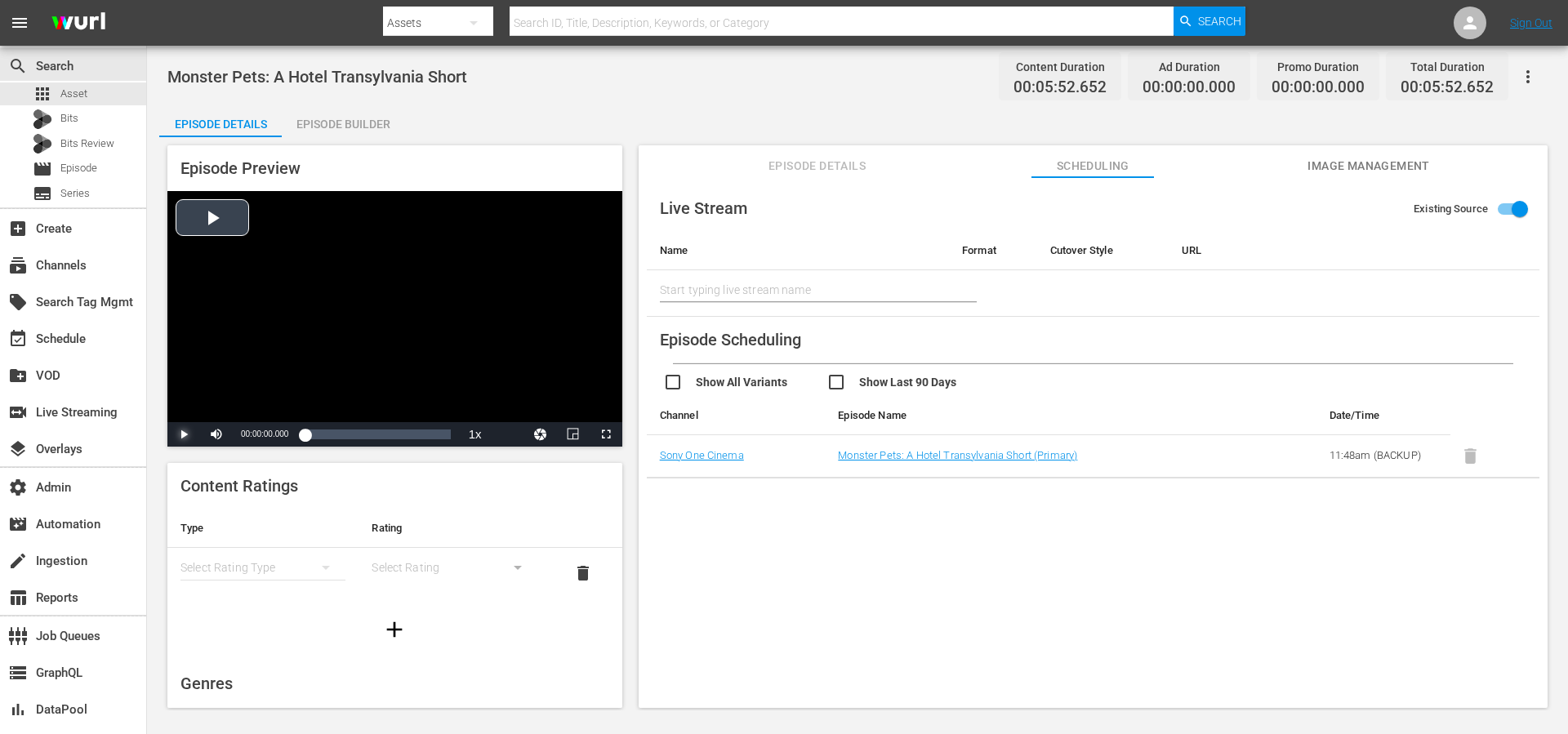
click at [184, 434] on span "Video Player" at bounding box center [184, 434] width 0 height 0
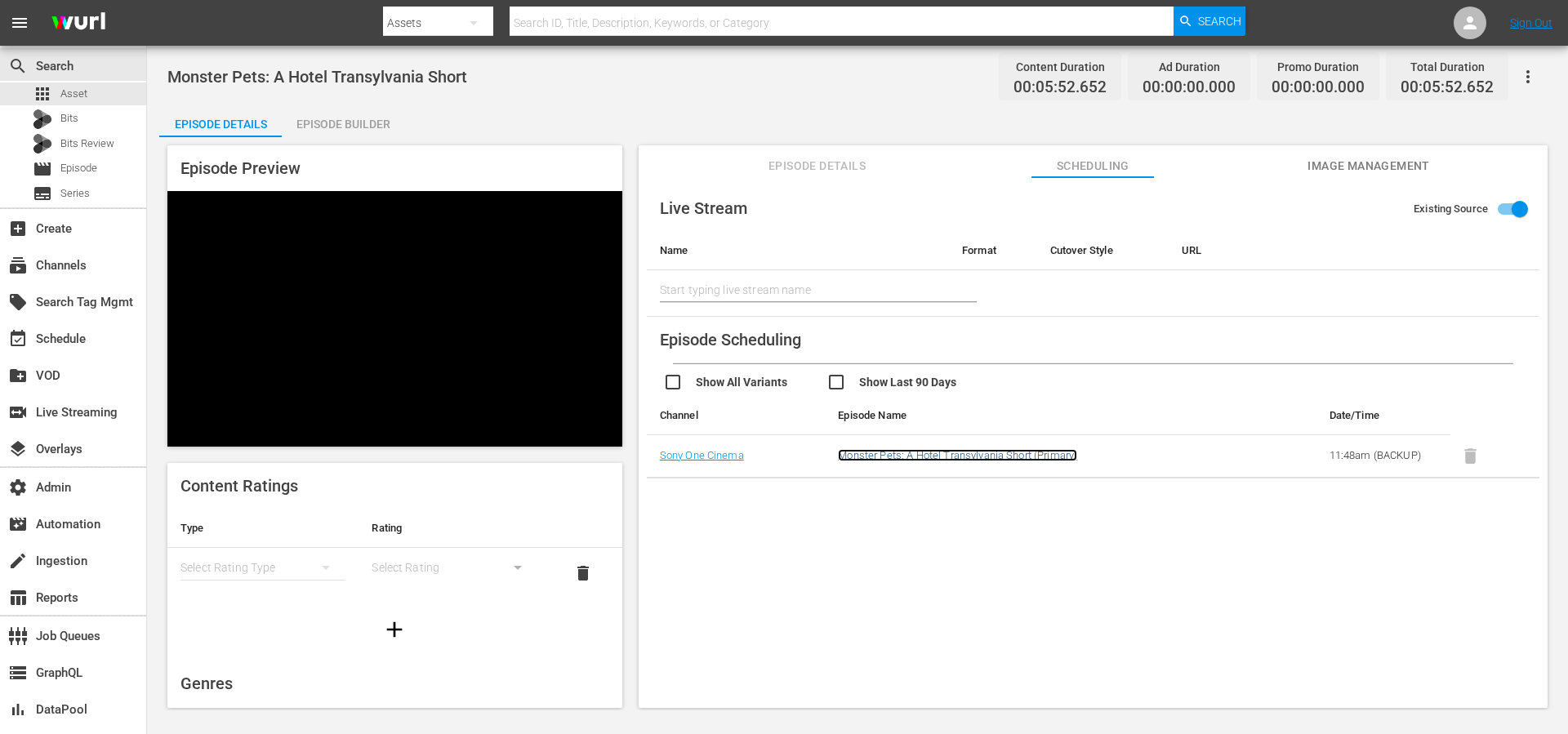
click at [920, 455] on link "Monster Pets: A Hotel Transylvania Short (Primary)" at bounding box center [958, 455] width 239 height 12
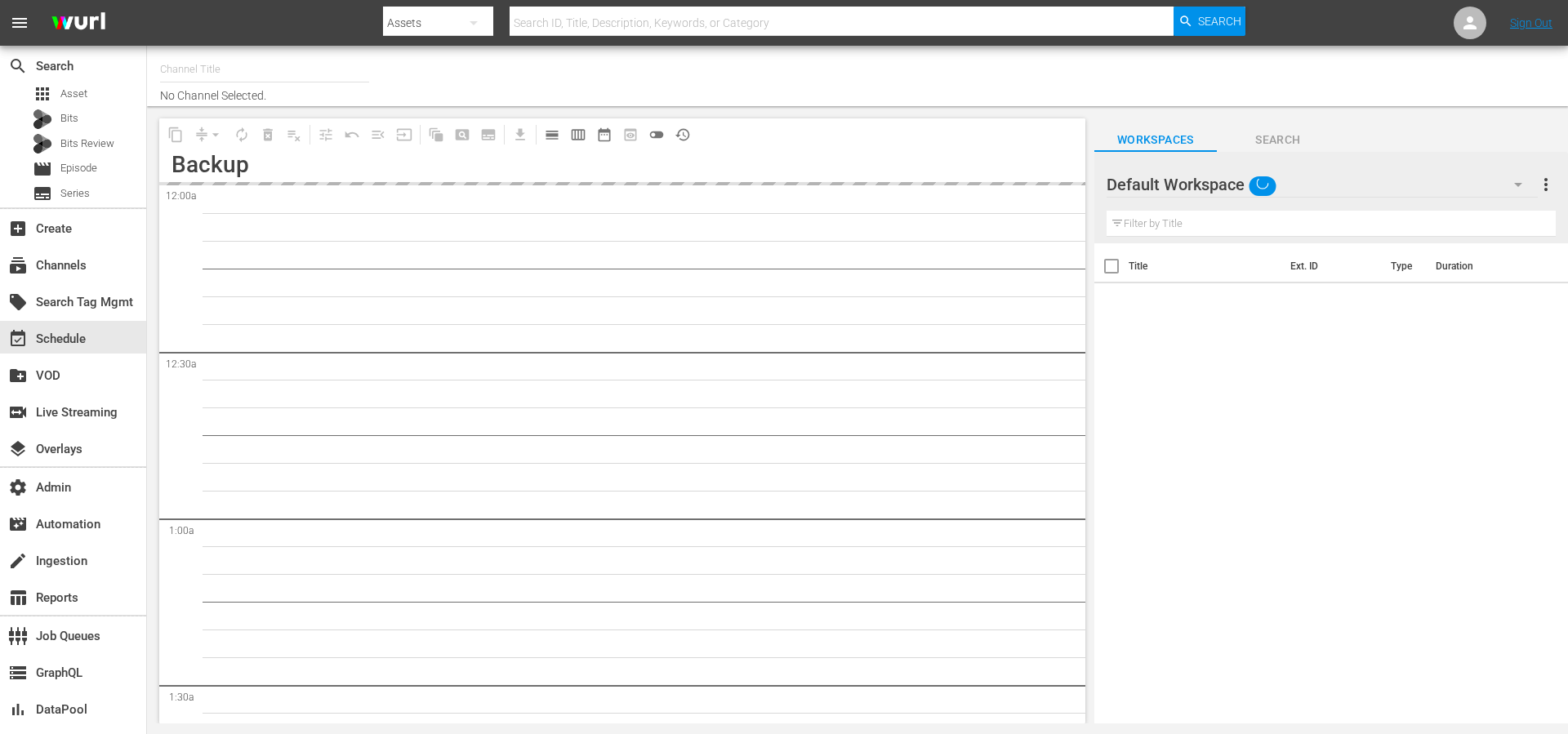
type input "Sony One Cinema MX (1003)"
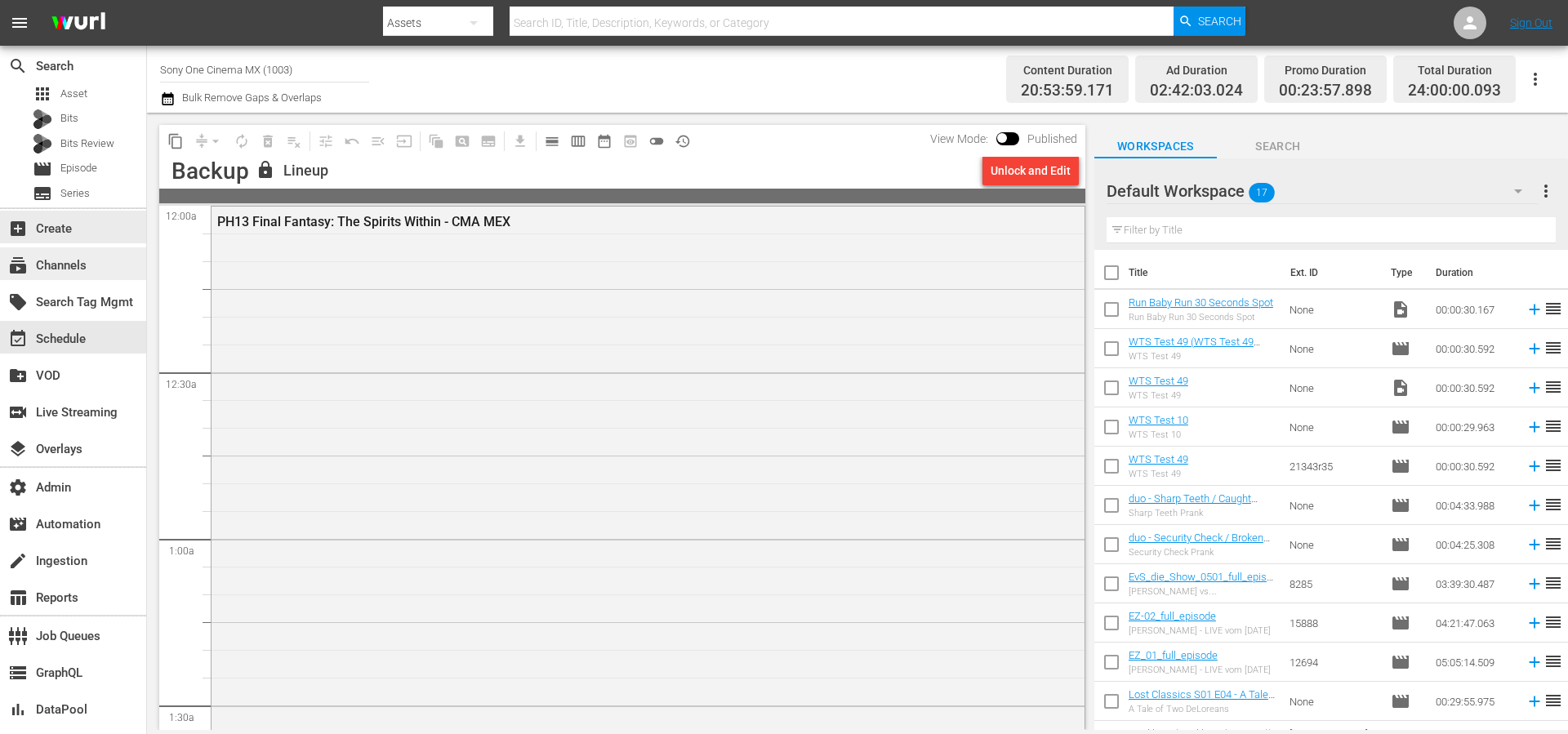
click at [75, 263] on div "subscriptions Channels" at bounding box center [45, 262] width 92 height 15
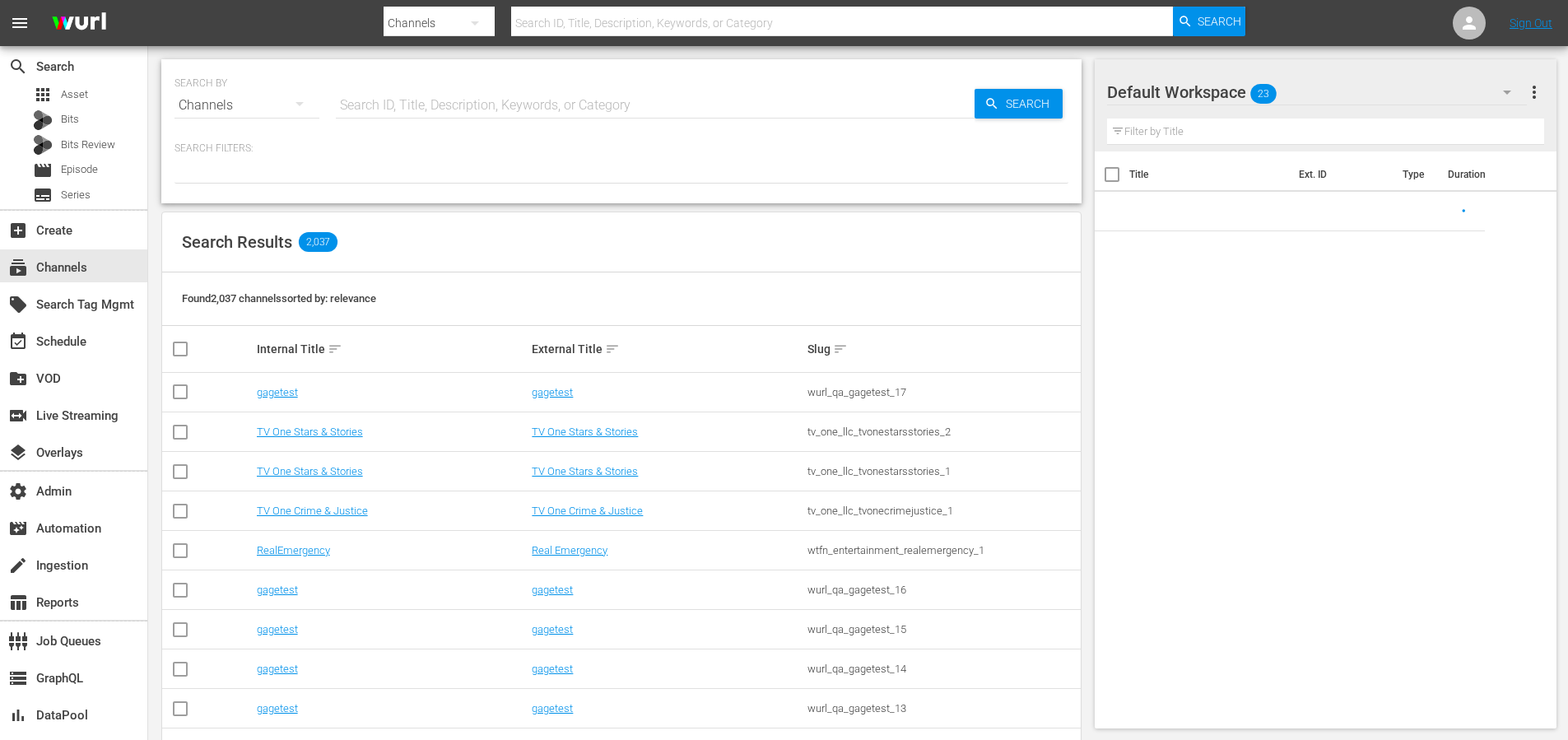
click at [542, 101] on input "text" at bounding box center [655, 105] width 639 height 40
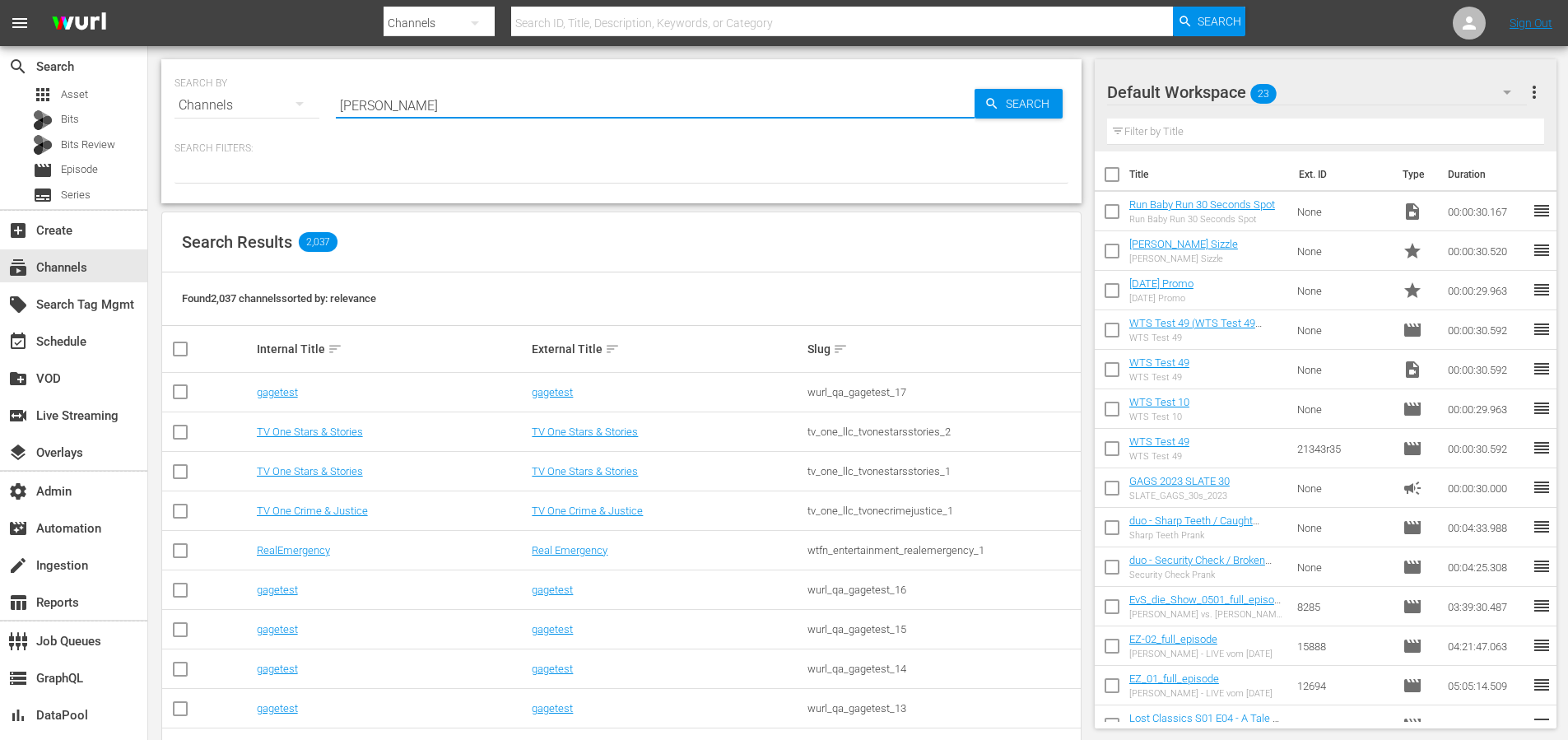
type input "[PERSON_NAME]"
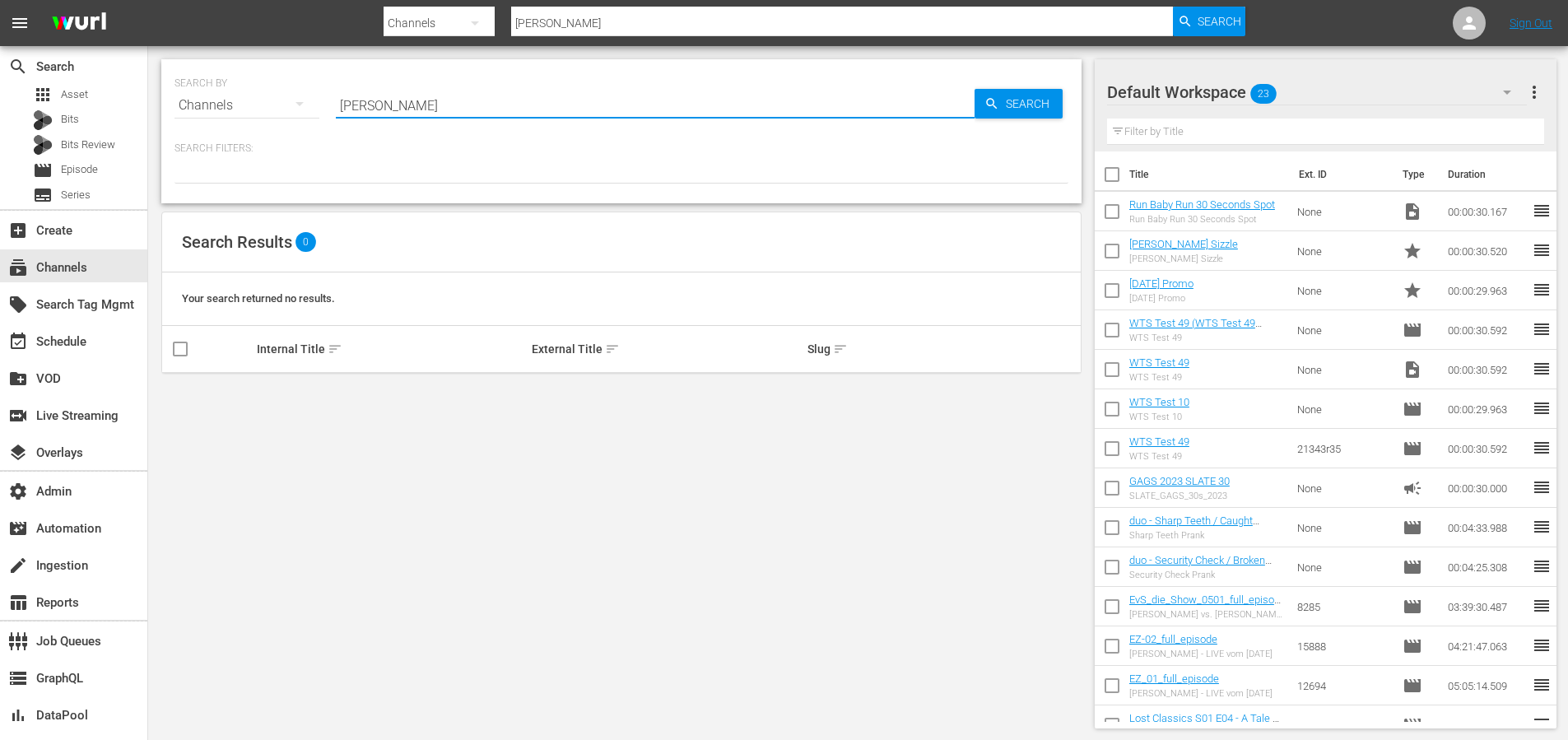
type input "[PERSON_NAME]"
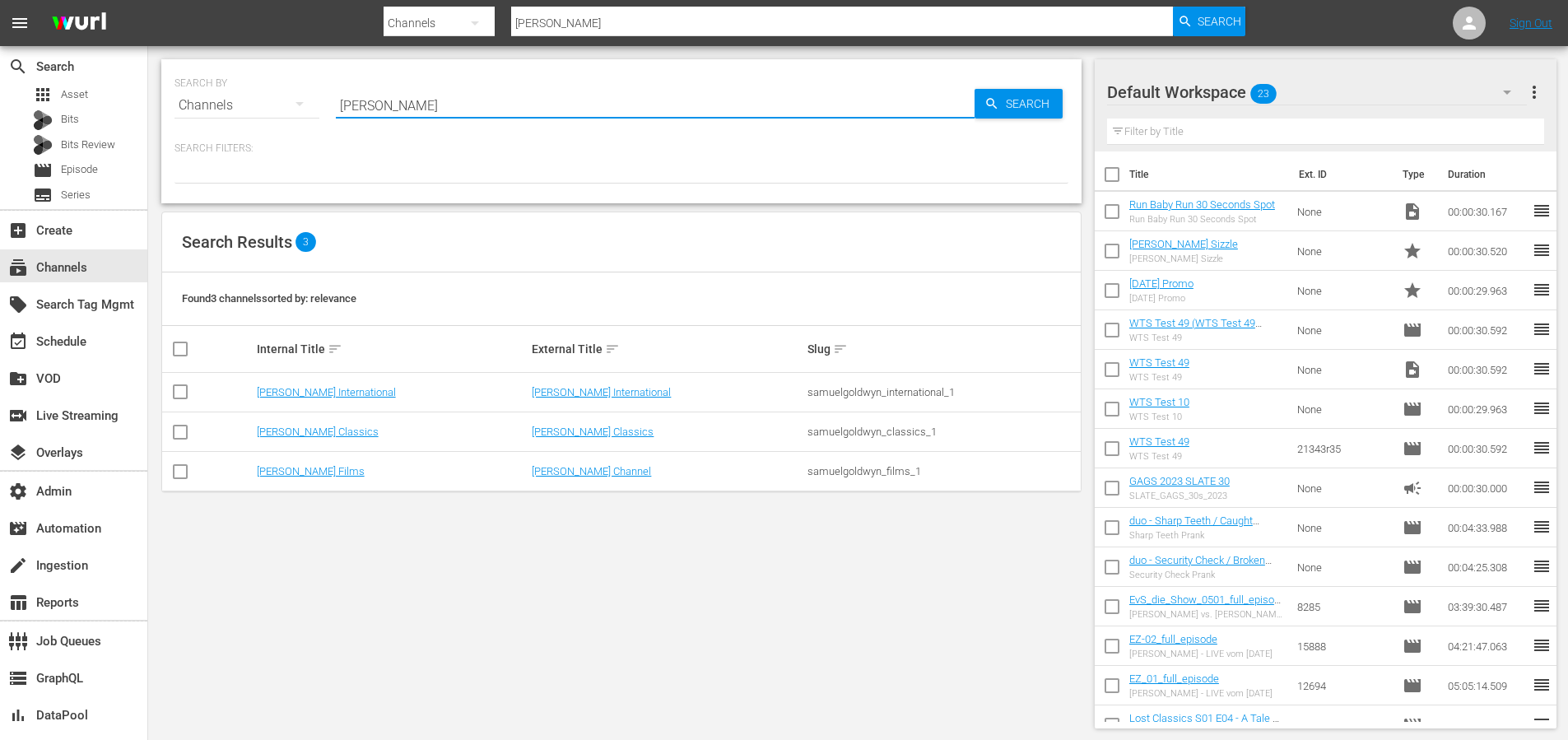
type input "[PERSON_NAME]"
click at [316, 465] on link "[PERSON_NAME] Films" at bounding box center [310, 471] width 108 height 12
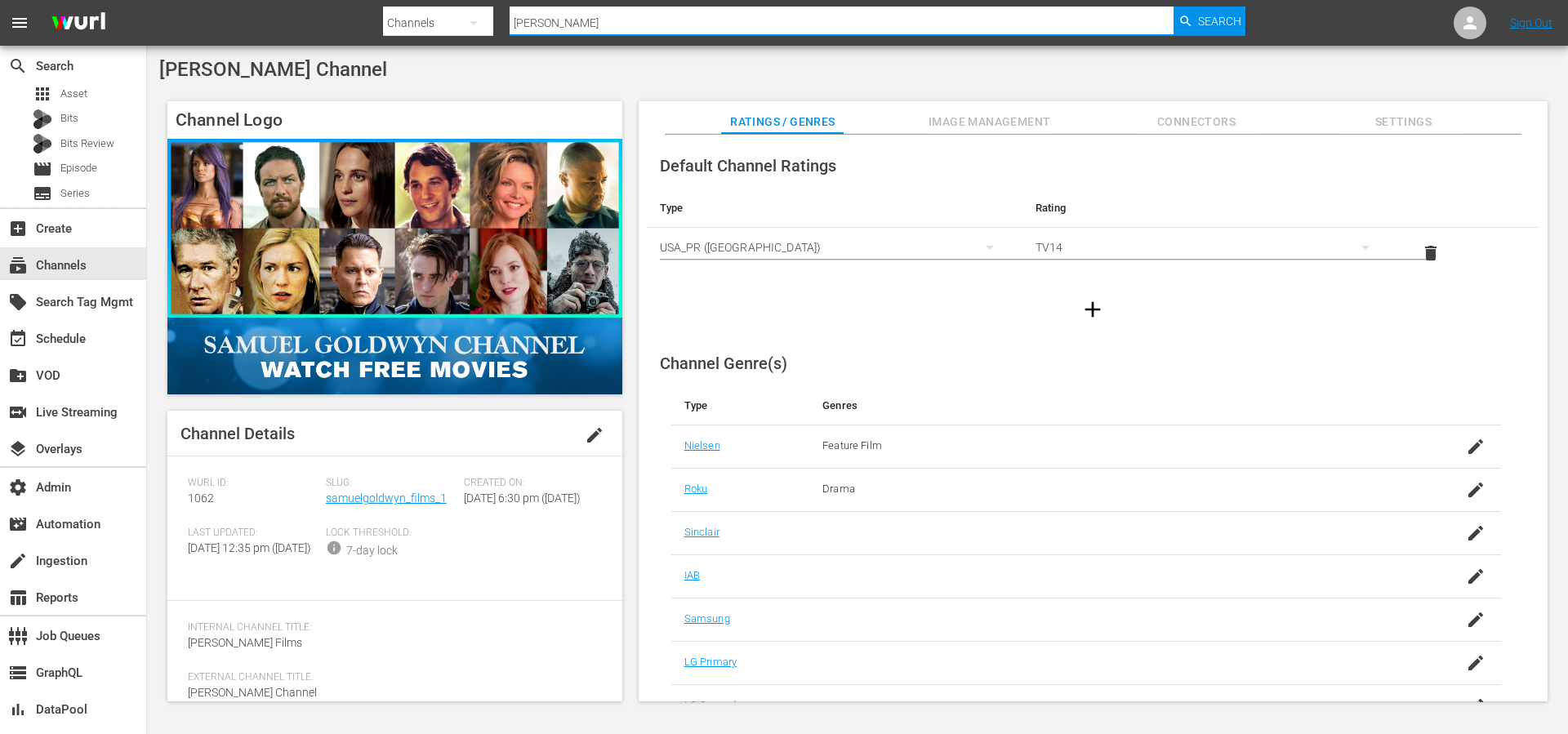
drag, startPoint x: 650, startPoint y: 31, endPoint x: 467, endPoint y: 13, distance: 183.9
click at [478, 17] on div "Search By Channels Search ID, Title, Description, Keywords, or Category [PERSON…" at bounding box center [814, 23] width 862 height 39
paste input "goldwyn_films_1"
type input "samuelgoldwyn_films_1"
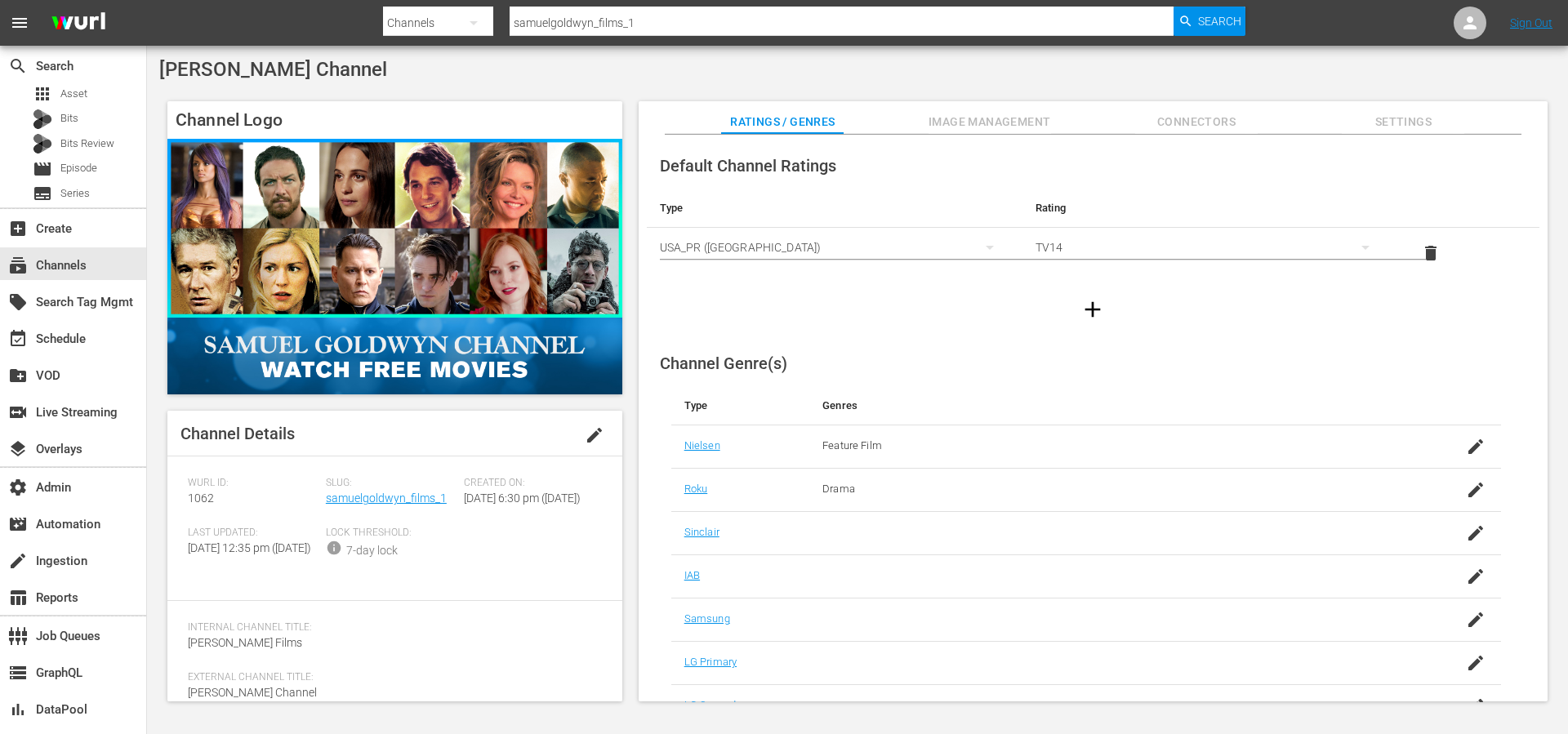
click at [468, 84] on div "[PERSON_NAME] Channel Channel Logo Channel Details edit [PERSON_NAME] ID: 1062 …" at bounding box center [858, 384] width 1421 height 677
click at [465, 83] on div "[PERSON_NAME] Channel Channel Logo Channel Details edit [PERSON_NAME] ID: 1062 …" at bounding box center [858, 384] width 1421 height 677
click at [48, 338] on div "event_available Schedule" at bounding box center [45, 336] width 92 height 15
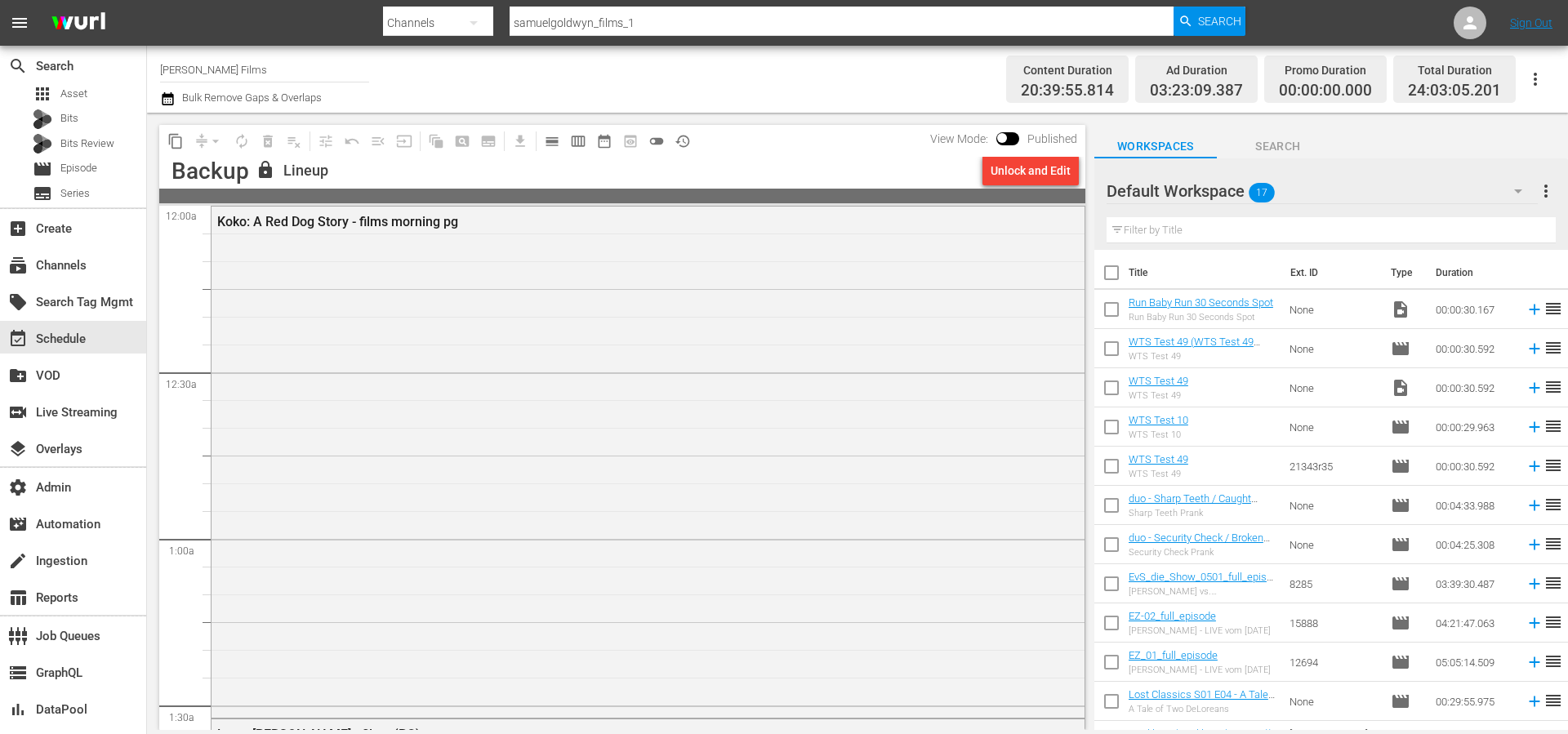
click at [861, 163] on div "lock Lineup" at bounding box center [616, 171] width 720 height 22
click at [552, 143] on span "calendar_view_day_outlined" at bounding box center [552, 141] width 17 height 17
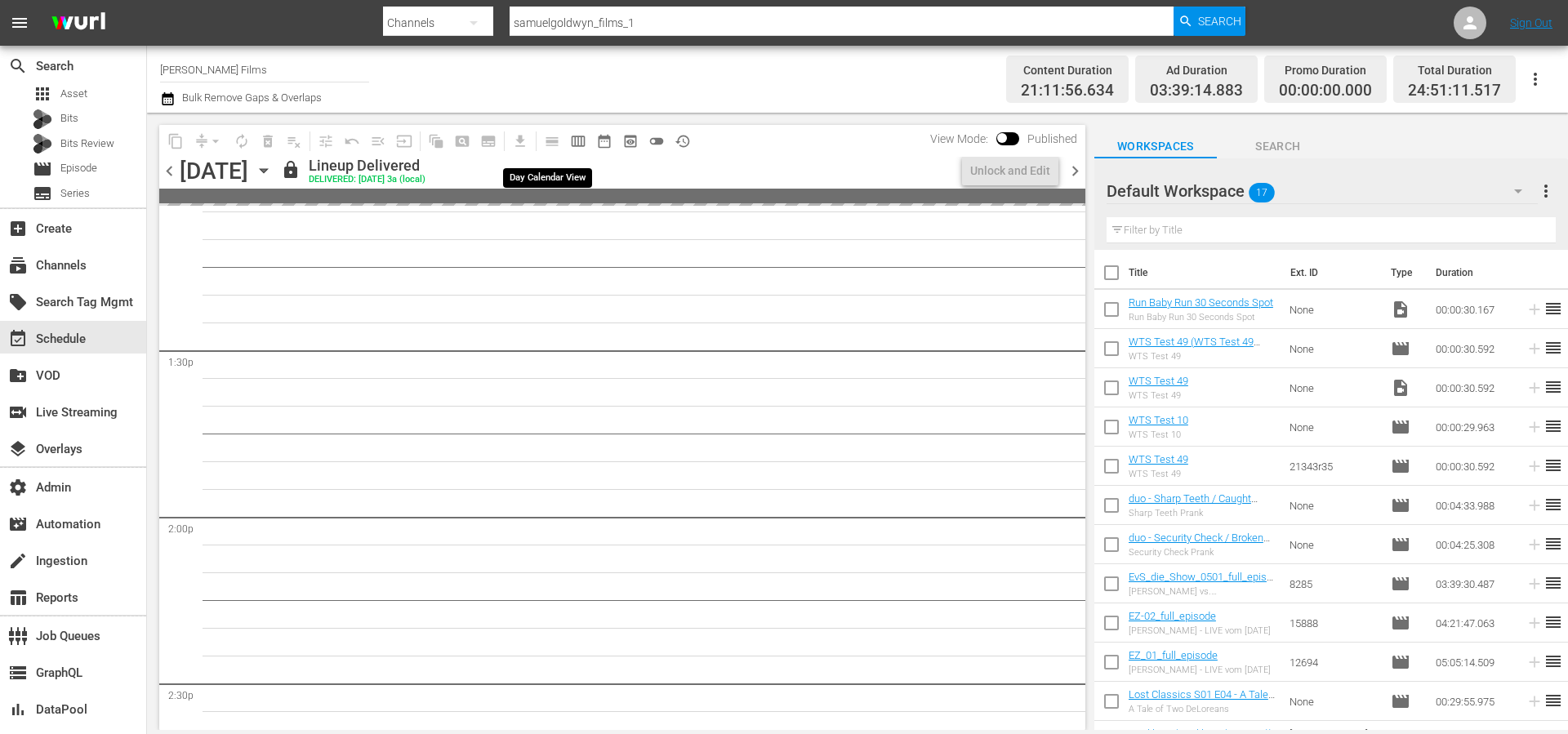
scroll to position [4158, 0]
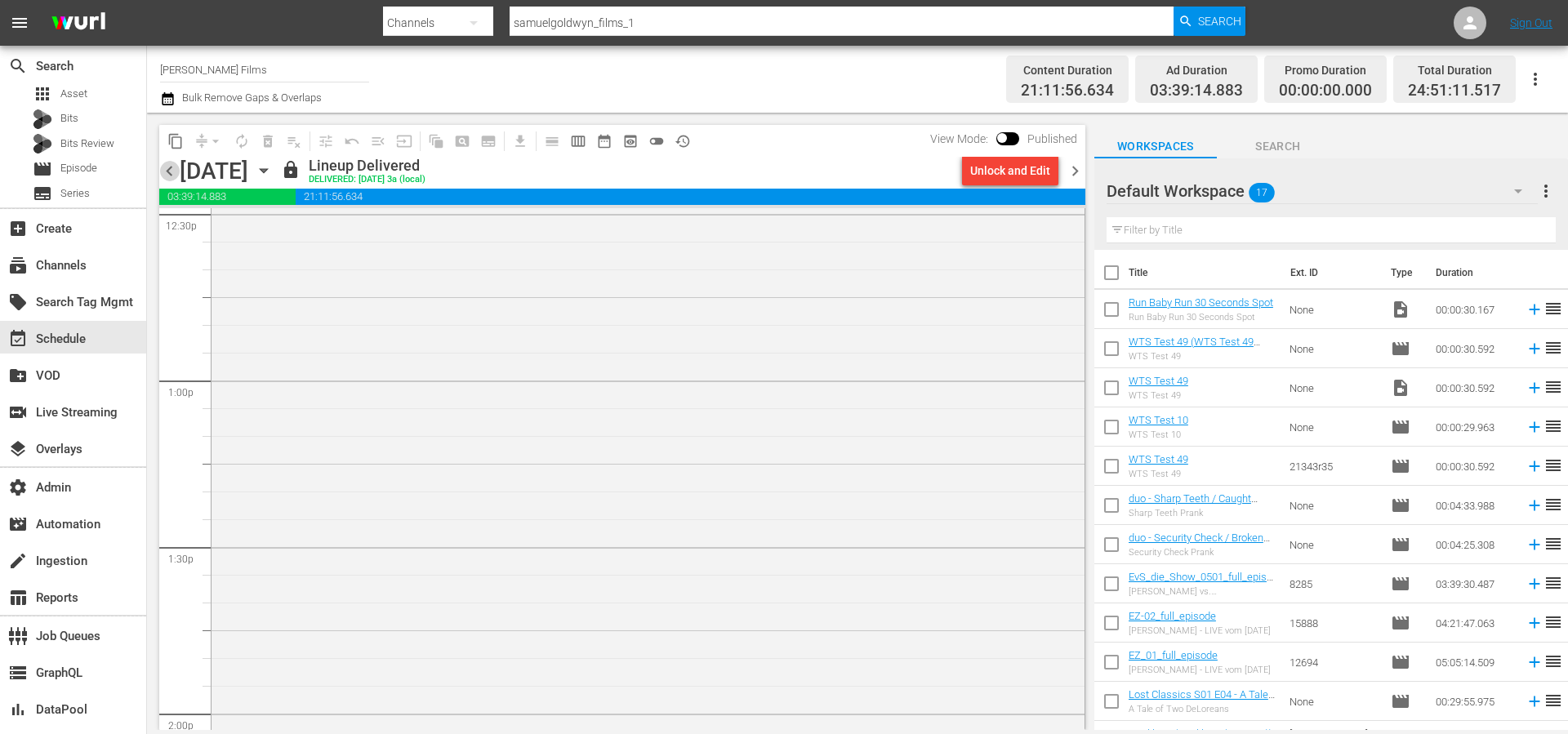
click at [173, 173] on span "chevron_left" at bounding box center [169, 170] width 20 height 20
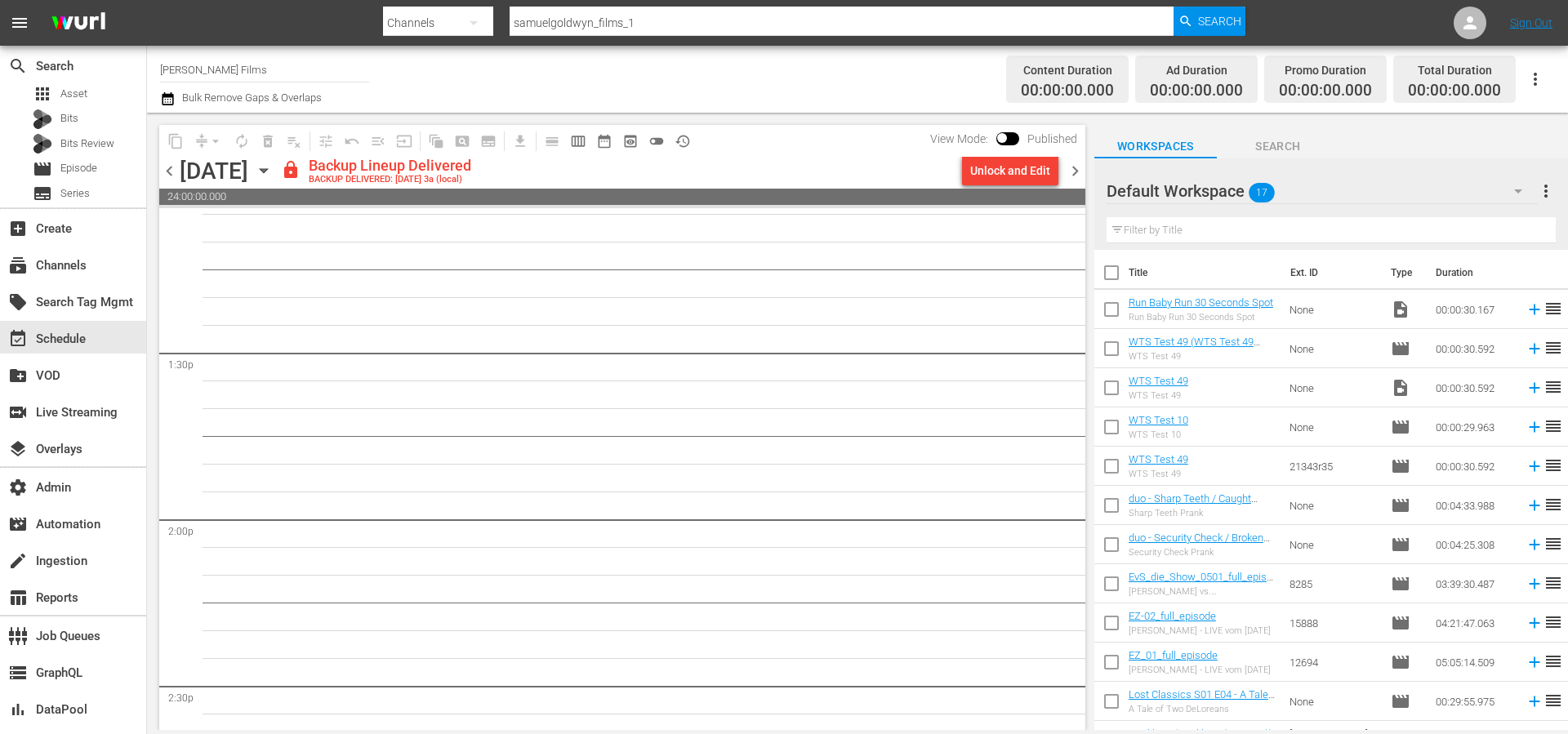
scroll to position [4325, 0]
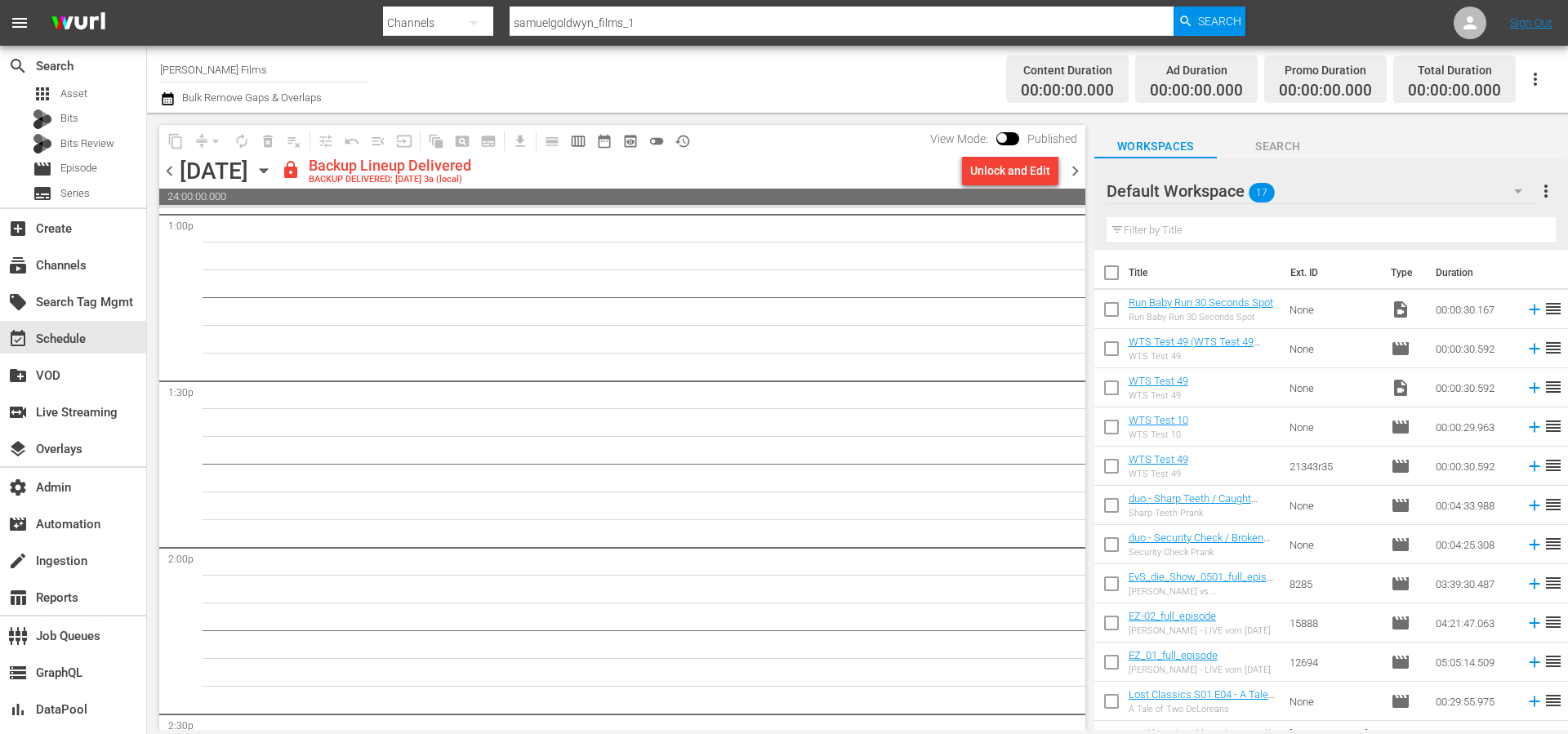
click at [173, 173] on span "chevron_left" at bounding box center [169, 170] width 20 height 20
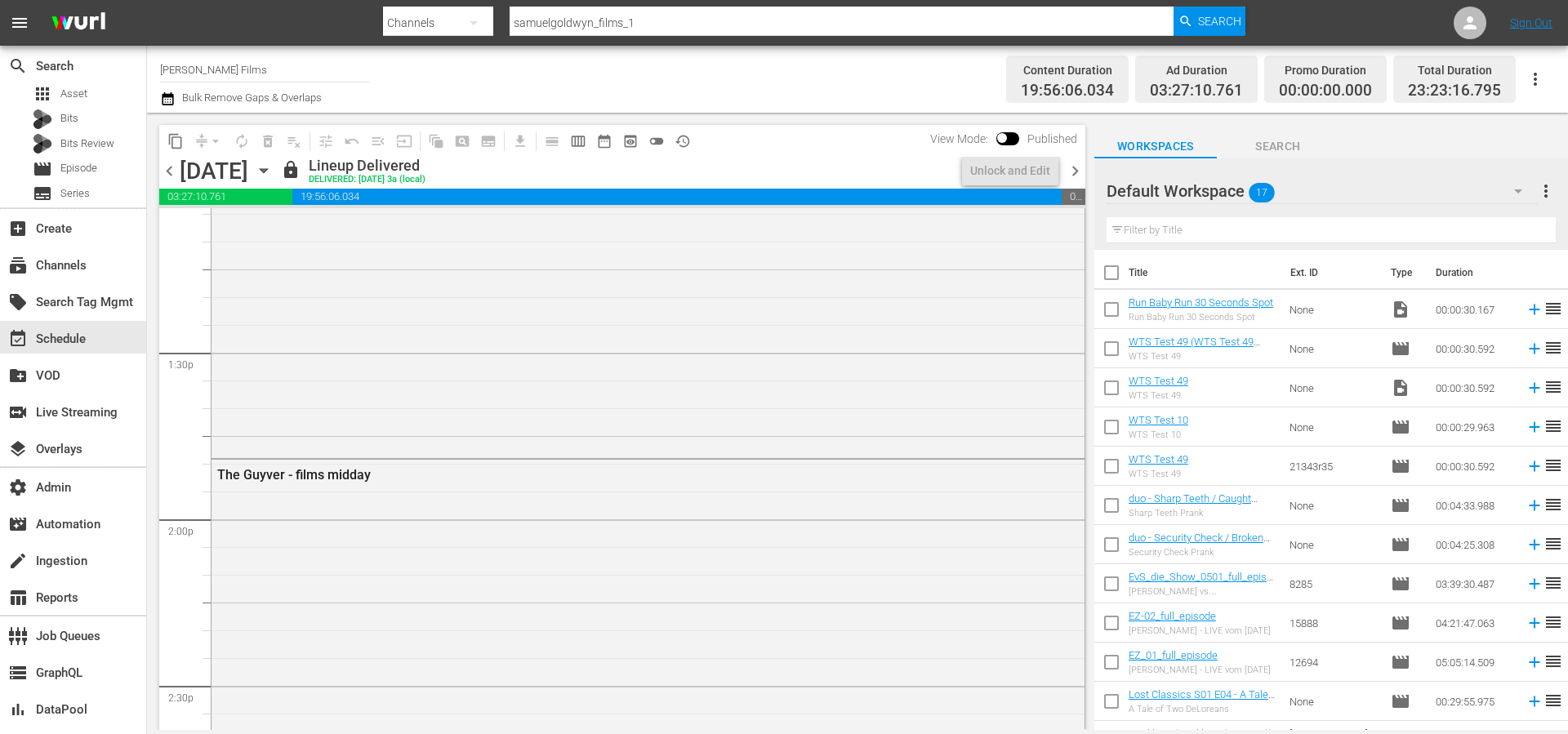
scroll to position [4241, 0]
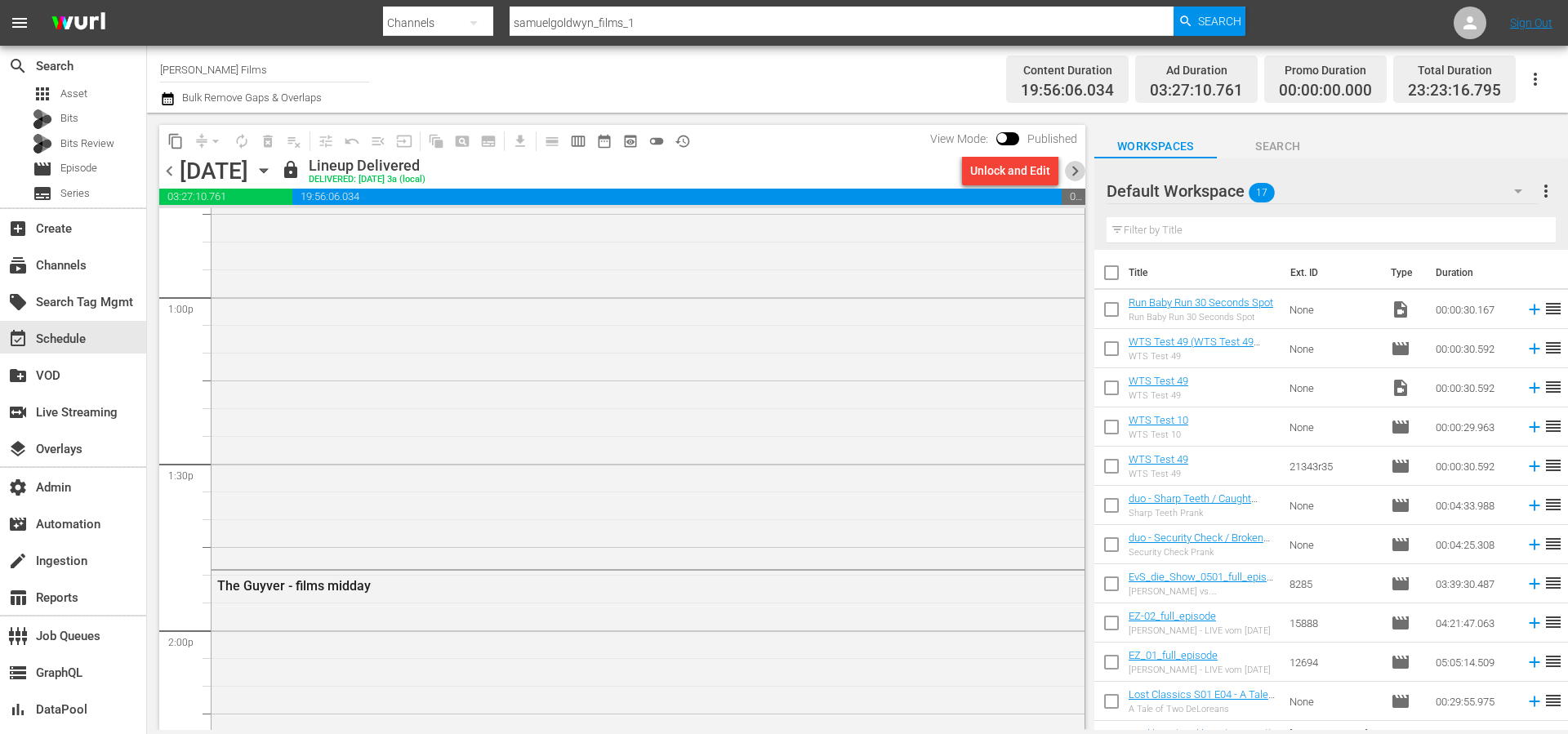
click at [1085, 171] on span "chevron_right" at bounding box center [1074, 170] width 20 height 20
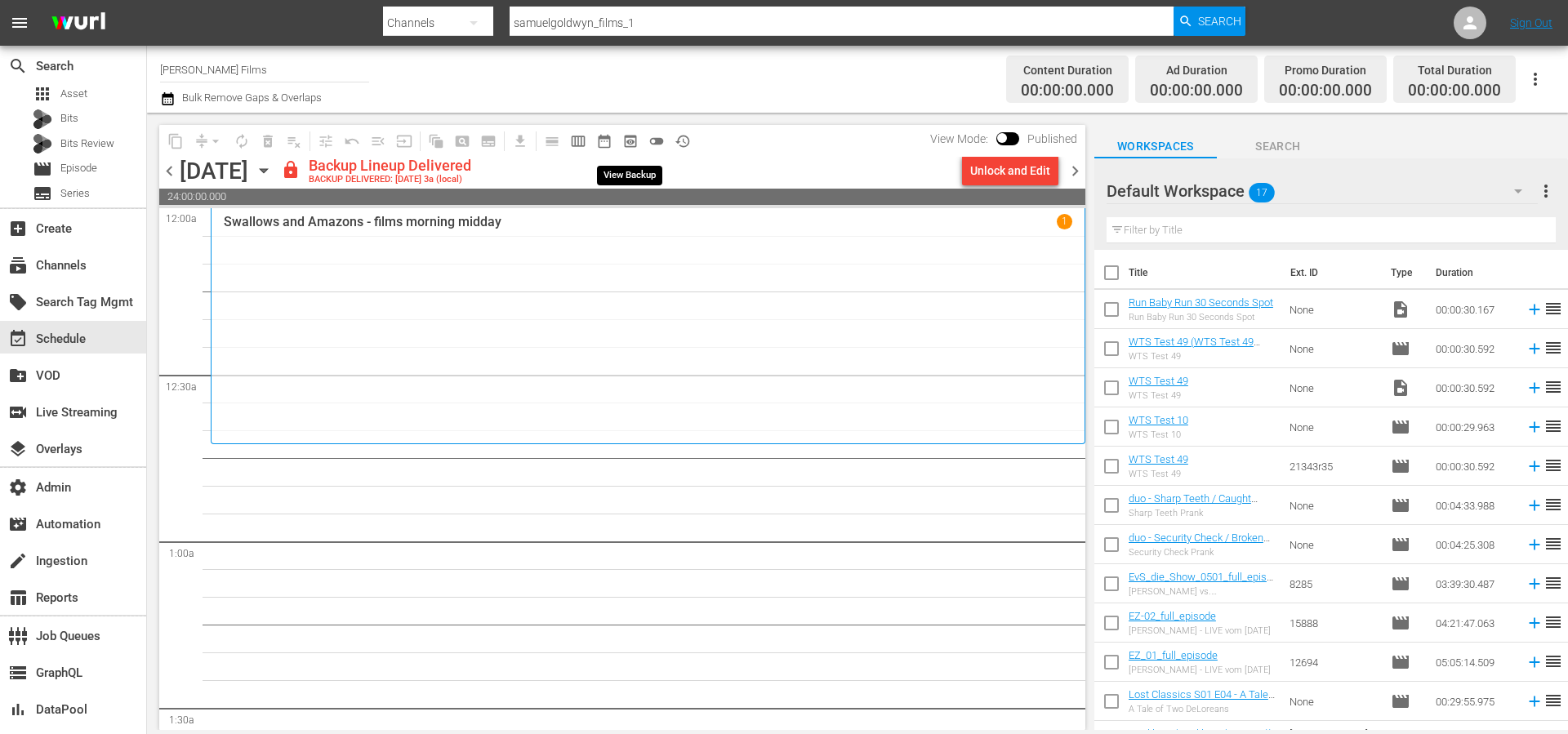
click at [624, 142] on span "preview_outlined" at bounding box center [631, 141] width 17 height 17
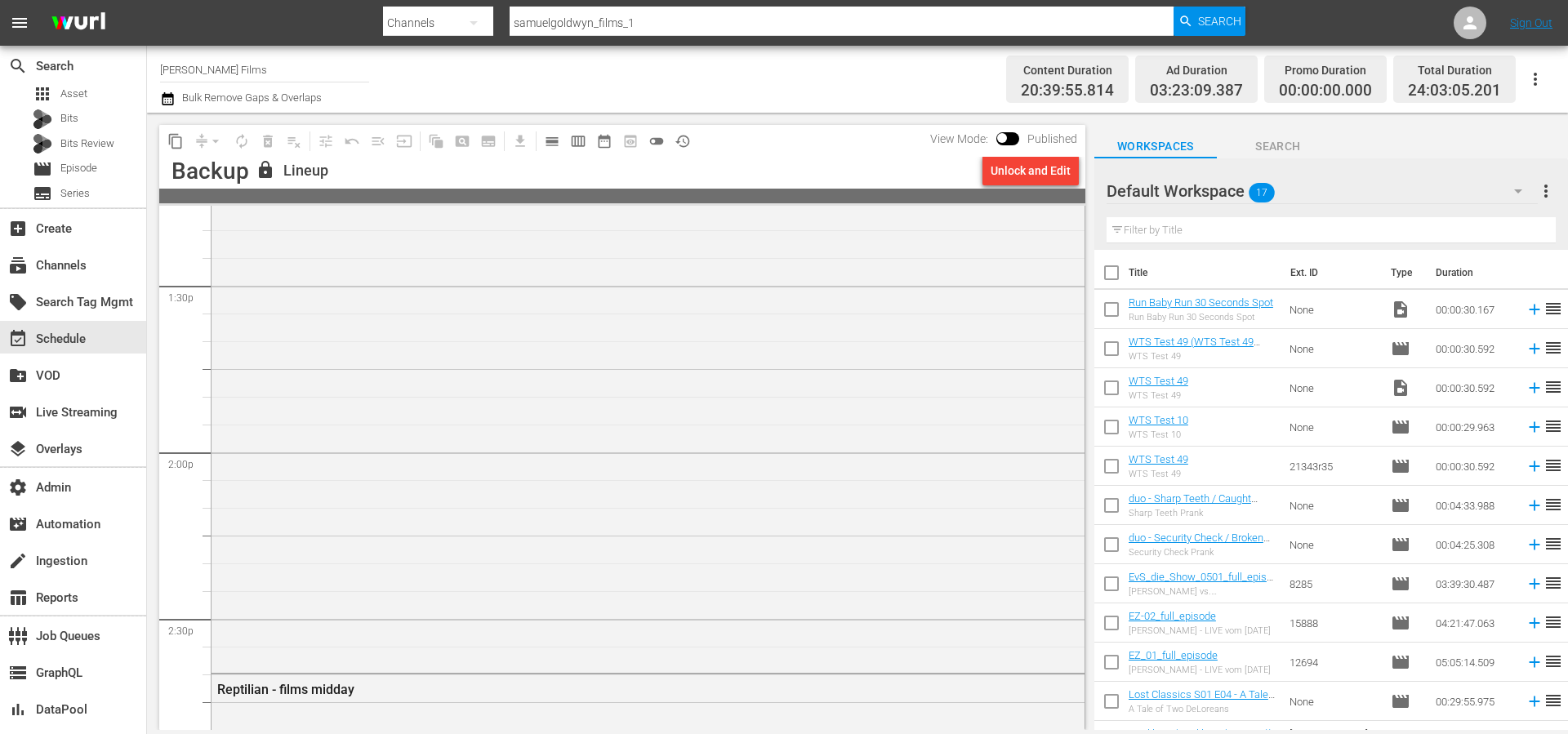
scroll to position [4442, 0]
click at [1013, 141] on input "checkbox" at bounding box center [1001, 140] width 34 height 11
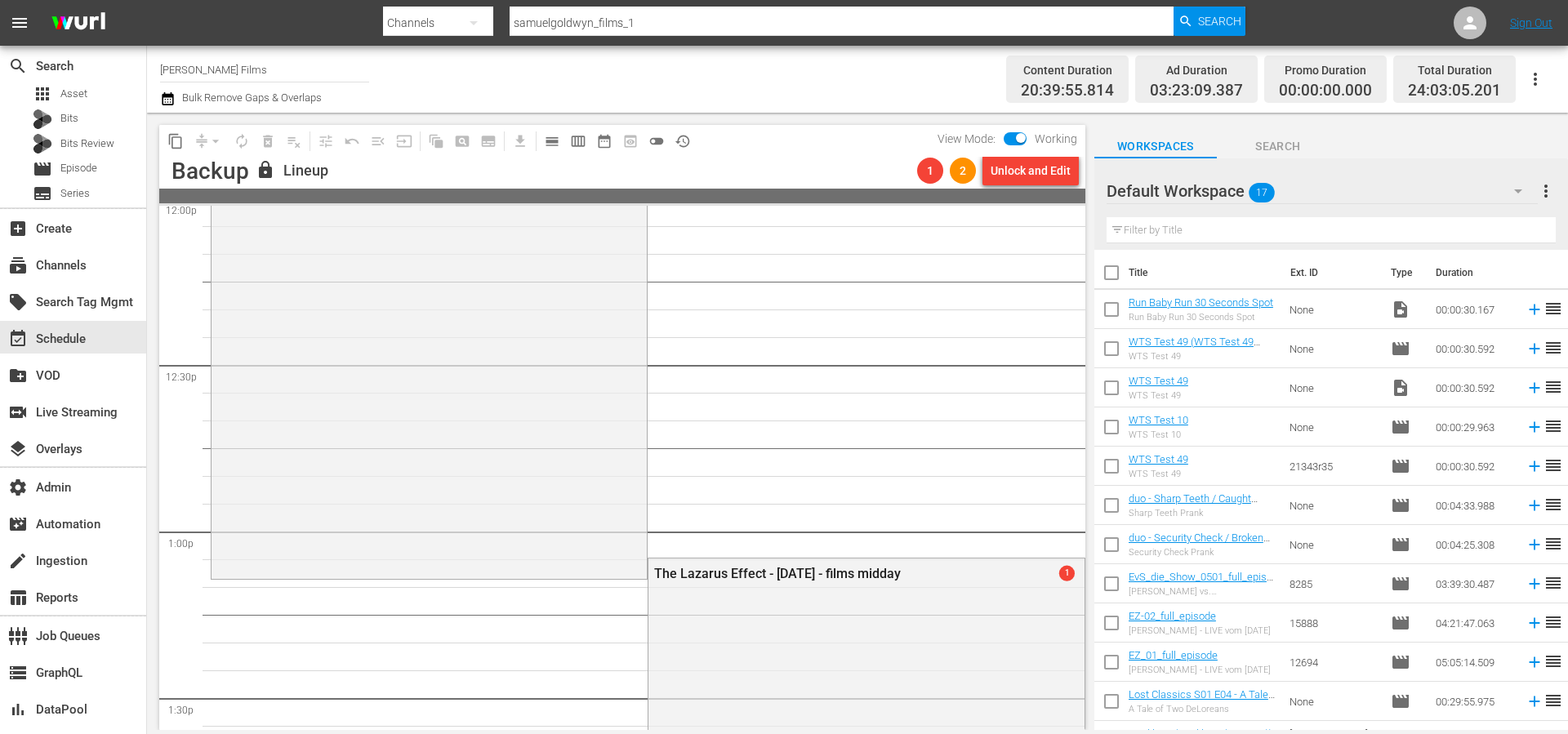
scroll to position [4017, 0]
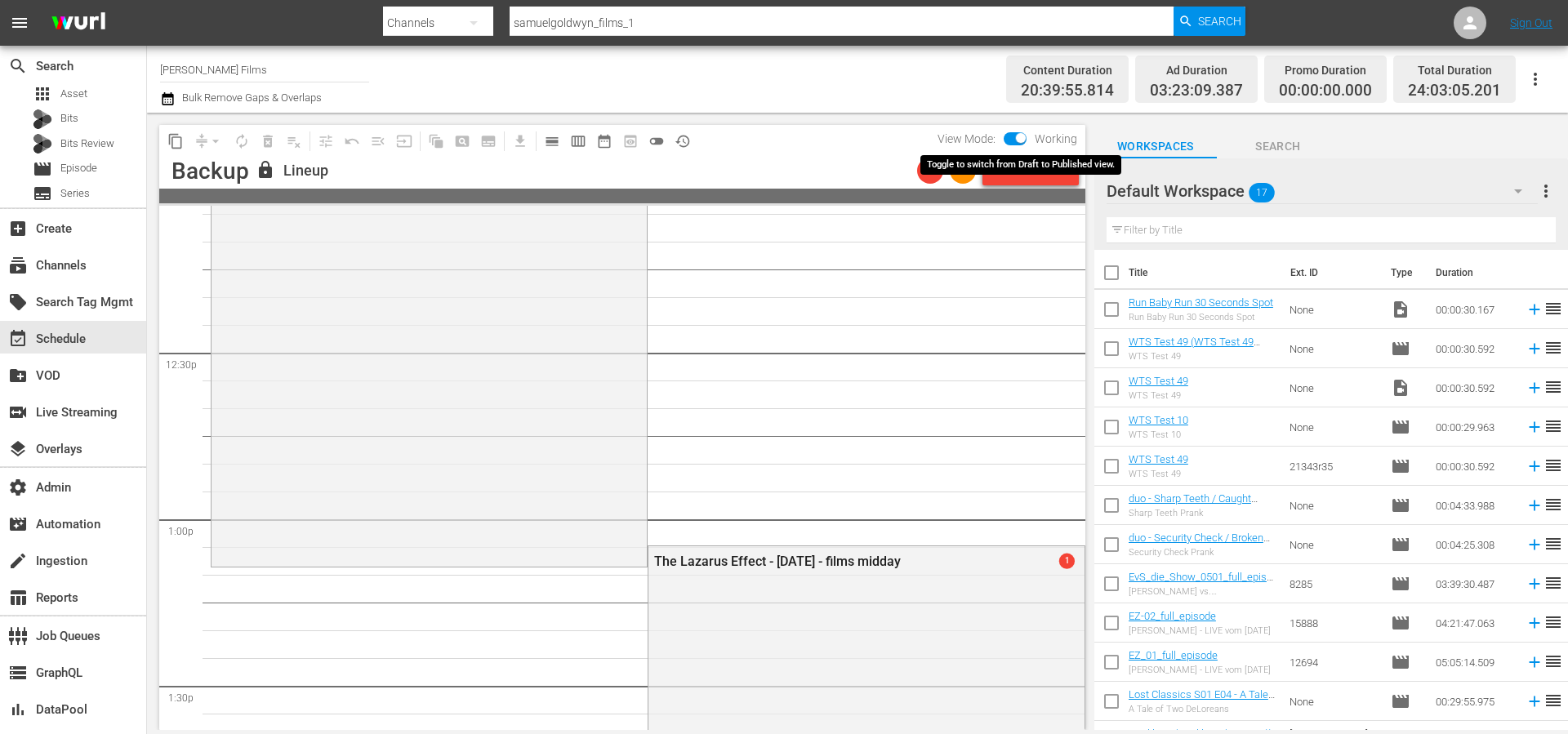
click at [1025, 137] on input "checkbox" at bounding box center [1020, 140] width 34 height 11
checkbox input "false"
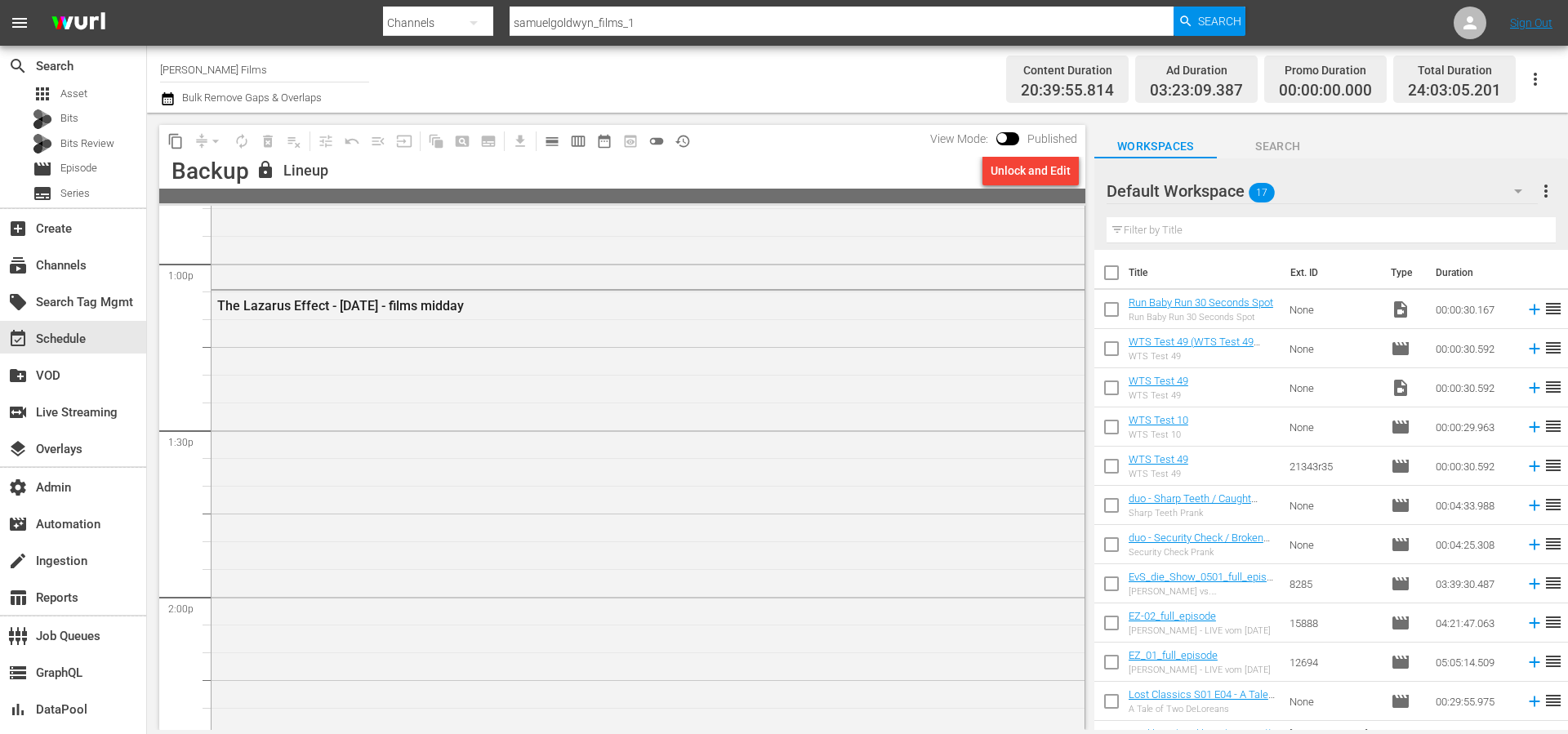
scroll to position [4185, 0]
